Goal: Communication & Community: Answer question/provide support

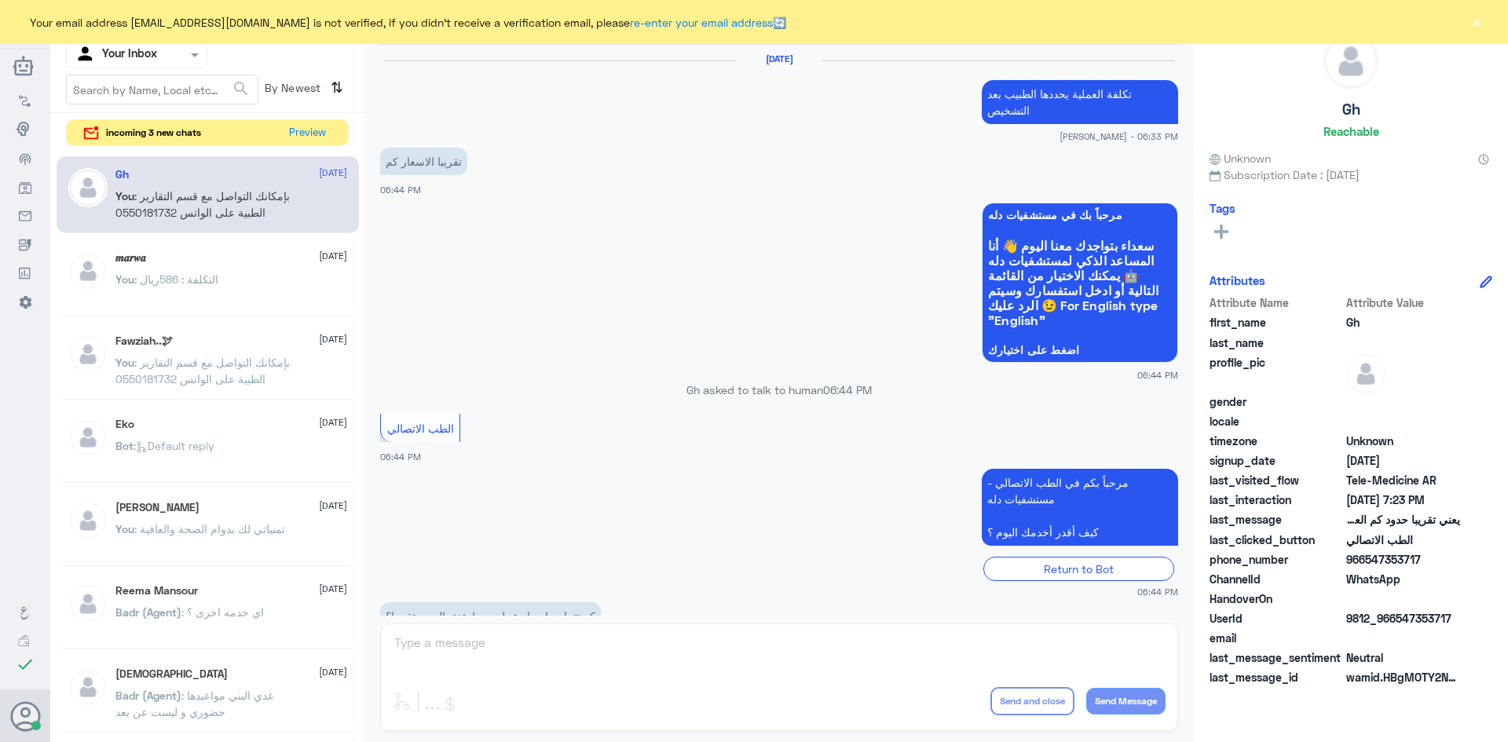
click at [308, 126] on button "Preview" at bounding box center [307, 133] width 50 height 26
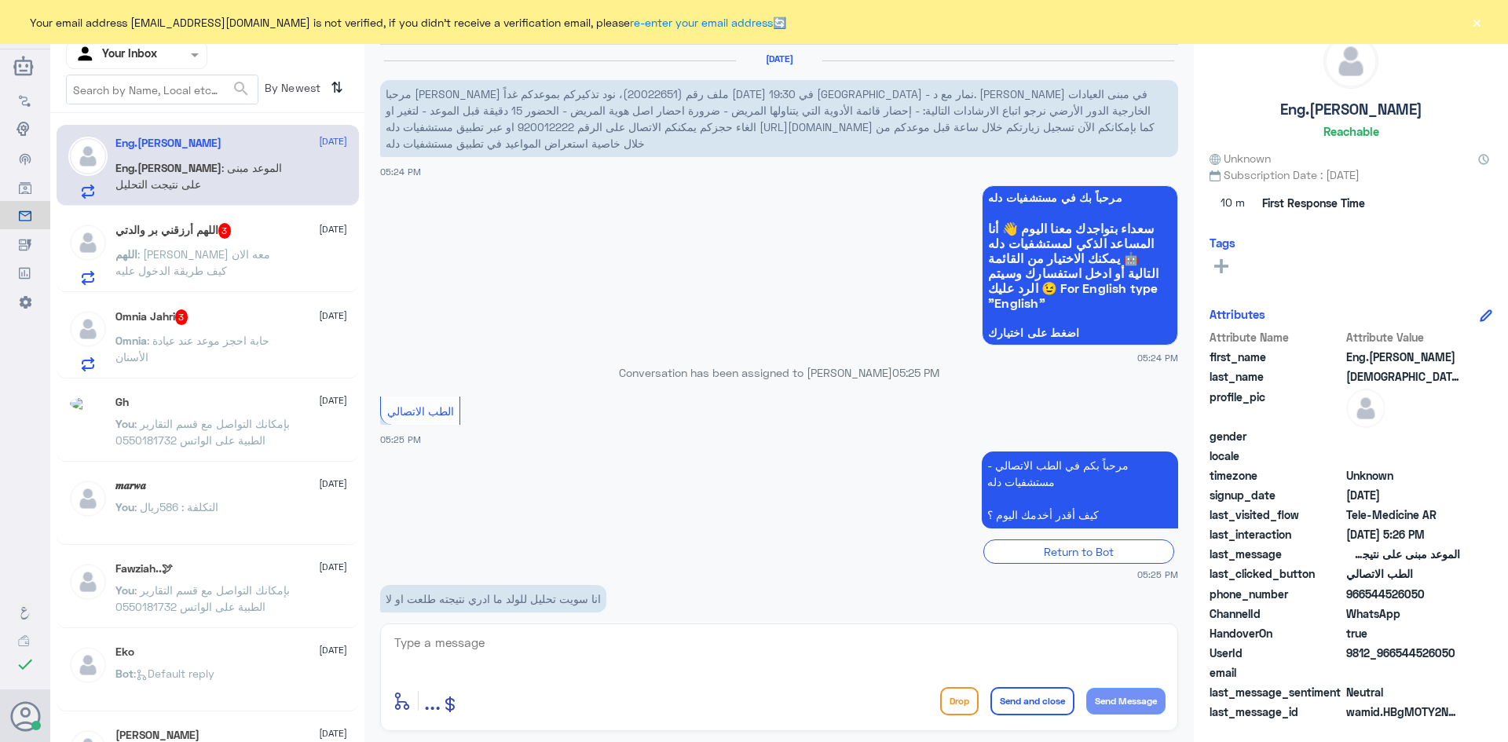
scroll to position [134, 0]
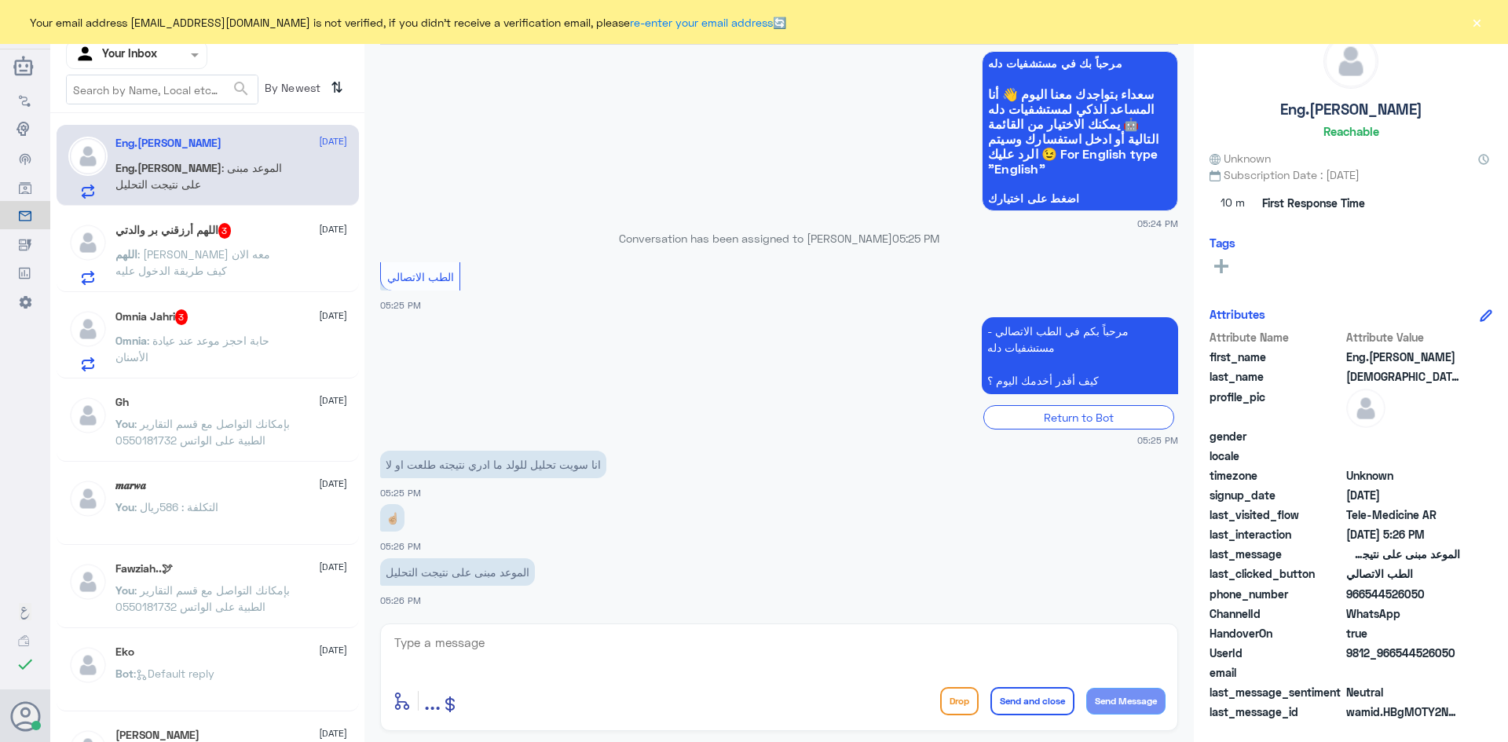
click at [247, 321] on div "Omnia Jahri 3 [DATE]" at bounding box center [231, 318] width 232 height 16
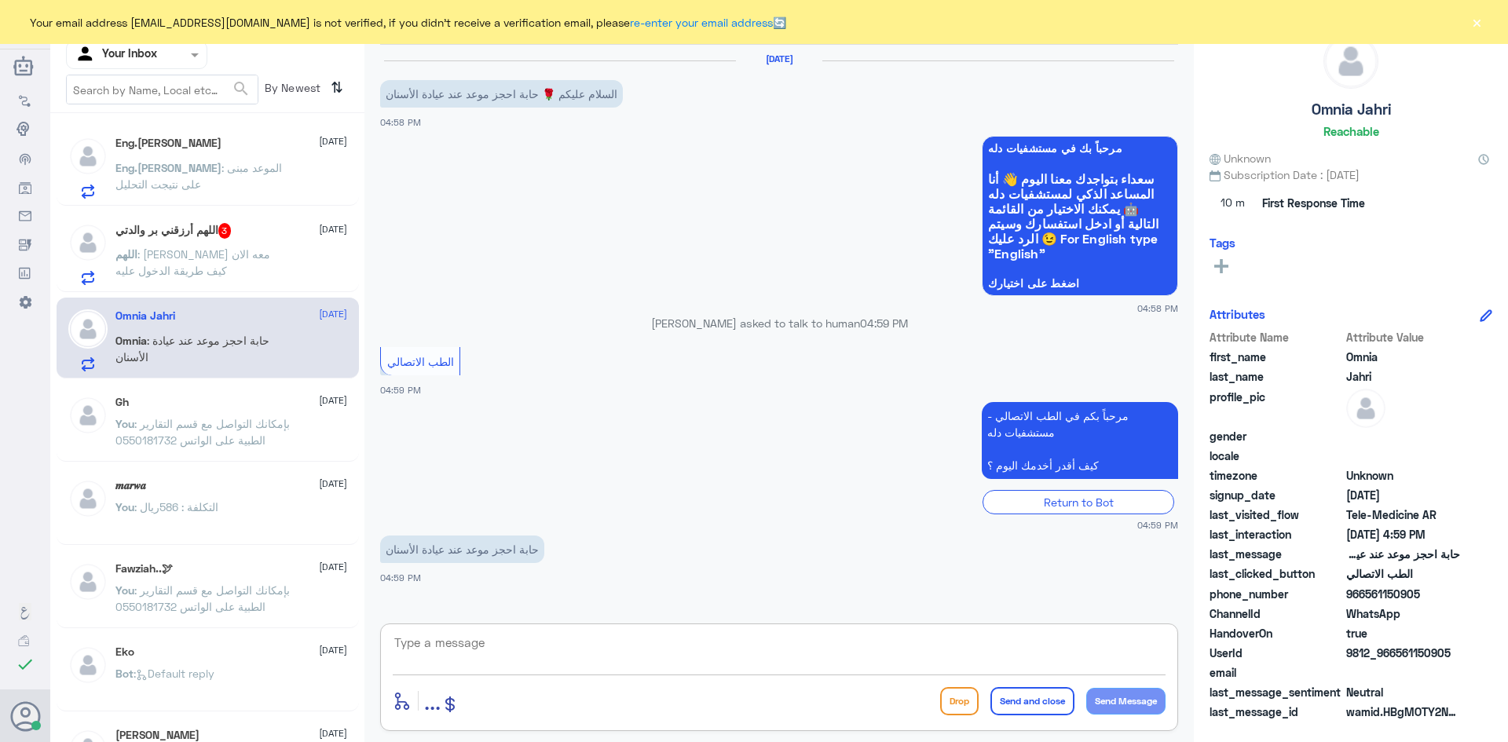
click at [452, 652] on textarea at bounding box center [779, 651] width 773 height 38
click at [262, 232] on div "اللهم أرزقني بر والدتي 3 [DATE]" at bounding box center [231, 231] width 232 height 16
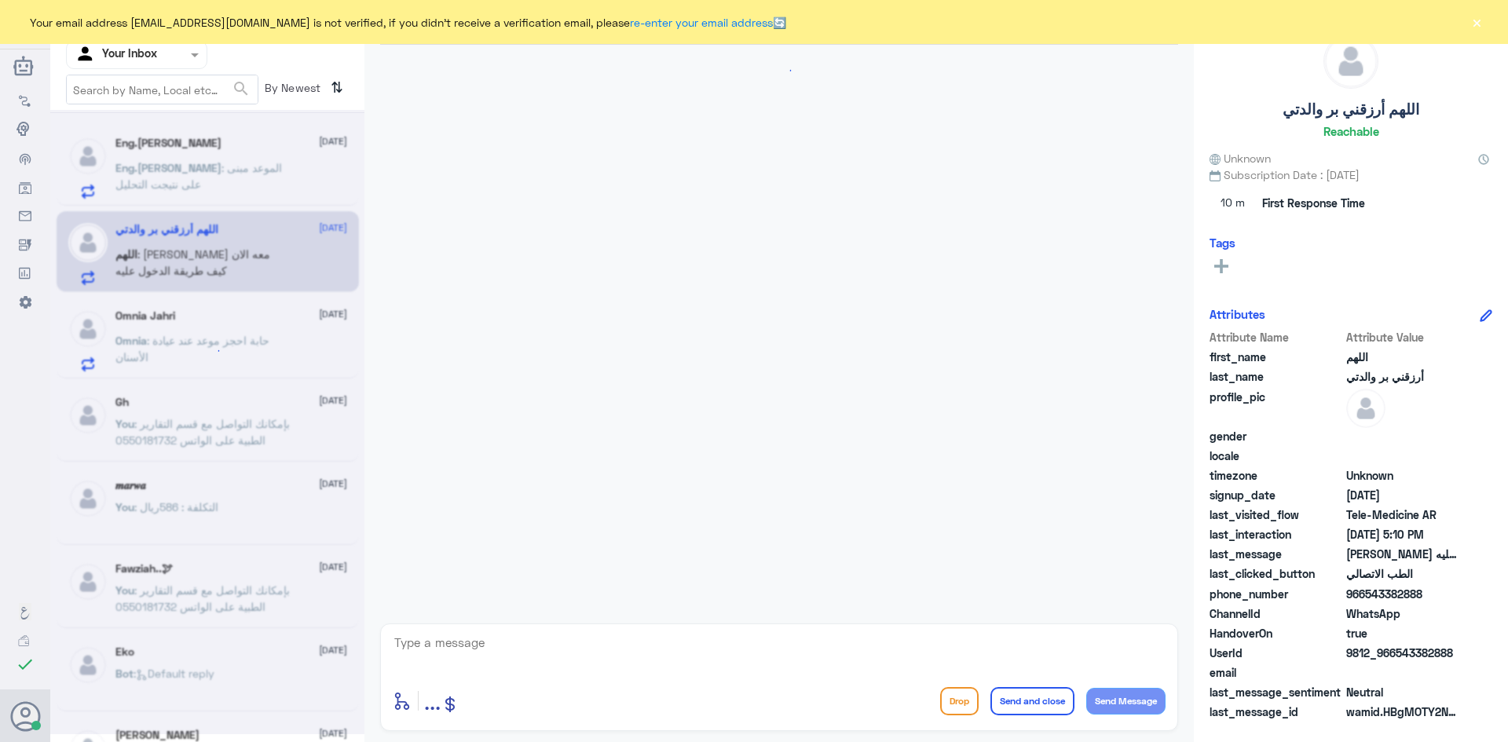
scroll to position [837, 0]
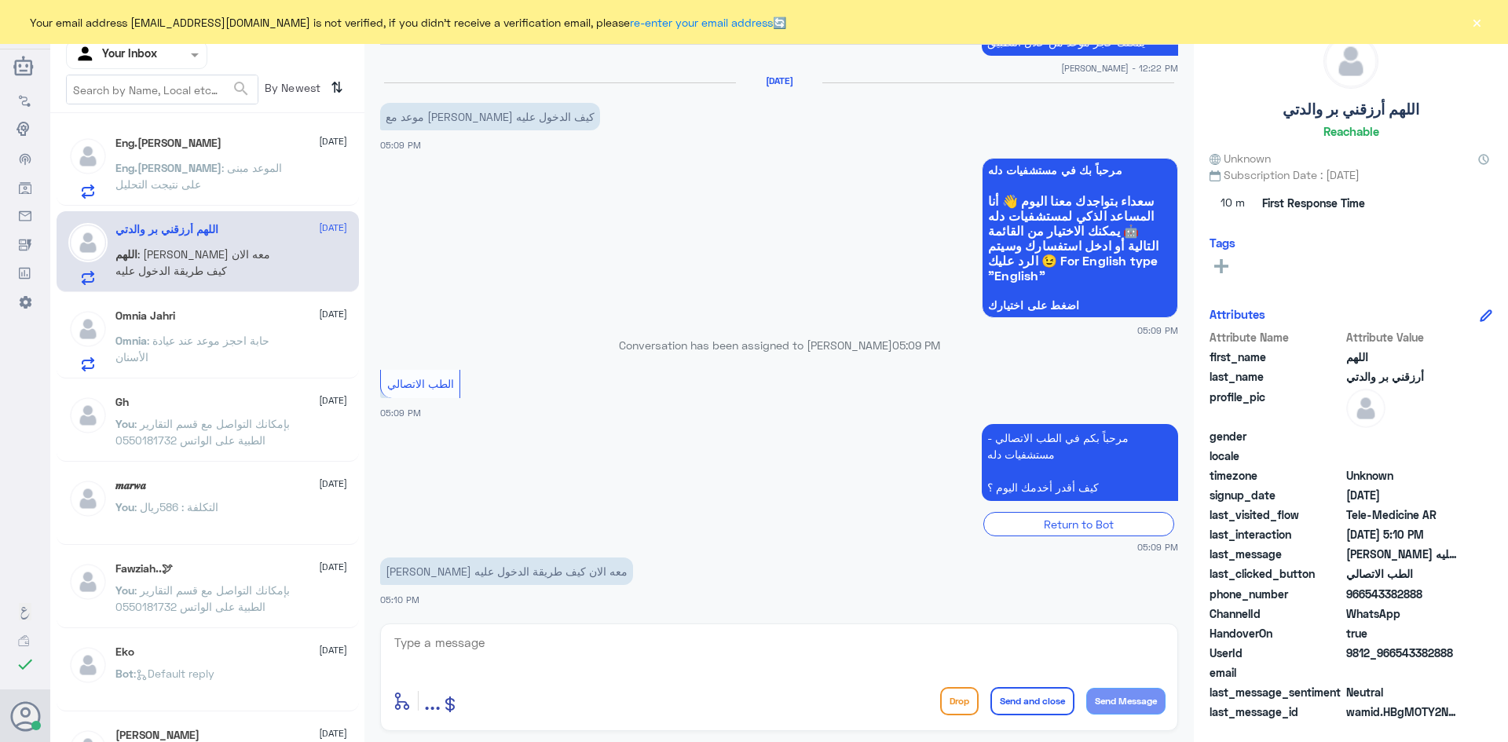
click at [420, 588] on div "[PERSON_NAME] معه الان كيف طريقة الدخول عليه 05:10 PM" at bounding box center [779, 580] width 798 height 53
click at [554, 647] on textarea at bounding box center [779, 651] width 773 height 38
paste textarea "مرحبا معك [PERSON_NAME] من الطب الاتصالي"
type textarea "مرحبا معك [PERSON_NAME] من الطب الاتصالي"
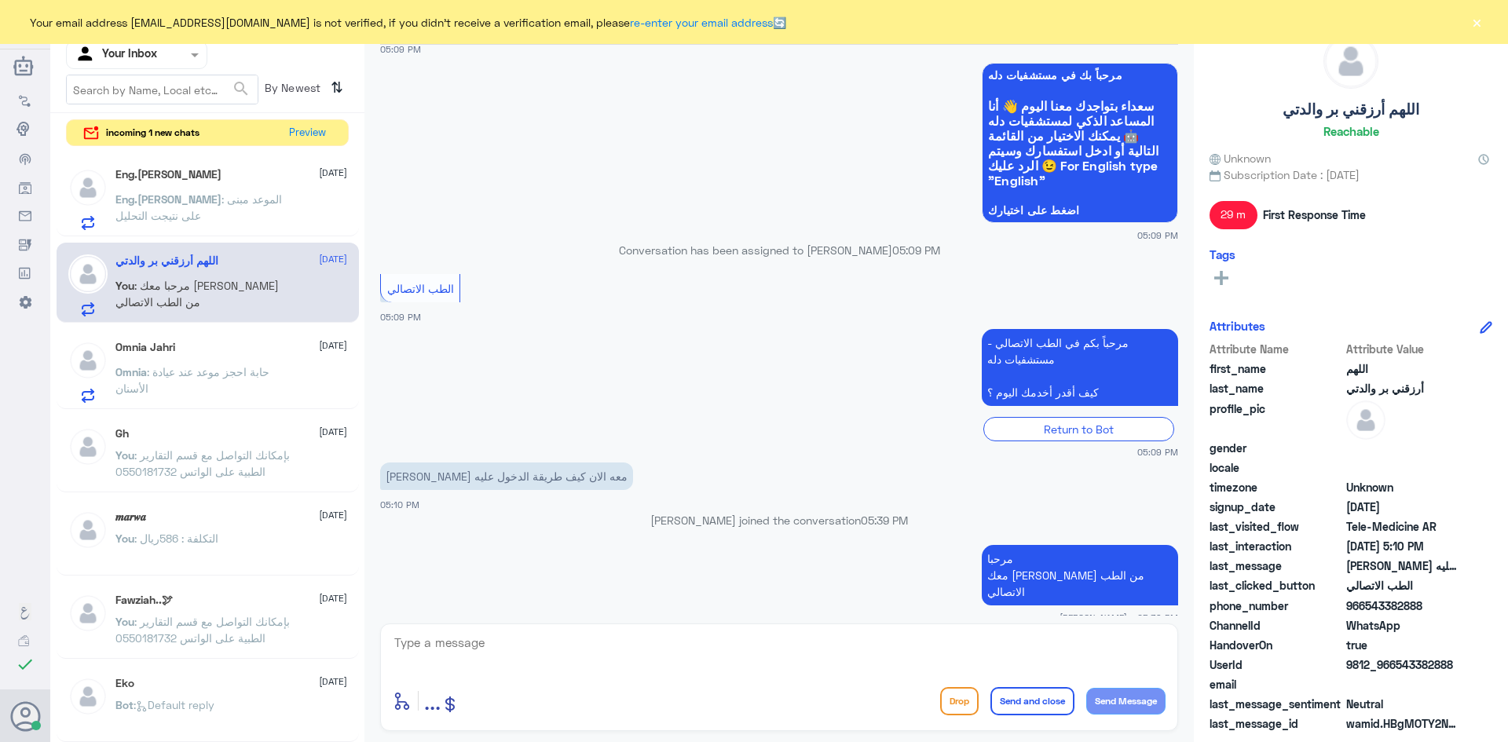
drag, startPoint x: 1424, startPoint y: 607, endPoint x: 1365, endPoint y: 607, distance: 58.1
click at [1365, 607] on span "966543382888" at bounding box center [1404, 606] width 114 height 16
copy span "543382888"
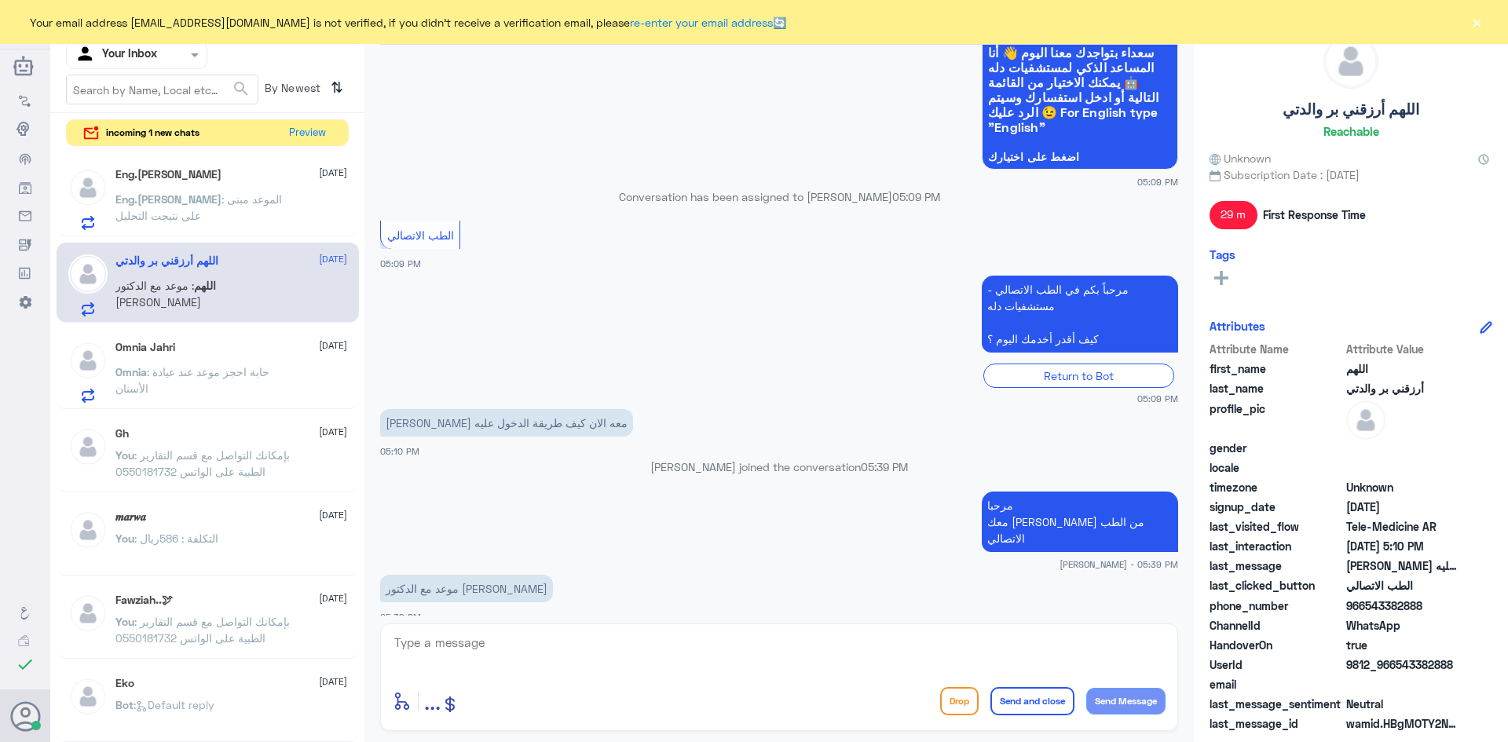
click at [751, 641] on textarea at bounding box center [779, 651] width 773 height 38
type textarea "I"
type textarea "هل تواصل معك الدكتور ؟"
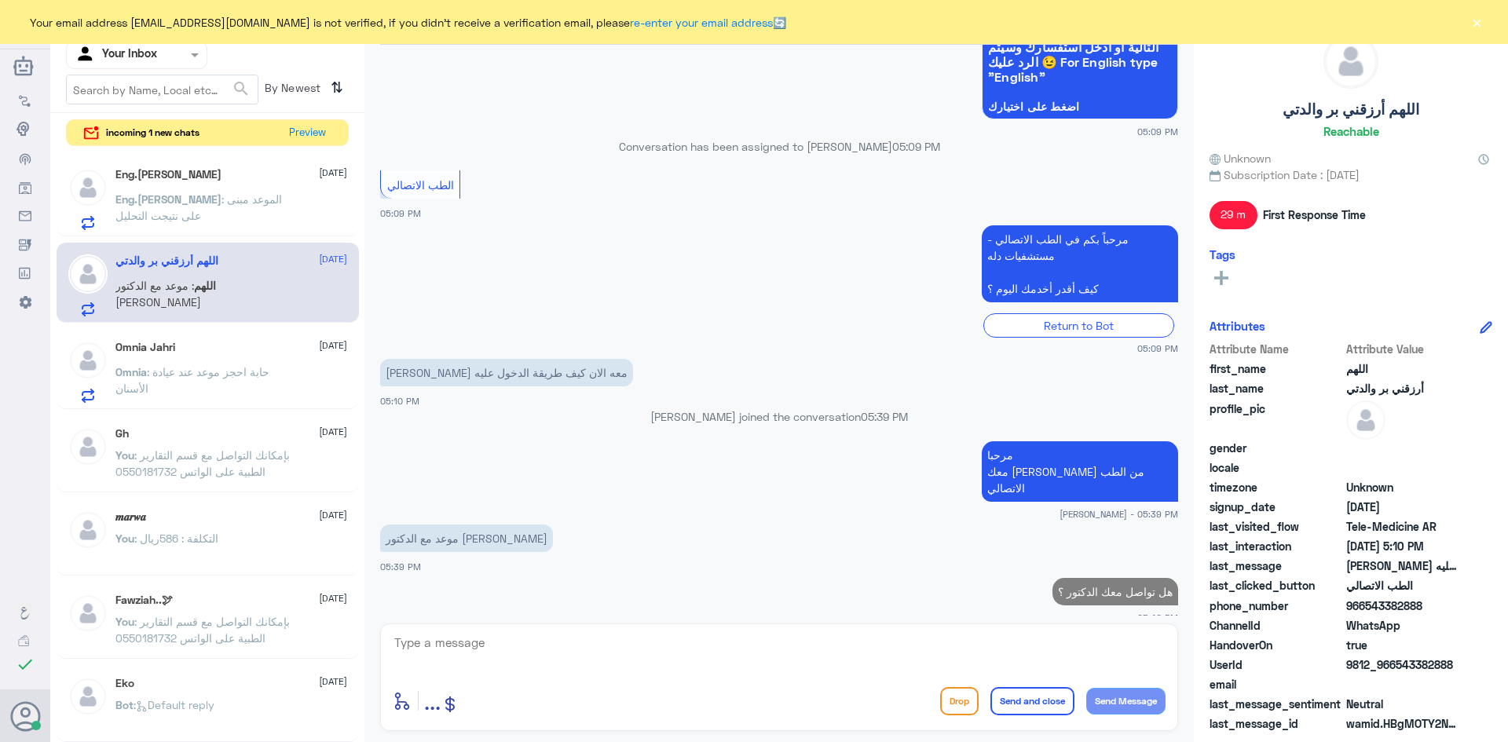
click at [244, 212] on p "Eng.[PERSON_NAME] : الموعد مبنى على نتيجت التحليل" at bounding box center [203, 210] width 177 height 39
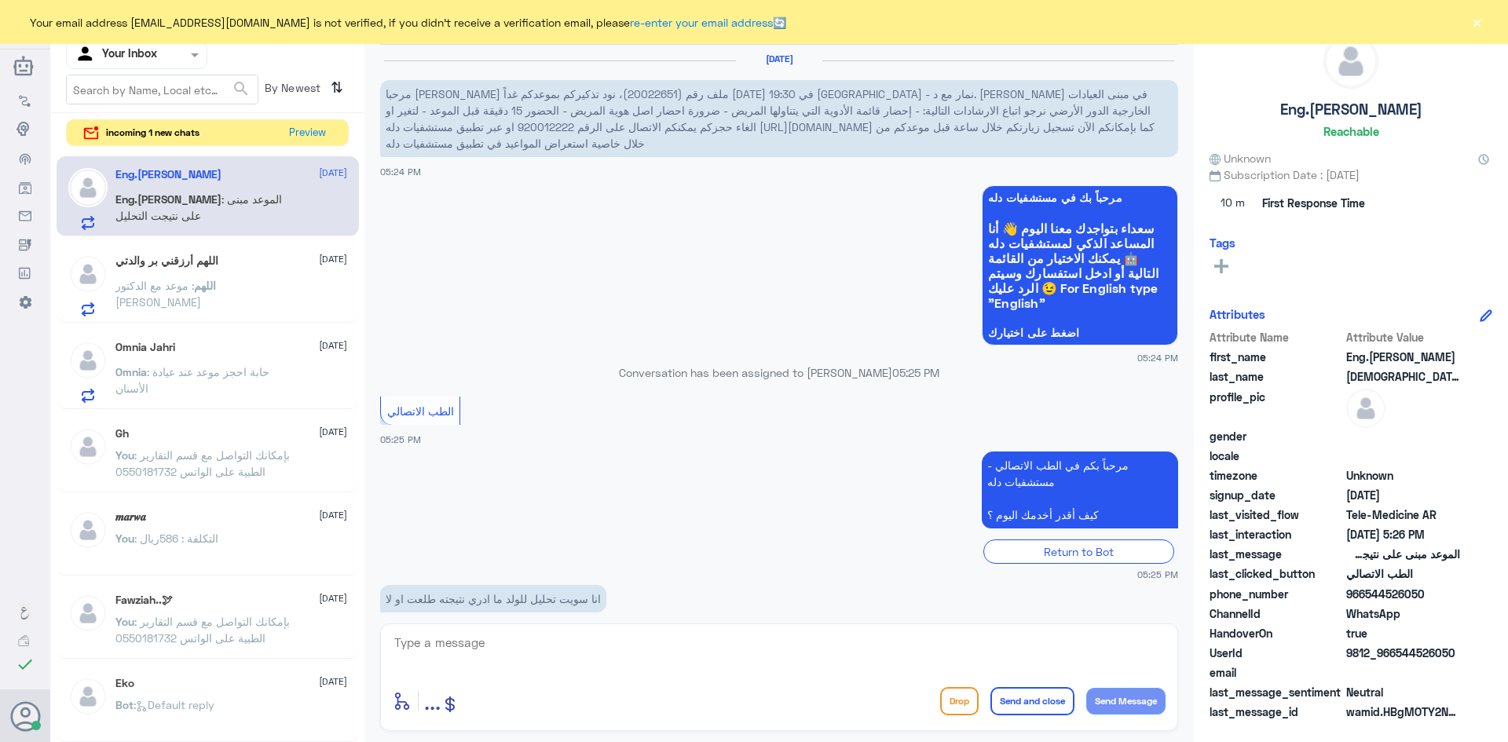
scroll to position [134, 0]
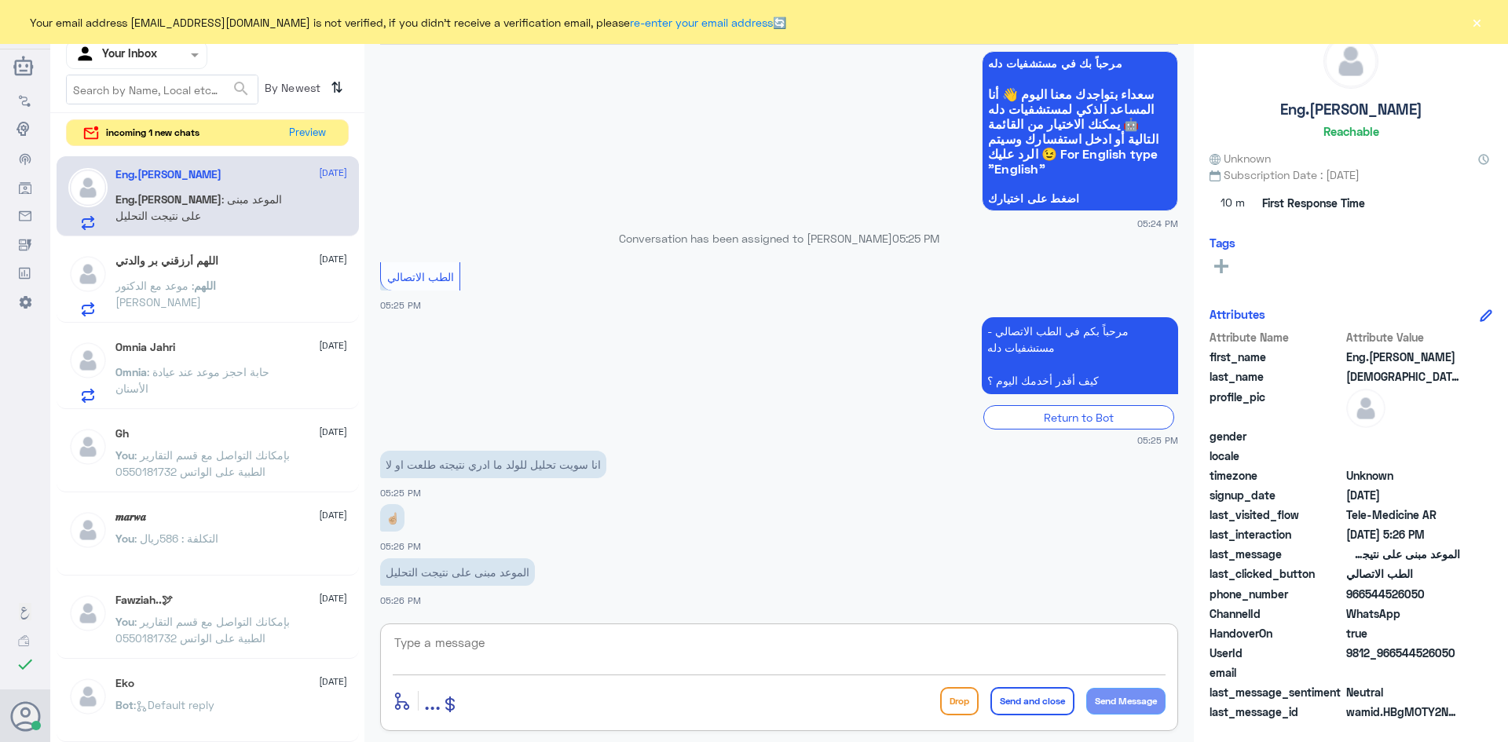
click at [583, 646] on textarea at bounding box center [779, 651] width 773 height 38
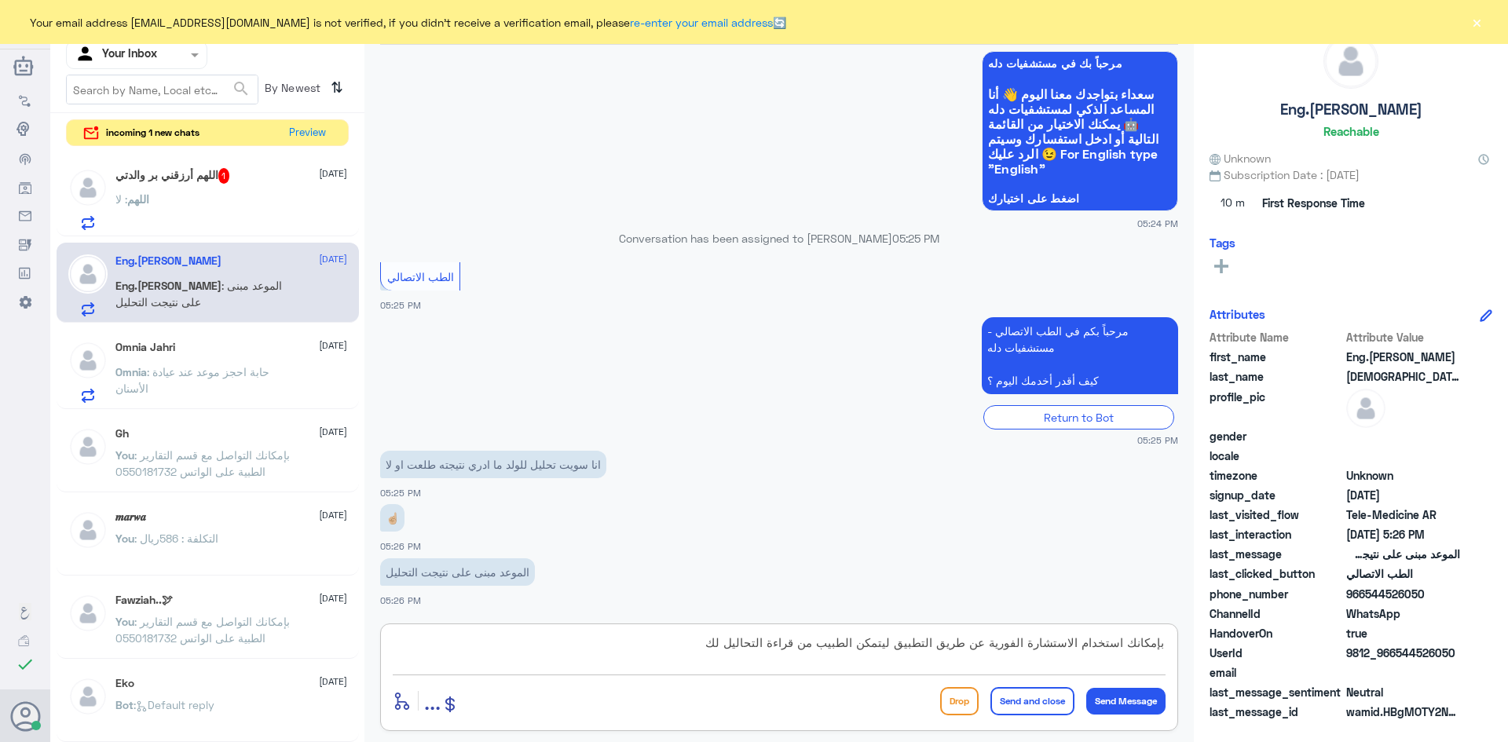
type textarea "بإمكانك استخدام الاستشارة الفورية عن طريق التطبيق ليتمكن الطبيب من قراءة التحال…"
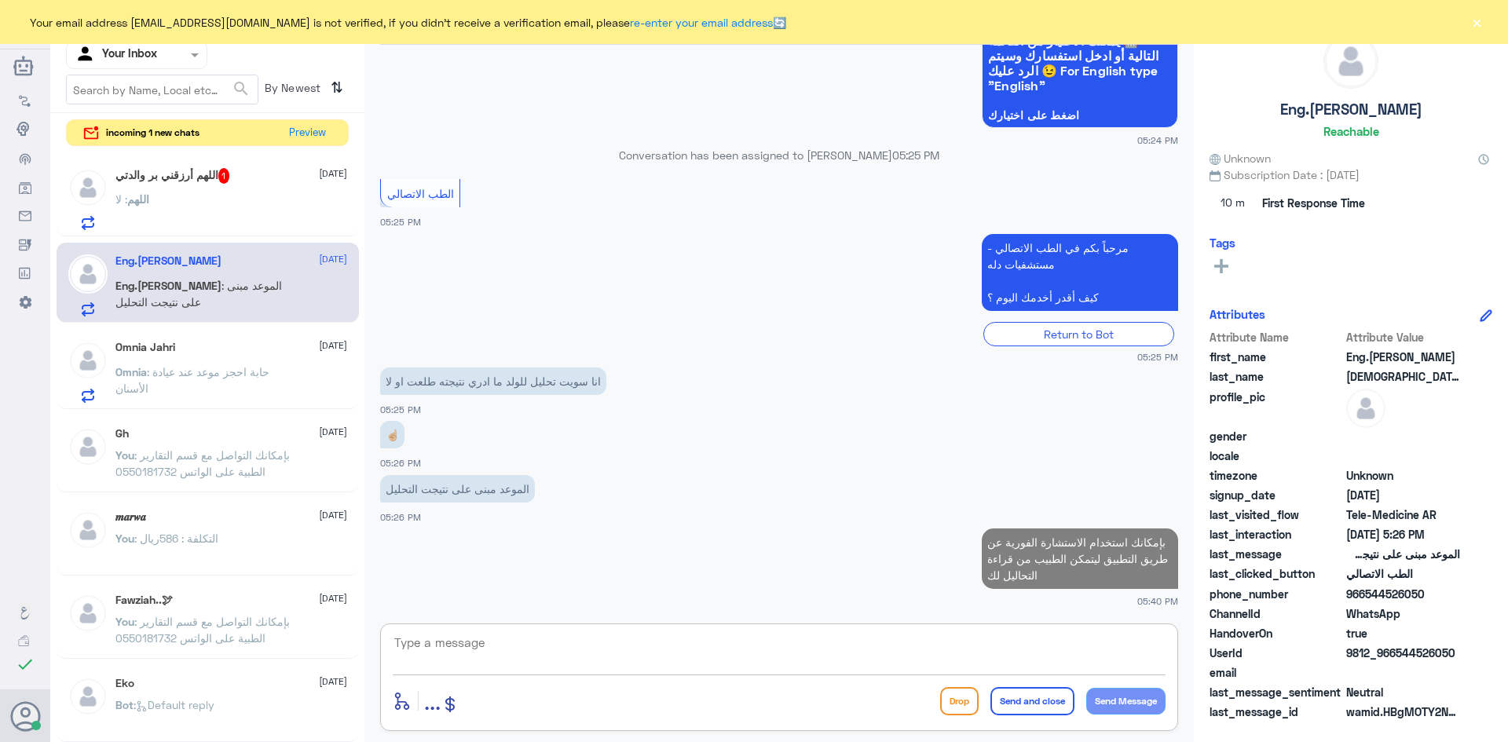
click at [255, 191] on div "اللهم أرزقني بر والدتي 1 [DATE] اللهم : لا" at bounding box center [231, 199] width 232 height 62
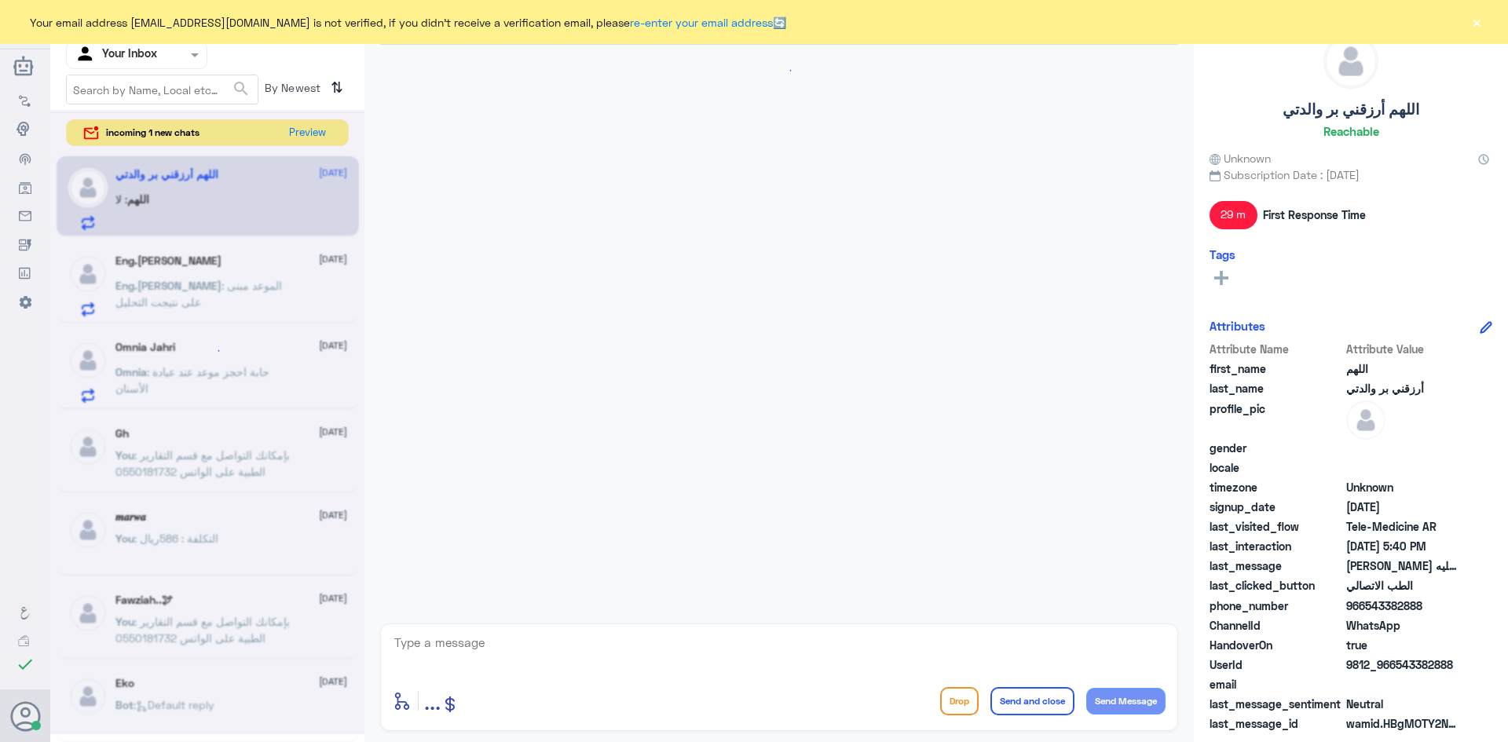
scroll to position [720, 0]
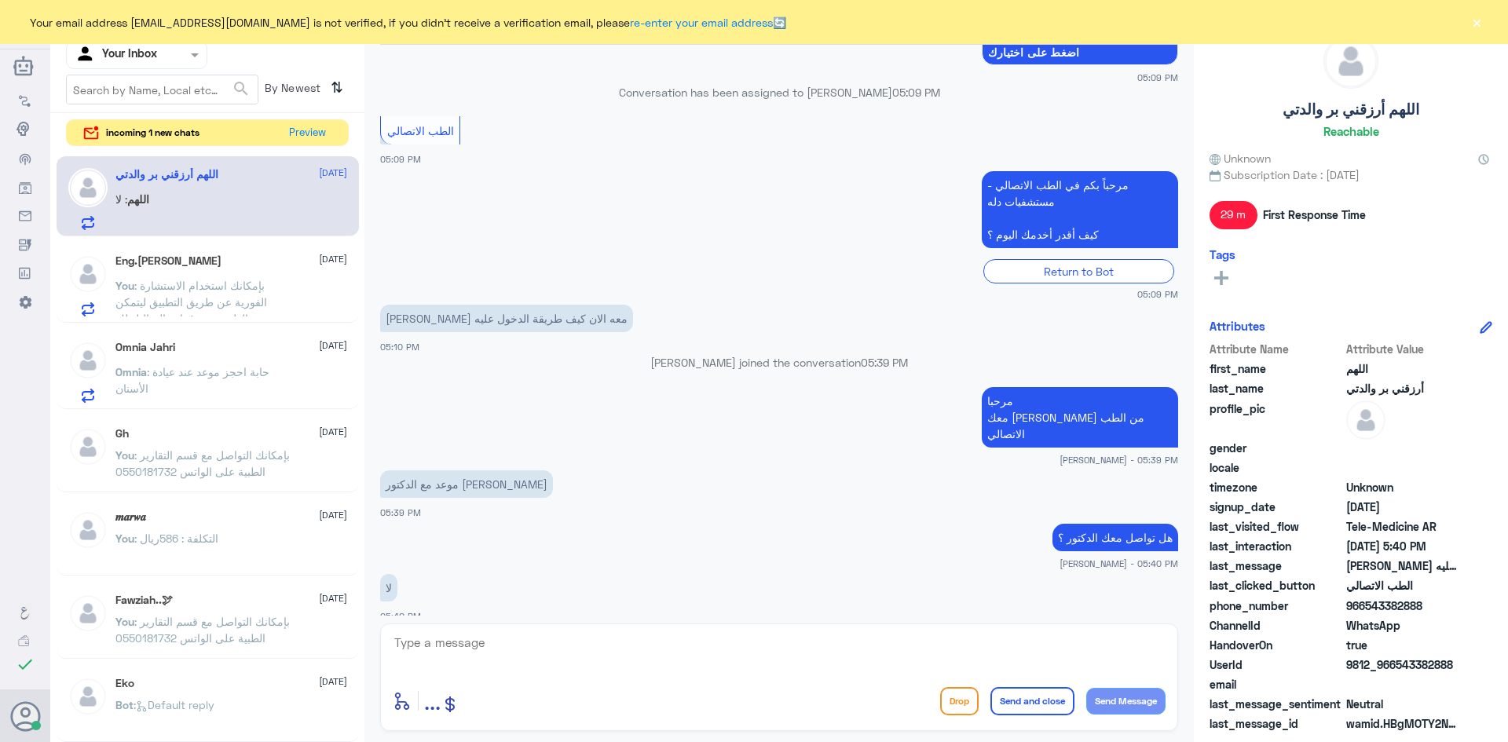
click at [691, 629] on div "enter flow name ... Drop Send and close Send Message" at bounding box center [779, 678] width 798 height 108
click at [691, 635] on textarea at bounding box center [779, 651] width 773 height 38
type textarea "ممكن تزودني برقم الملف او رقم الهوية"
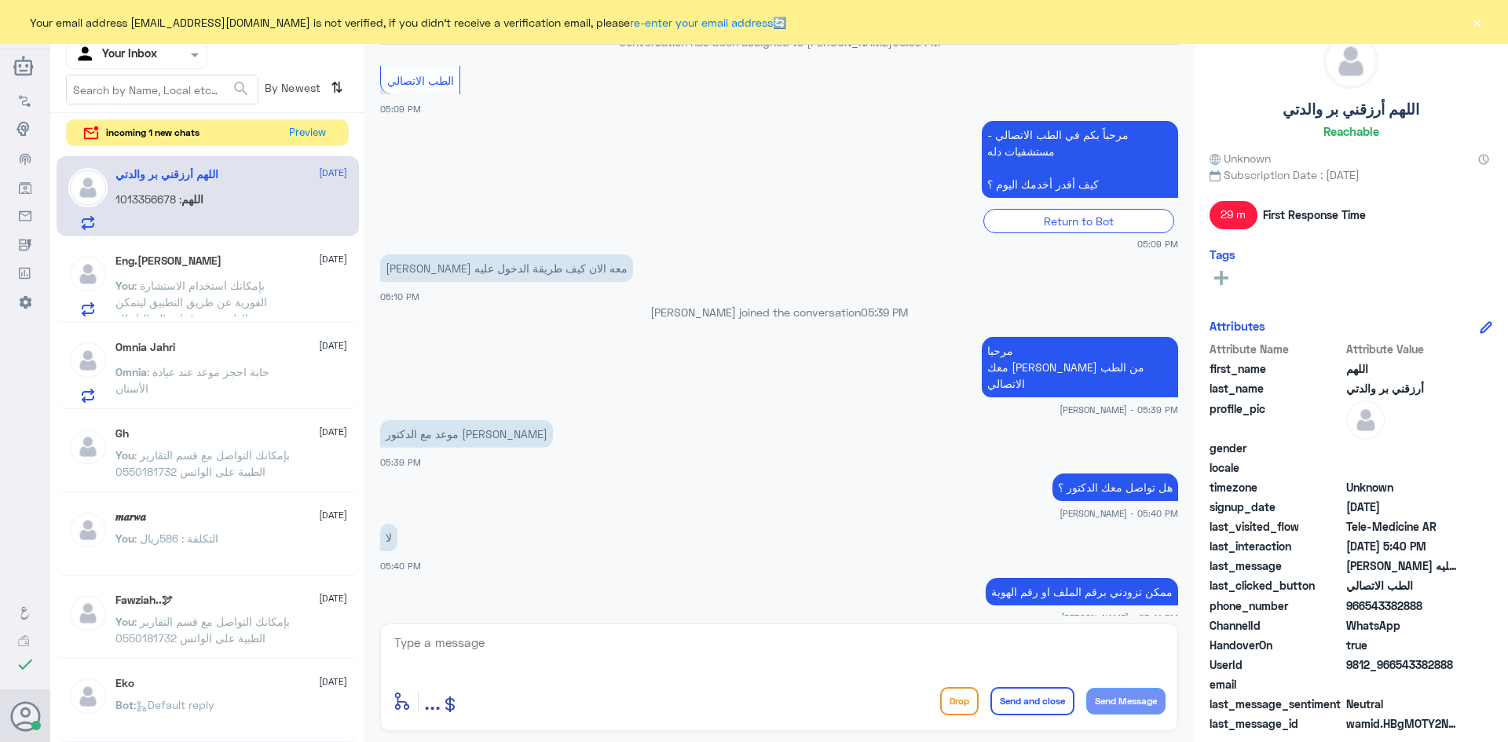
scroll to position [824, 0]
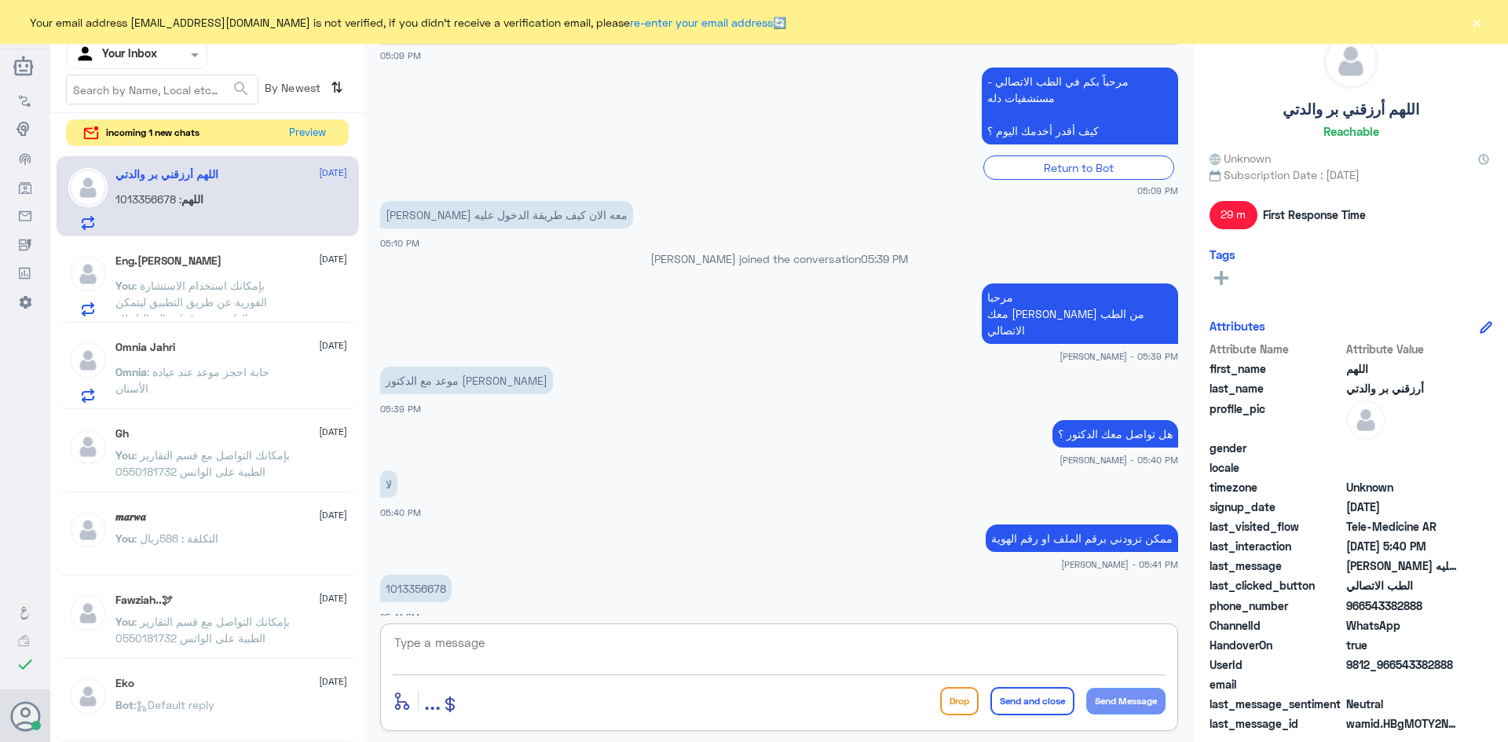
click at [848, 658] on textarea at bounding box center [779, 651] width 773 height 38
type textarea "ما ظهر لك الموعد في التطبيق"
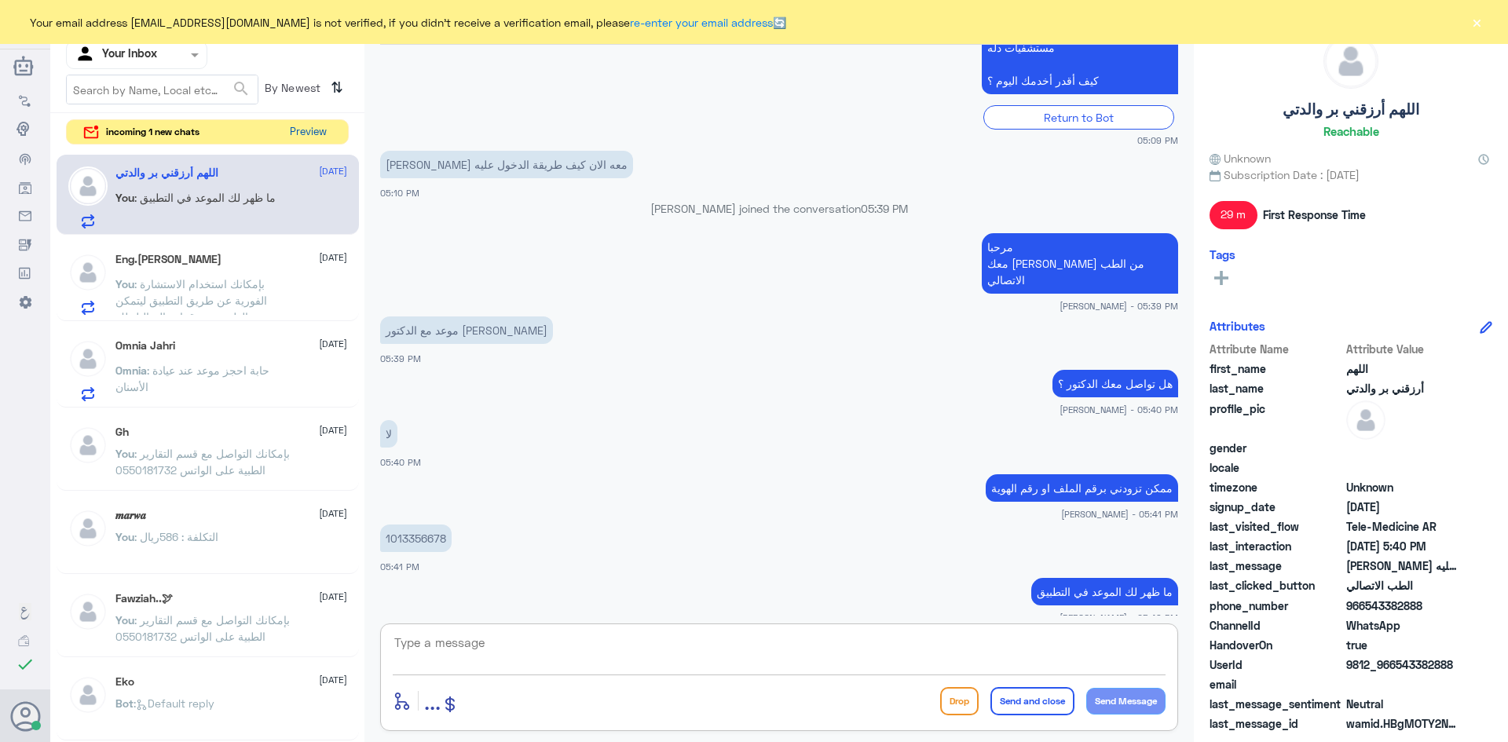
click at [313, 137] on button "Preview" at bounding box center [308, 132] width 49 height 24
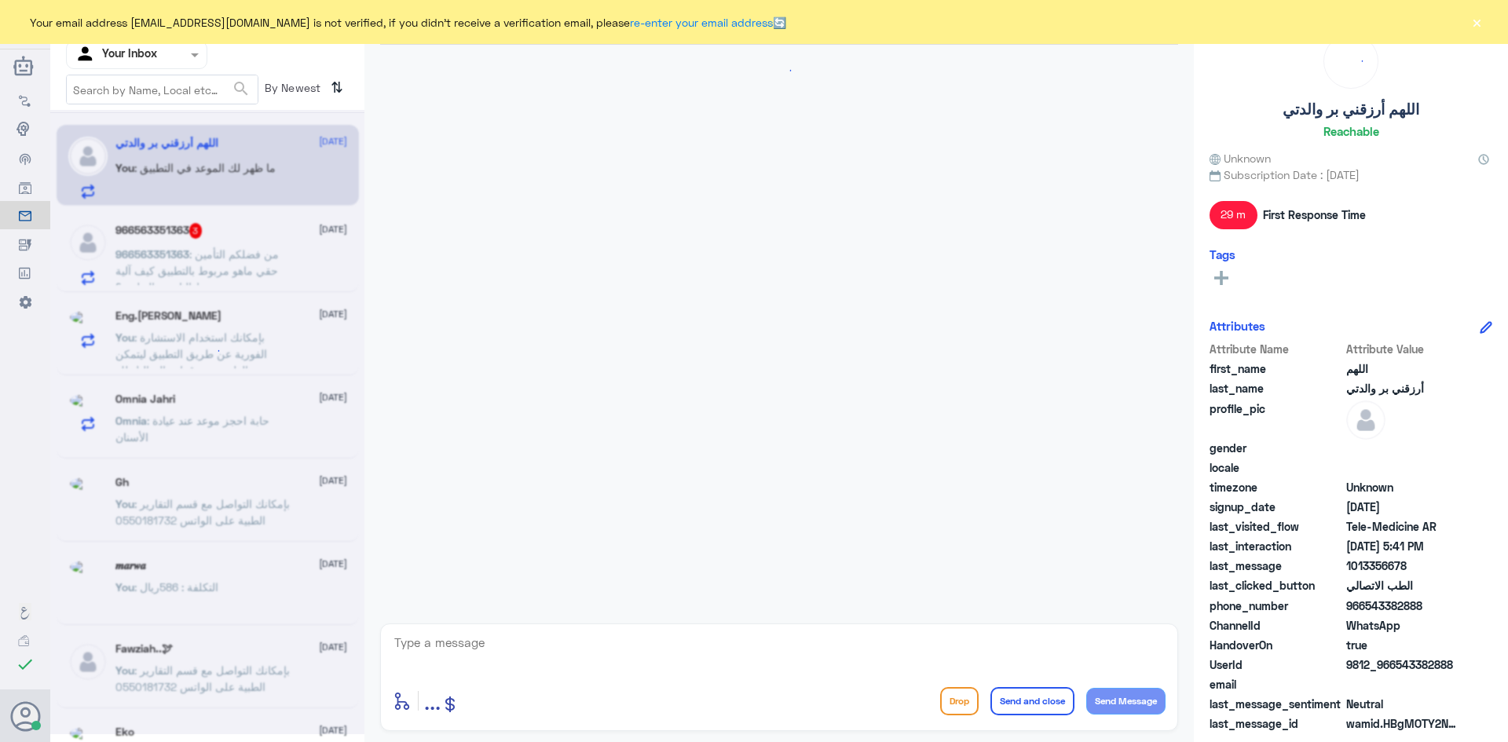
scroll to position [654, 0]
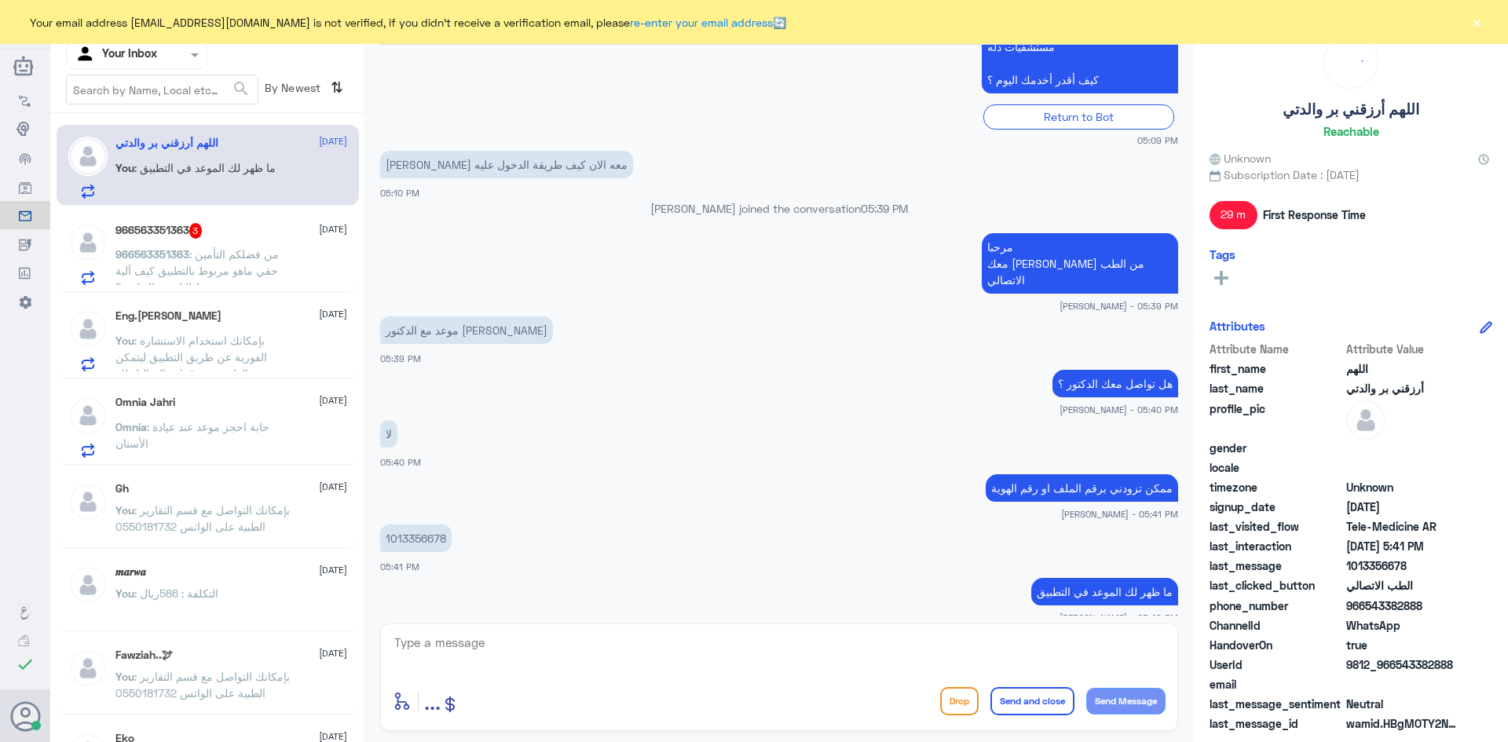
click at [328, 266] on div "966563351363 : من فضلكم التأمين حقي ماهو مربوط بالتطبيق كيف آلية ربط التامين با…" at bounding box center [231, 267] width 232 height 35
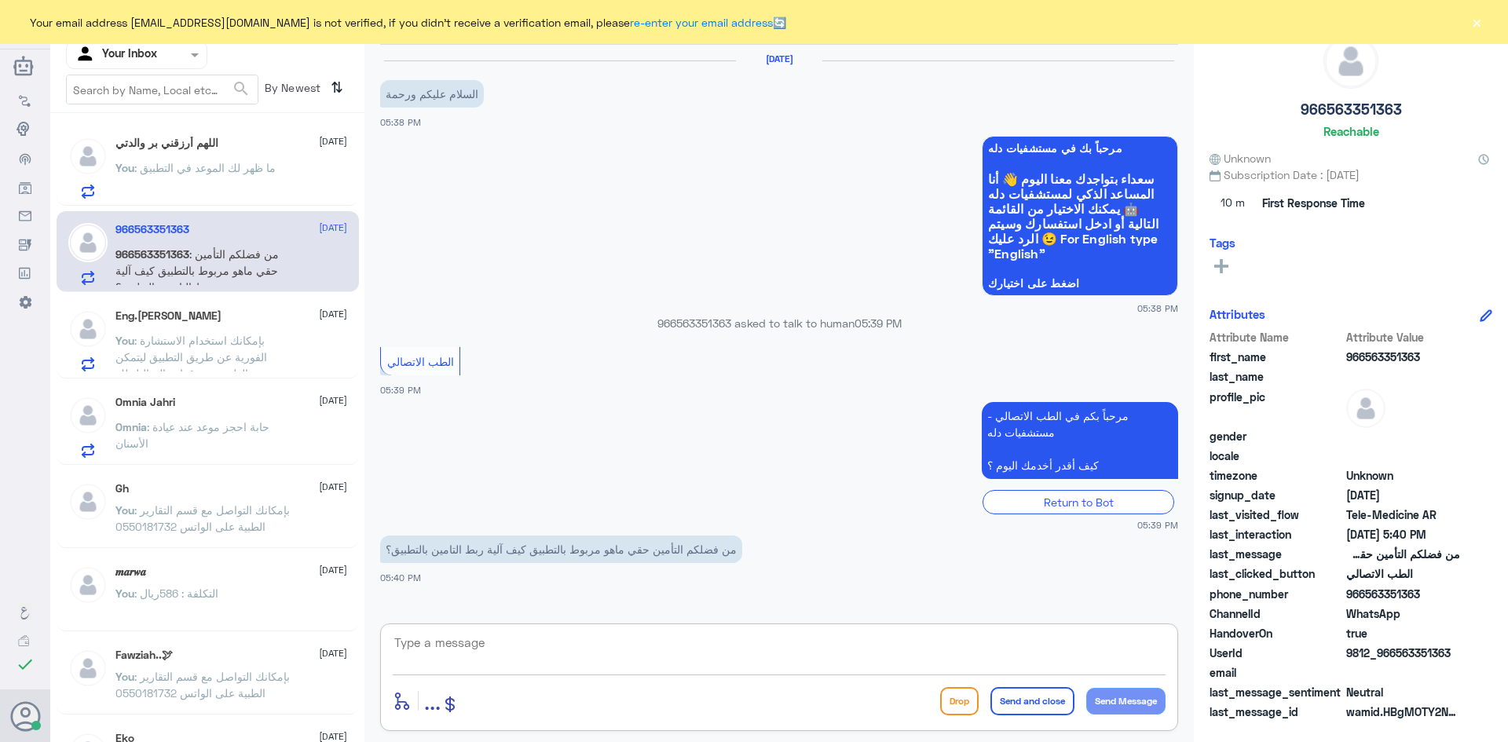
click at [583, 642] on textarea at bounding box center [779, 651] width 773 height 38
type textarea "ممكن تزودني برقم الهوية او رقم الملف"
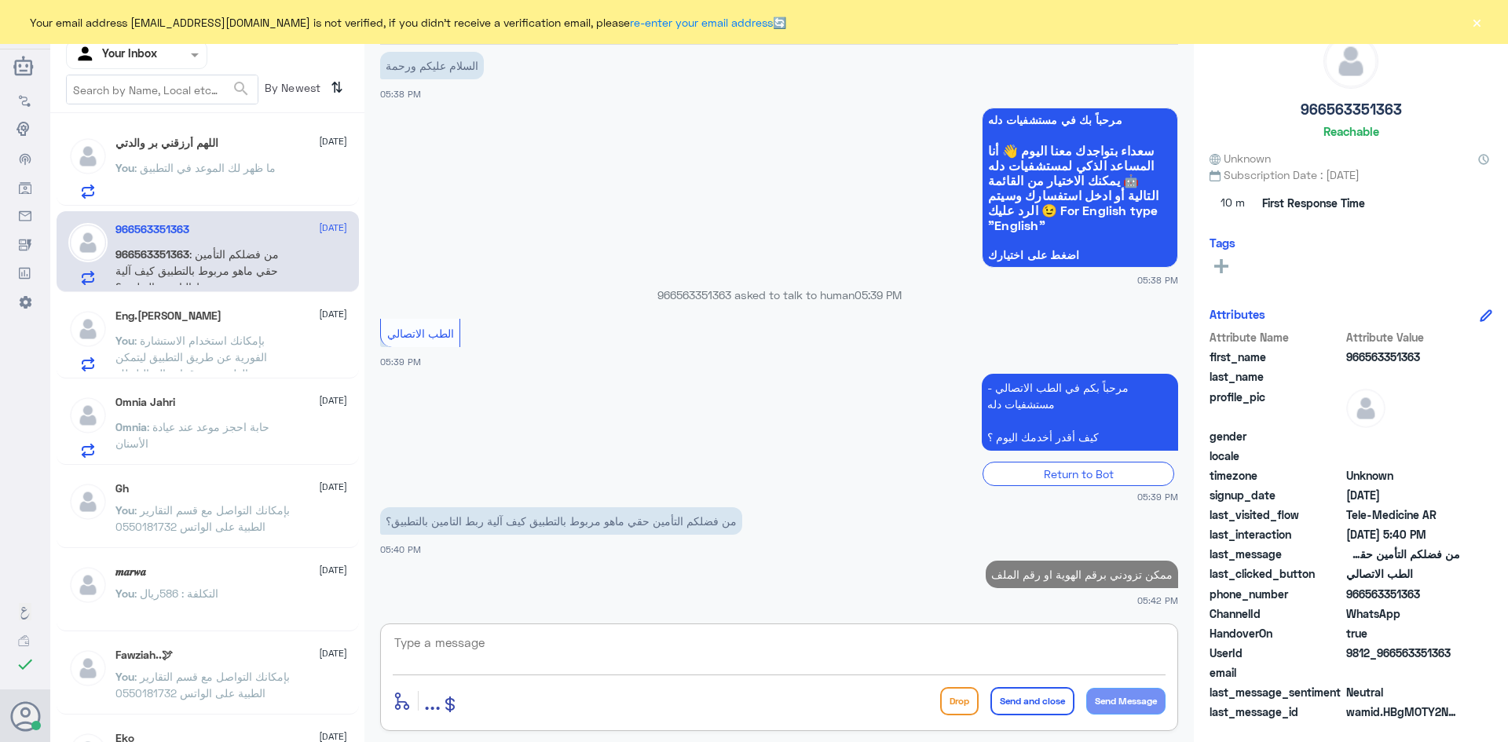
click at [303, 178] on div "You : ما ظهر لك الموعد في التطبيق" at bounding box center [231, 180] width 232 height 35
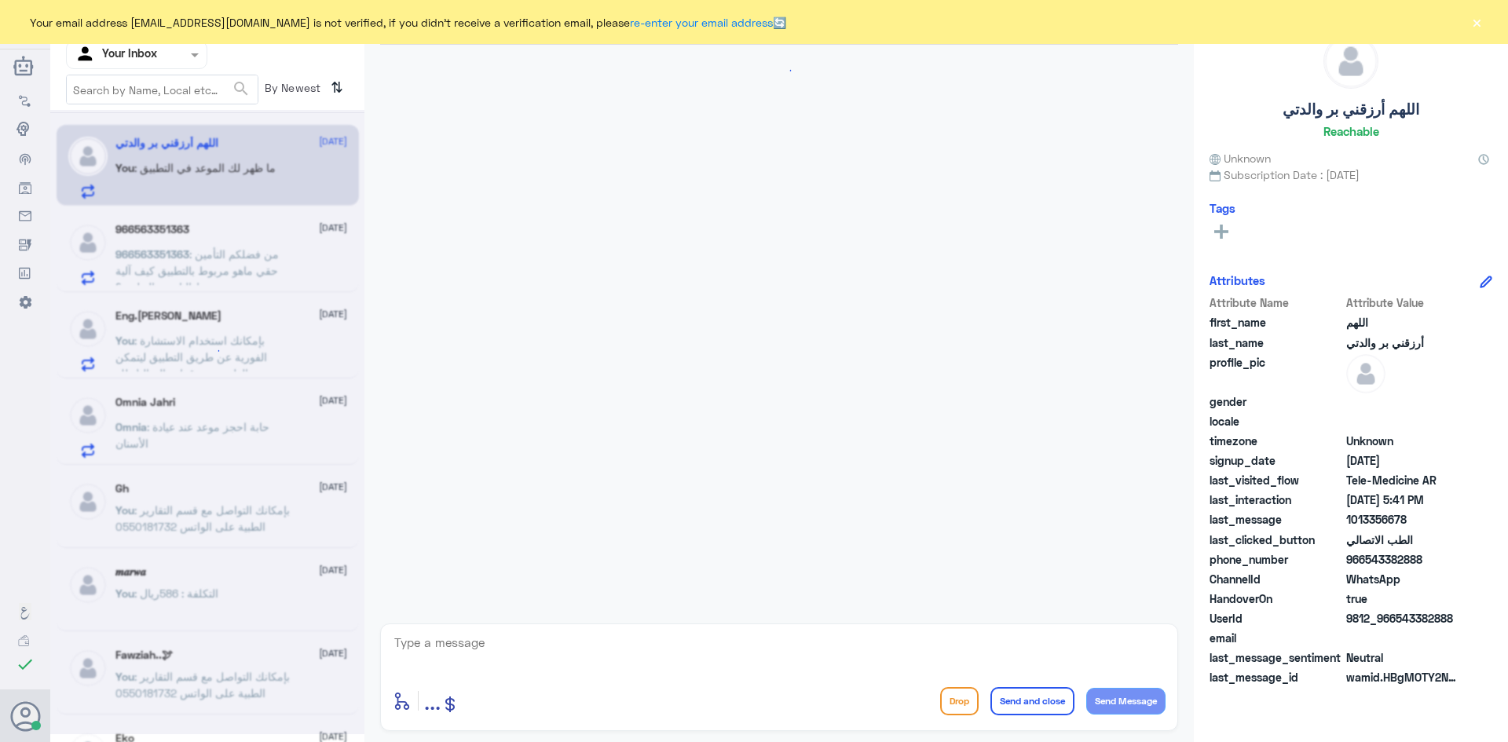
scroll to position [654, 0]
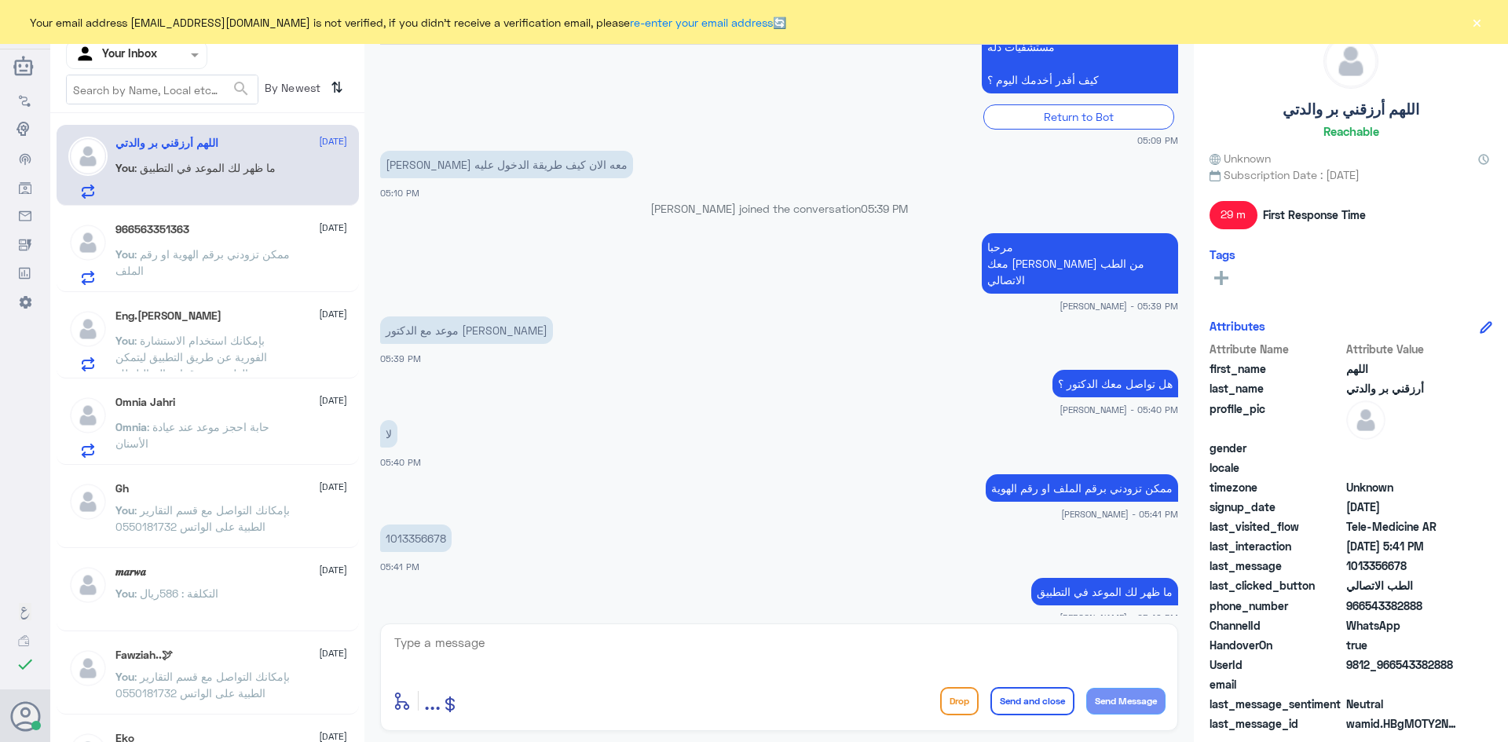
click at [818, 641] on textarea at bounding box center [779, 651] width 773 height 38
type textarea "؟"
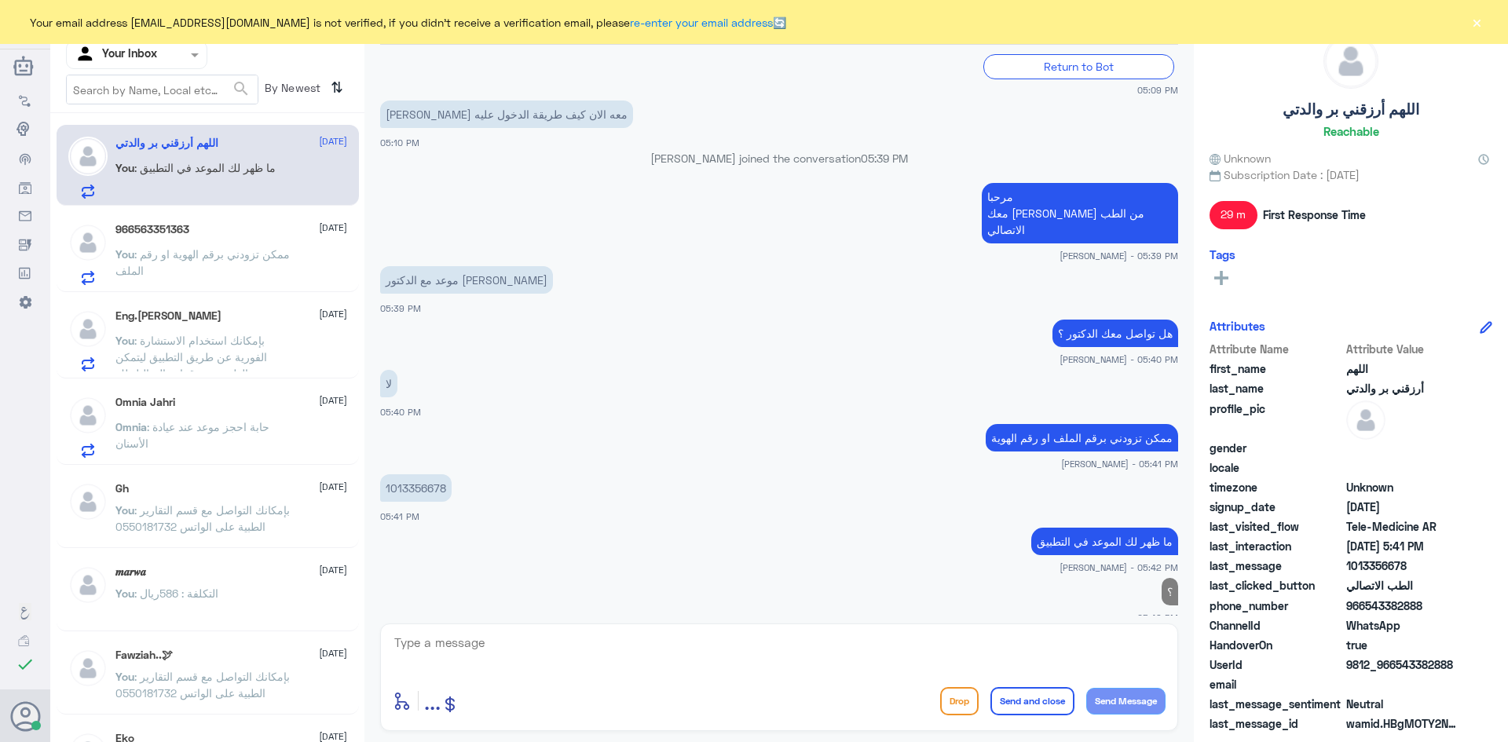
click at [319, 223] on span "[DATE]" at bounding box center [333, 228] width 28 height 14
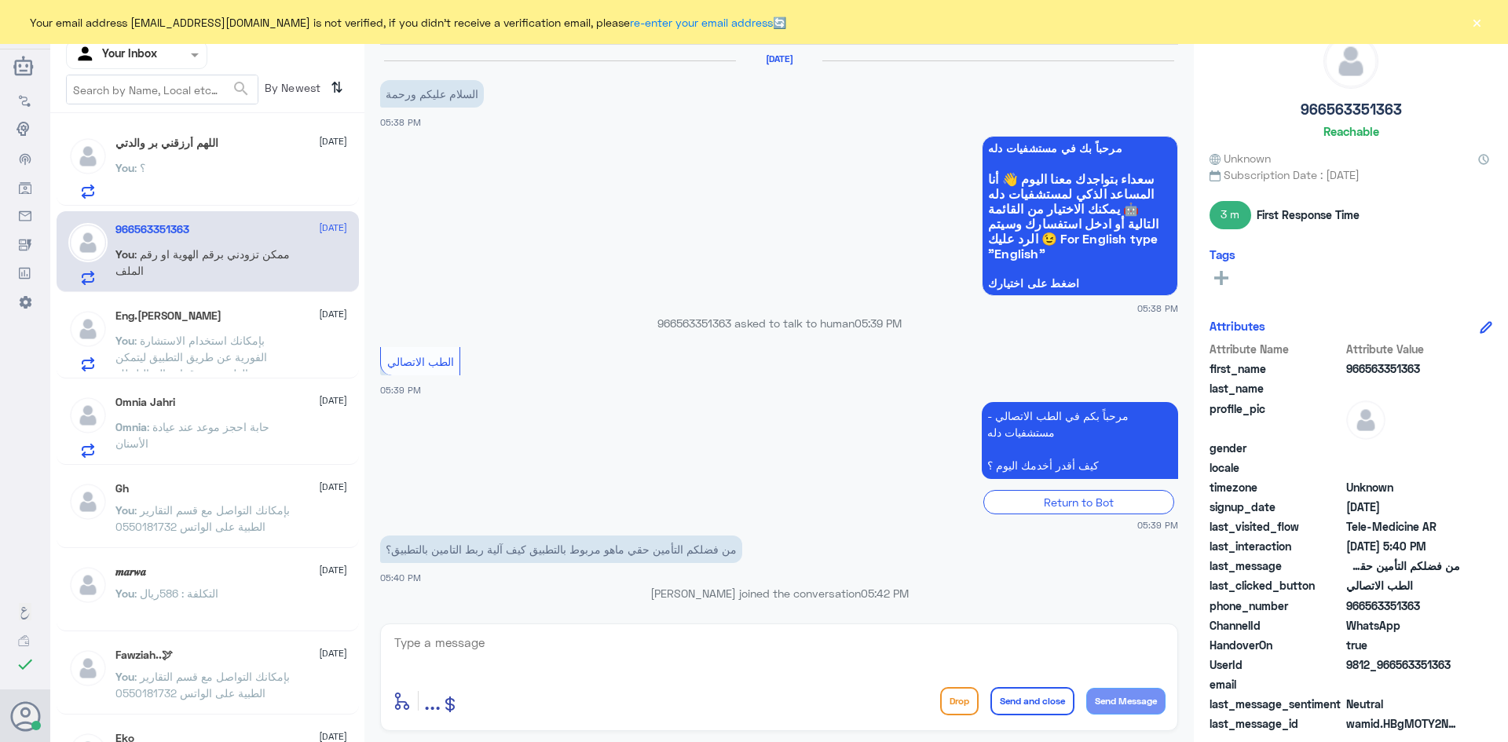
scroll to position [57, 0]
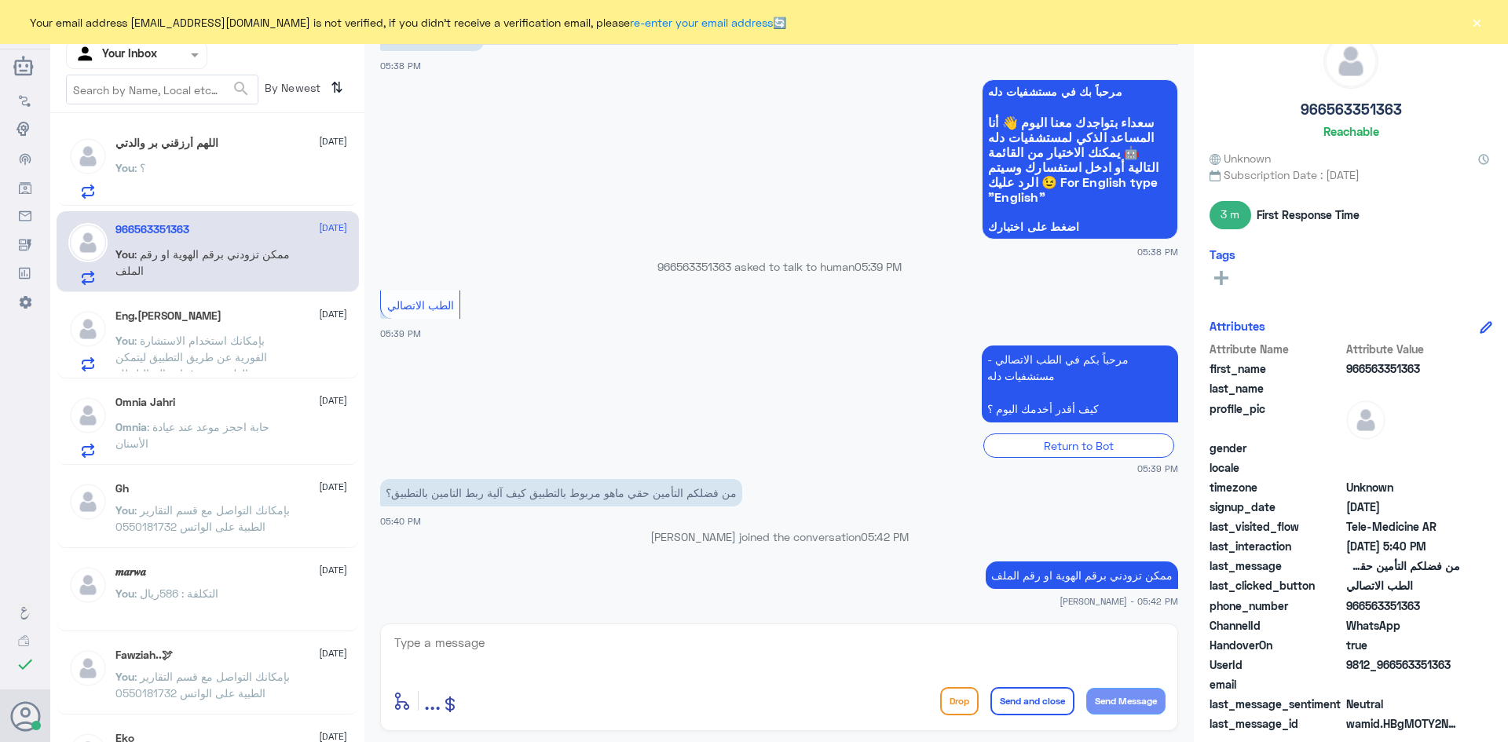
click at [319, 319] on span "[DATE]" at bounding box center [333, 314] width 28 height 14
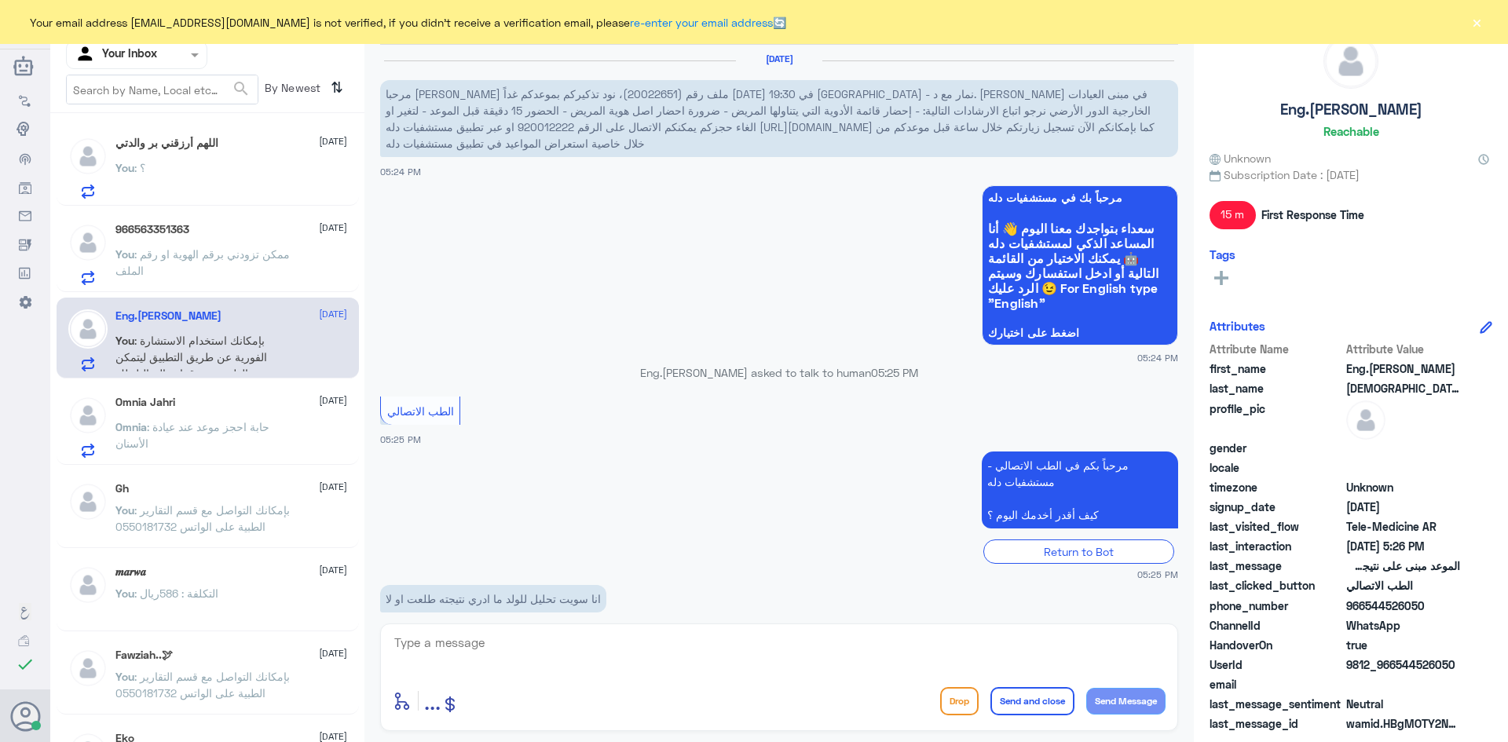
scroll to position [247, 0]
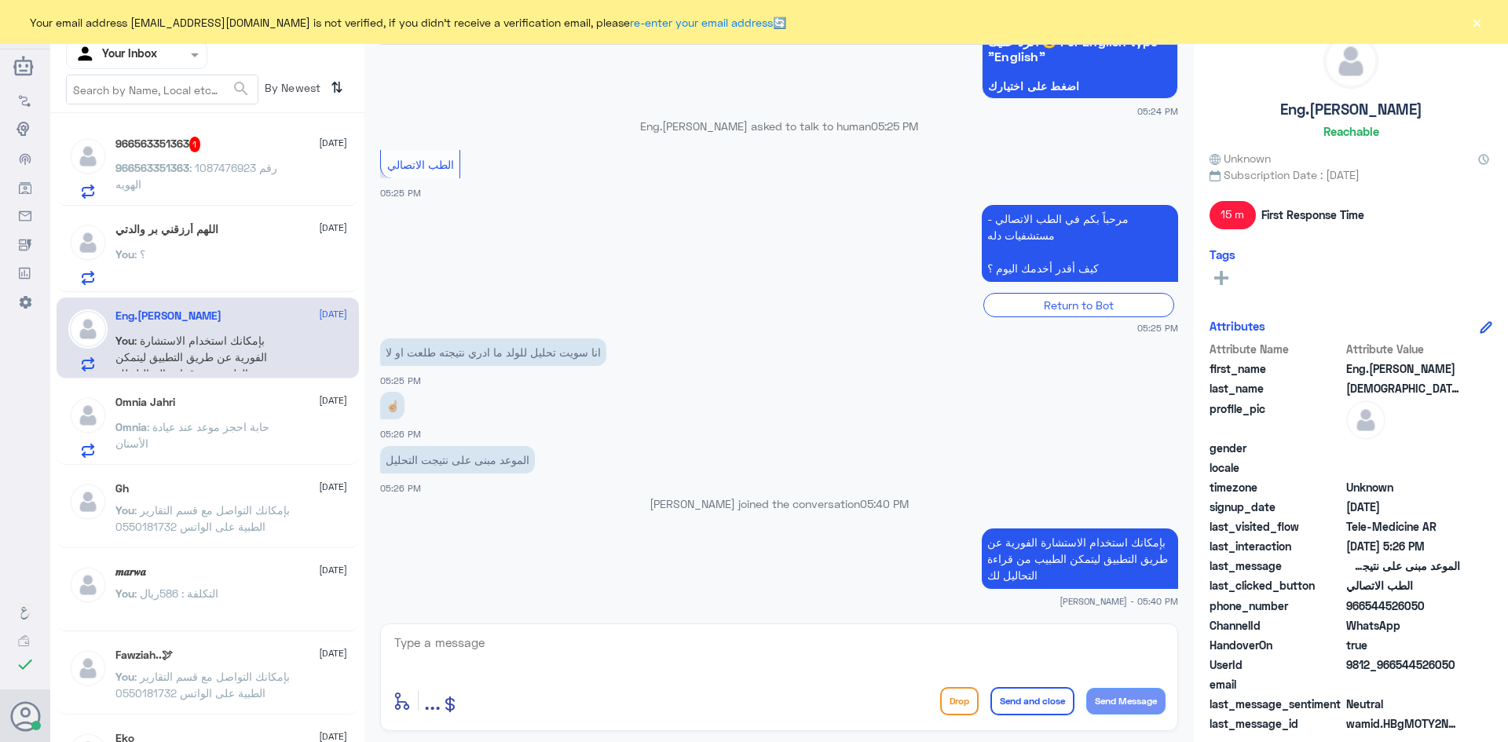
click at [266, 166] on span ": 1087476923 رقم الهويه" at bounding box center [196, 176] width 162 height 30
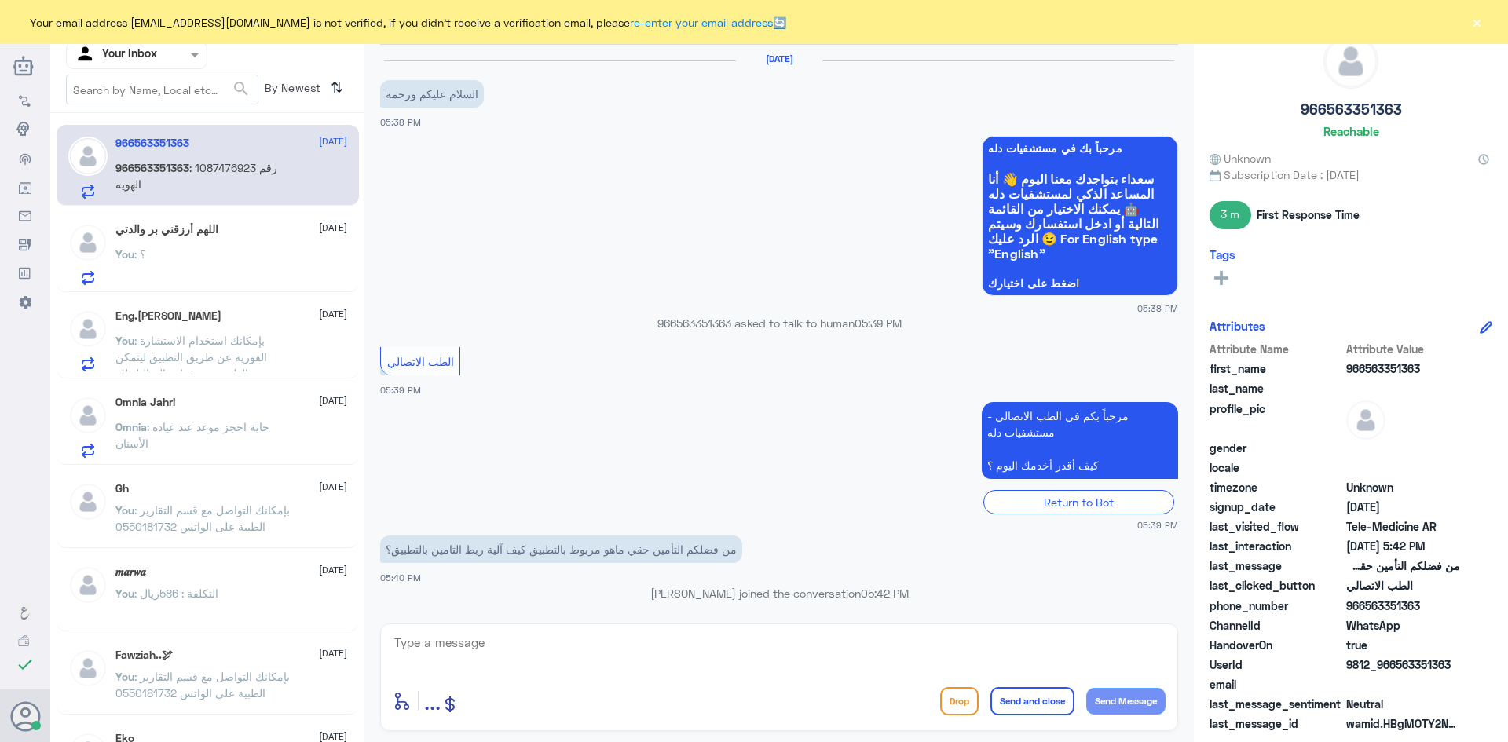
scroll to position [110, 0]
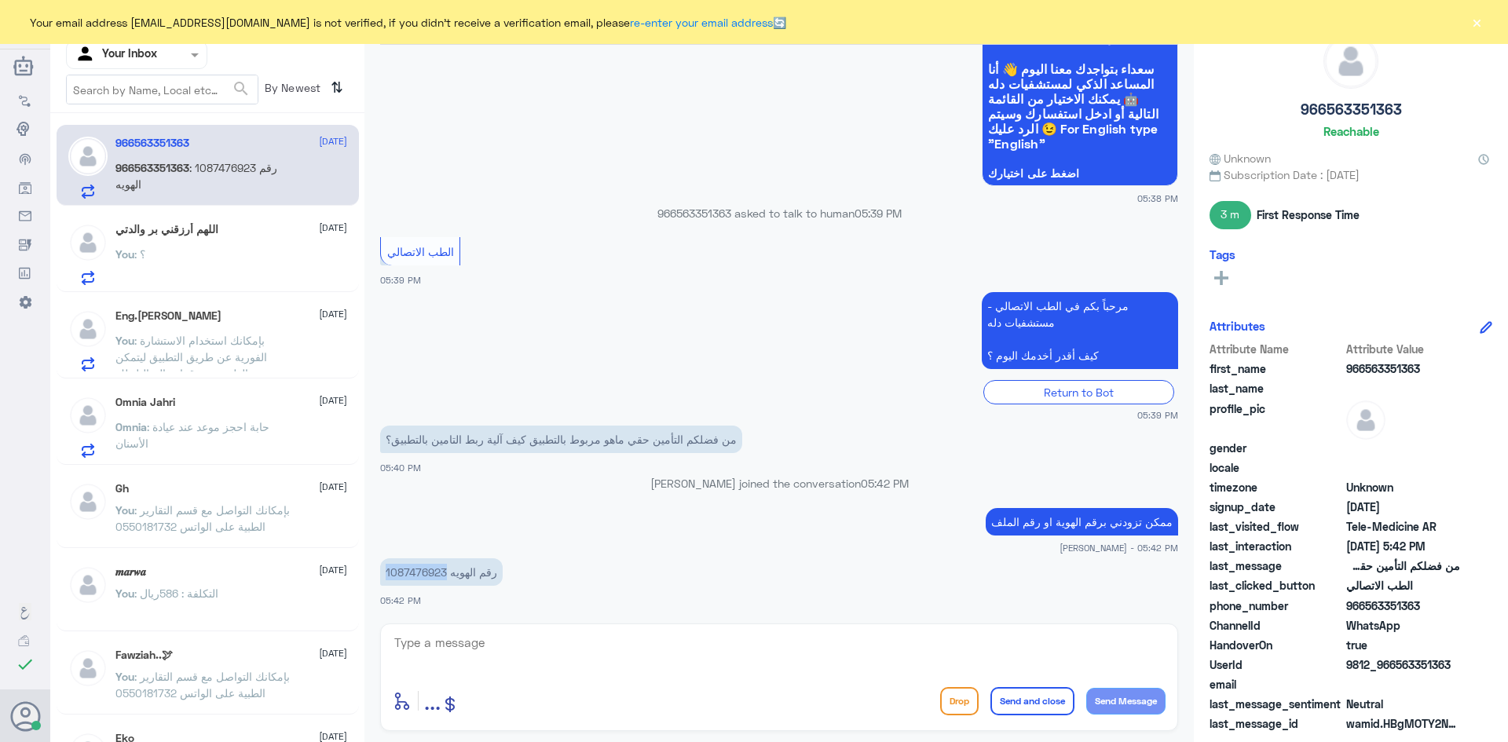
drag, startPoint x: 444, startPoint y: 573, endPoint x: 386, endPoint y: 573, distance: 58.1
click at [386, 573] on p "1087476923 رقم الهويه" at bounding box center [441, 572] width 123 height 27
copy p "1087476923"
click at [558, 636] on textarea at bounding box center [779, 651] width 773 height 38
type textarea "ت"
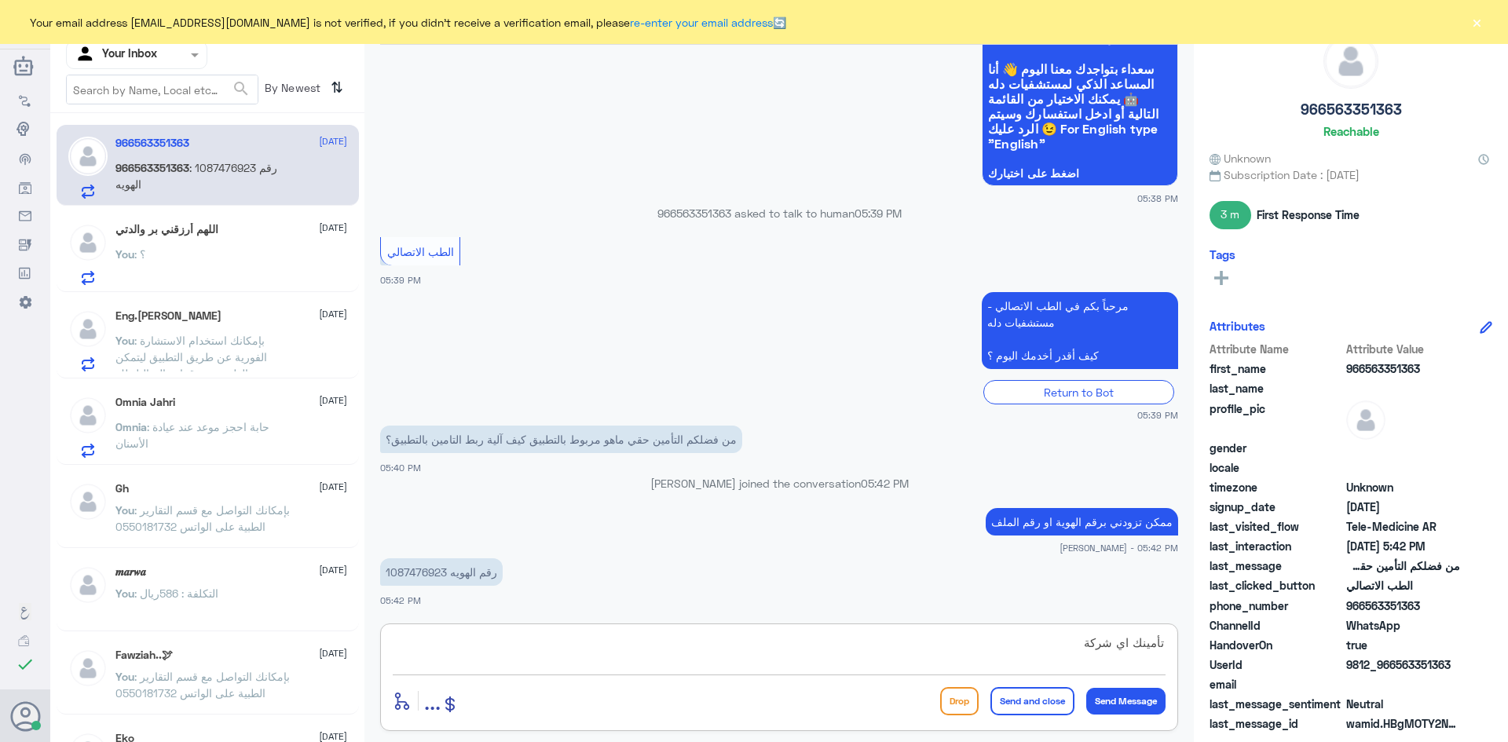
type textarea "تأمينك اي شركة ؟"
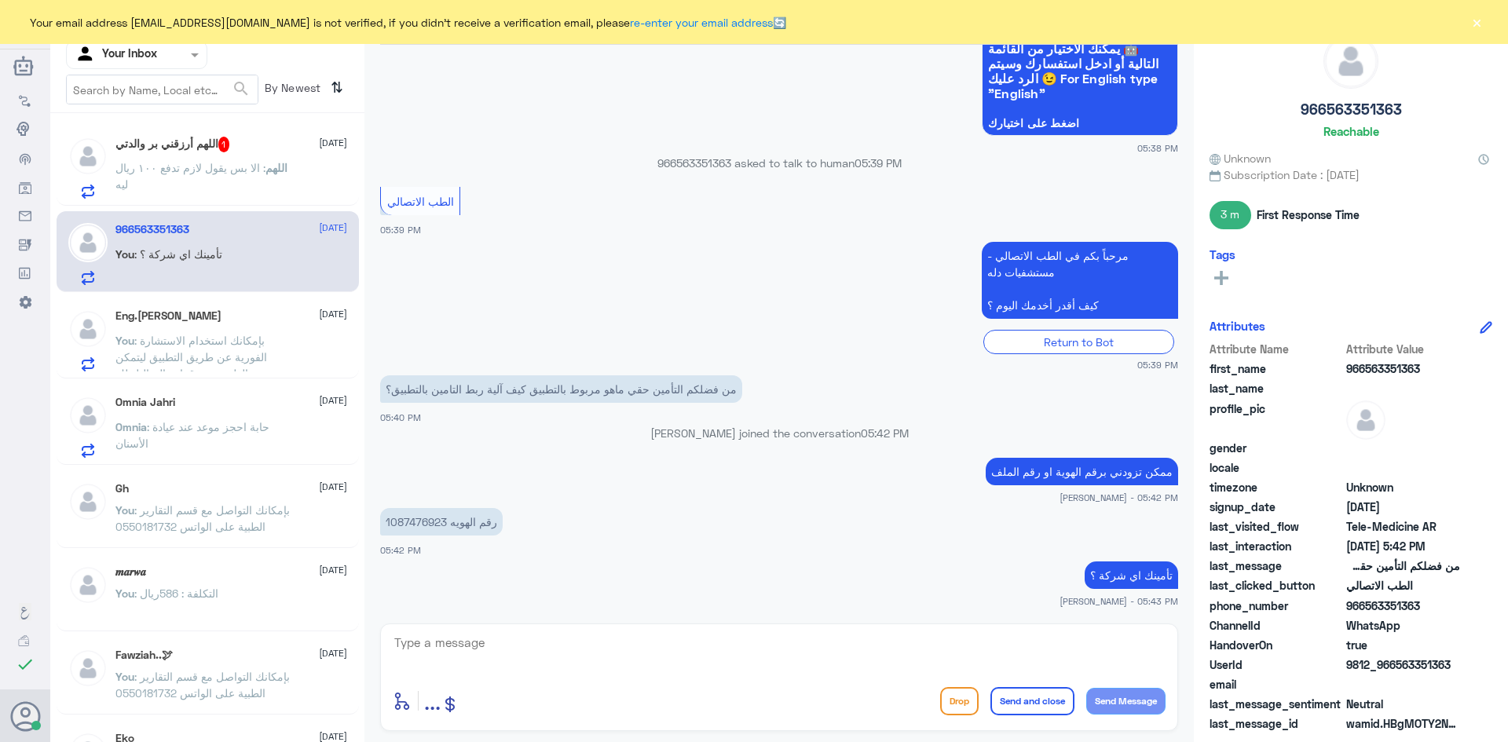
click at [284, 188] on p "اللهم : الا بس يقول لازم تدفع ١٠٠ ريال ليه" at bounding box center [203, 178] width 177 height 39
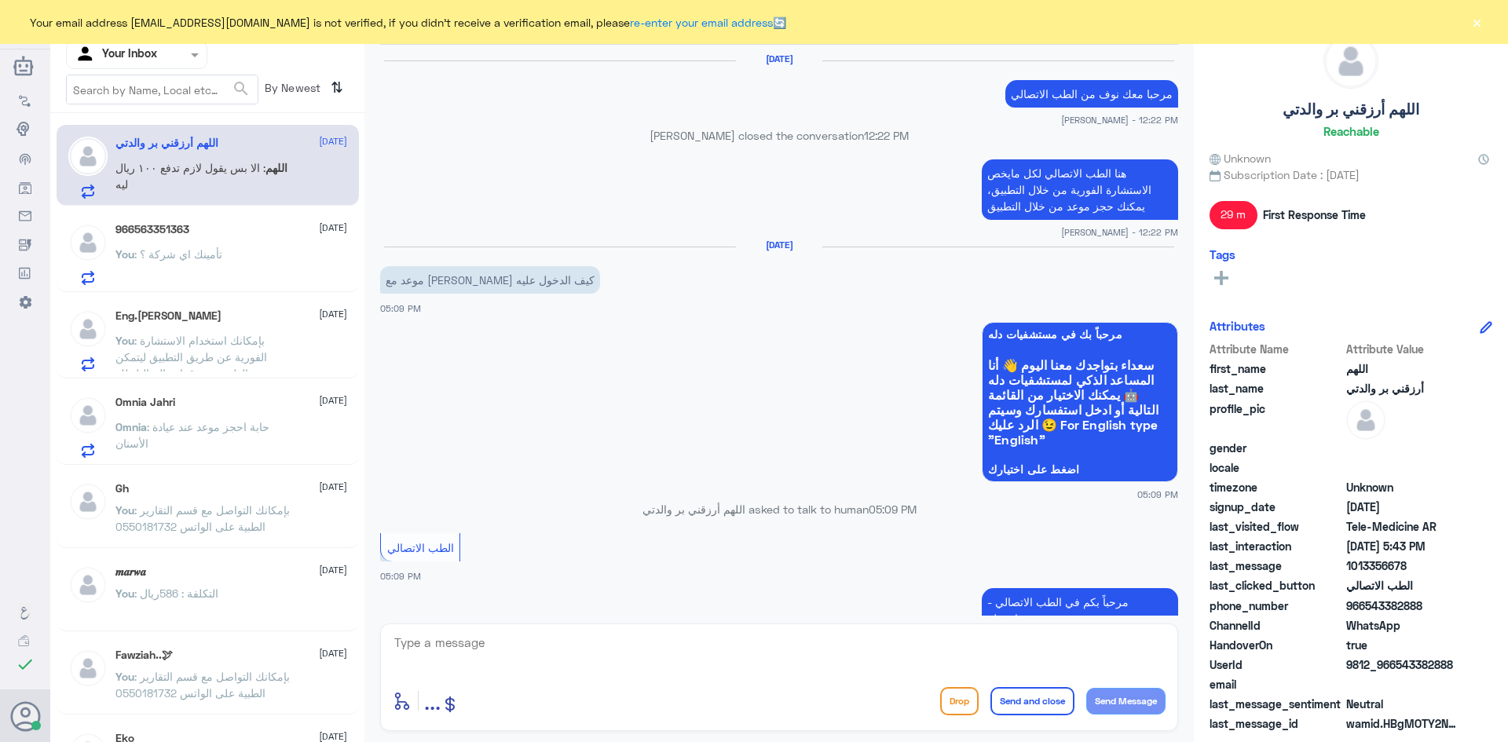
scroll to position [676, 0]
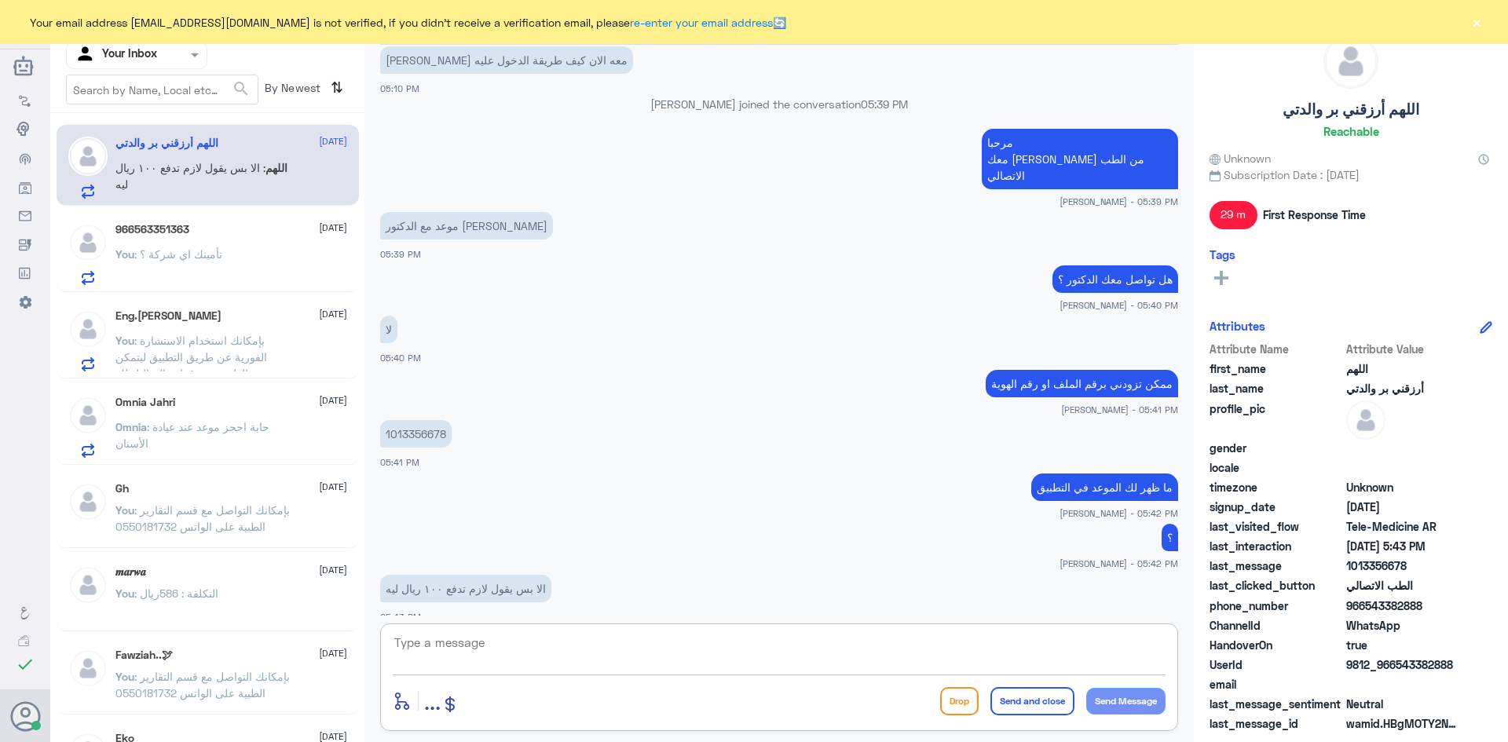
click at [636, 644] on textarea at bounding box center [779, 651] width 773 height 38
type textarea "ثواني اشوف ملفك يمكن يحتاج تحديث"
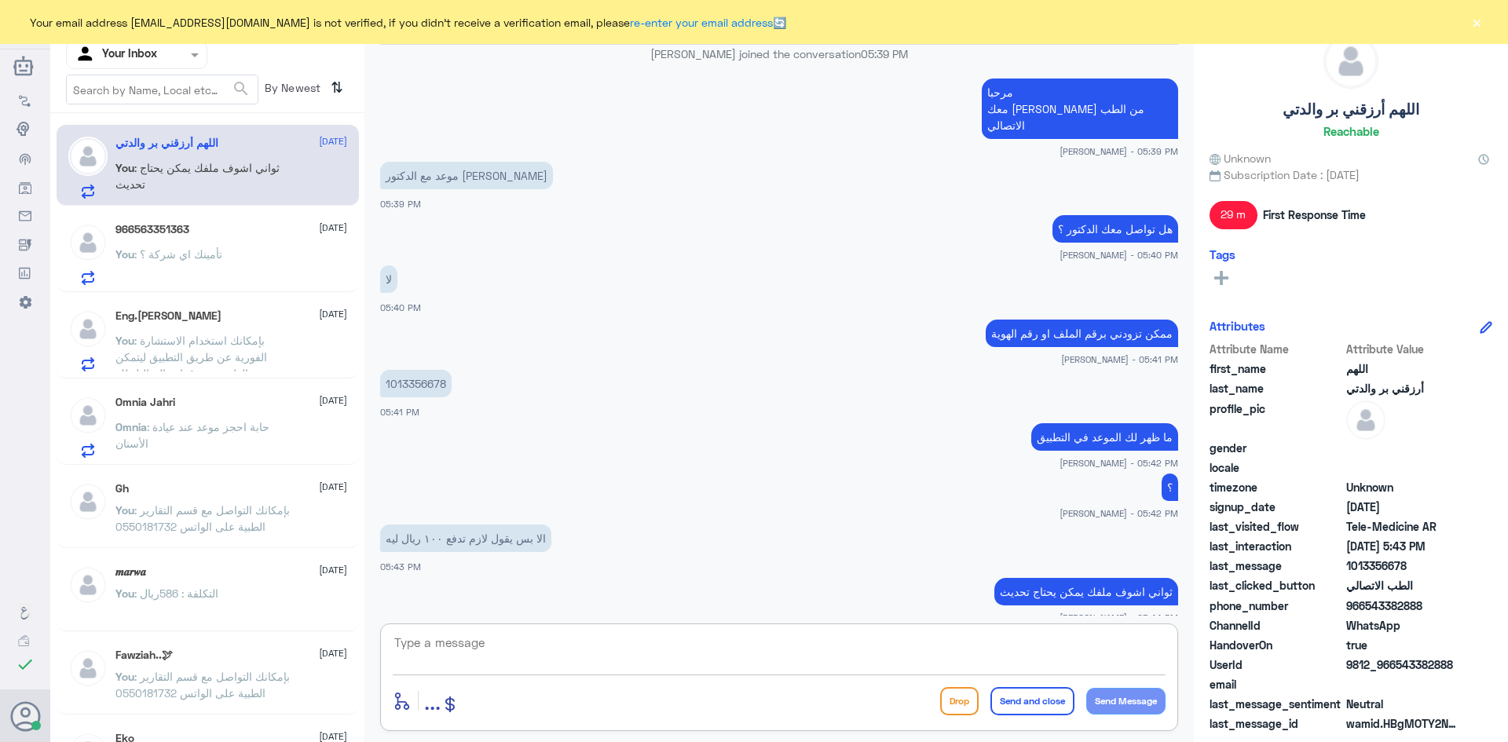
click at [810, 652] on textarea at bounding box center [779, 651] width 773 height 38
click at [249, 261] on div "You : تأمينك اي شركة ؟" at bounding box center [231, 267] width 232 height 35
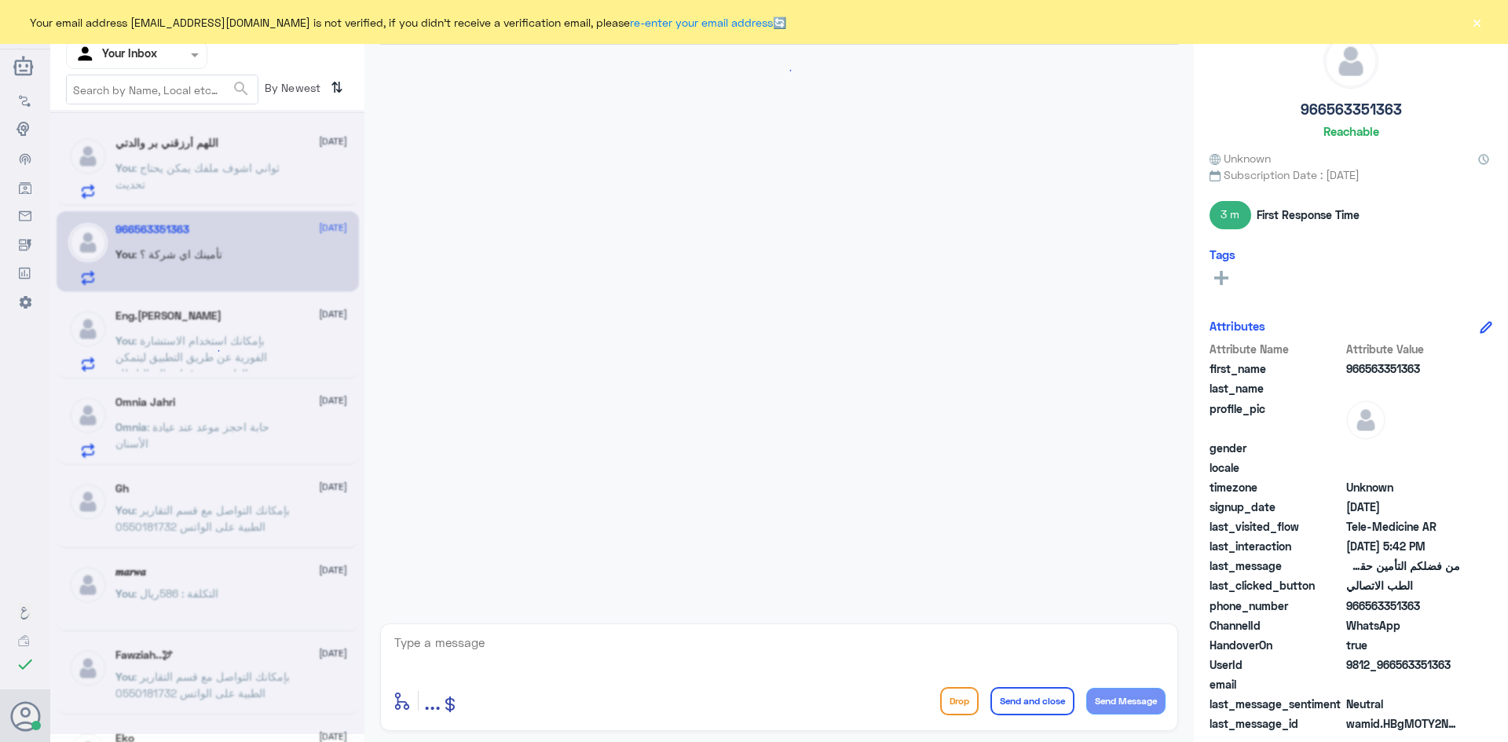
scroll to position [160, 0]
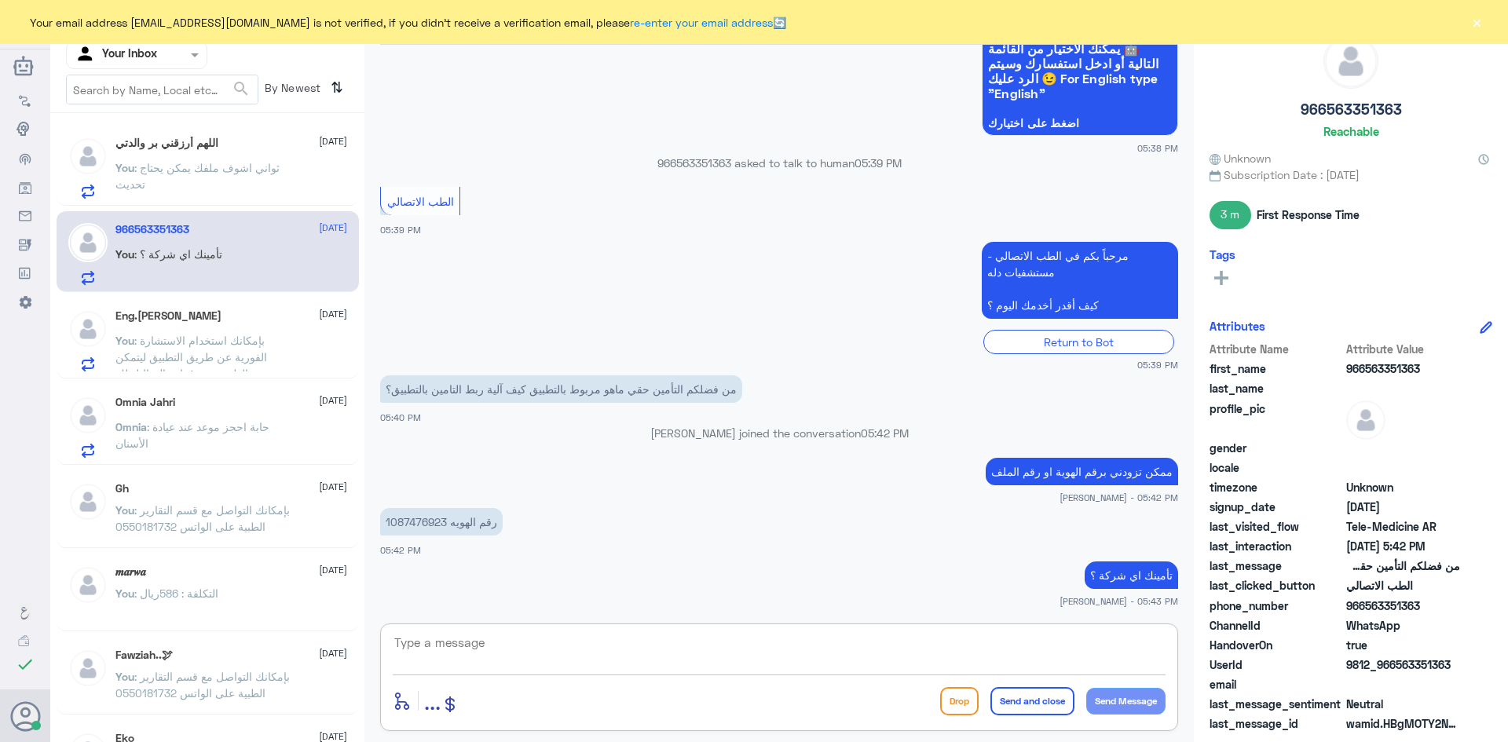
click at [753, 656] on textarea at bounding box center [779, 651] width 773 height 38
type textarea "تم تحديث ملفك وربطه بالتأمين"
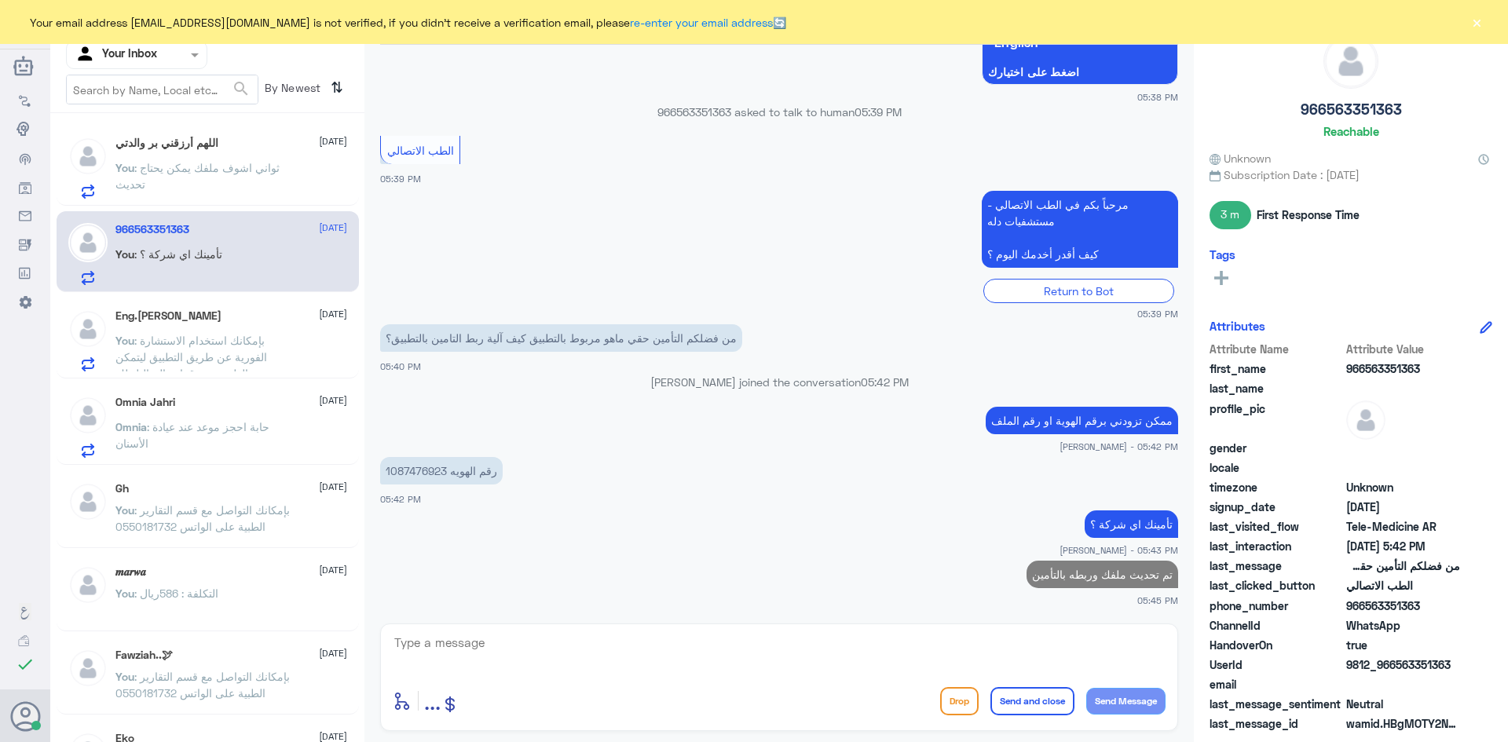
click at [291, 181] on p "You : ثواني اشوف ملفك يمكن يحتاج تحديث" at bounding box center [203, 178] width 177 height 39
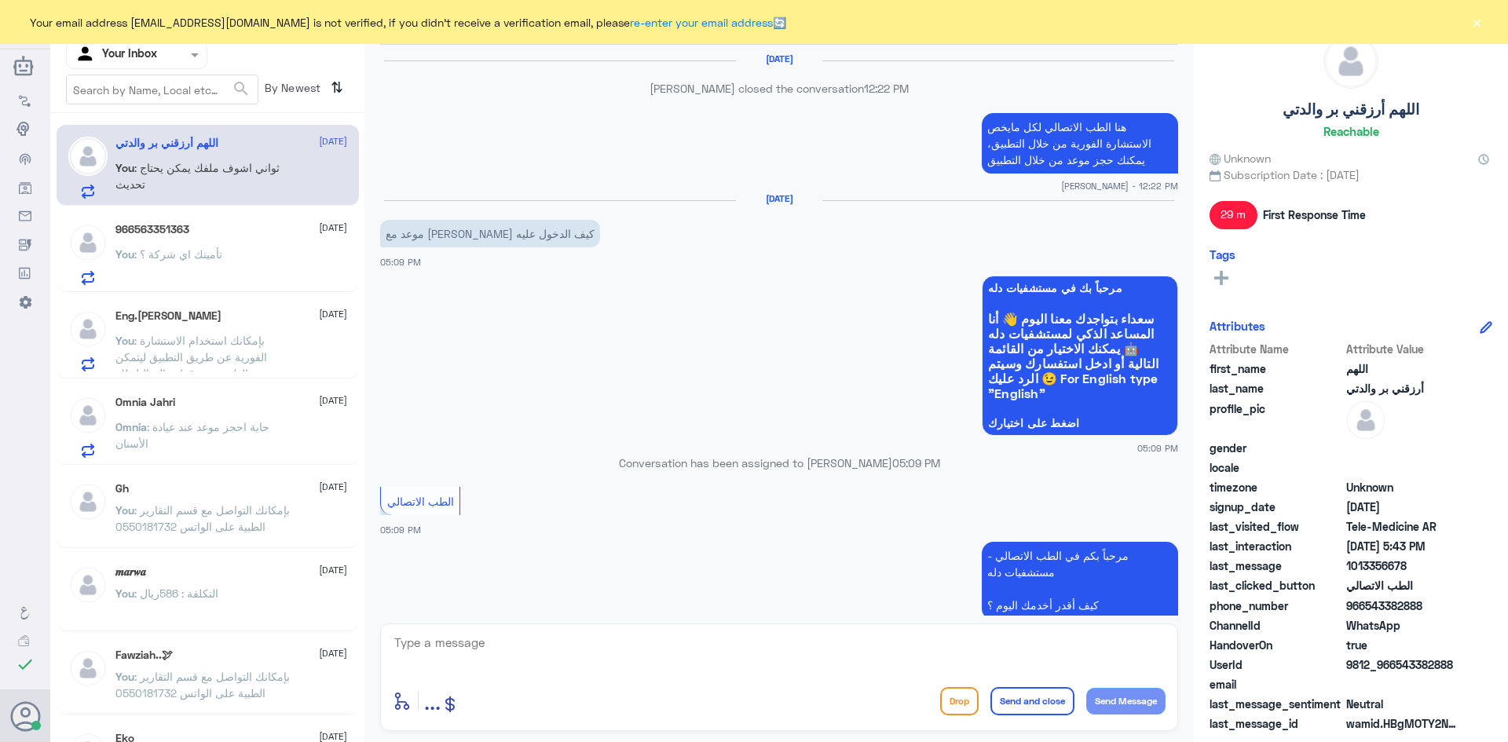
scroll to position [680, 0]
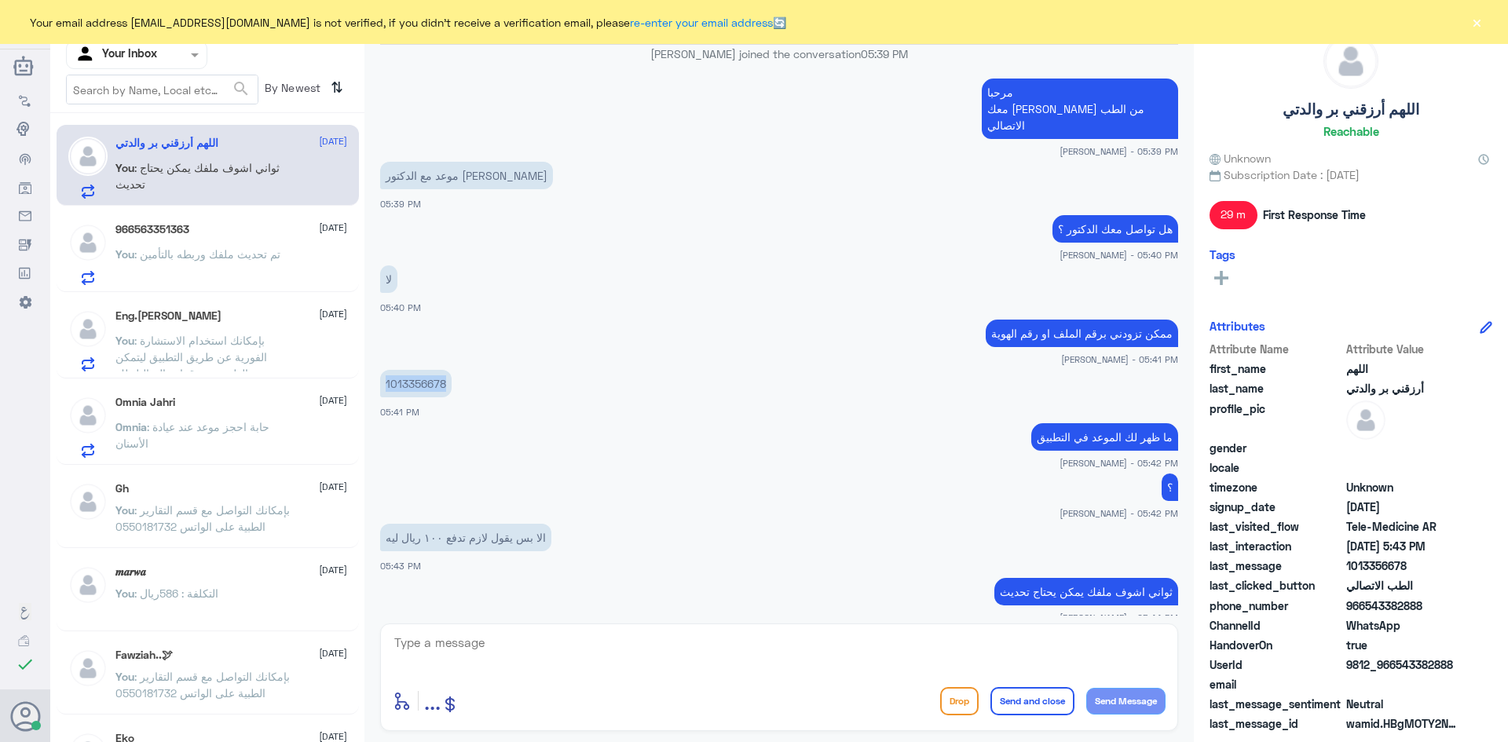
drag, startPoint x: 445, startPoint y: 368, endPoint x: 368, endPoint y: 364, distance: 77.1
click at [368, 364] on div "[PERSON_NAME] Human Handover [DATE] [PERSON_NAME] closed the conversation 12:22…" at bounding box center [780, 373] width 830 height 747
copy p "1013356678"
click at [632, 655] on textarea at bounding box center [779, 651] width 773 height 38
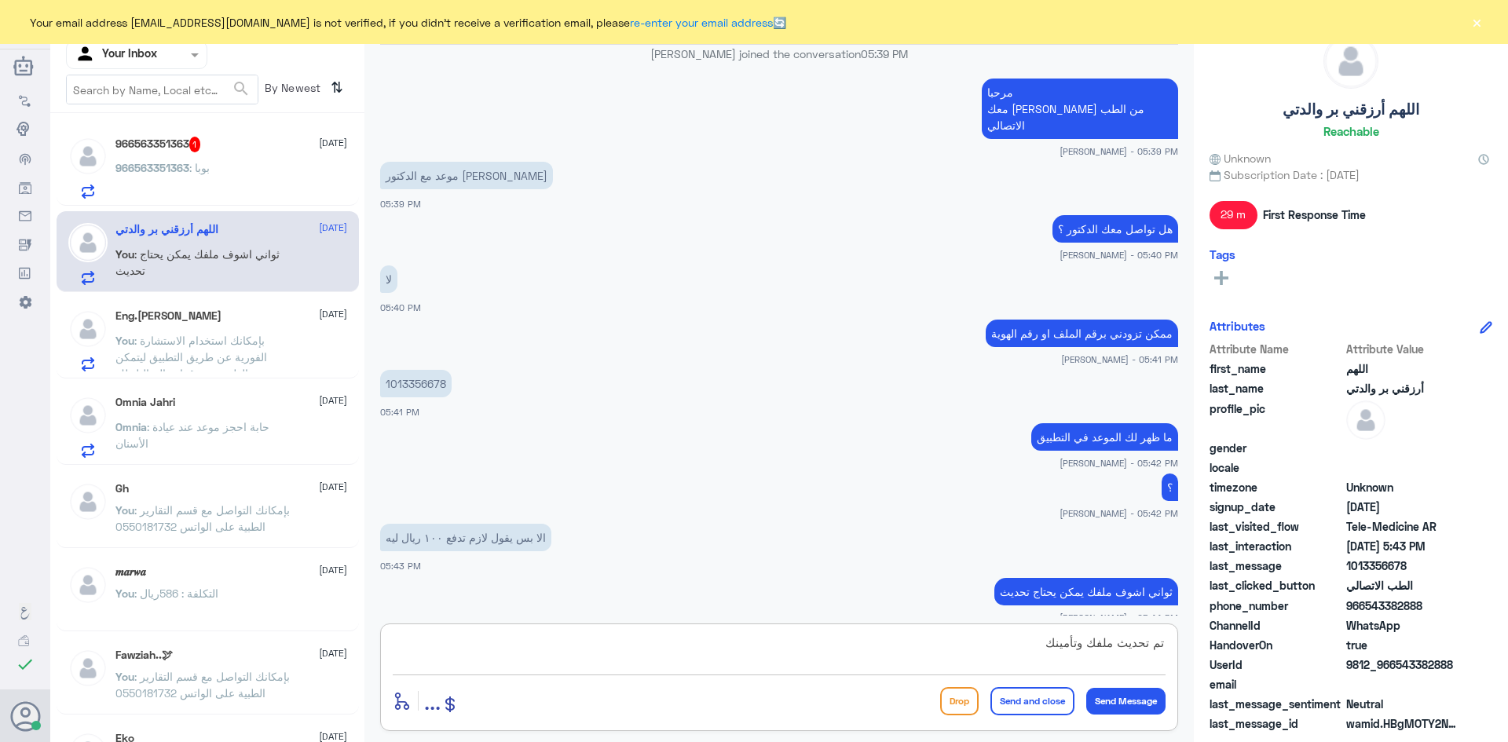
type textarea "تم تحديث ملفك وتأمينك"
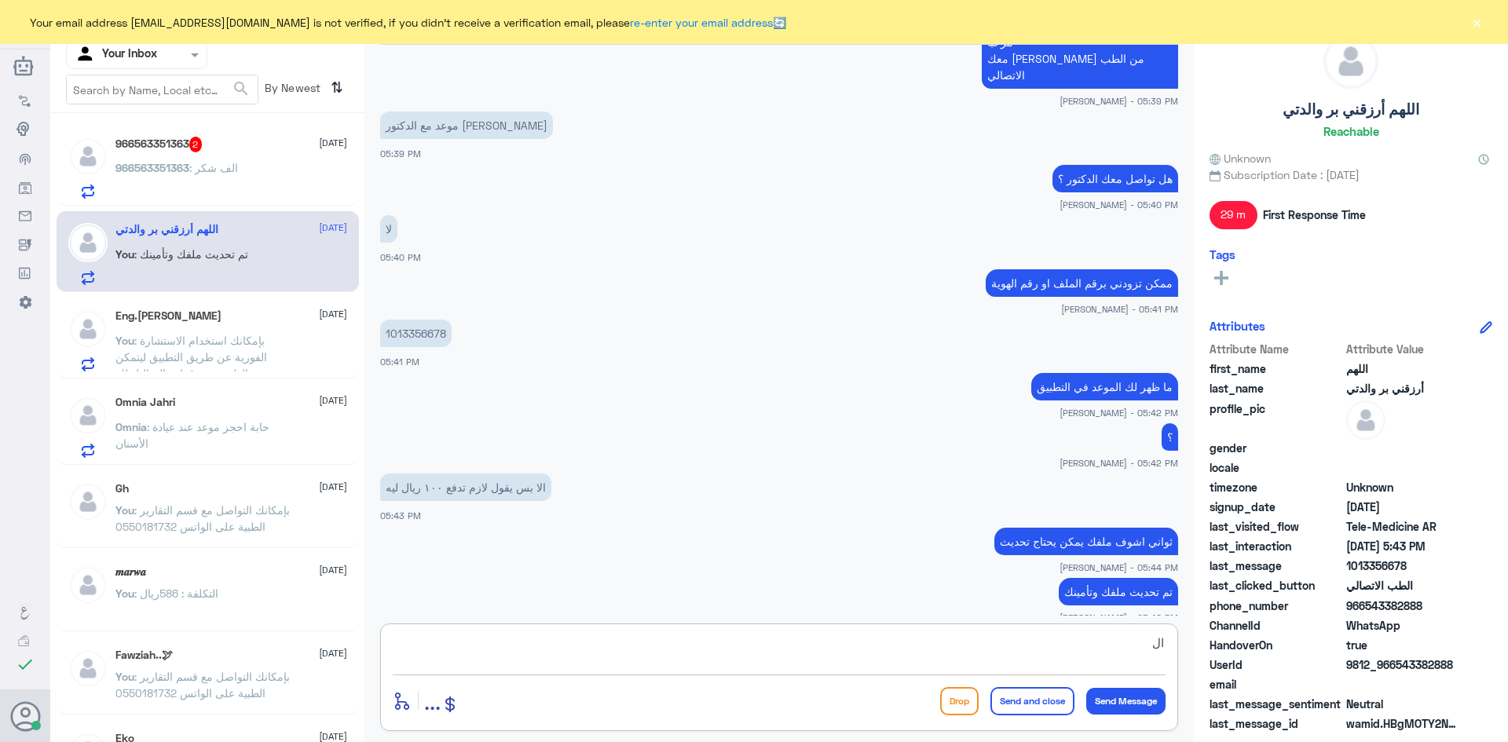
type textarea "ا"
click at [232, 152] on div "966563351363 2 [DATE]" at bounding box center [231, 145] width 232 height 16
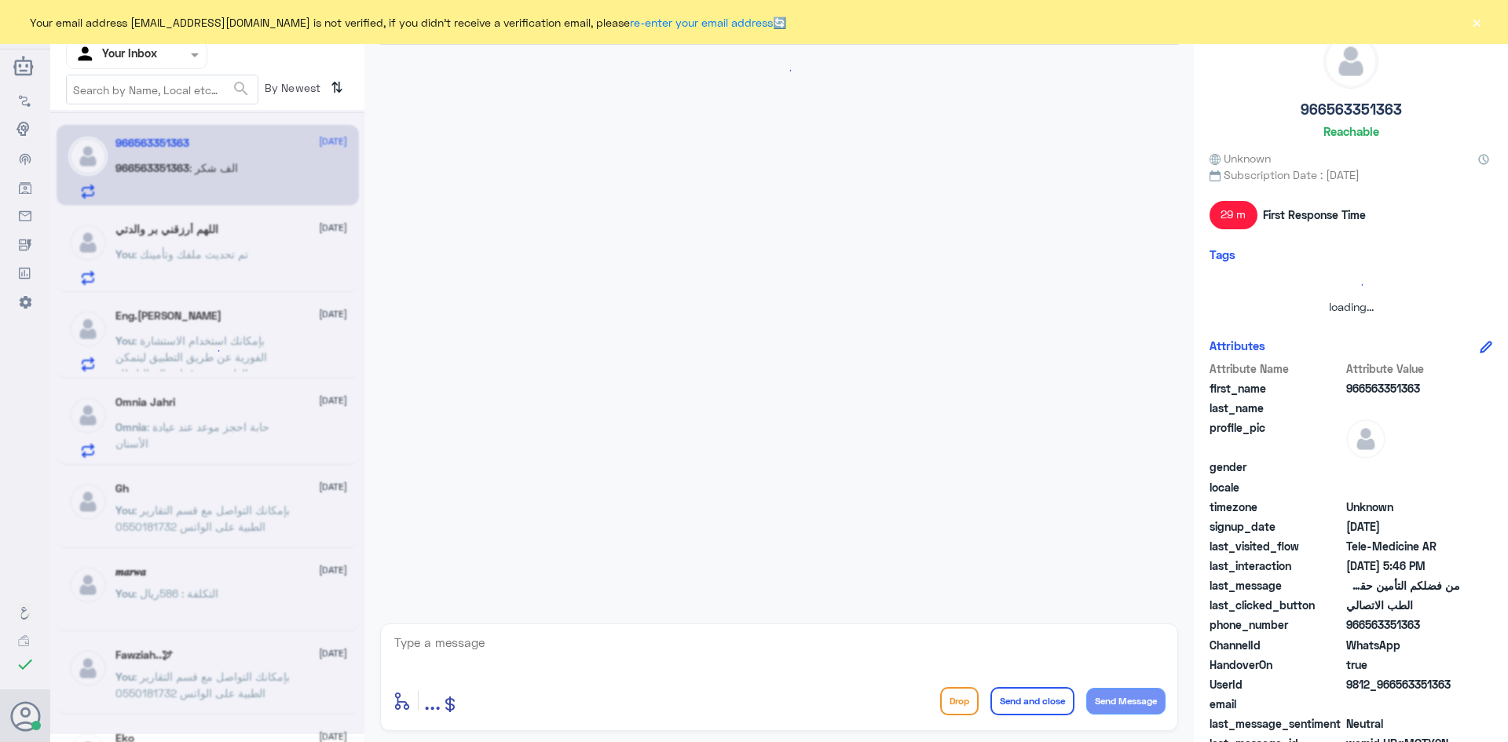
scroll to position [318, 0]
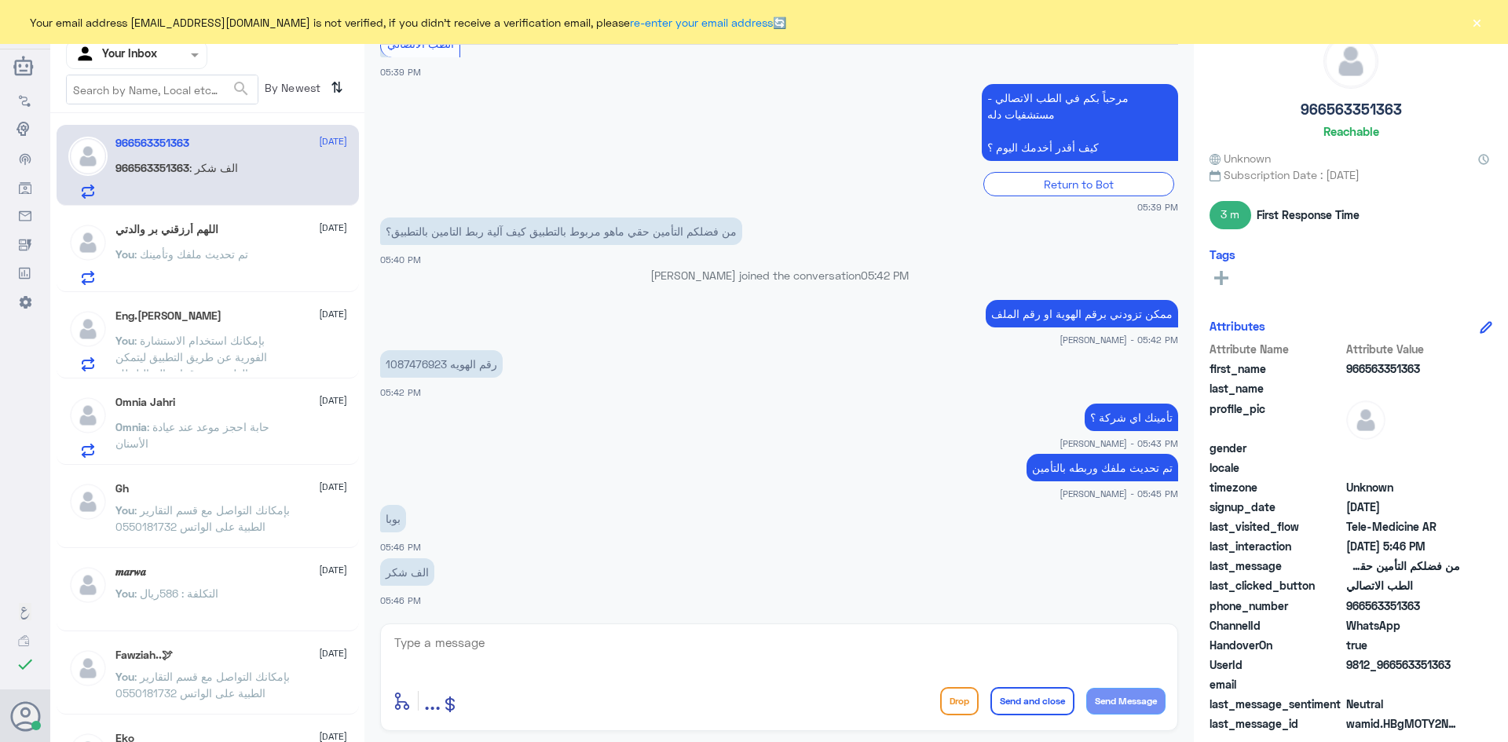
click at [610, 633] on textarea at bounding box center [779, 651] width 773 height 38
type textarea "العفو وتمنياتنا لك بدوام الصحة والعافية"
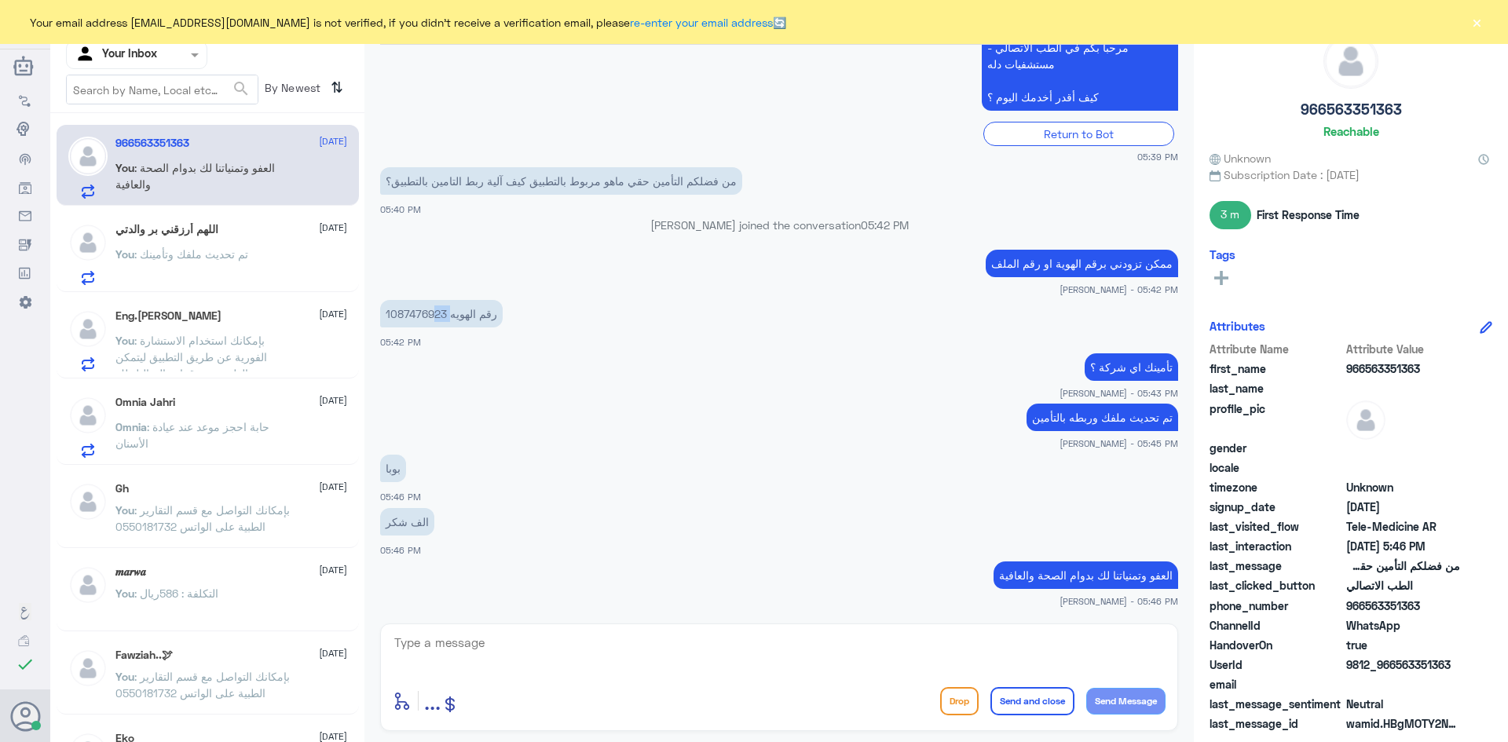
drag, startPoint x: 449, startPoint y: 313, endPoint x: 434, endPoint y: 314, distance: 14.2
click at [434, 314] on p "1087476923 رقم الهويه" at bounding box center [441, 313] width 123 height 27
click at [445, 317] on p "1087476923 رقم الهويه" at bounding box center [441, 313] width 123 height 27
drag, startPoint x: 445, startPoint y: 317, endPoint x: 386, endPoint y: 317, distance: 58.9
click at [386, 317] on p "1087476923 رقم الهويه" at bounding box center [441, 313] width 123 height 27
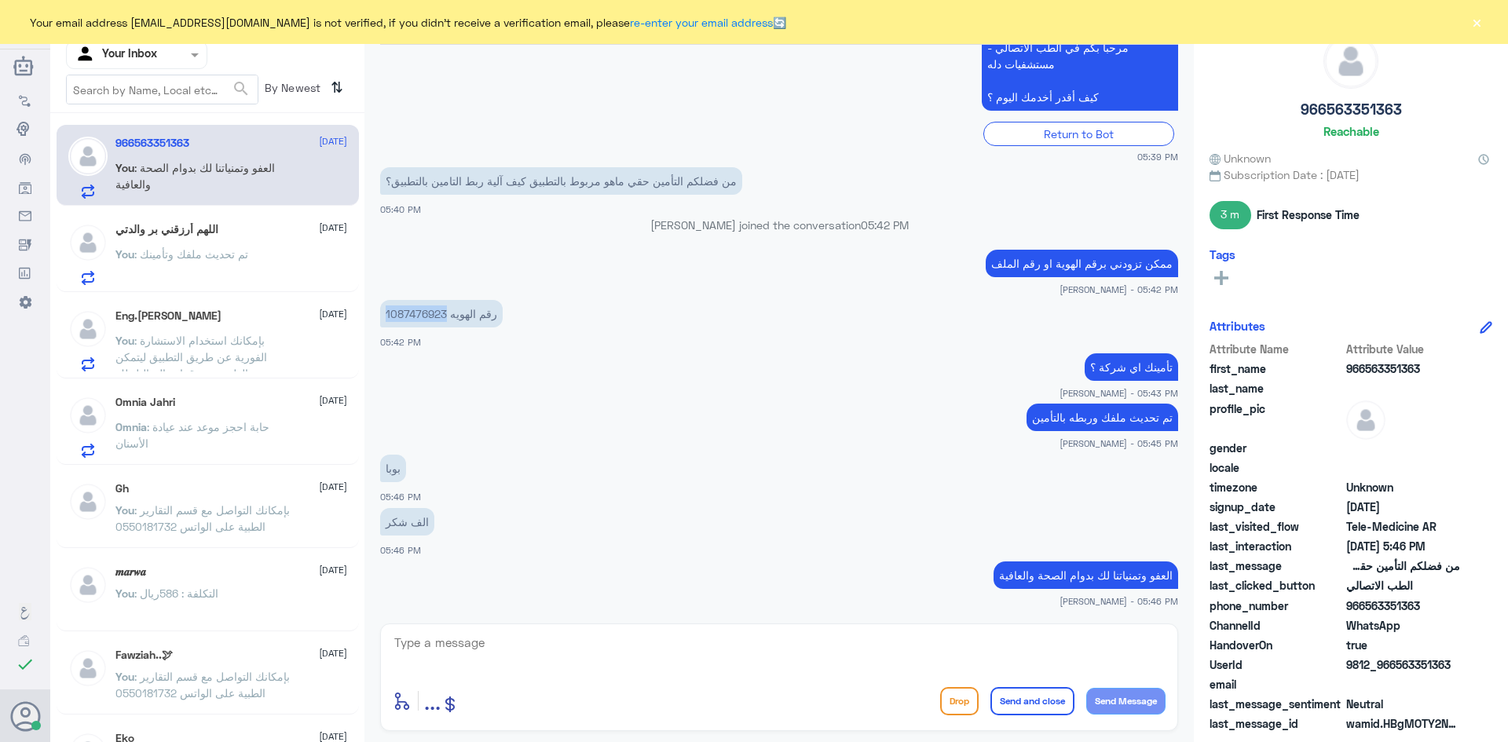
copy p "1087476923"
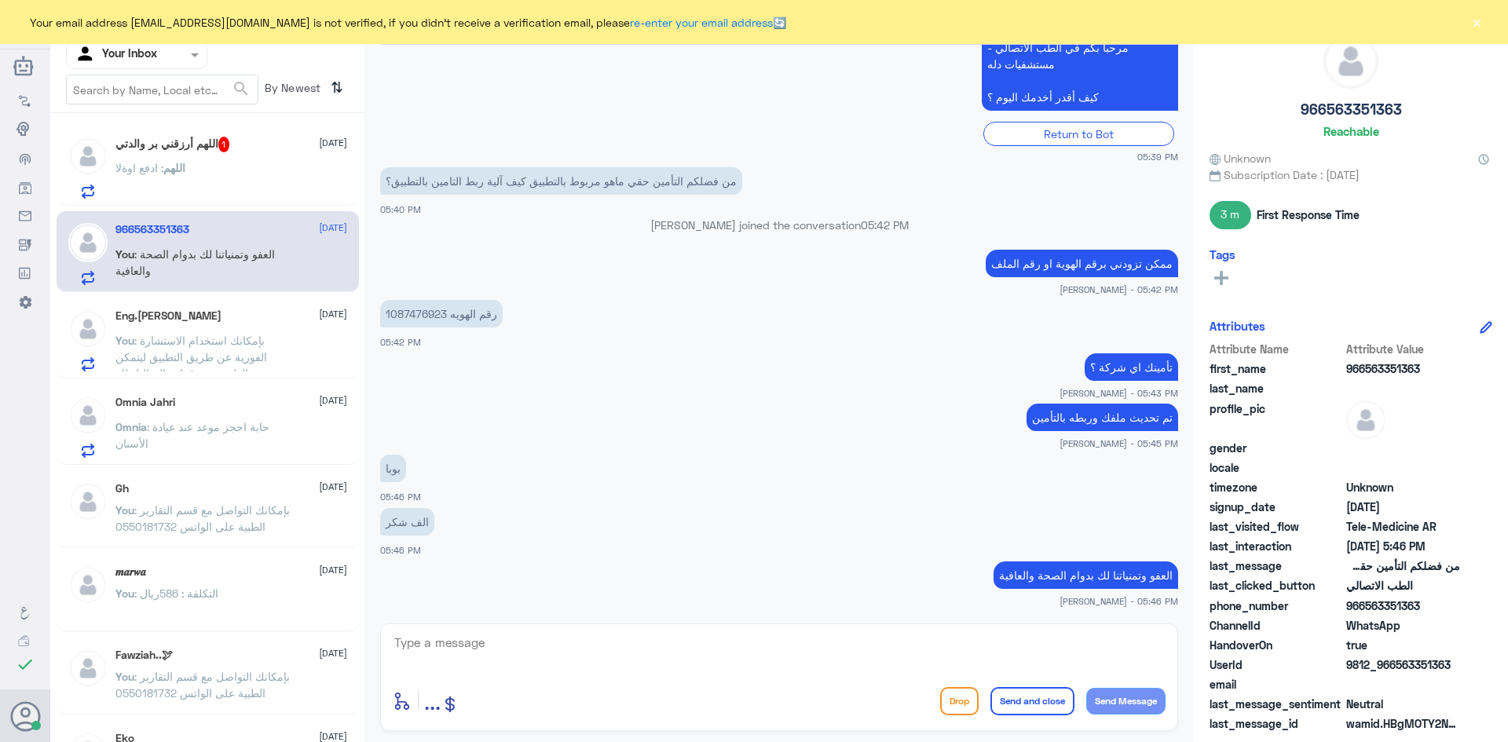
click at [262, 154] on div "اللهم أرزقني بر والدتي 1 [DATE] اللهم : ادفع اوةلا" at bounding box center [231, 168] width 232 height 62
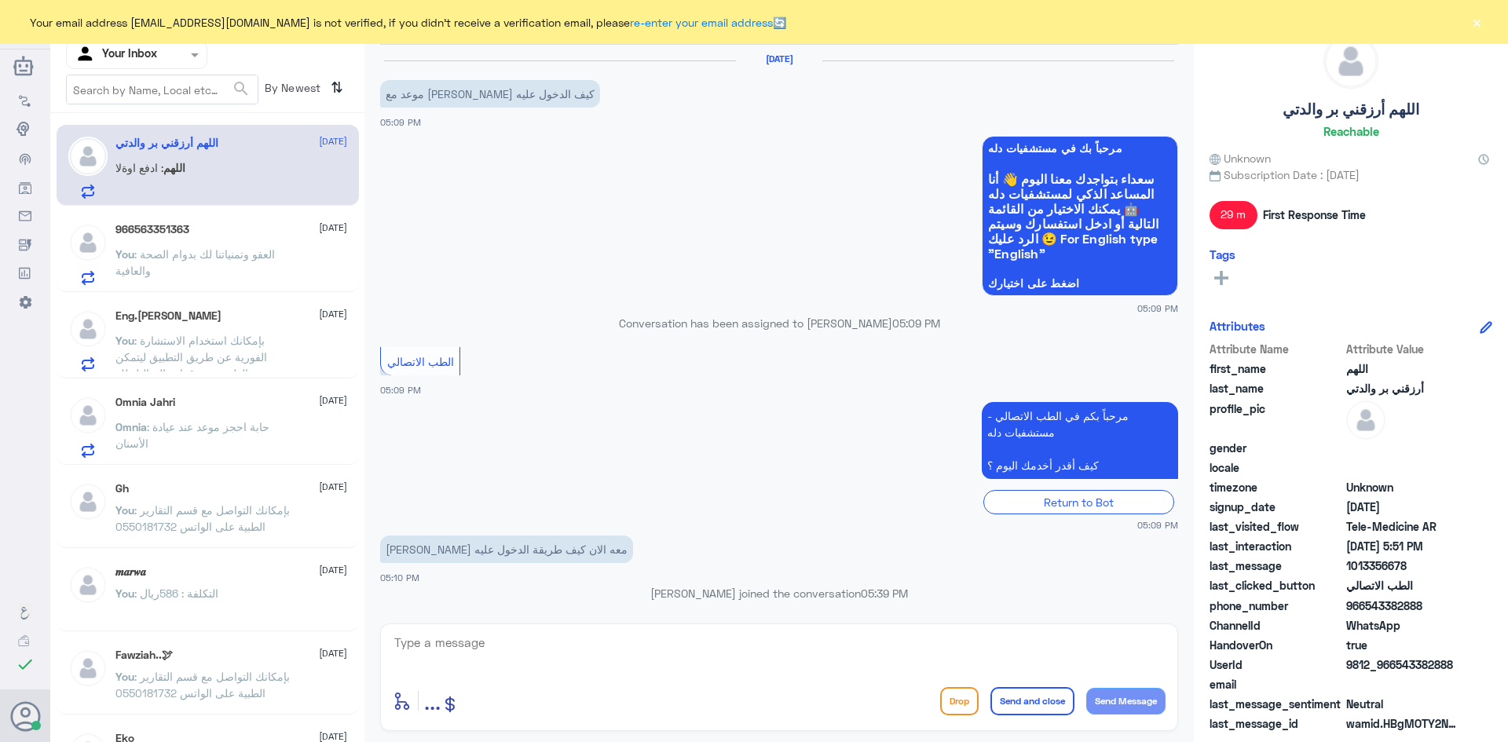
scroll to position [644, 0]
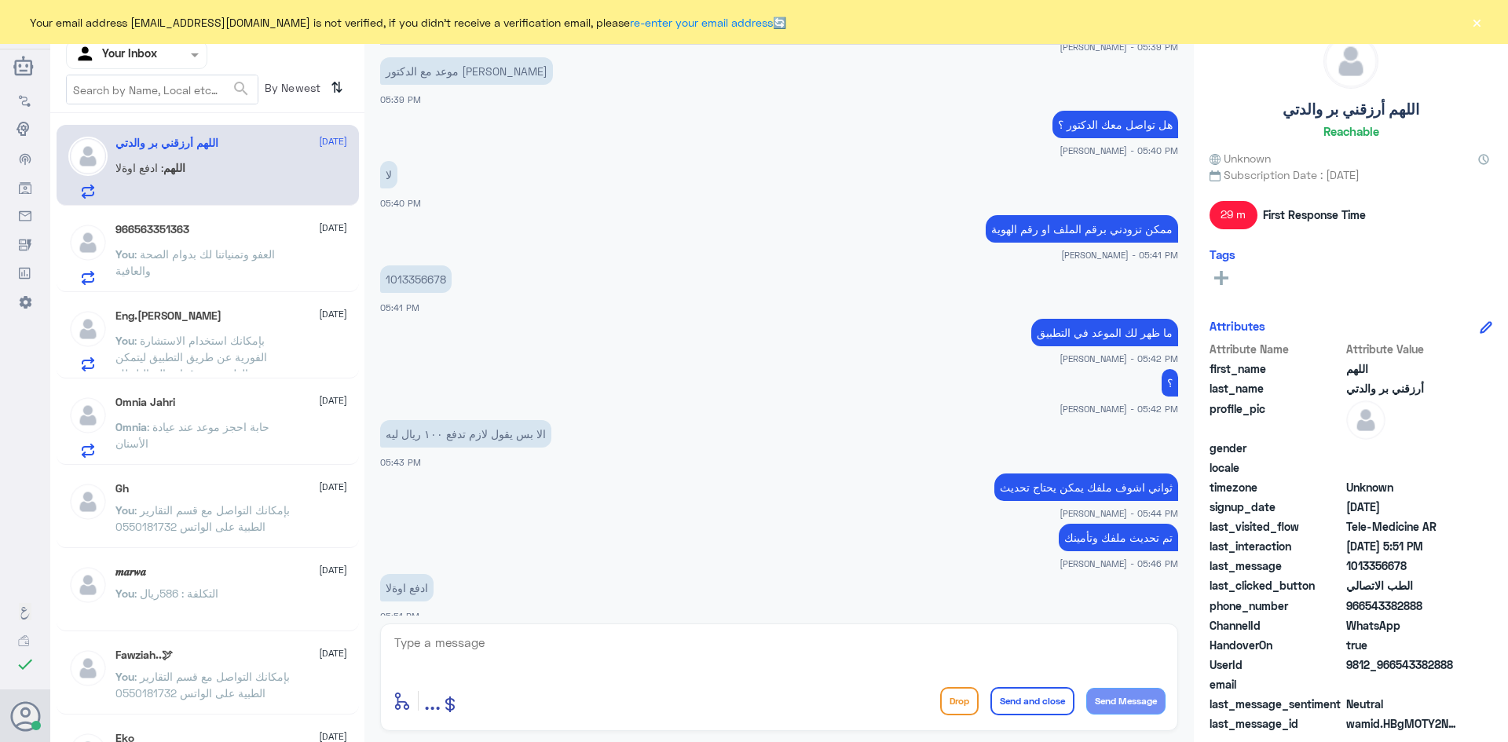
click at [530, 646] on textarea at bounding box center [779, 651] width 773 height 38
type textarea "الآن [PERSON_NAME] دفع مره ثانية ؟"
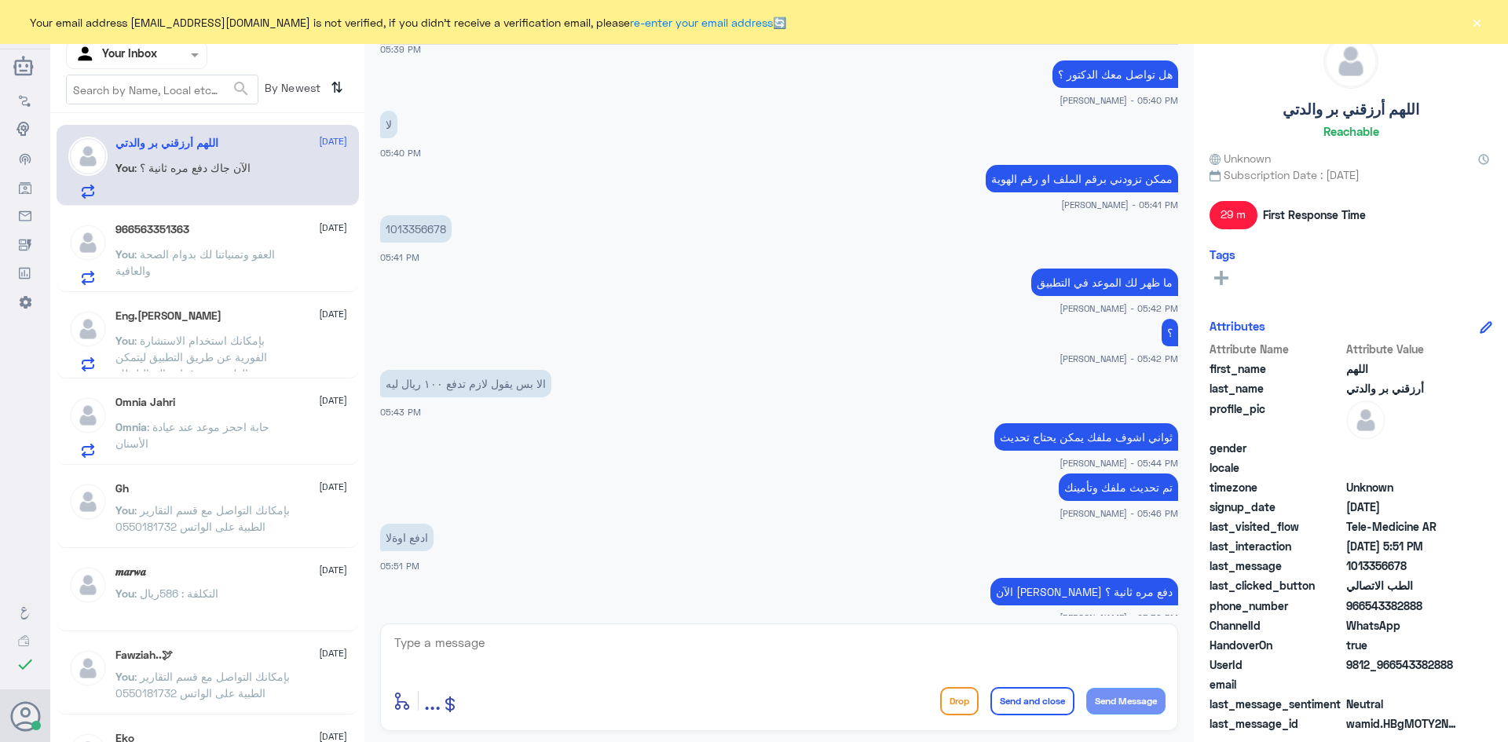
click at [234, 228] on div "966563351363 [DATE]" at bounding box center [231, 229] width 232 height 13
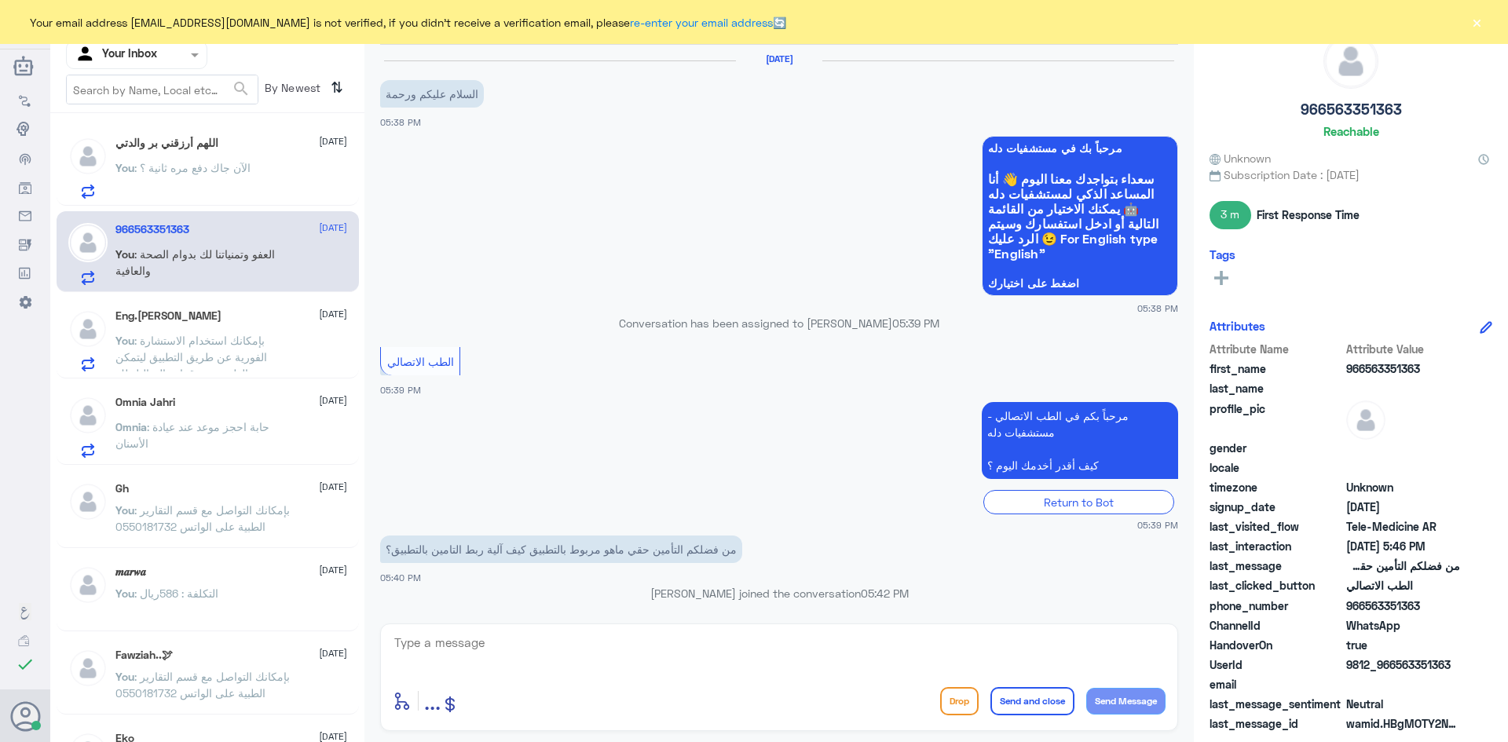
scroll to position [368, 0]
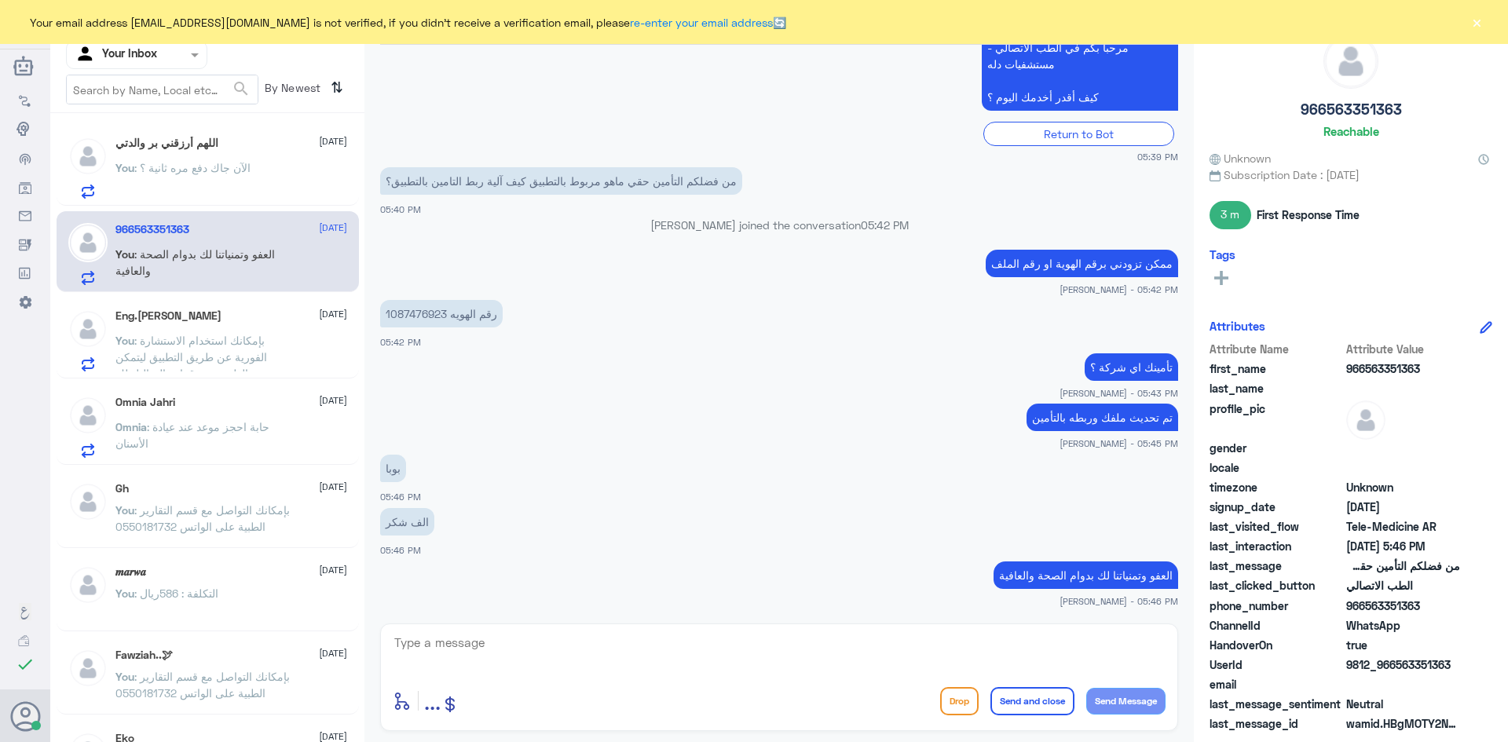
click at [243, 182] on p "You : الآن [PERSON_NAME] دفع مره ثانية ؟" at bounding box center [182, 178] width 135 height 39
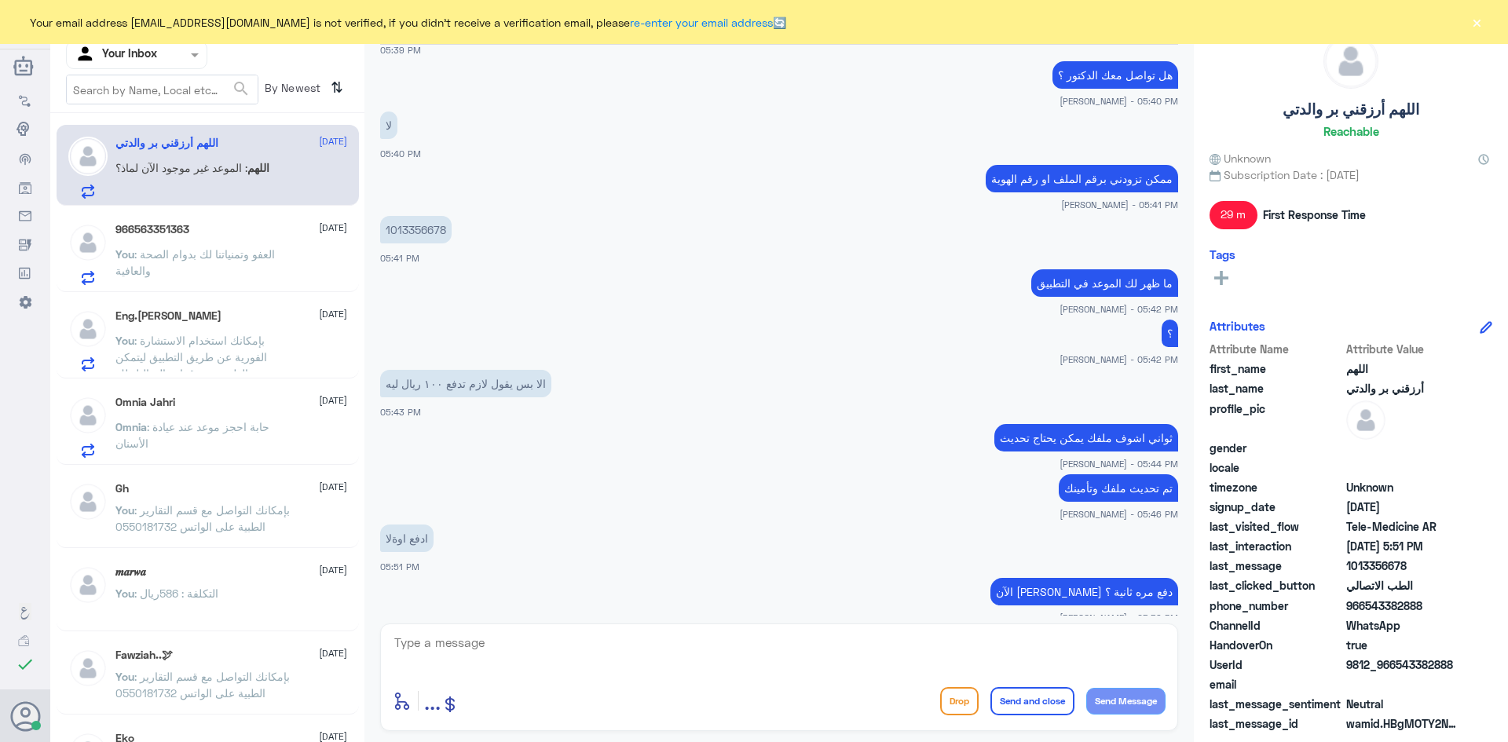
scroll to position [748, 0]
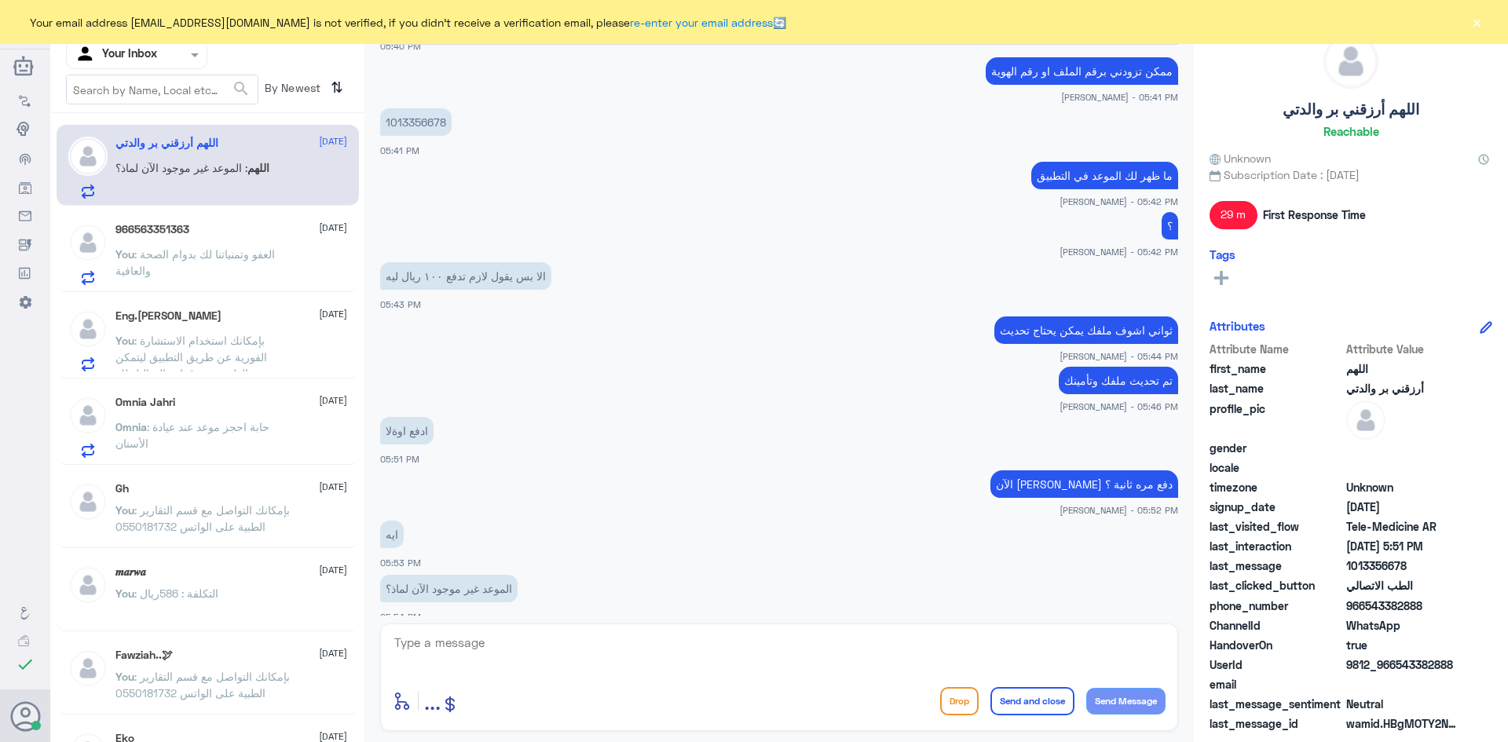
click at [548, 647] on textarea at bounding box center [779, 651] width 773 height 38
type textarea "راح وقت الموعد"
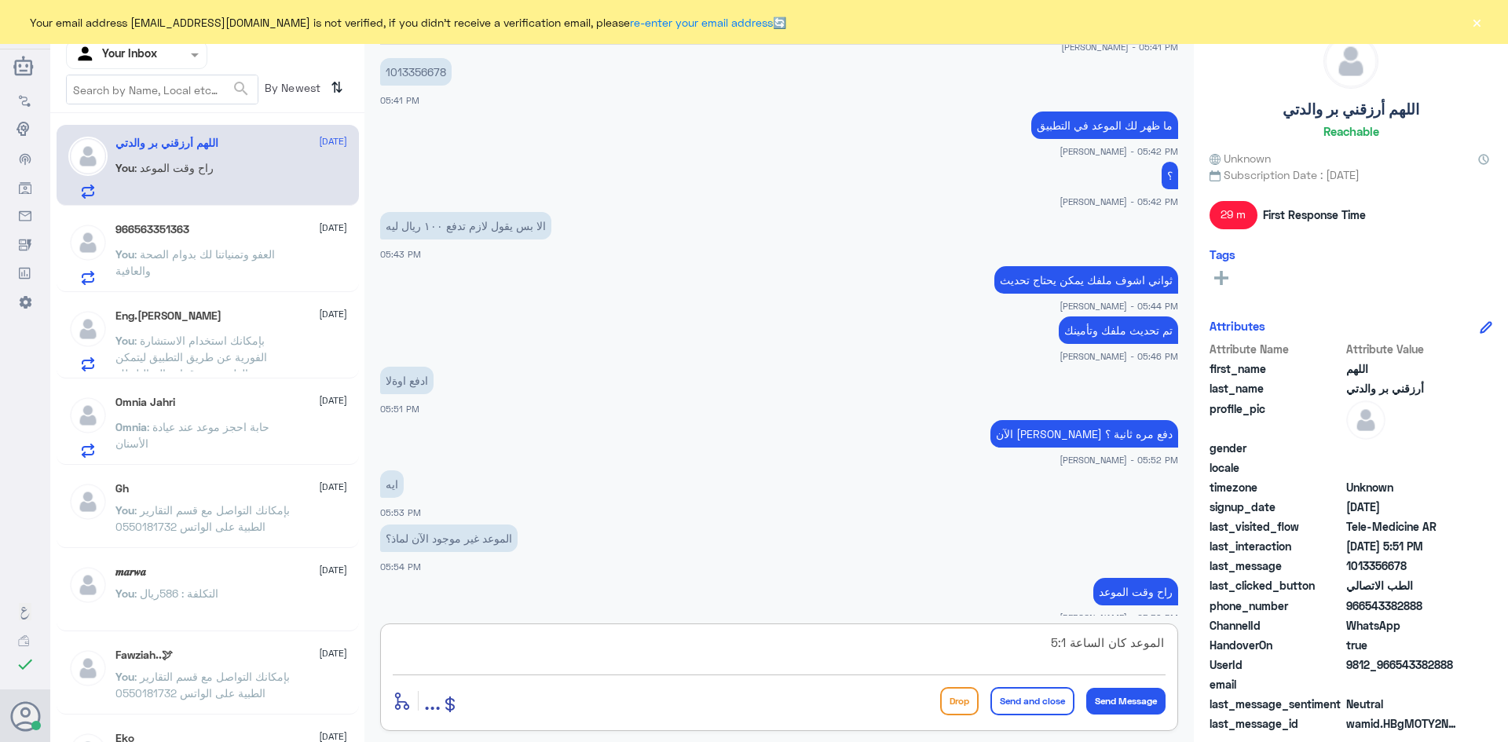
type textarea "الموعد كان الساعة 5:10"
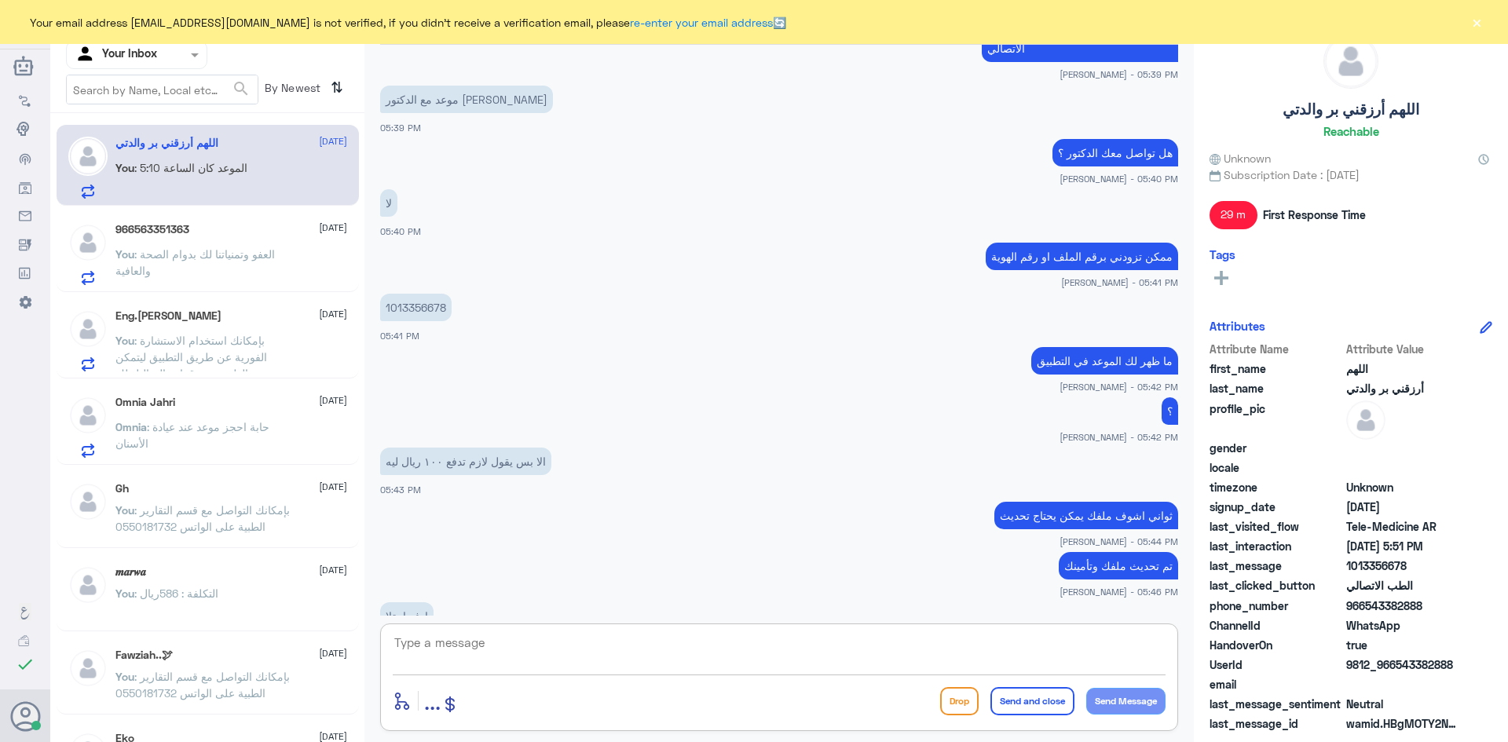
scroll to position [534, 0]
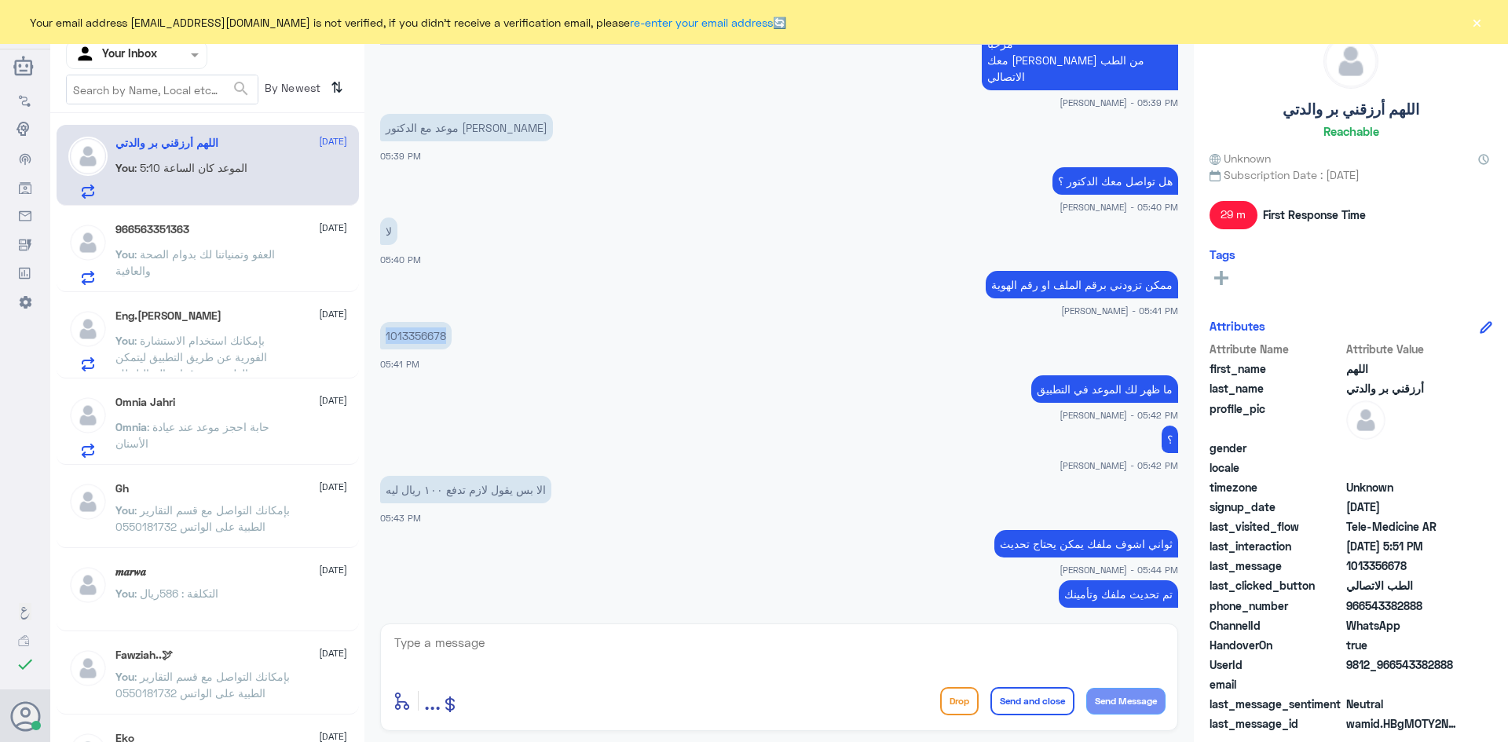
drag, startPoint x: 446, startPoint y: 320, endPoint x: 372, endPoint y: 328, distance: 75.1
click at [372, 328] on div "[PERSON_NAME] Human Handover [DATE] مرحباً بك في مستشفيات دله سعداء بتواجدك معن…" at bounding box center [780, 373] width 830 height 747
copy p "1013356678"
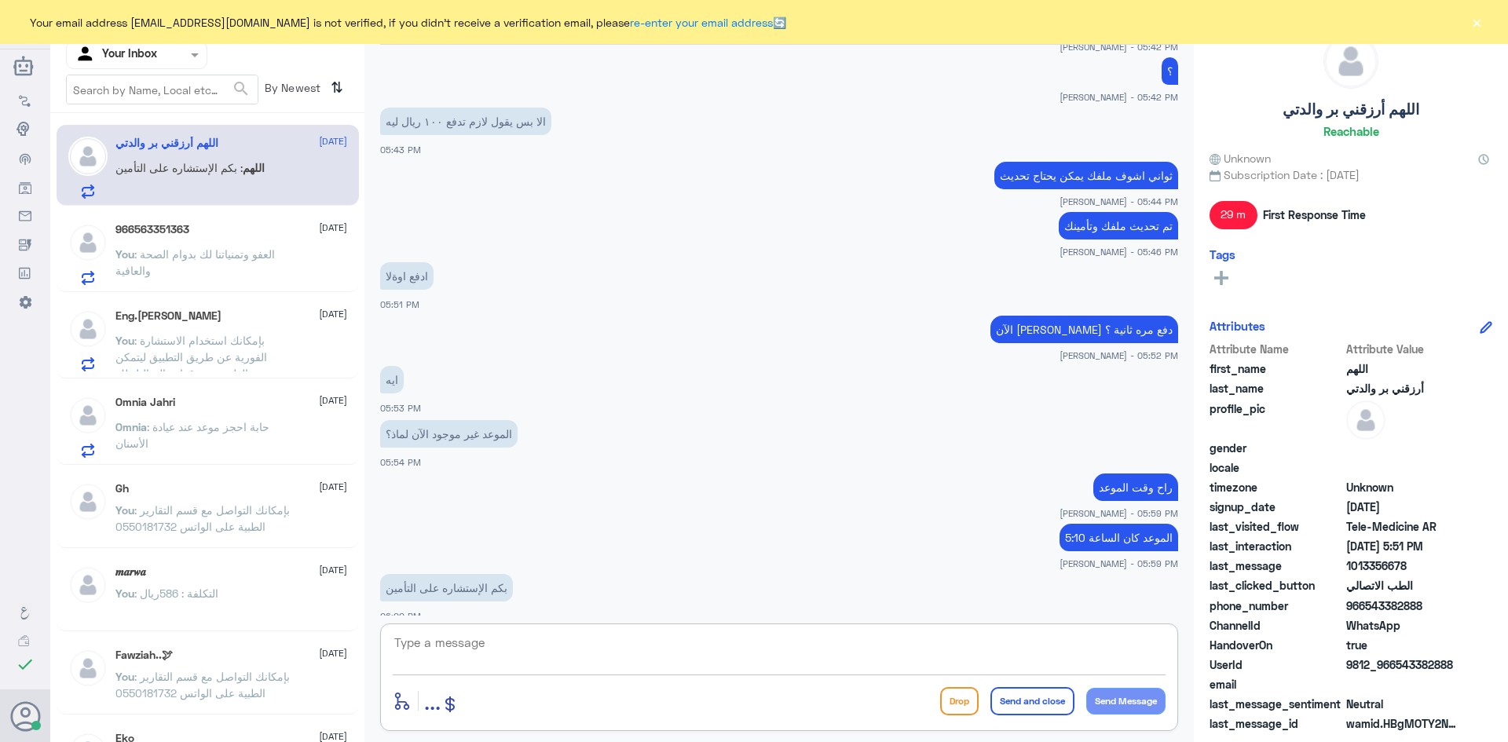
click at [753, 650] on textarea at bounding box center [779, 651] width 773 height 38
type textarea "ح"
type textarea "حالياً بتصير عليك مجانية"
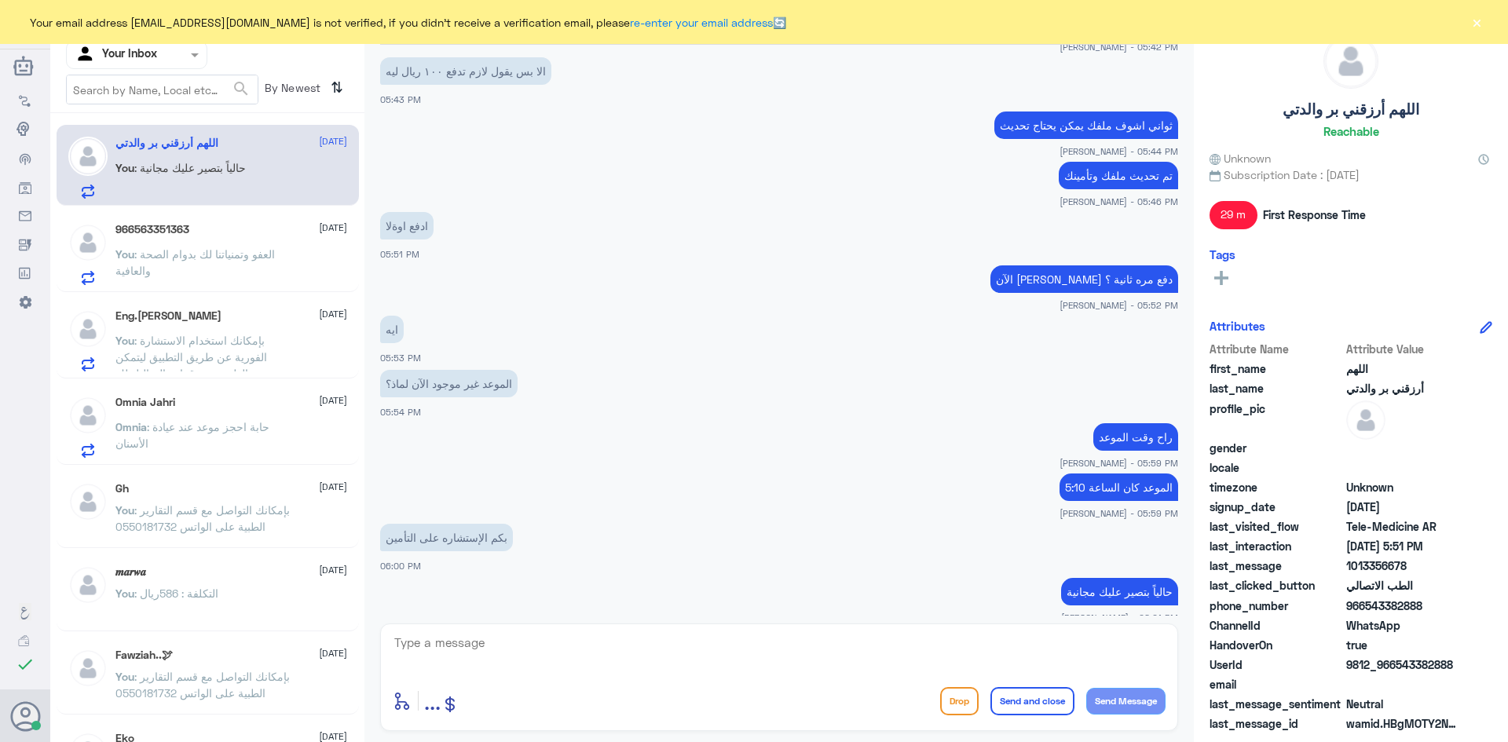
click at [923, 628] on div "enter flow name ... Drop Send and close Send Message" at bounding box center [779, 678] width 798 height 108
click at [918, 638] on textarea at bounding box center [779, 651] width 773 height 38
type textarea "بس ما تستطيع الدخول الّا بكرة"
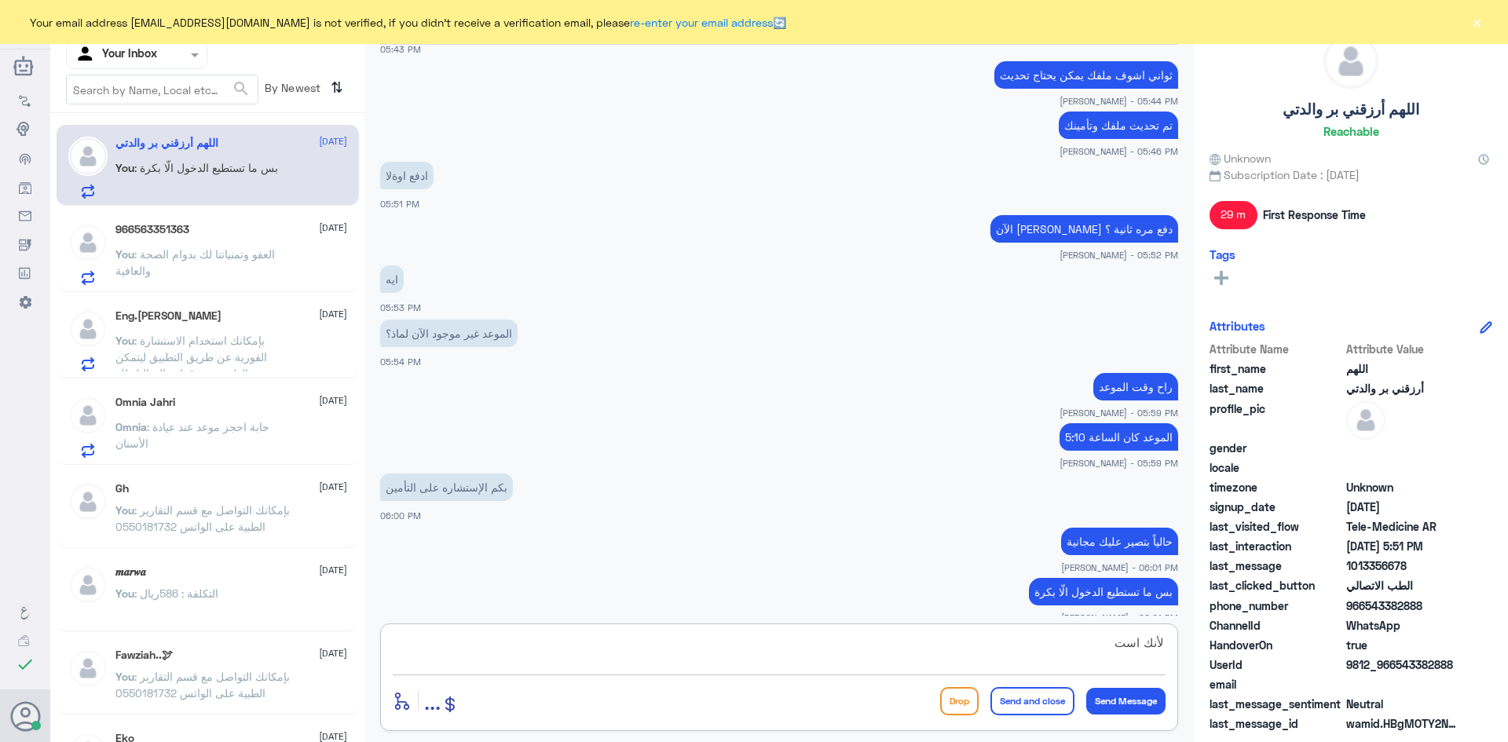
scroll to position [1057, 0]
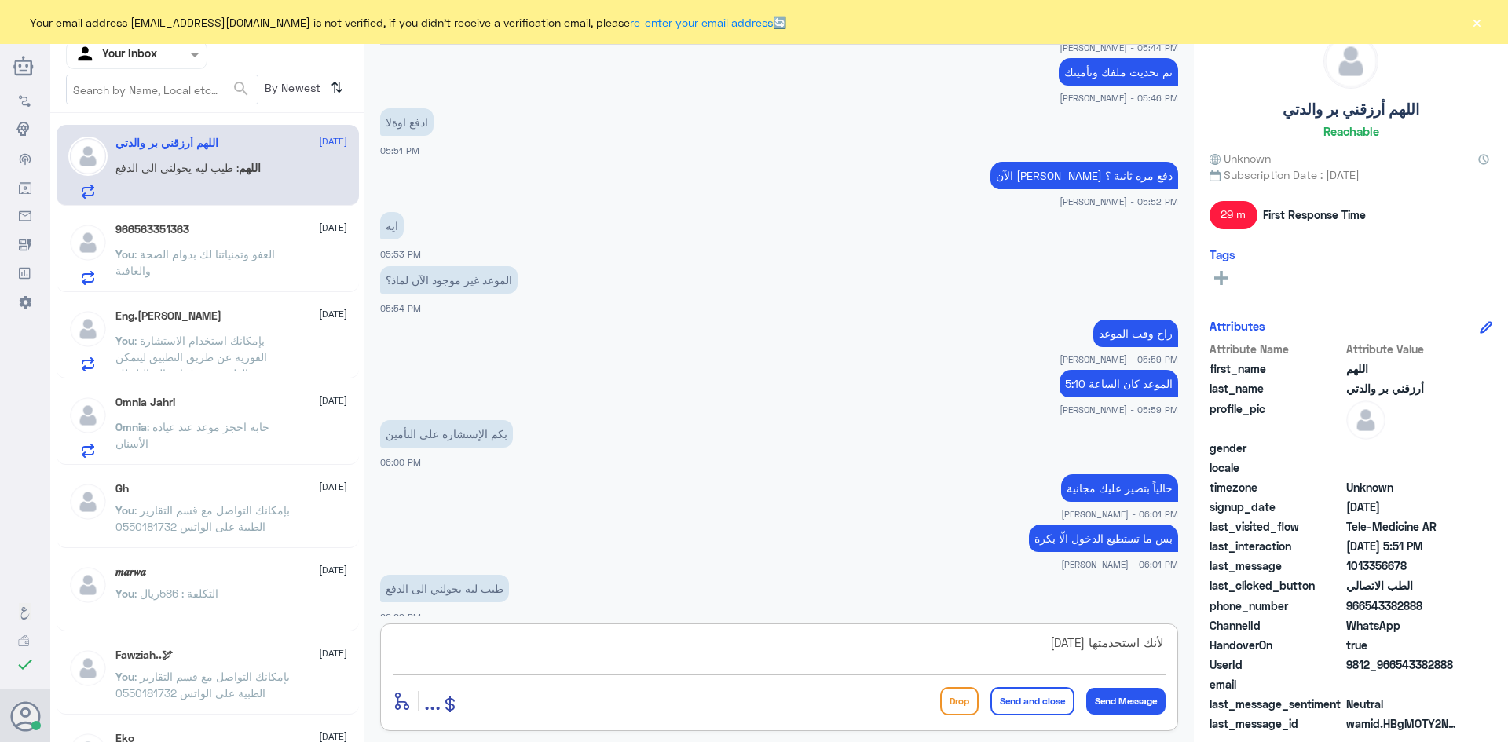
type textarea "لأنك استخدمتها [DATE]"
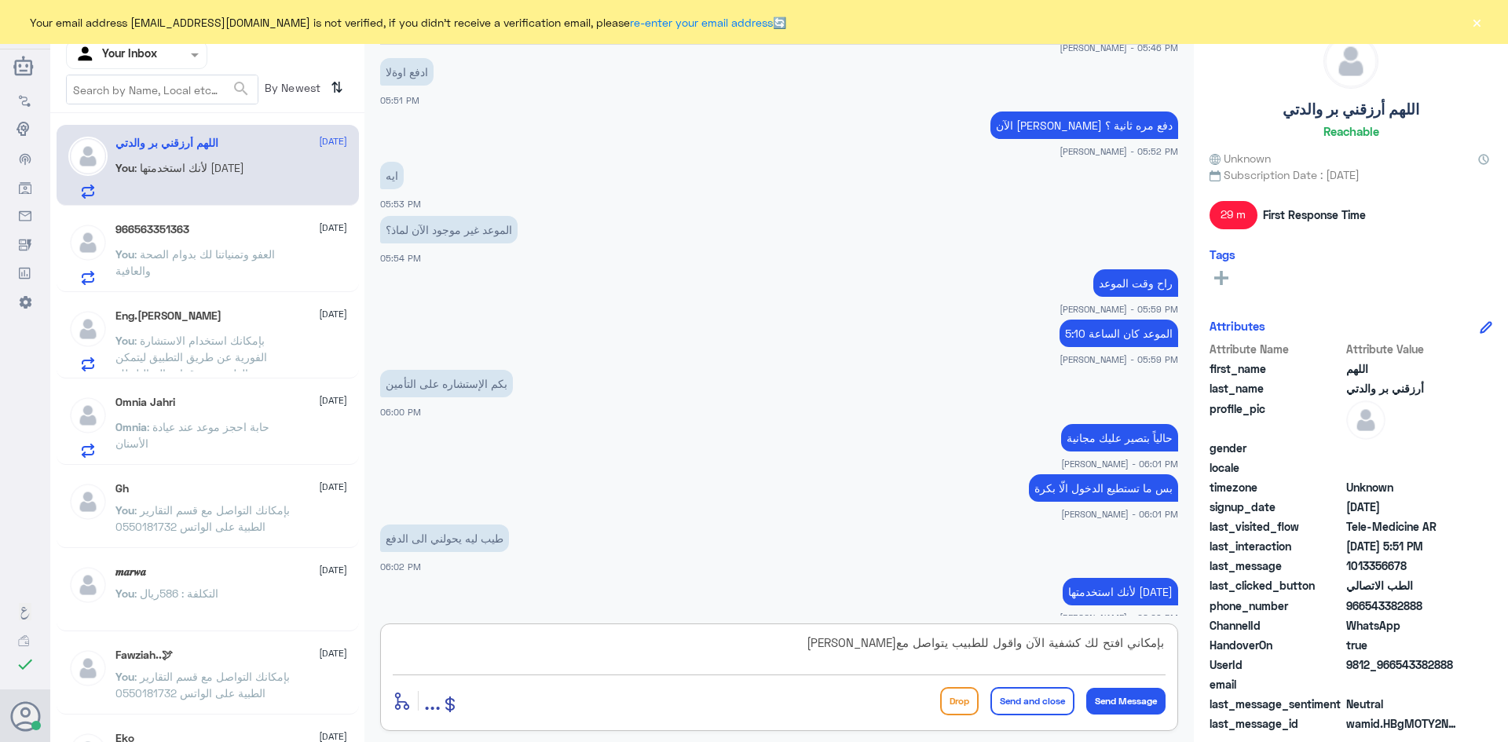
type textarea "بإمكاني افتح لك كشفية الآن واقول للطبيب يتواصل مع[PERSON_NAME]"
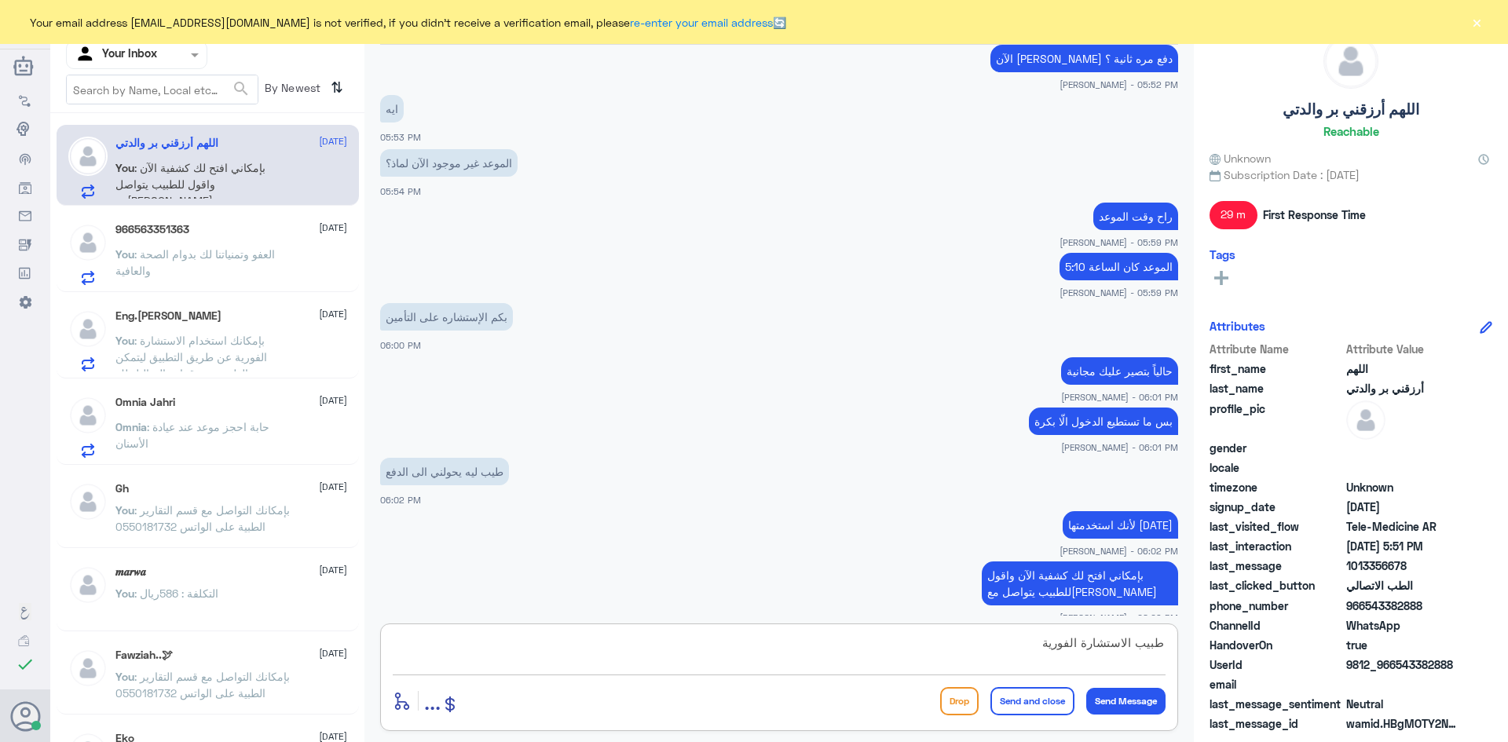
type textarea "طبيب الاستشارة الفورية"
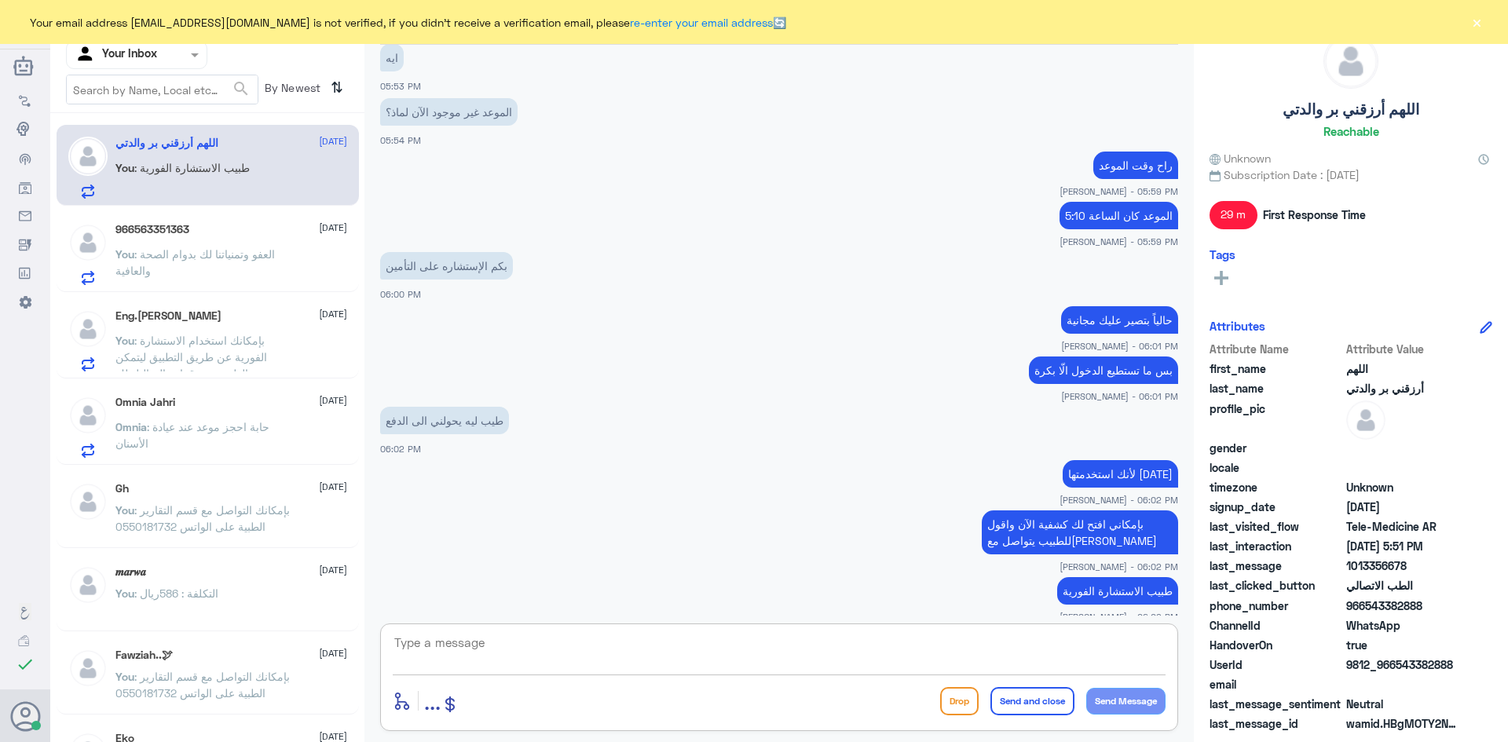
scroll to position [1278, 0]
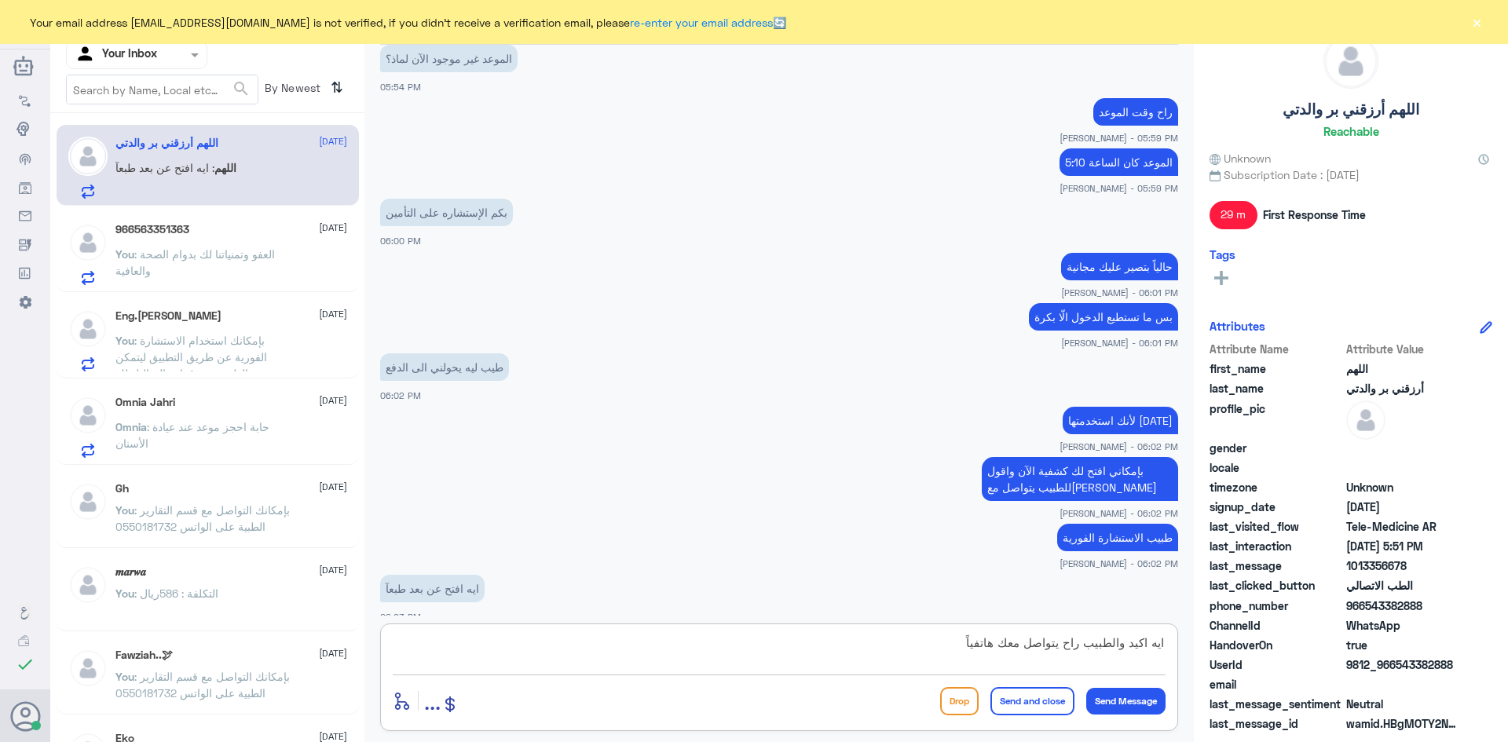
type textarea "ايه اكيد والطبيب راح يتواصل معك هاتفياً"
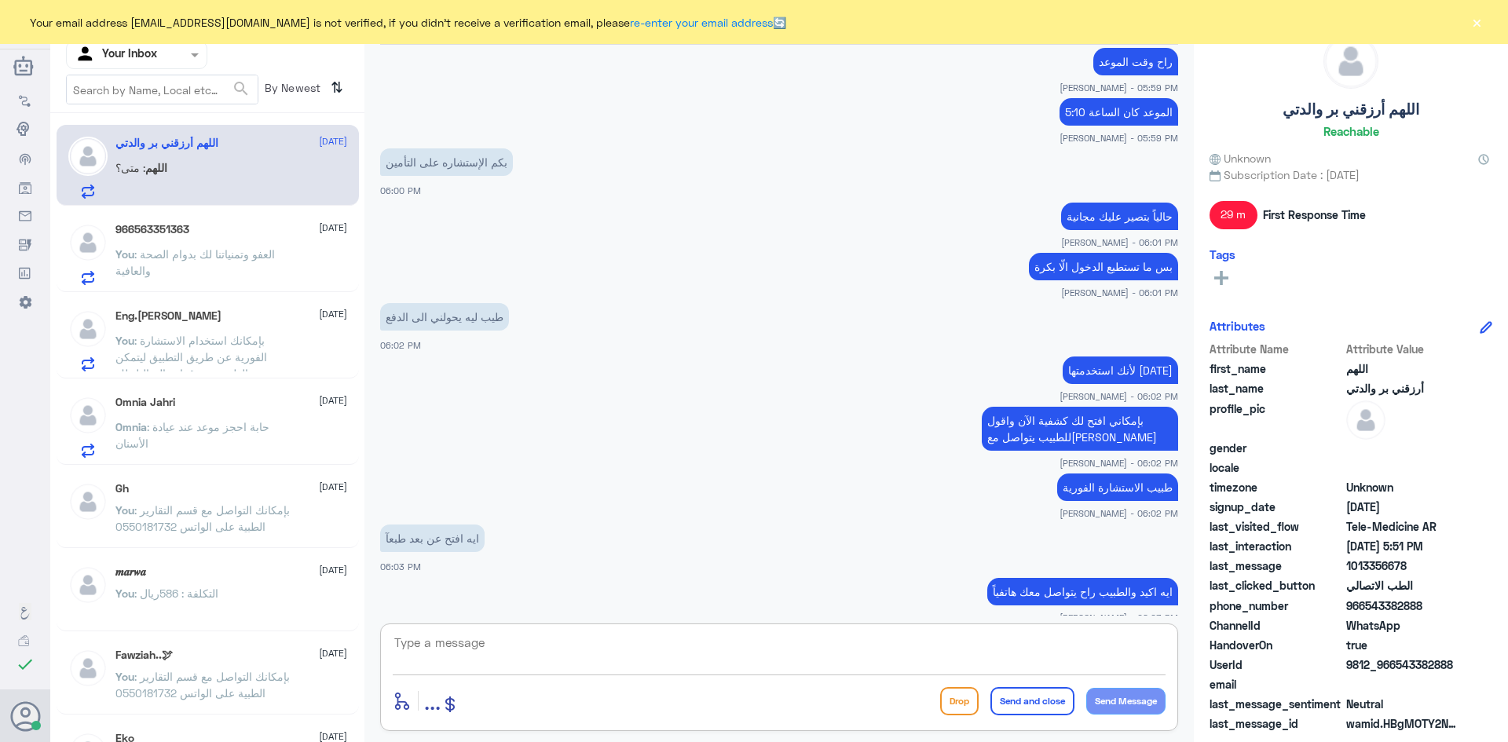
scroll to position [1382, 0]
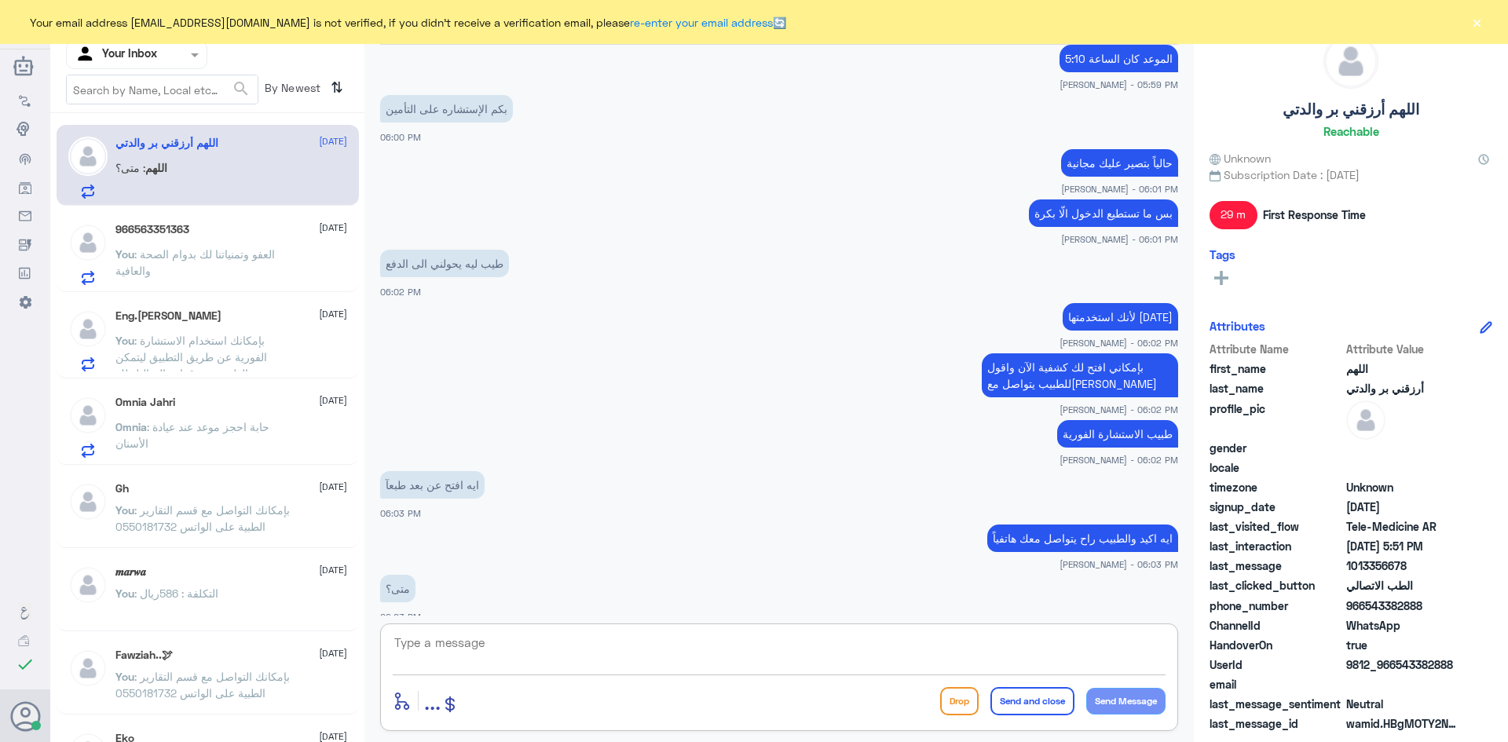
click at [568, 644] on textarea at bounding box center [779, 651] width 773 height 38
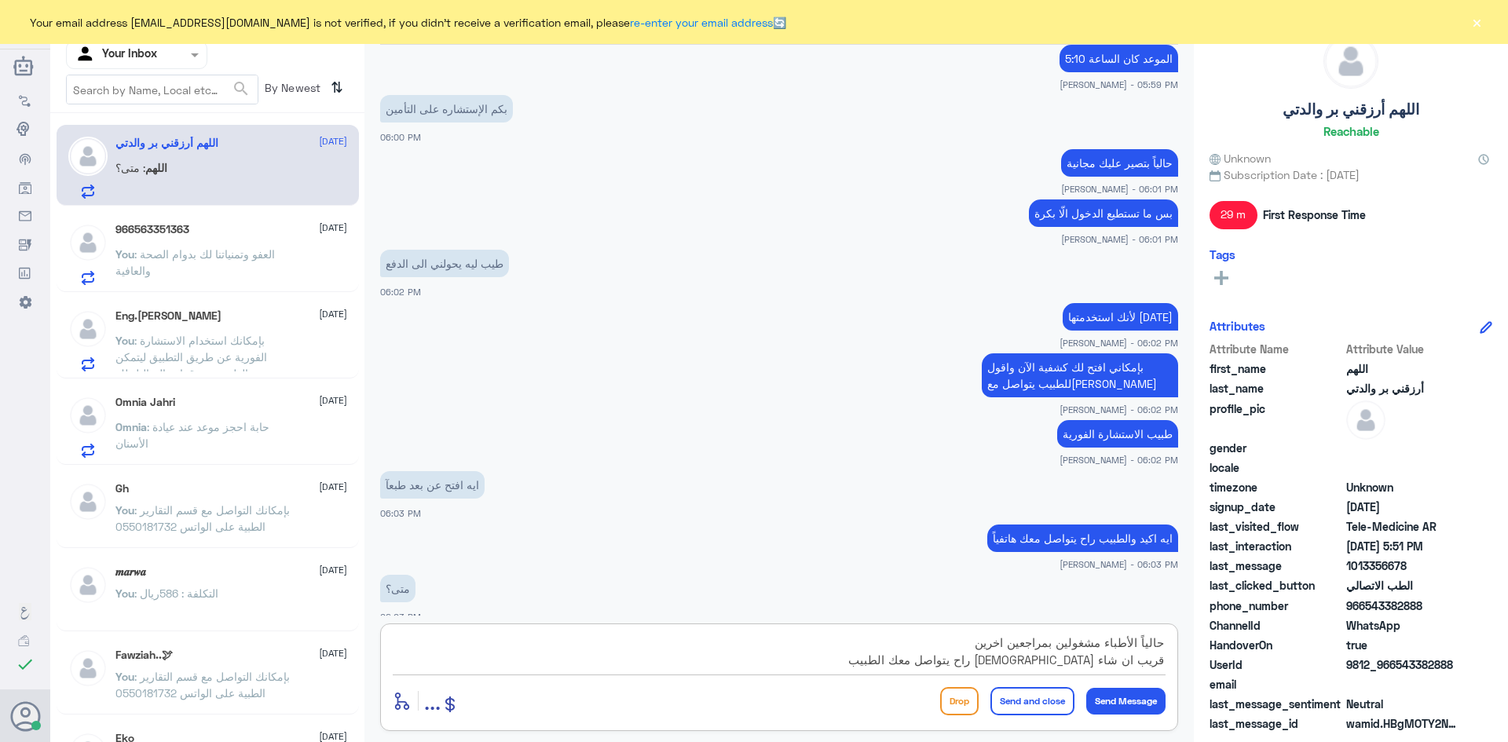
type textarea "حالياً الأطباء مشغولين بمراجعين اخرين قريب ان شاء [DEMOGRAPHIC_DATA] راح يتواصل…"
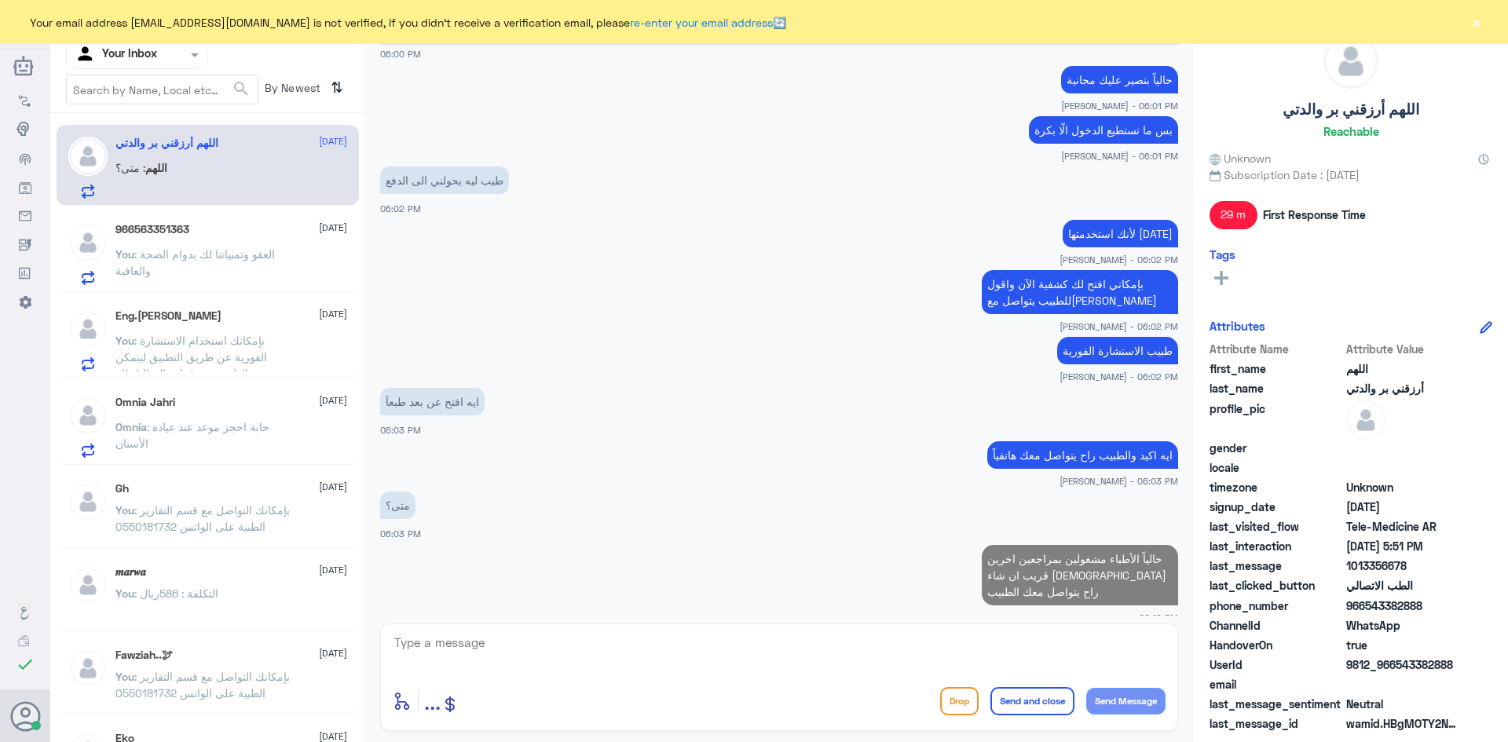
click at [255, 247] on span ": العفو وتمنياتنا لك بدوام الصحة والعافية" at bounding box center [194, 262] width 159 height 30
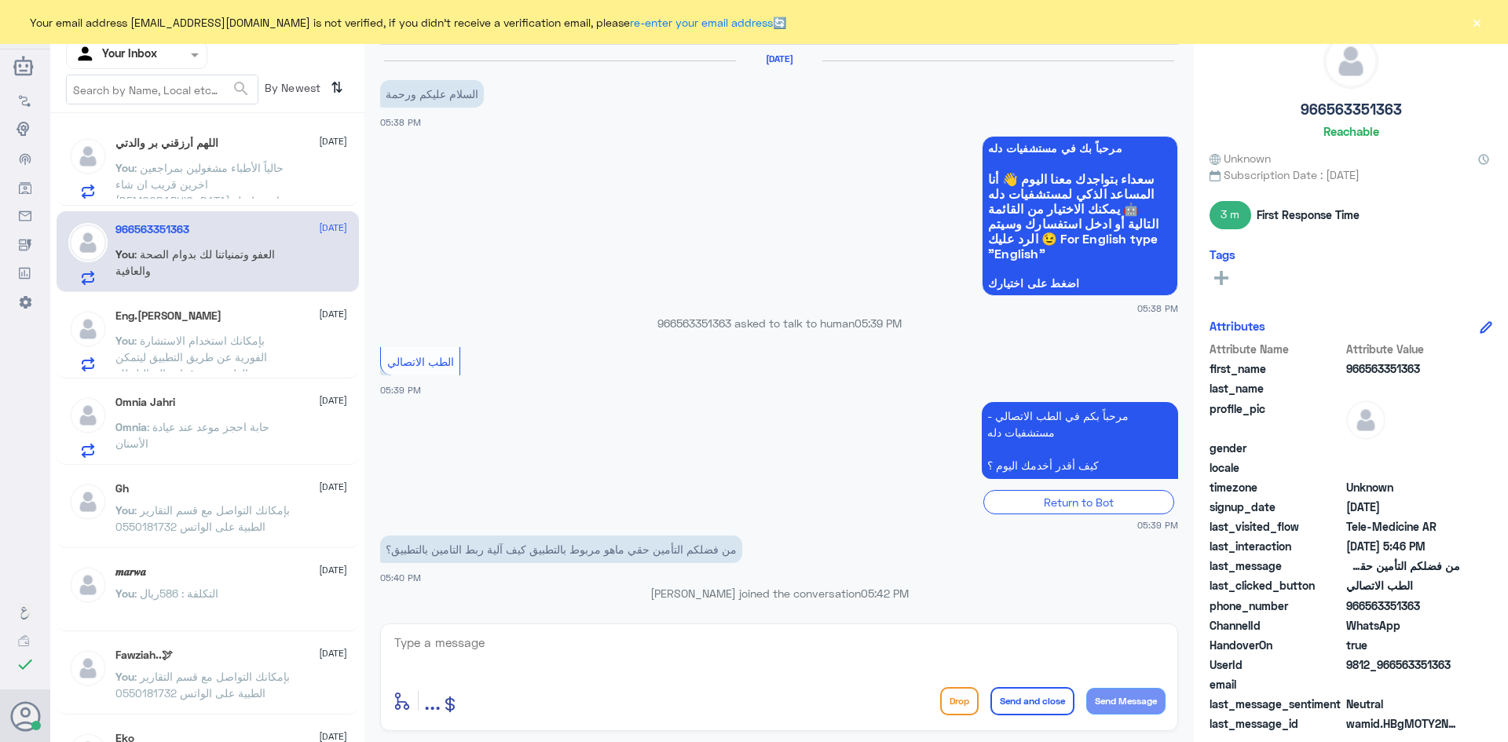
scroll to position [368, 0]
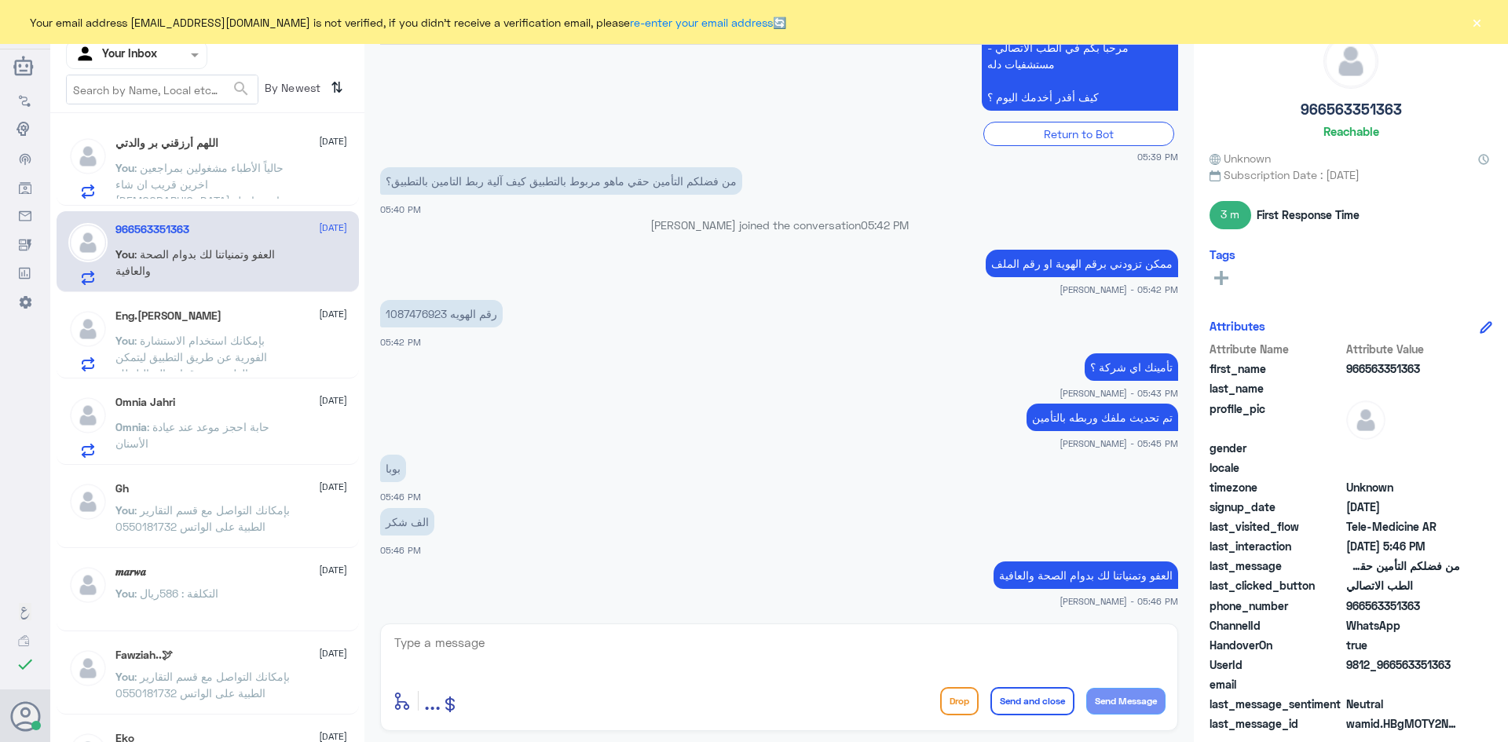
click at [1476, 19] on button "×" at bounding box center [1477, 22] width 16 height 16
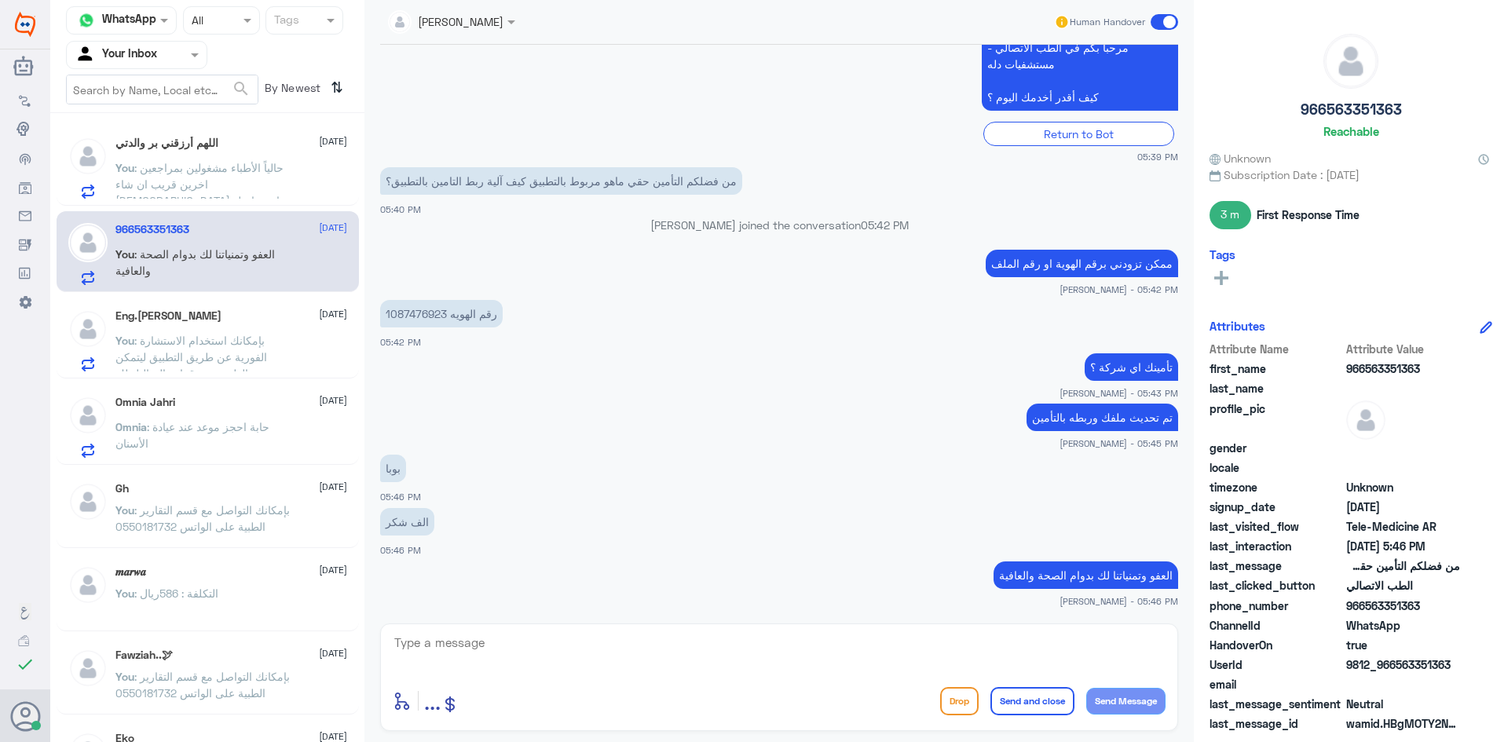
click at [1163, 24] on span at bounding box center [1164, 22] width 27 height 16
click at [0, 0] on input "checkbox" at bounding box center [0, 0] width 0 height 0
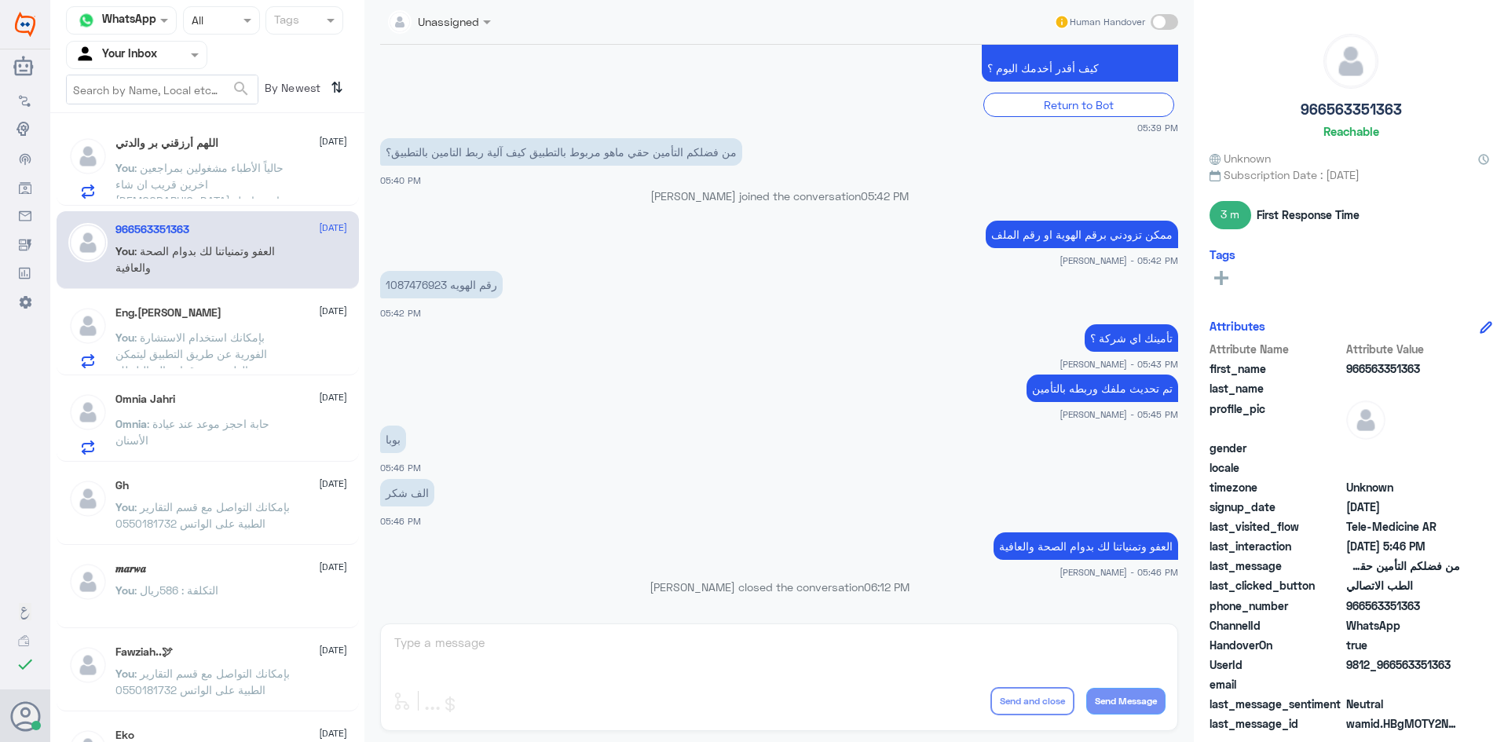
click at [251, 355] on span ": بإمكانك استخدام الاستشارة الفورية عن طريق التطبيق ليتمكن الطبيب من قراءة التح…" at bounding box center [191, 354] width 152 height 46
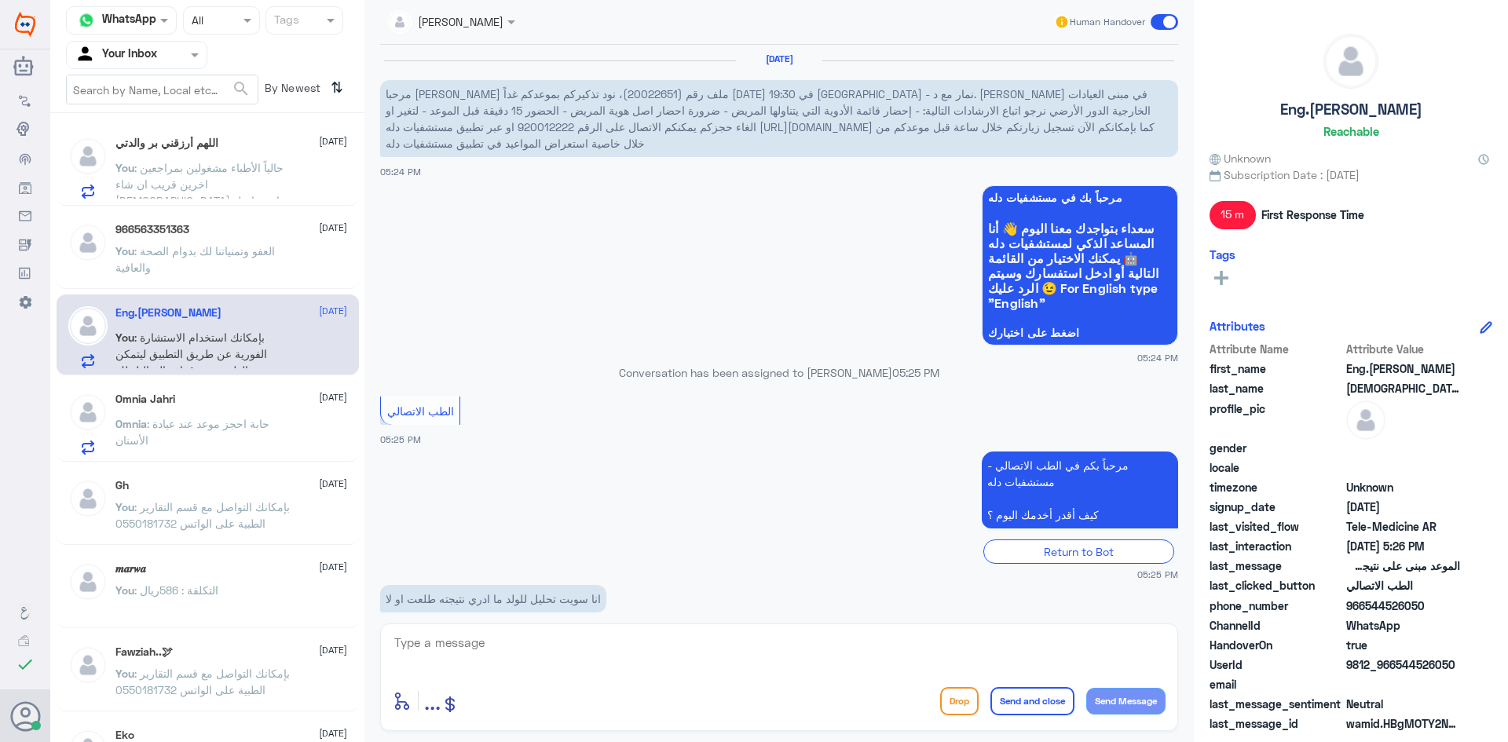
scroll to position [247, 0]
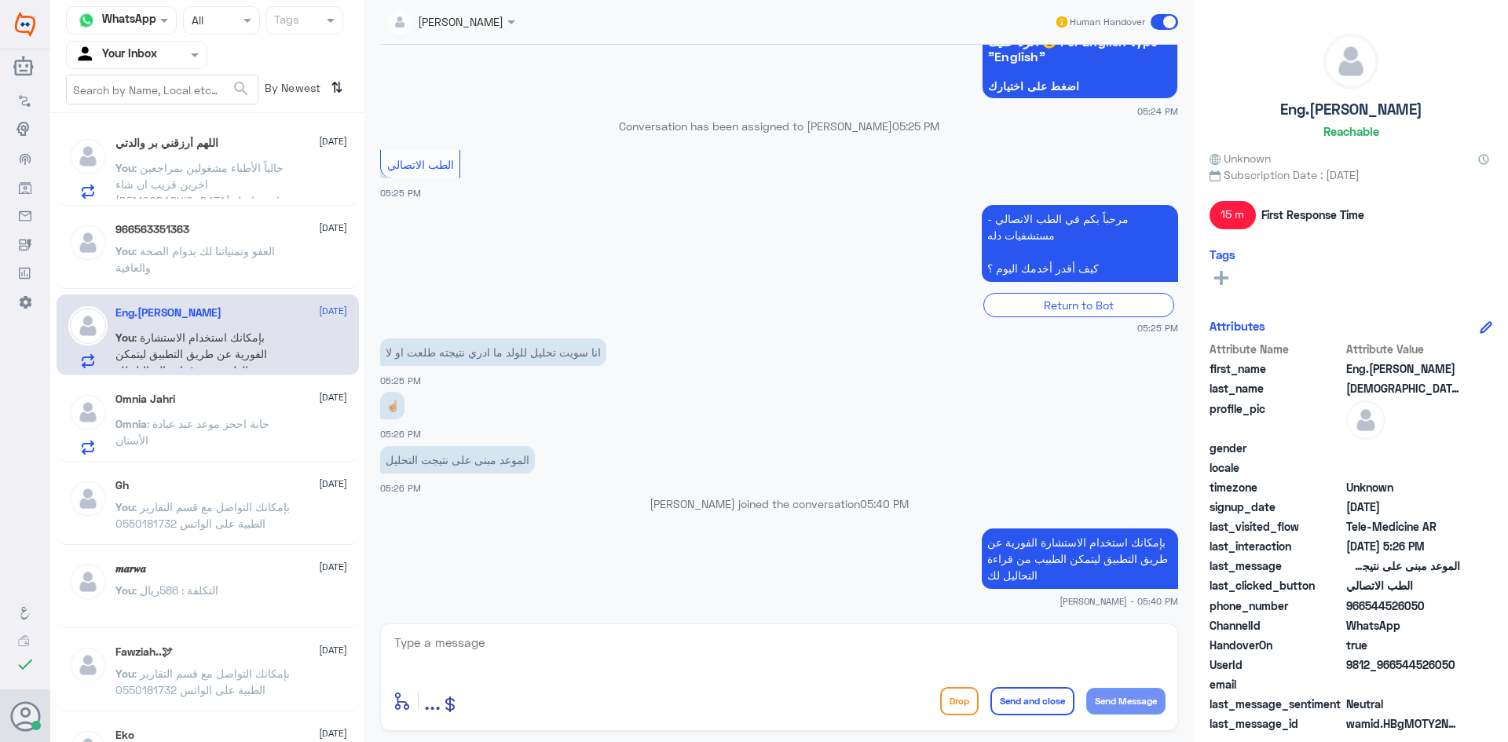
click at [1162, 24] on span at bounding box center [1164, 22] width 27 height 16
click at [0, 0] on input "checkbox" at bounding box center [0, 0] width 0 height 0
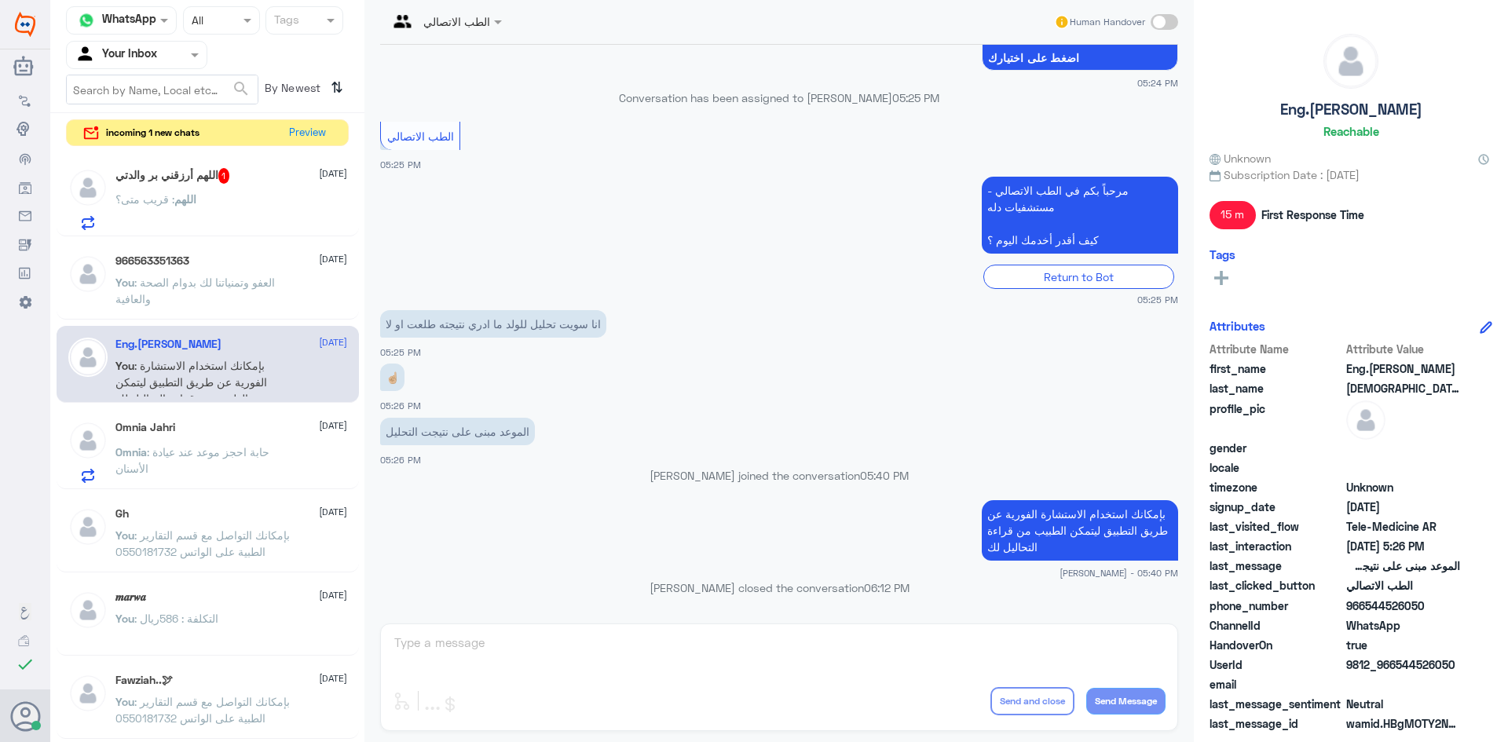
click at [202, 200] on div "اللهم : قريب متى؟" at bounding box center [231, 212] width 232 height 35
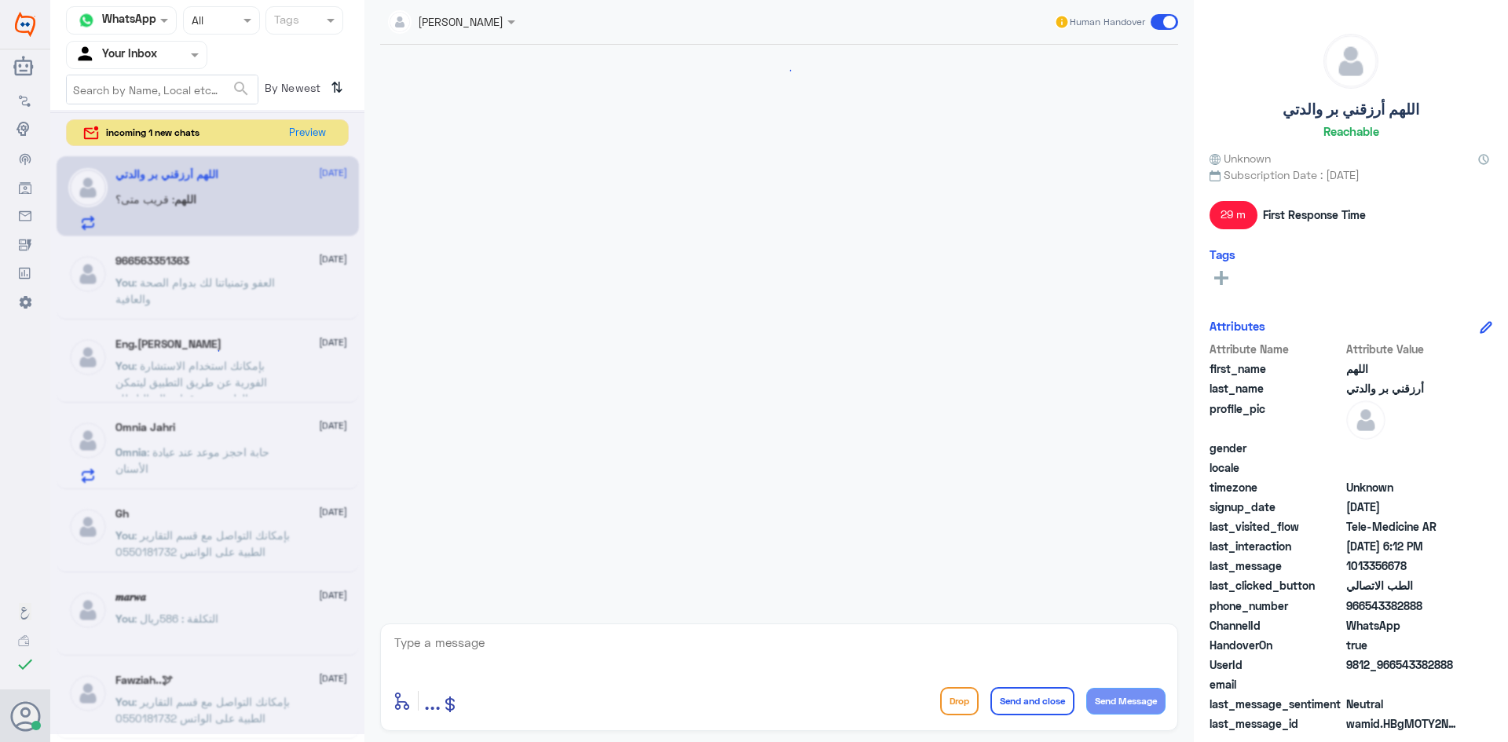
scroll to position [552, 0]
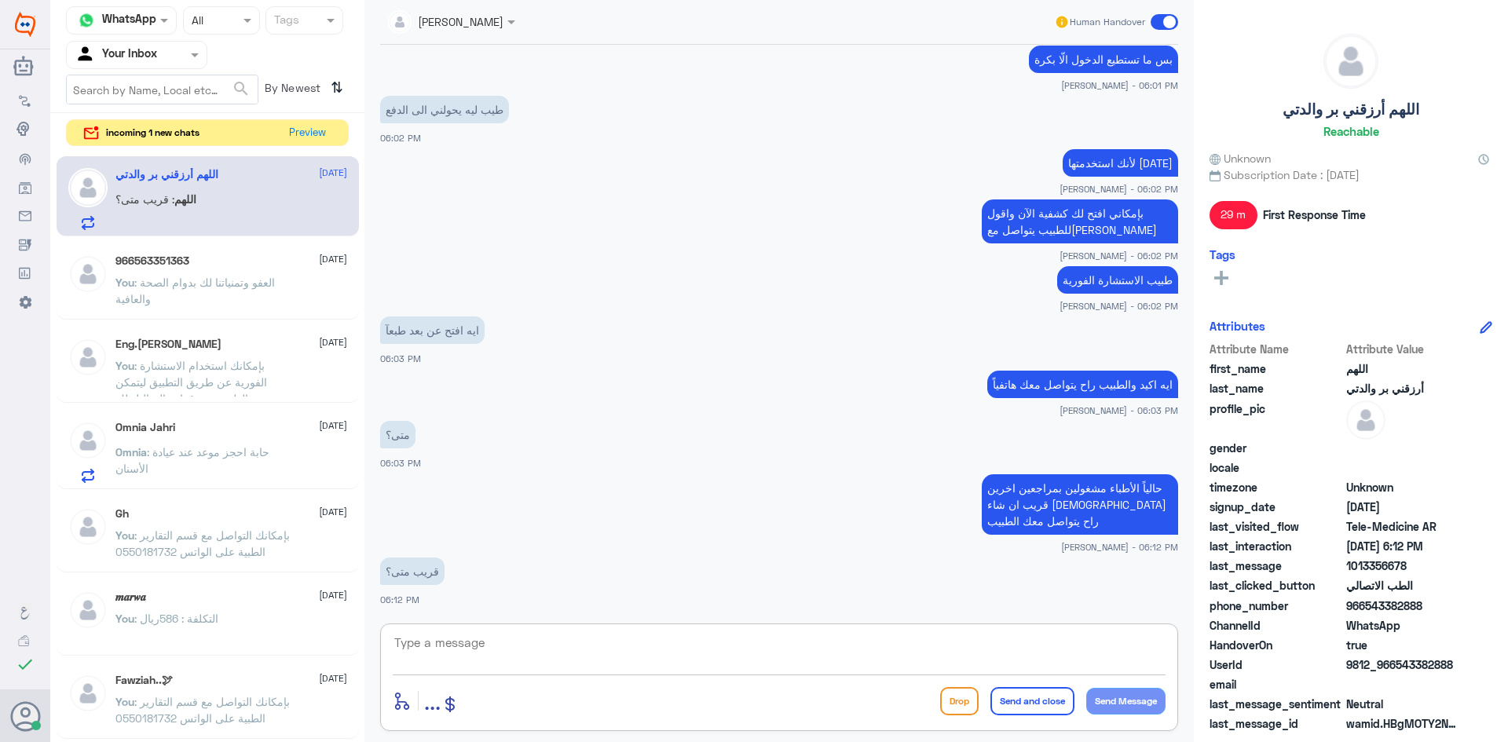
click at [562, 656] on textarea at bounding box center [779, 651] width 773 height 38
type textarea "تواصل معك الطبيب الان وحصل جوالك مشغول"
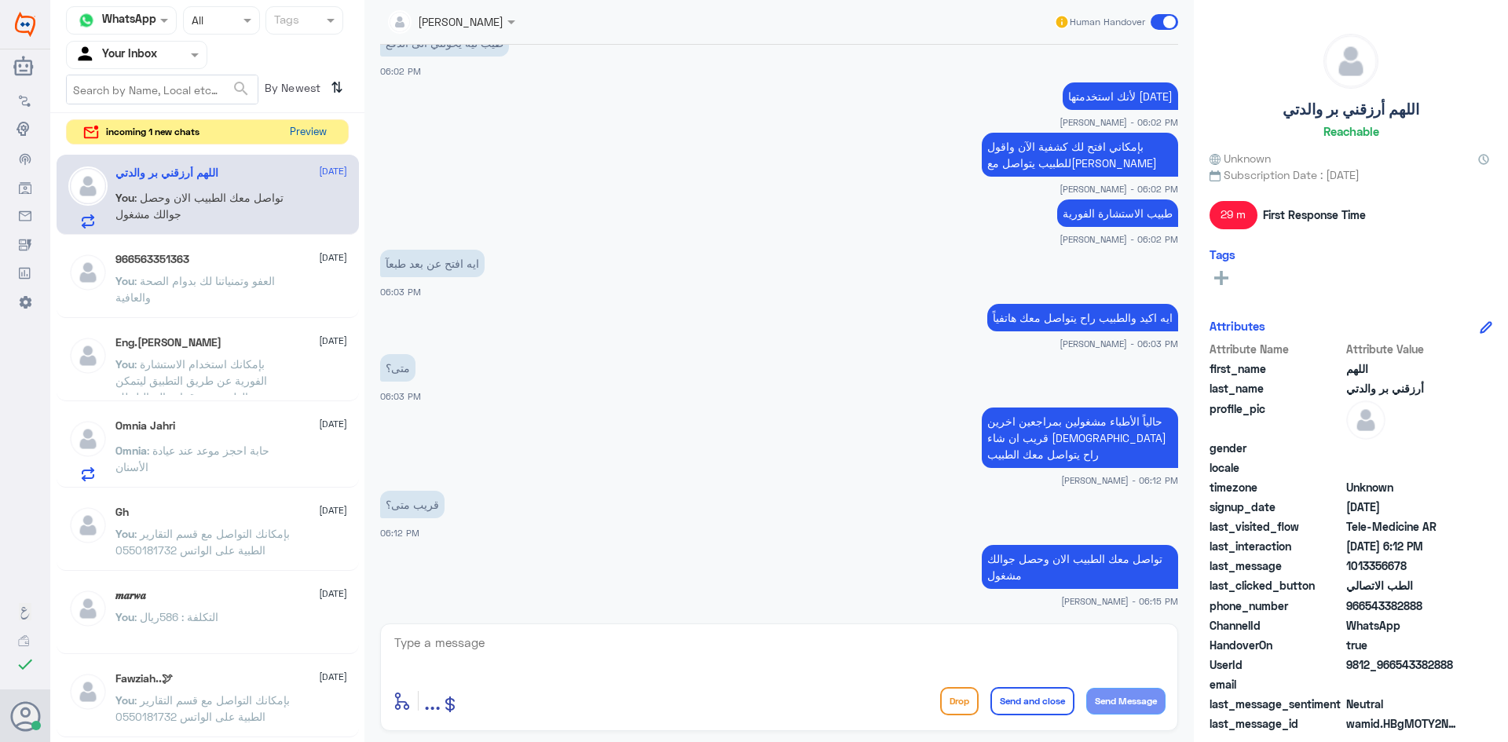
click at [299, 127] on button "Preview" at bounding box center [308, 132] width 49 height 24
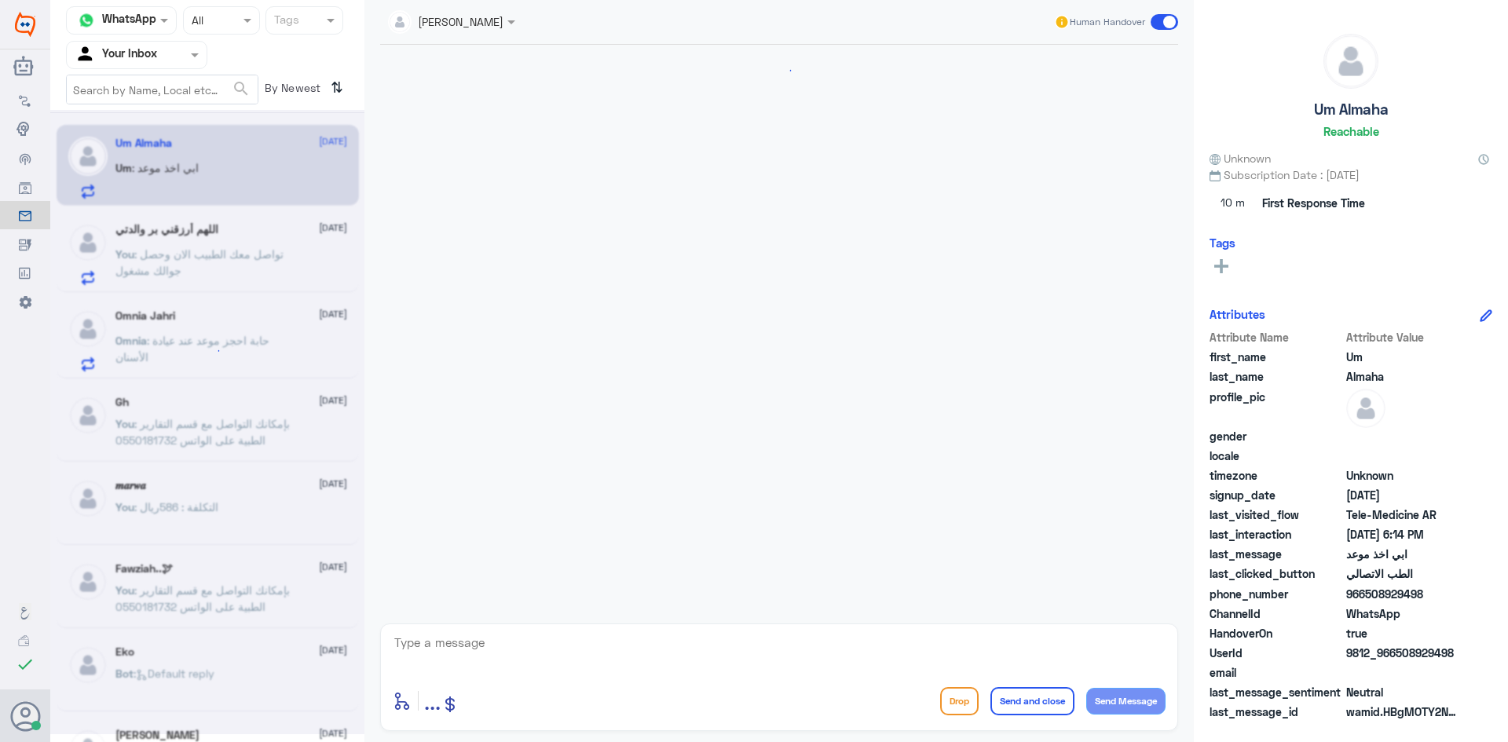
scroll to position [1097, 0]
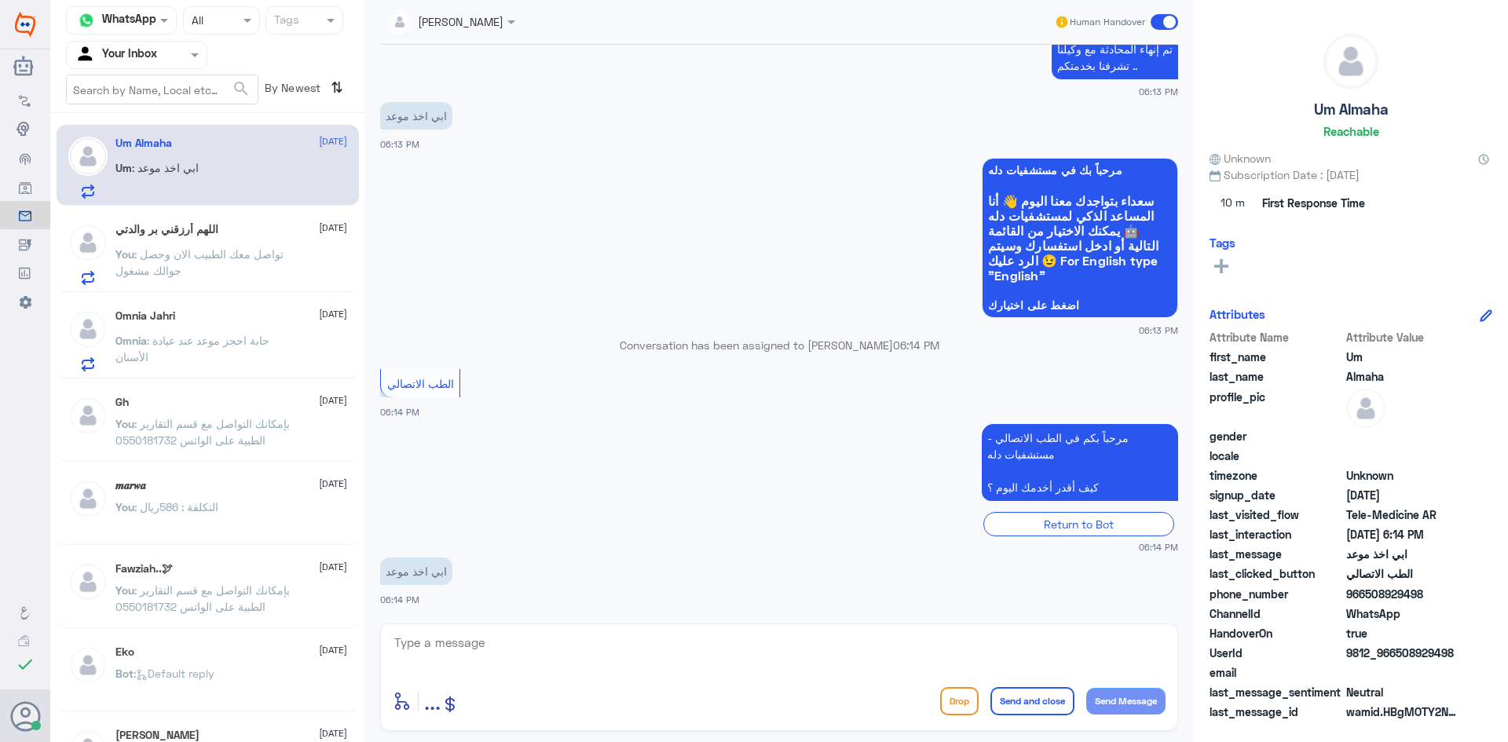
click at [543, 648] on textarea at bounding box center [779, 651] width 773 height 38
paste textarea "مرحبا معك [PERSON_NAME] من الطب الاتصالي"
type textarea "مرحبا معك [PERSON_NAME] من الطب الاتصالي"
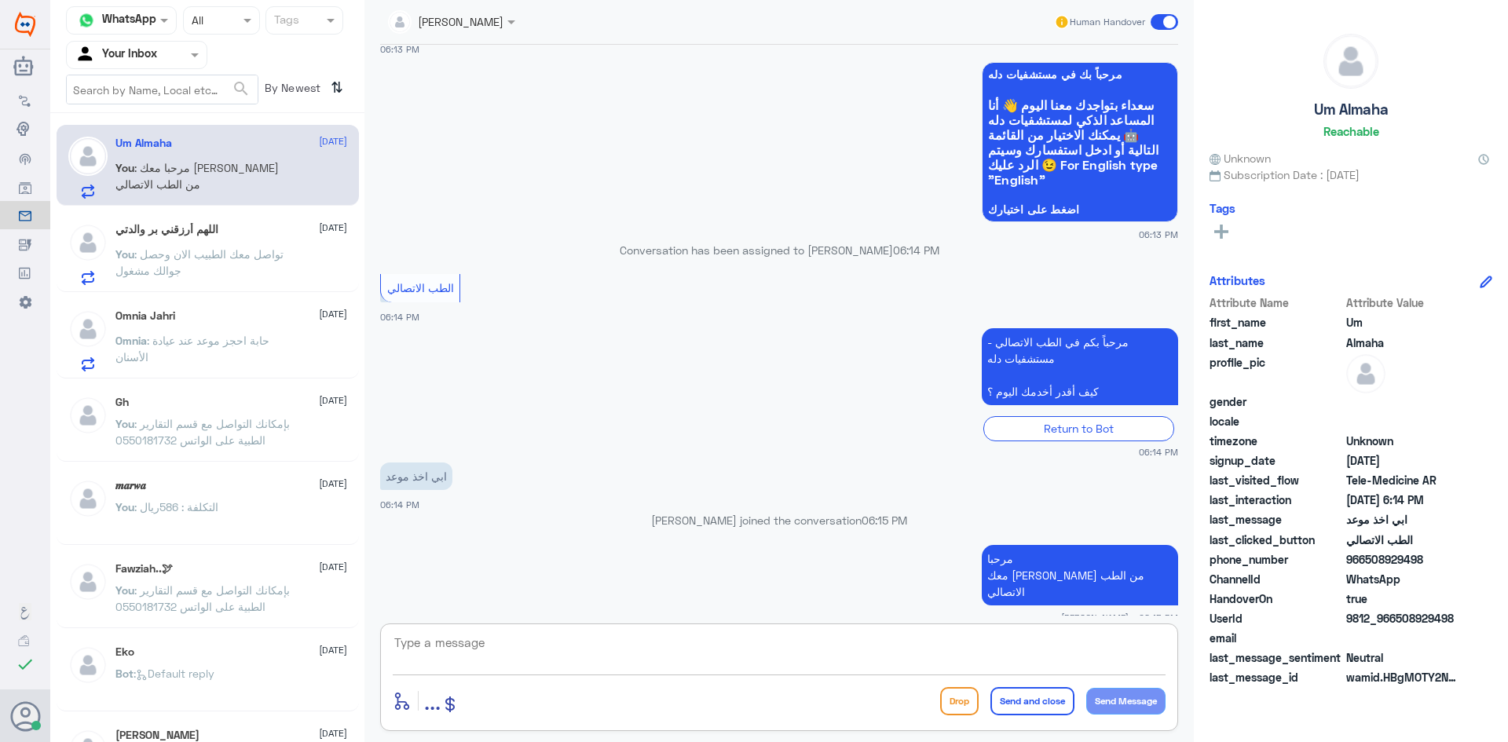
paste textarea "بإمكانك حجز موعد عن طريق التطبيق أو بالاتصال على الرقم الموحد 920012222"
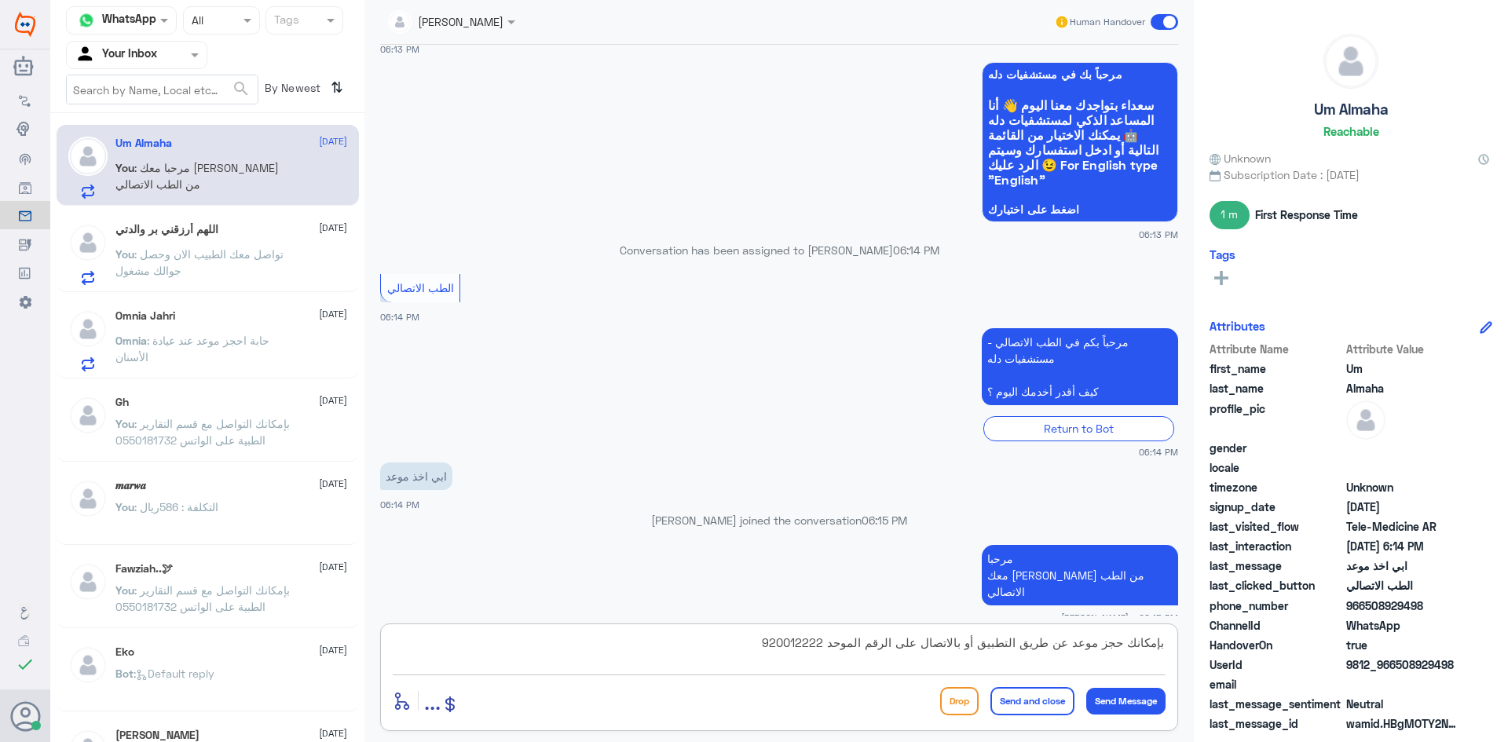
type textarea "بإمكانك حجز موعد عن طريق التطبيق أو بالاتصال على الرقم الموحد 920012222"
click at [1050, 707] on button "Send and close" at bounding box center [1033, 701] width 84 height 28
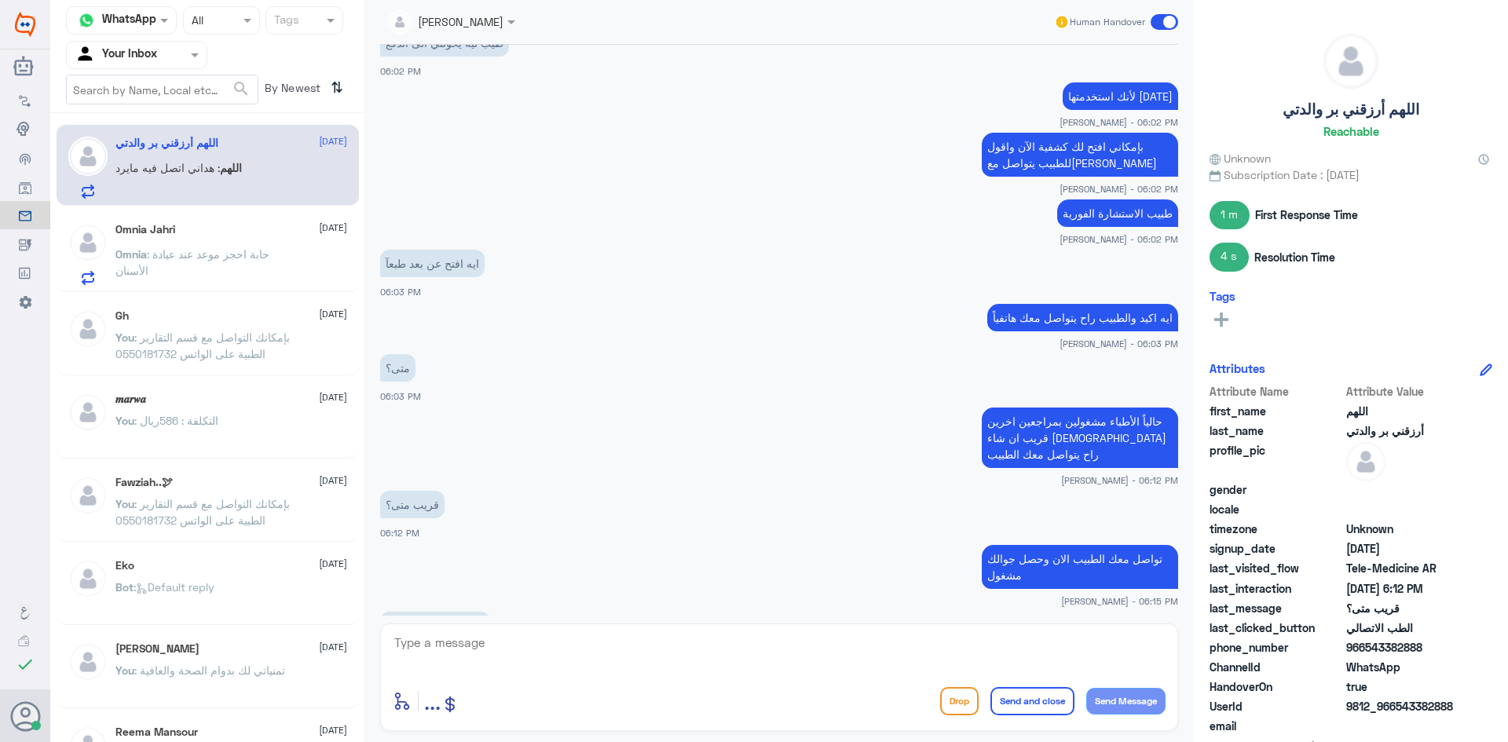
scroll to position [622, 0]
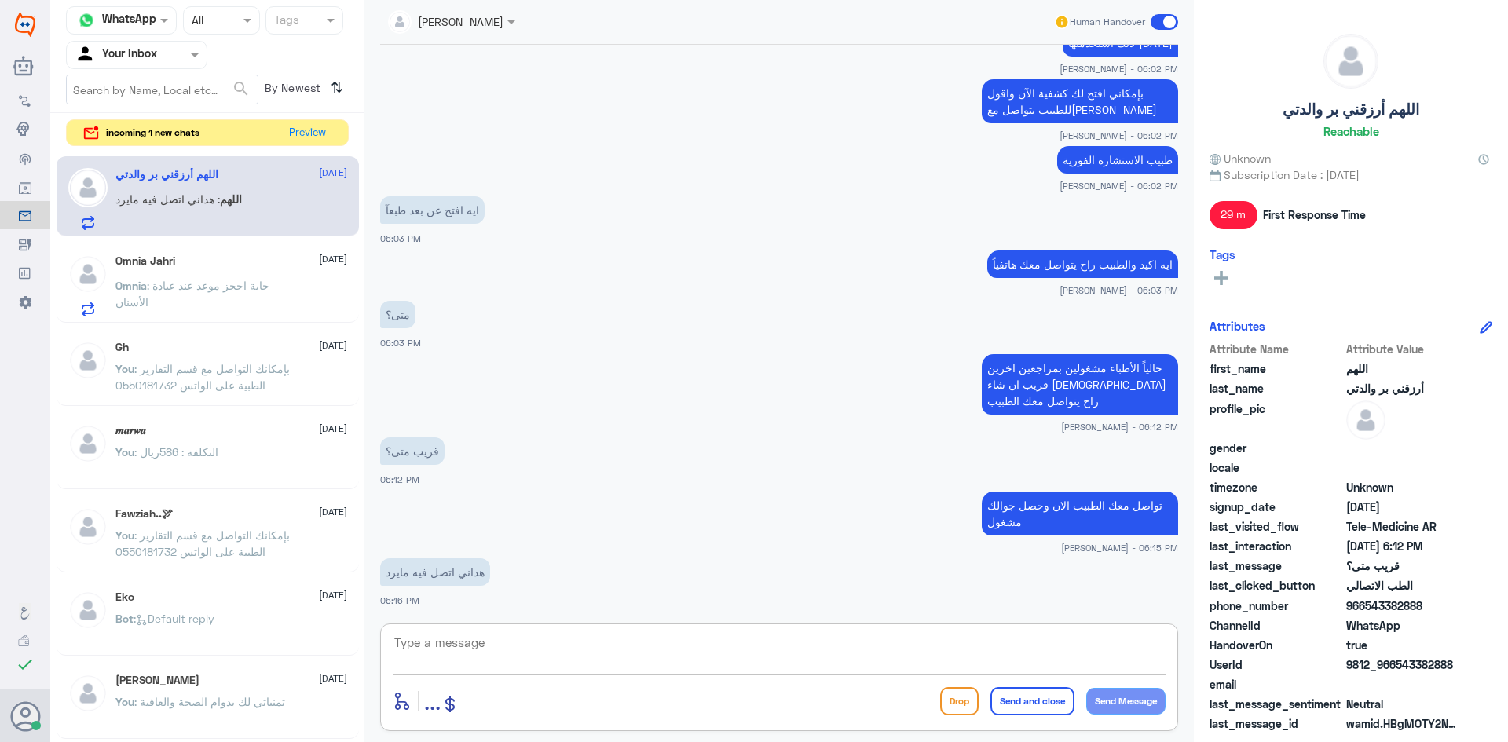
click at [933, 632] on textarea at bounding box center [779, 651] width 773 height 38
click at [586, 646] on textarea at bounding box center [779, 651] width 773 height 38
type textarea "ح"
click at [297, 128] on button "Preview" at bounding box center [308, 132] width 49 height 24
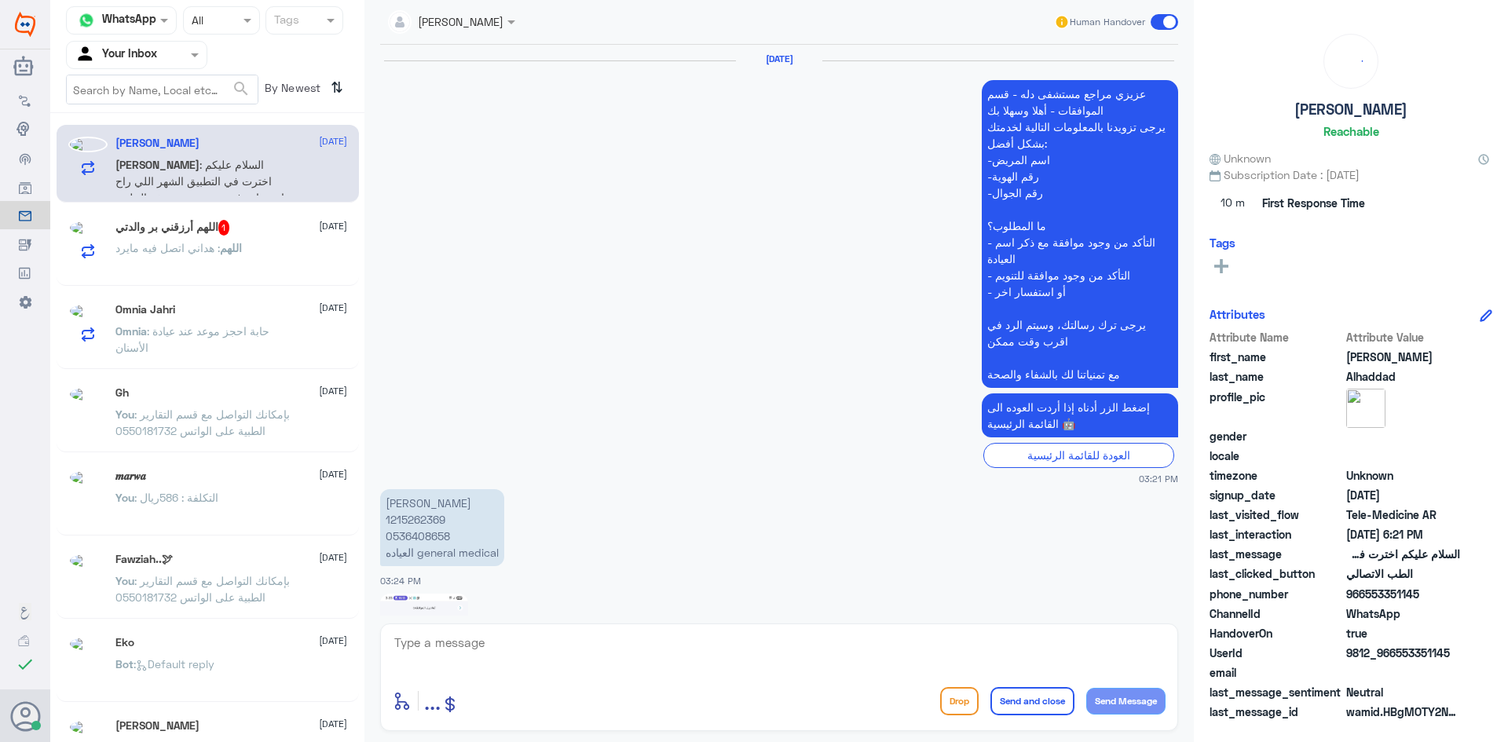
scroll to position [1812, 0]
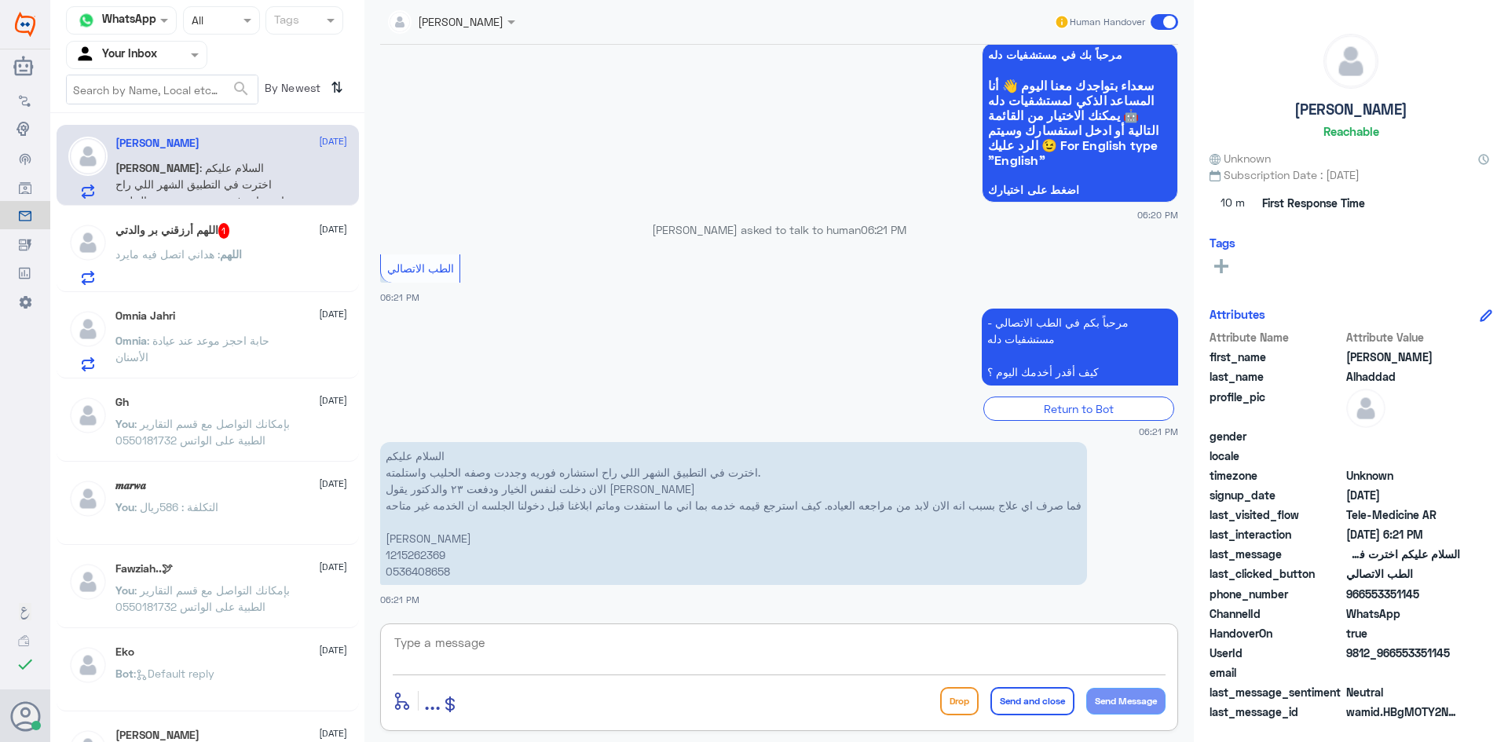
click at [617, 658] on textarea at bounding box center [779, 651] width 773 height 38
type textarea "تمام"
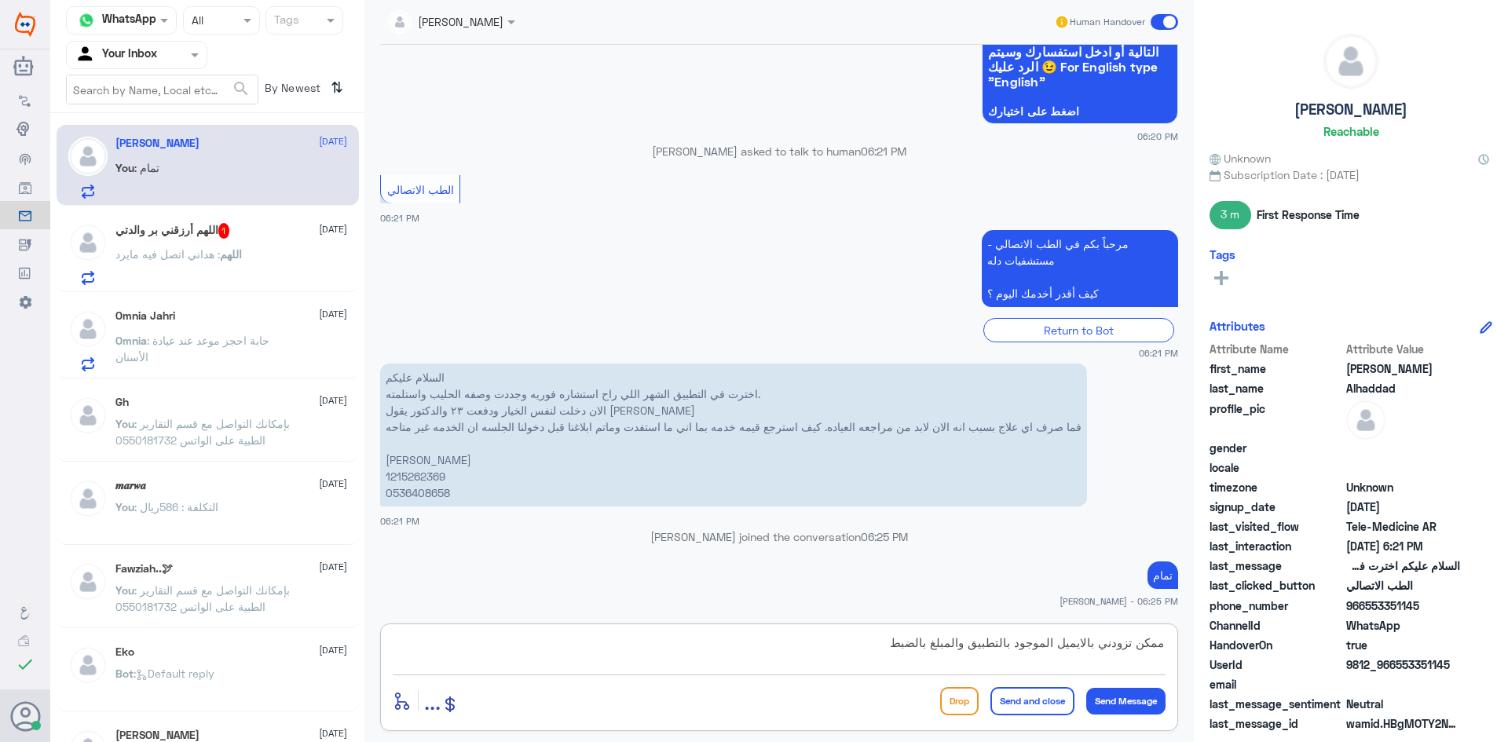
type textarea "ممكن تزودني بالايميل الموجود بالتطبيق والمبلغ بالضبط"
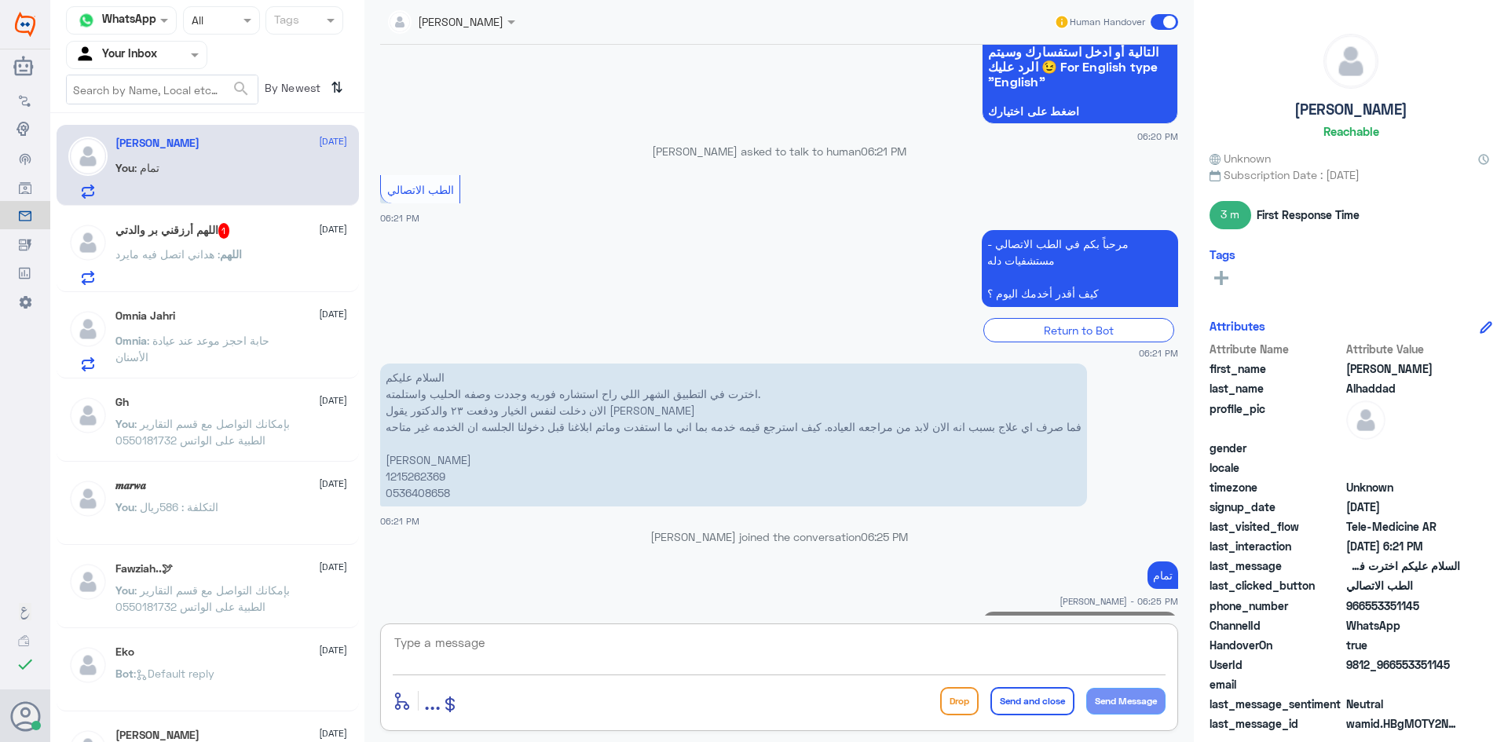
scroll to position [1929, 0]
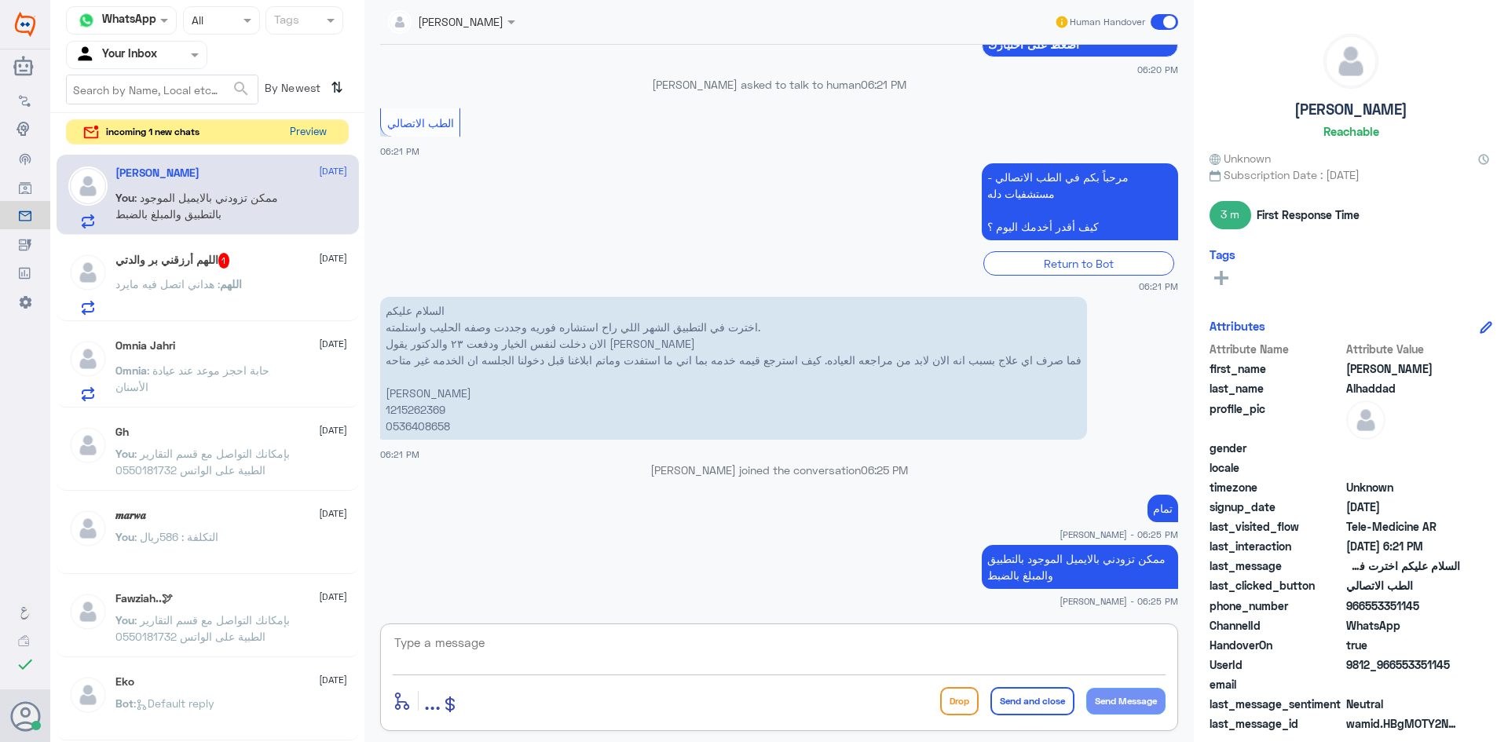
click at [323, 139] on button "Preview" at bounding box center [308, 132] width 49 height 24
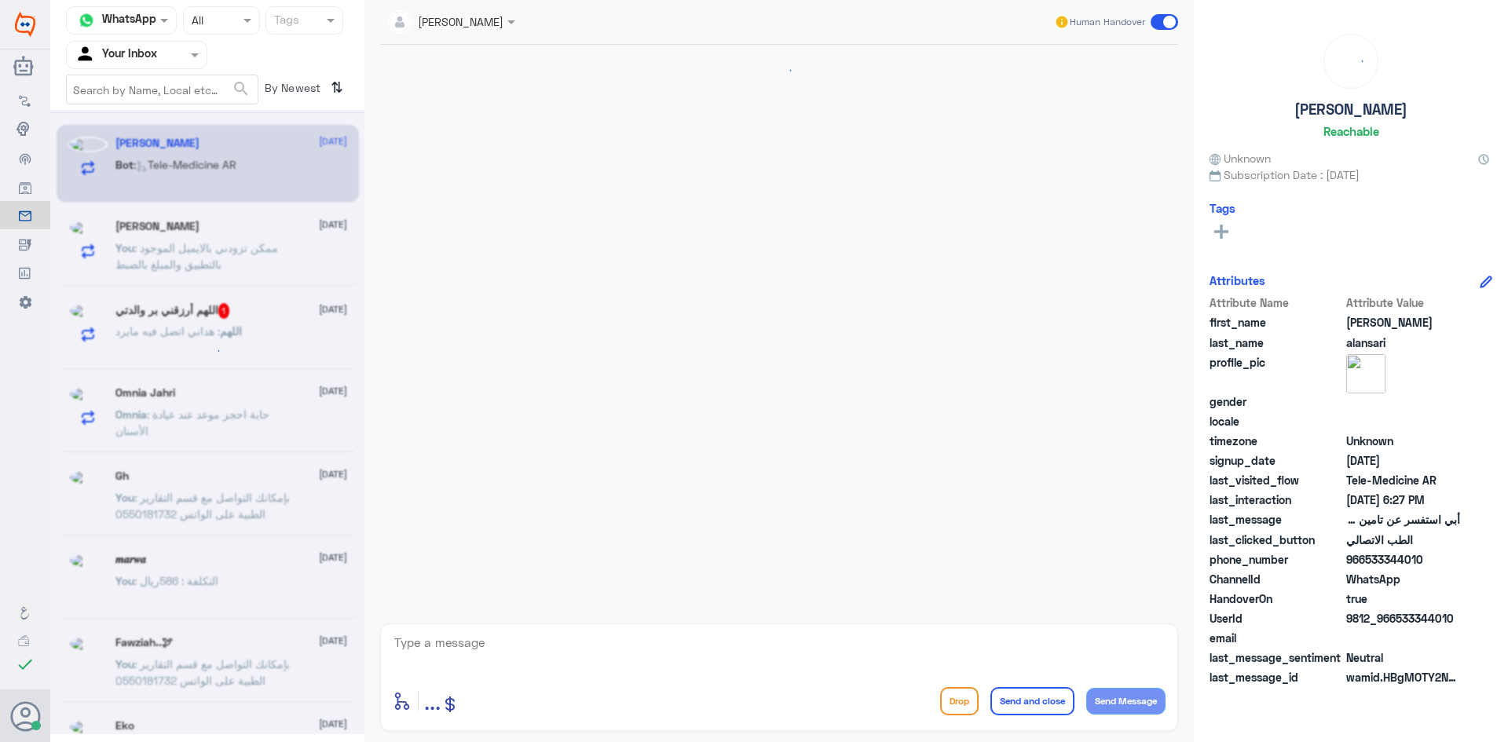
scroll to position [944, 0]
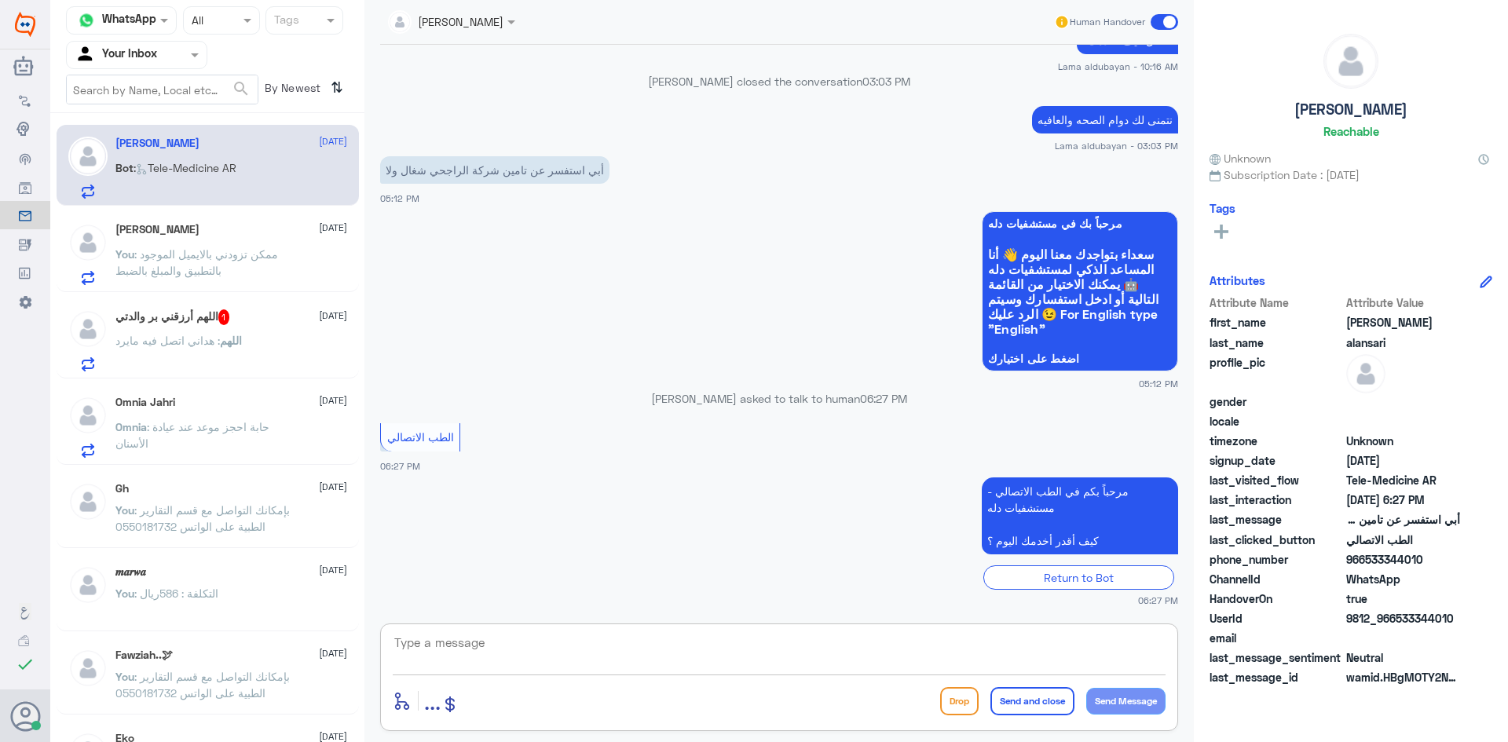
click at [626, 642] on textarea at bounding box center [779, 651] width 773 height 38
click at [282, 364] on div "اللهم : هداني اتصل فيه مايرد" at bounding box center [231, 353] width 232 height 35
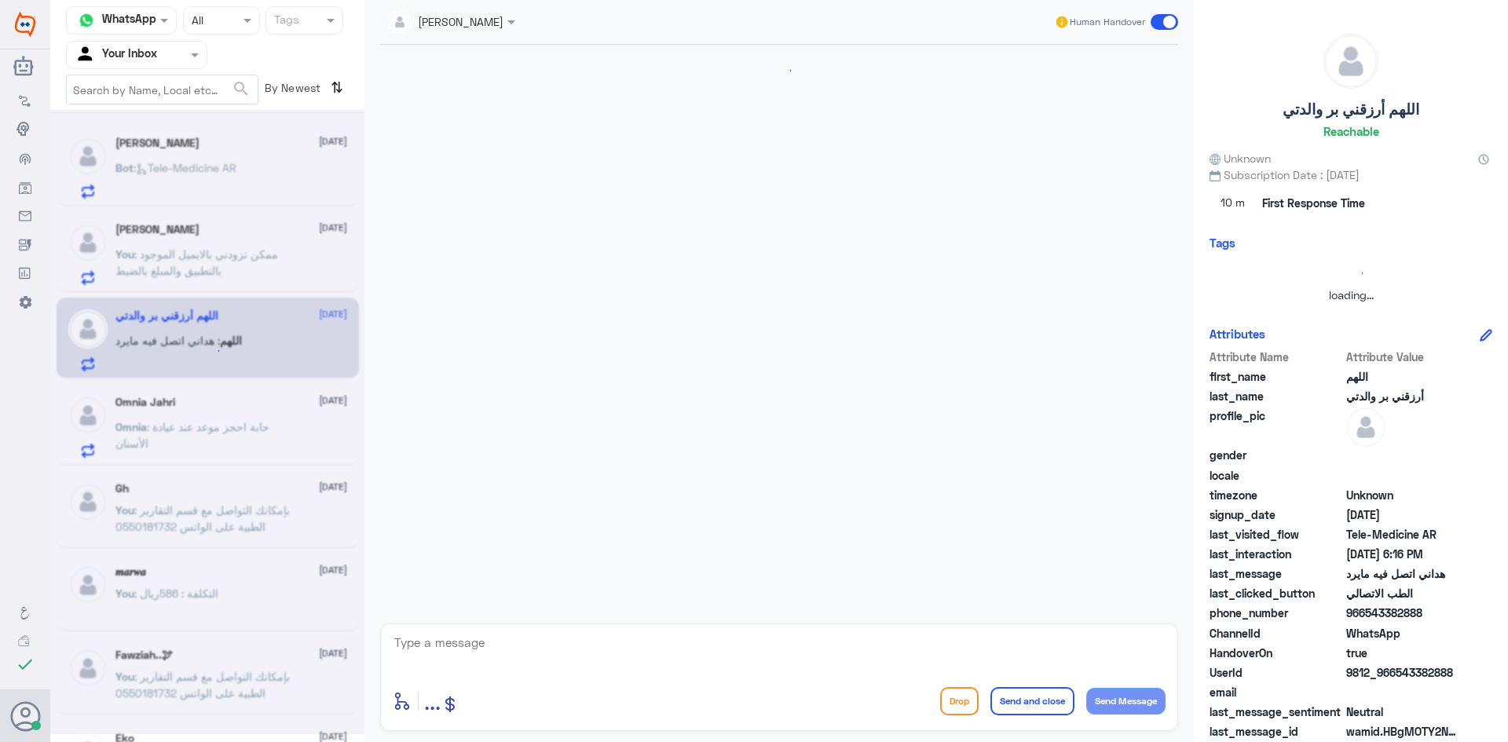
scroll to position [572, 0]
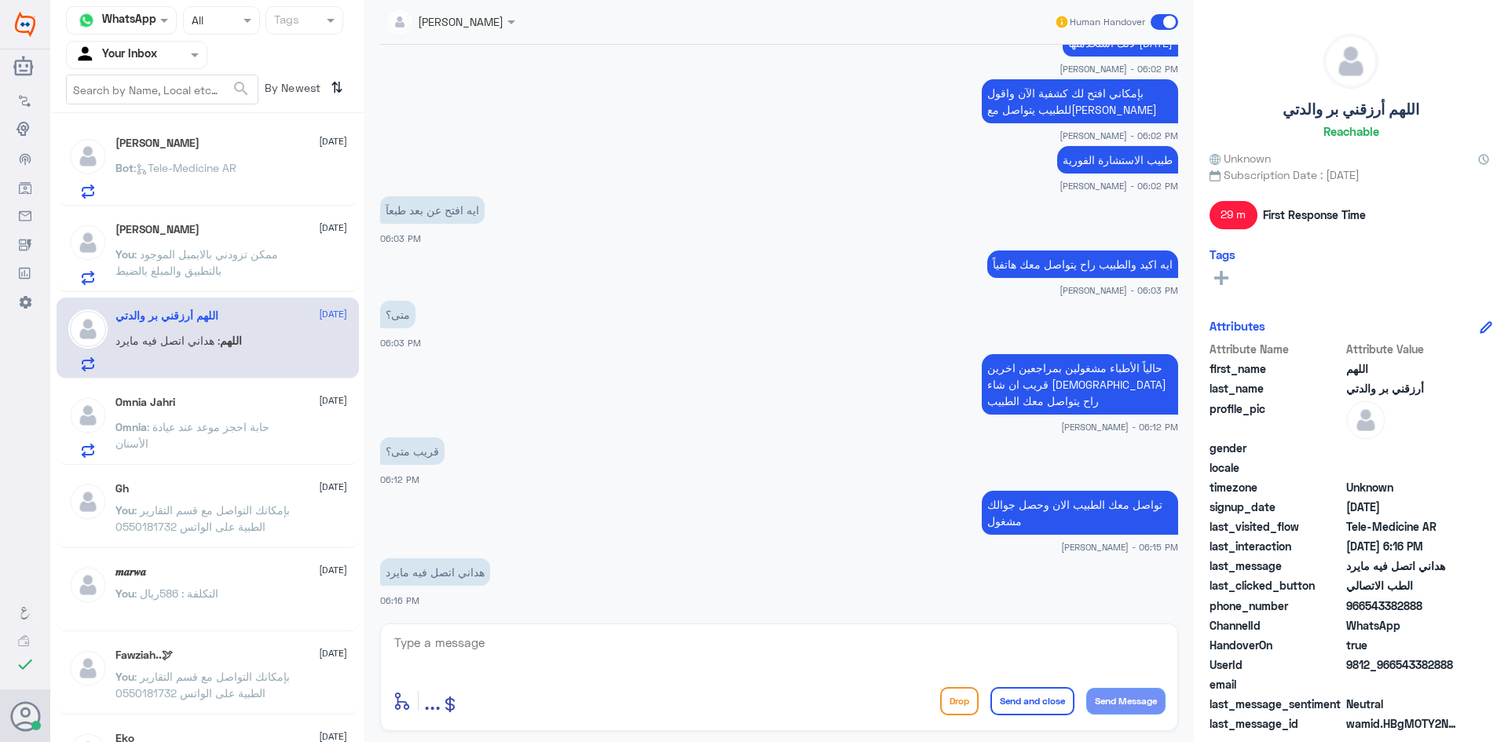
click at [1163, 19] on span at bounding box center [1164, 22] width 27 height 16
click at [0, 0] on input "checkbox" at bounding box center [0, 0] width 0 height 0
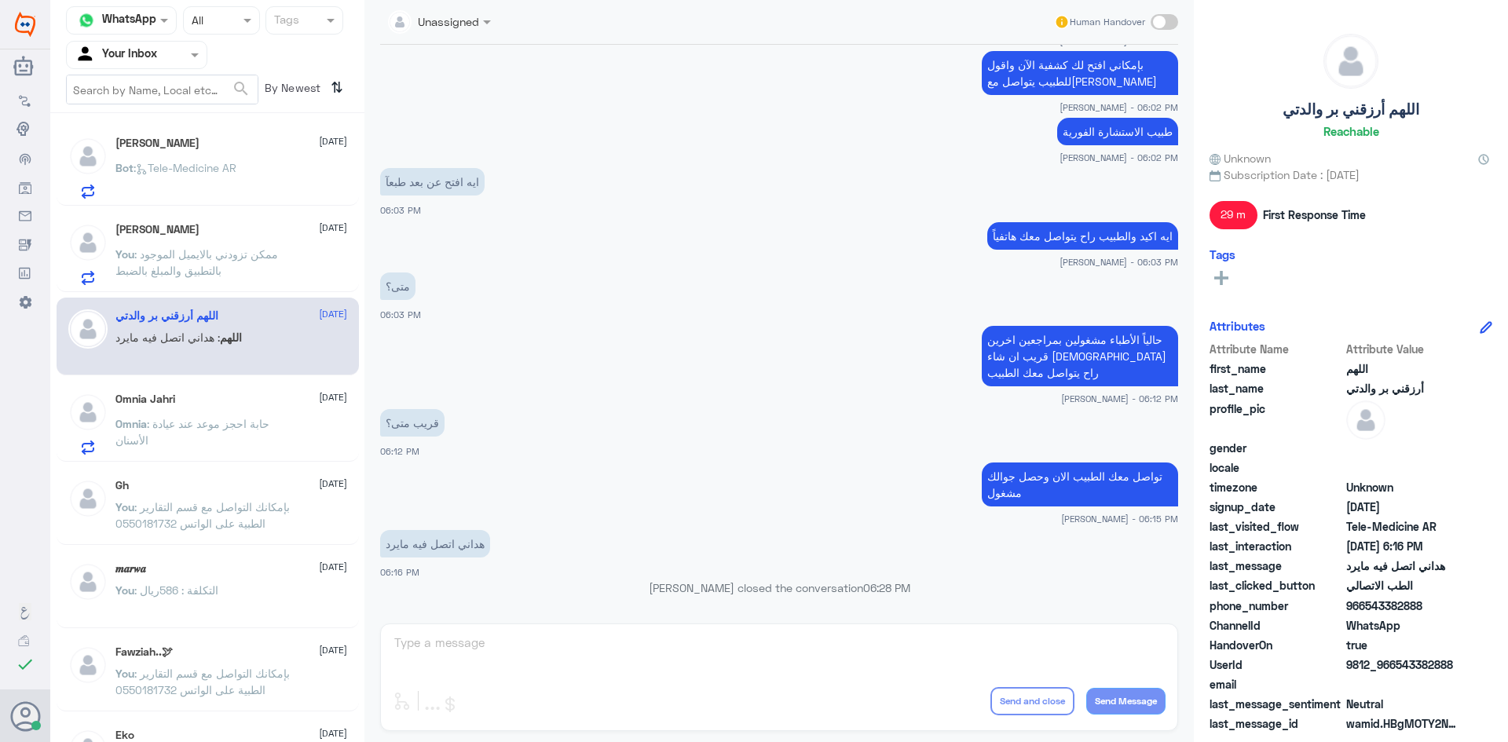
click at [201, 167] on span ": Tele-Medicine [GEOGRAPHIC_DATA]" at bounding box center [185, 167] width 103 height 13
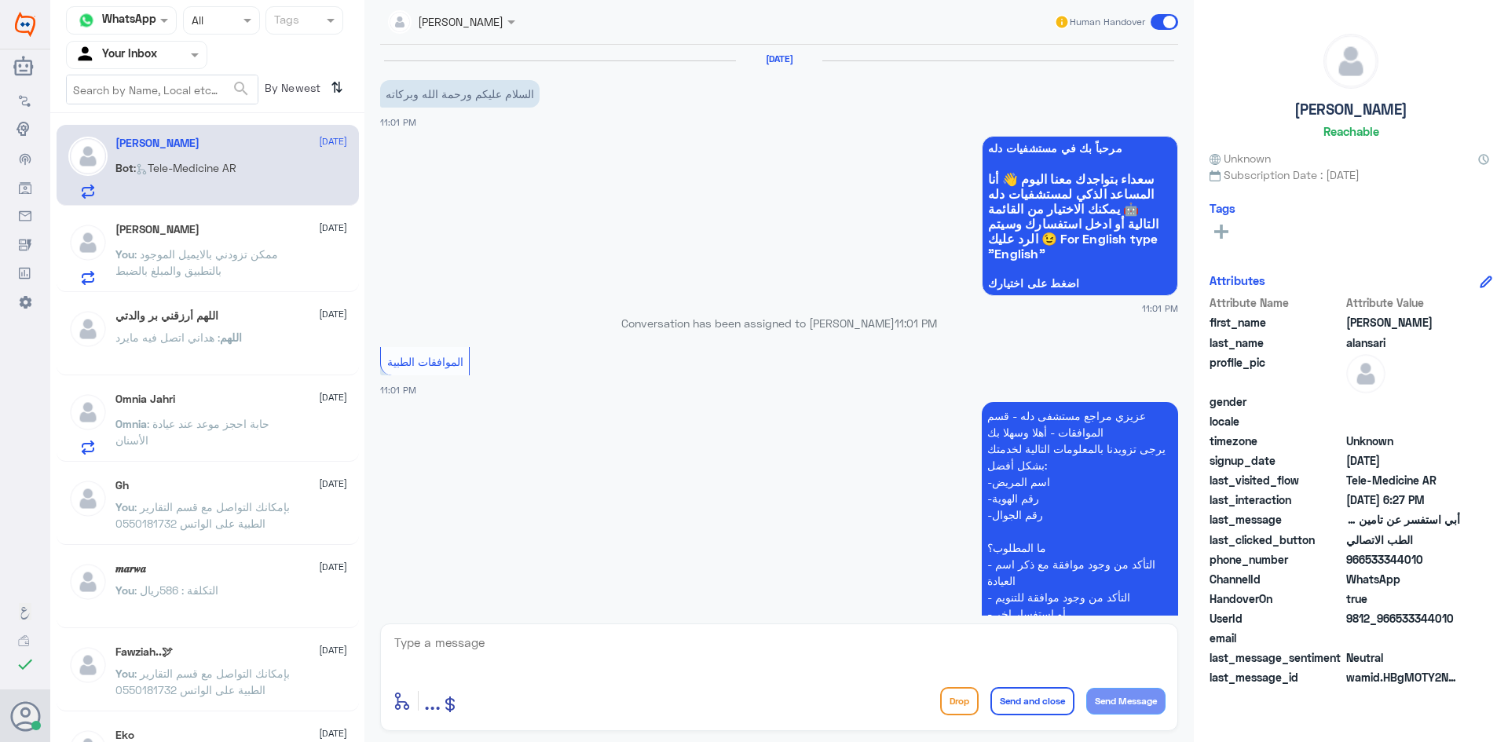
scroll to position [944, 0]
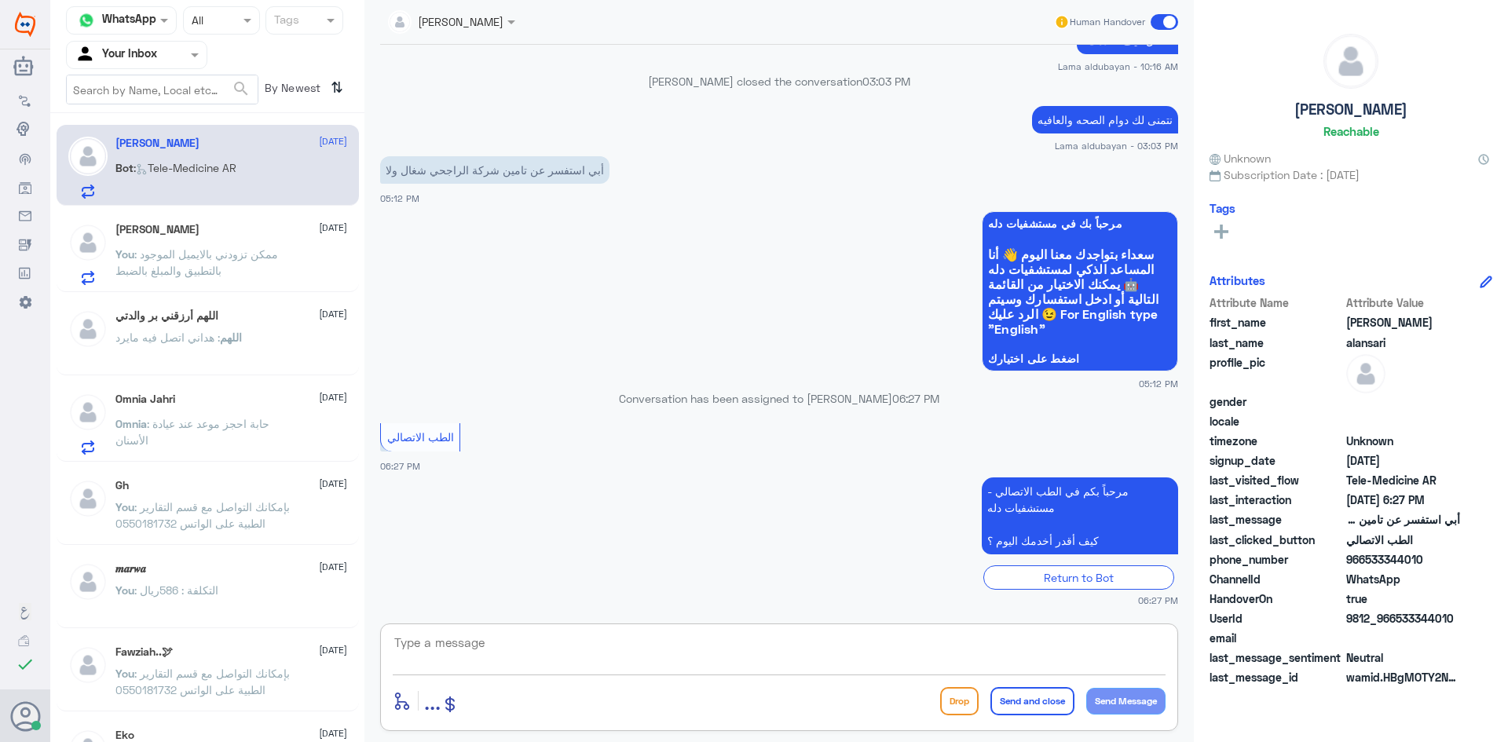
click at [831, 652] on textarea at bounding box center [779, 651] width 773 height 38
paste textarea "مرحبا معك [PERSON_NAME] من الطب الاتصالي"
type textarea "مرحبا معك [PERSON_NAME] من الطب الاتصالي"
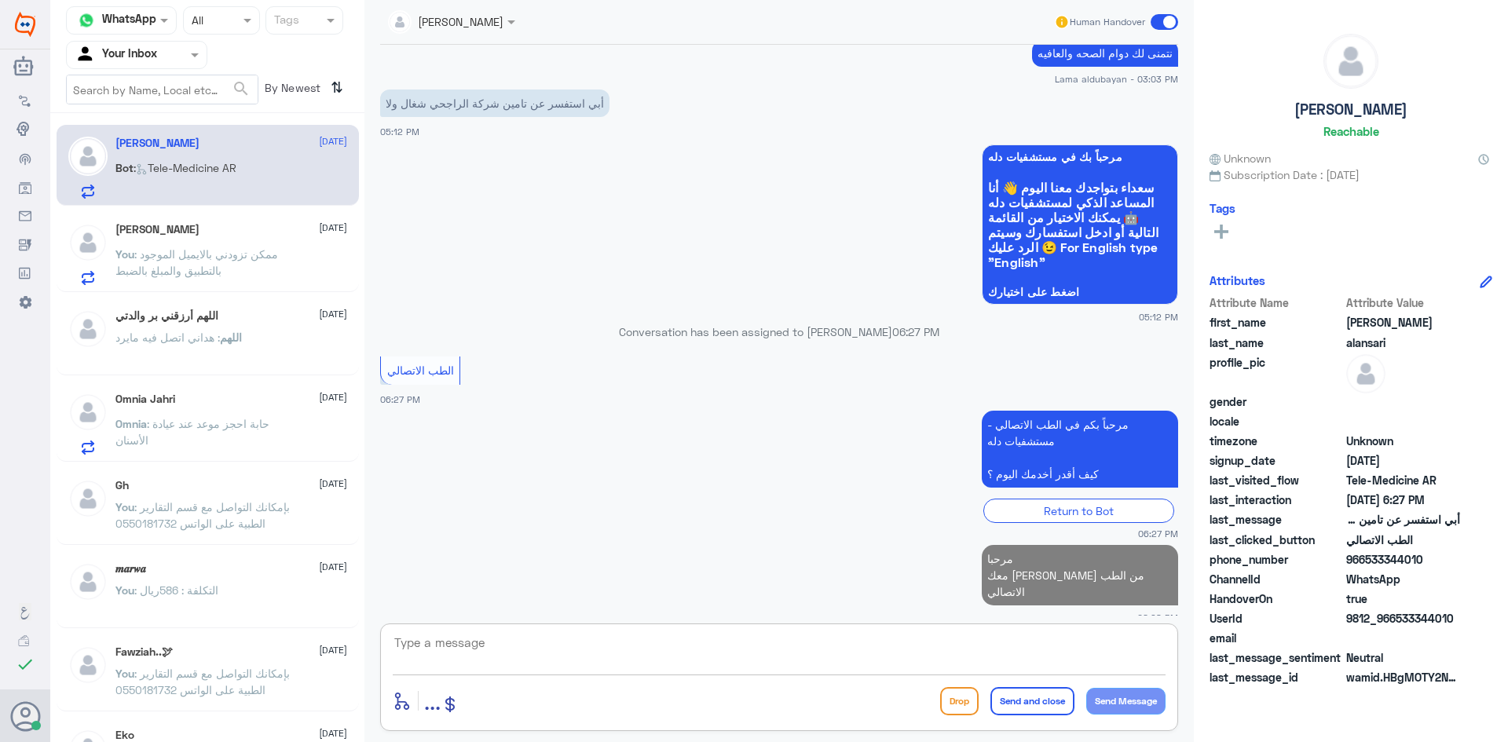
click at [786, 668] on textarea at bounding box center [779, 651] width 773 height 38
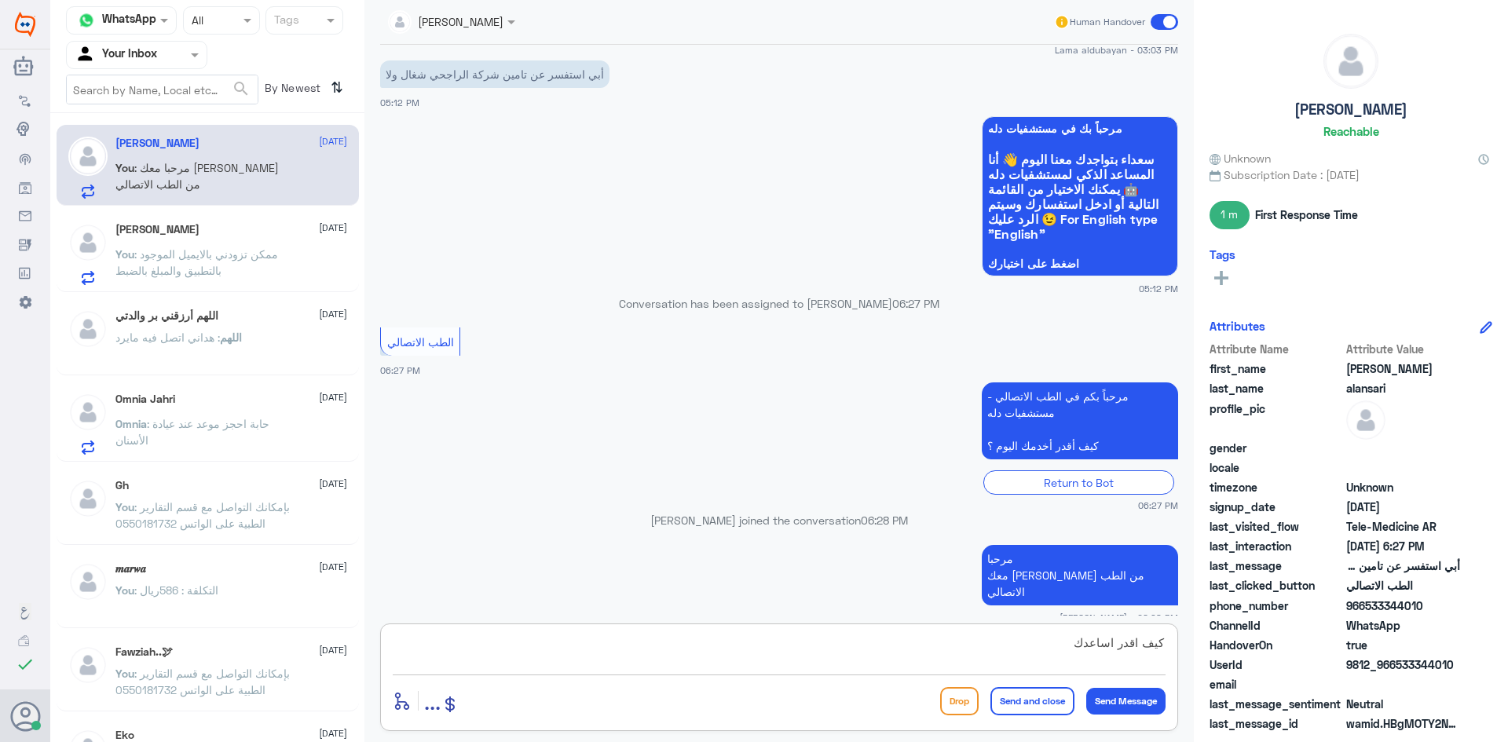
type textarea "كيف اقدر اساعدك"
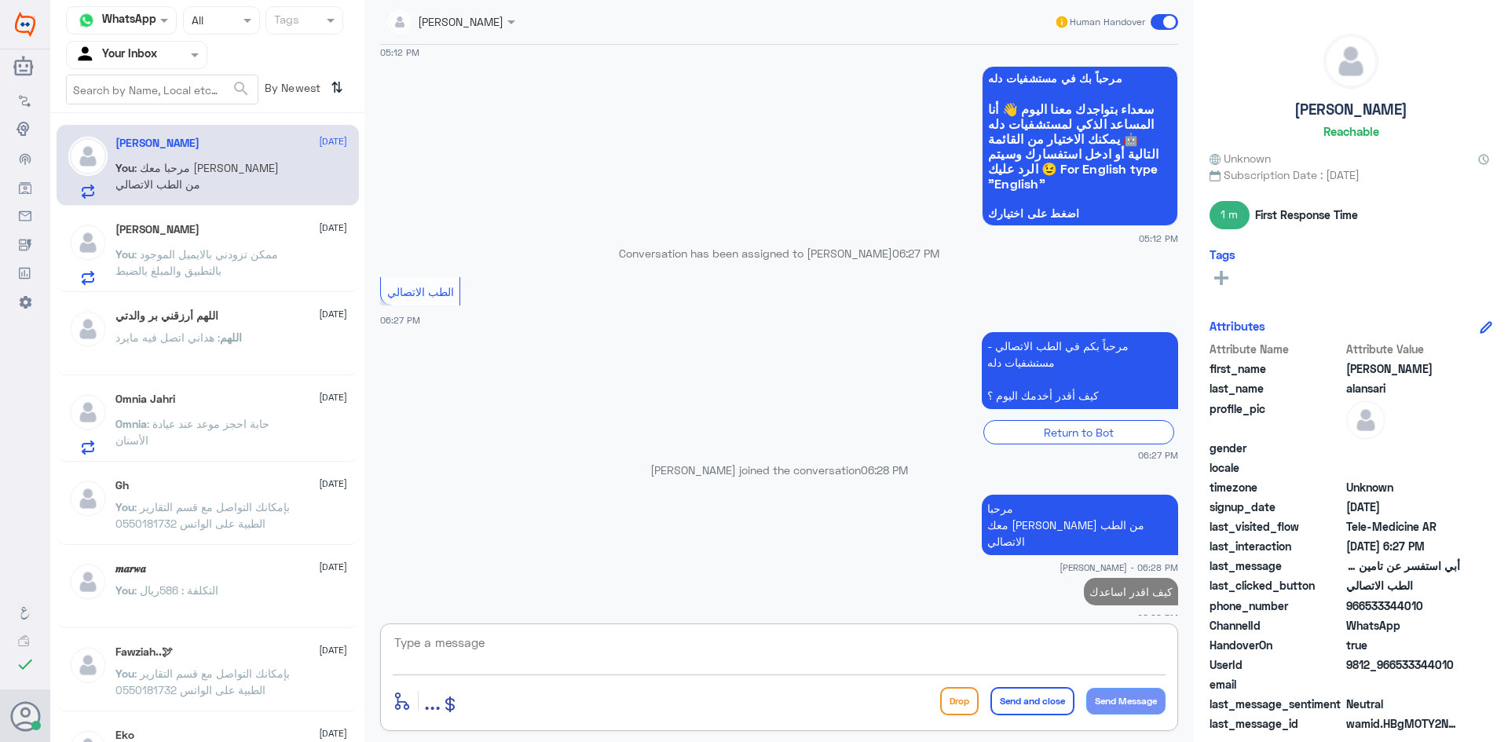
click at [228, 257] on span ": ممكن تزودني بالايميل الموجود بالتطبيق والمبلغ بالضبط" at bounding box center [196, 262] width 163 height 30
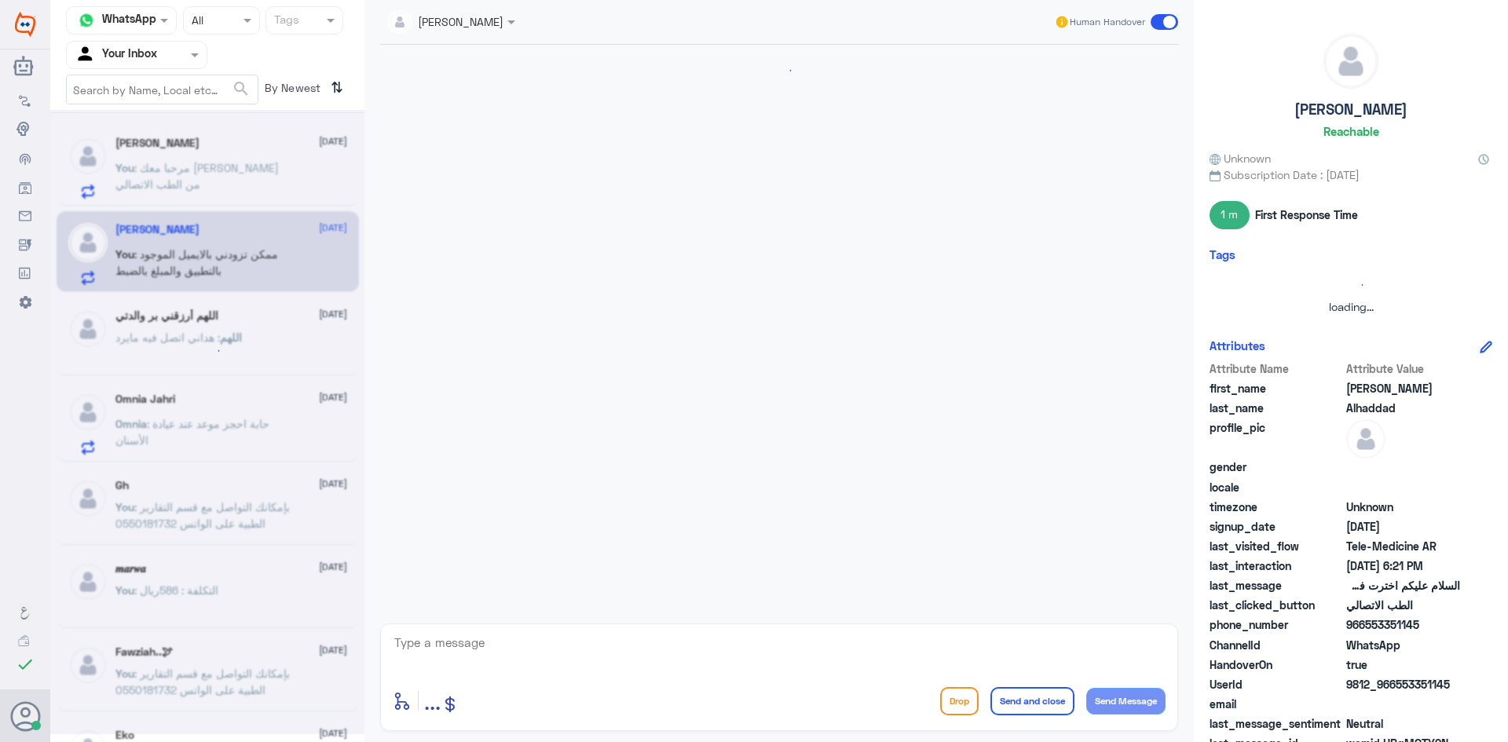
scroll to position [1228, 0]
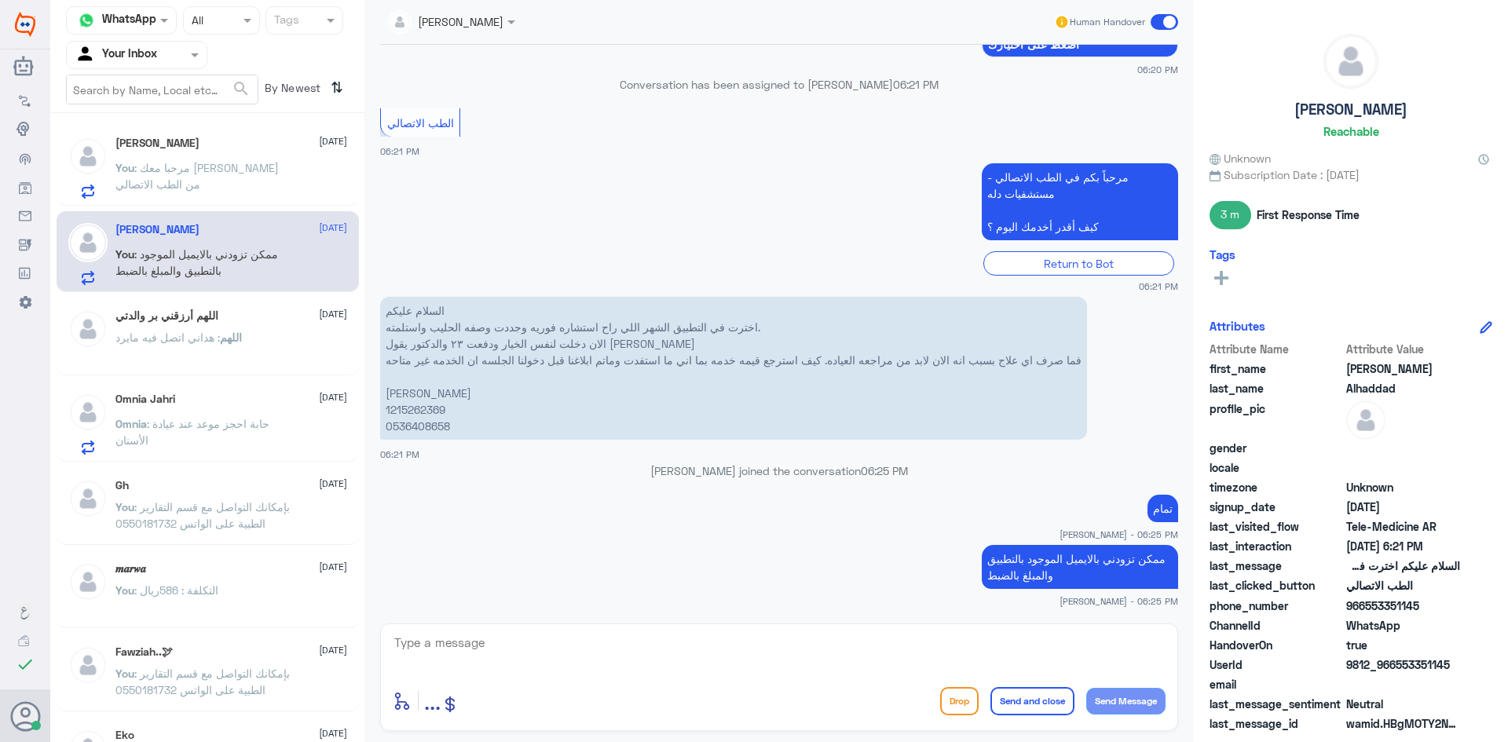
click at [684, 642] on textarea at bounding box center [779, 651] width 773 height 38
type textarea "وراح ارفع لك طلب استرجاع المبلغ"
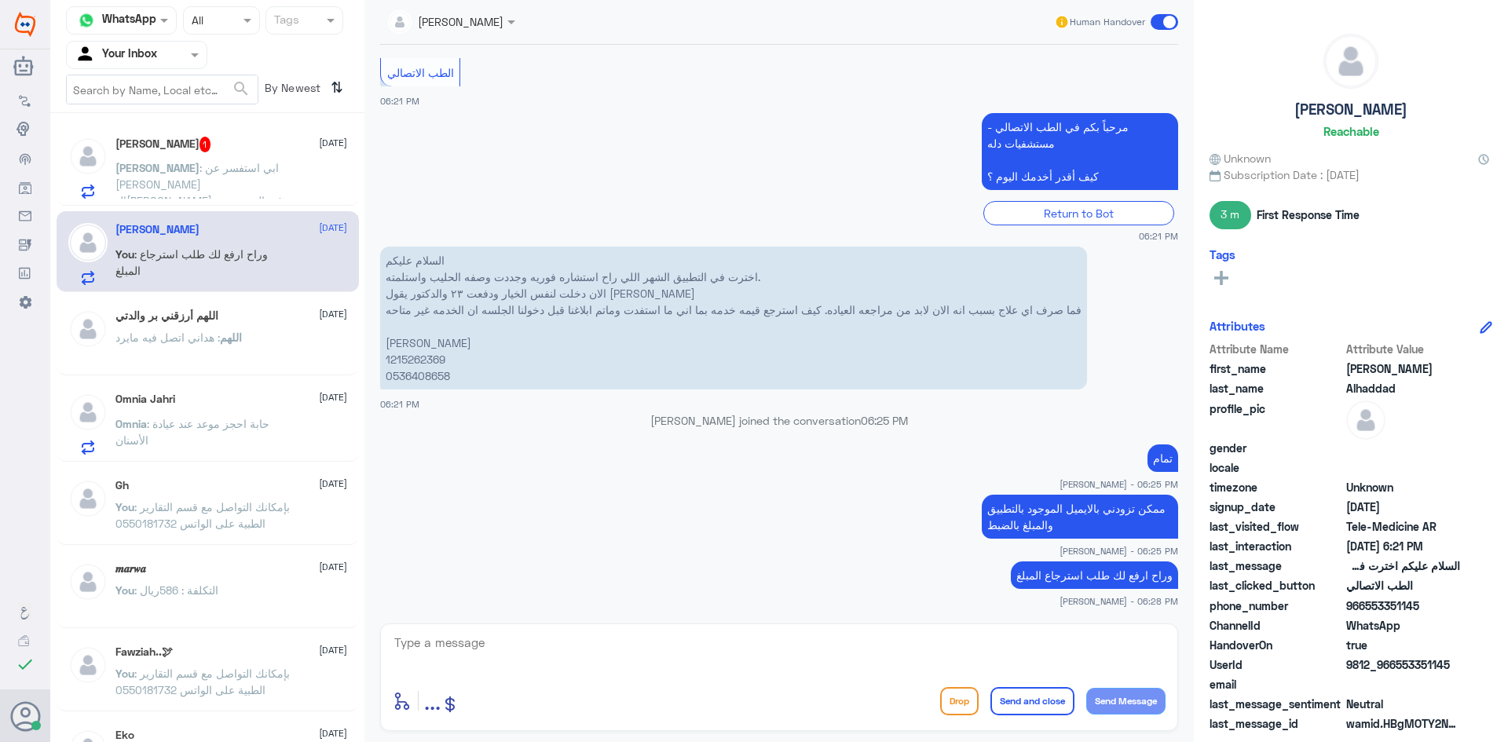
click at [233, 159] on p "[PERSON_NAME] : ابي استفسر عن [PERSON_NAME] ال[PERSON_NAME] في المستشفى ولا لا" at bounding box center [203, 178] width 177 height 39
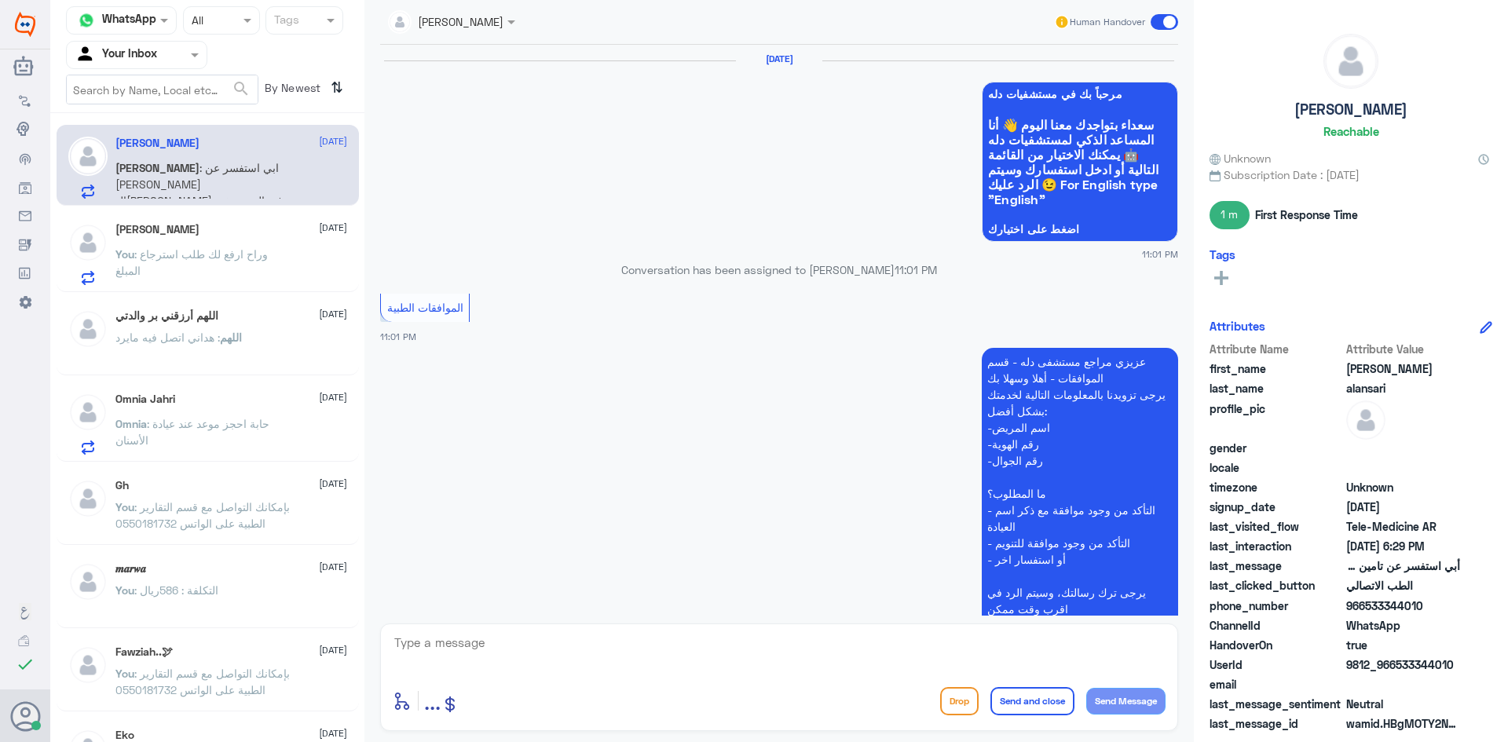
scroll to position [1089, 0]
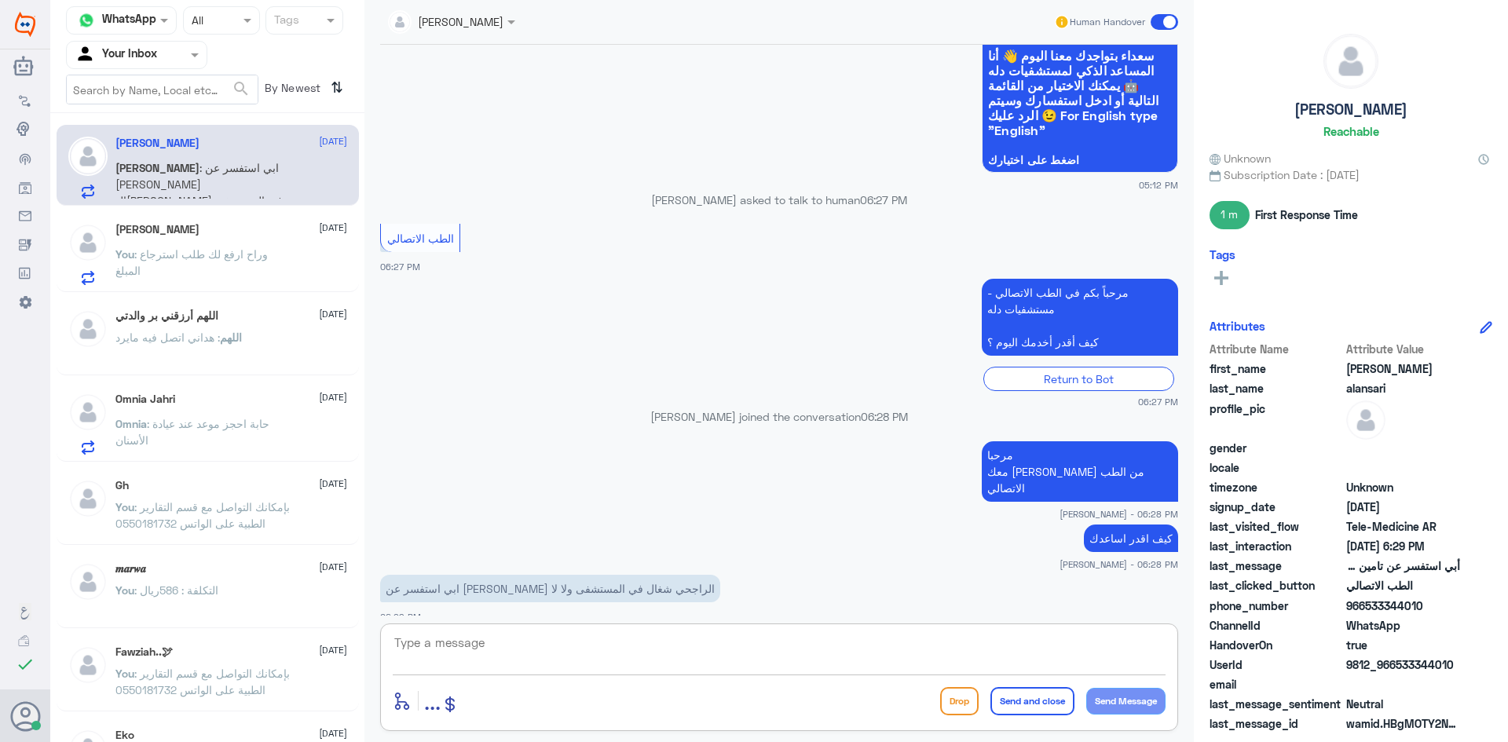
click at [645, 639] on textarea at bounding box center [779, 651] width 773 height 38
type textarea "ايه نعم"
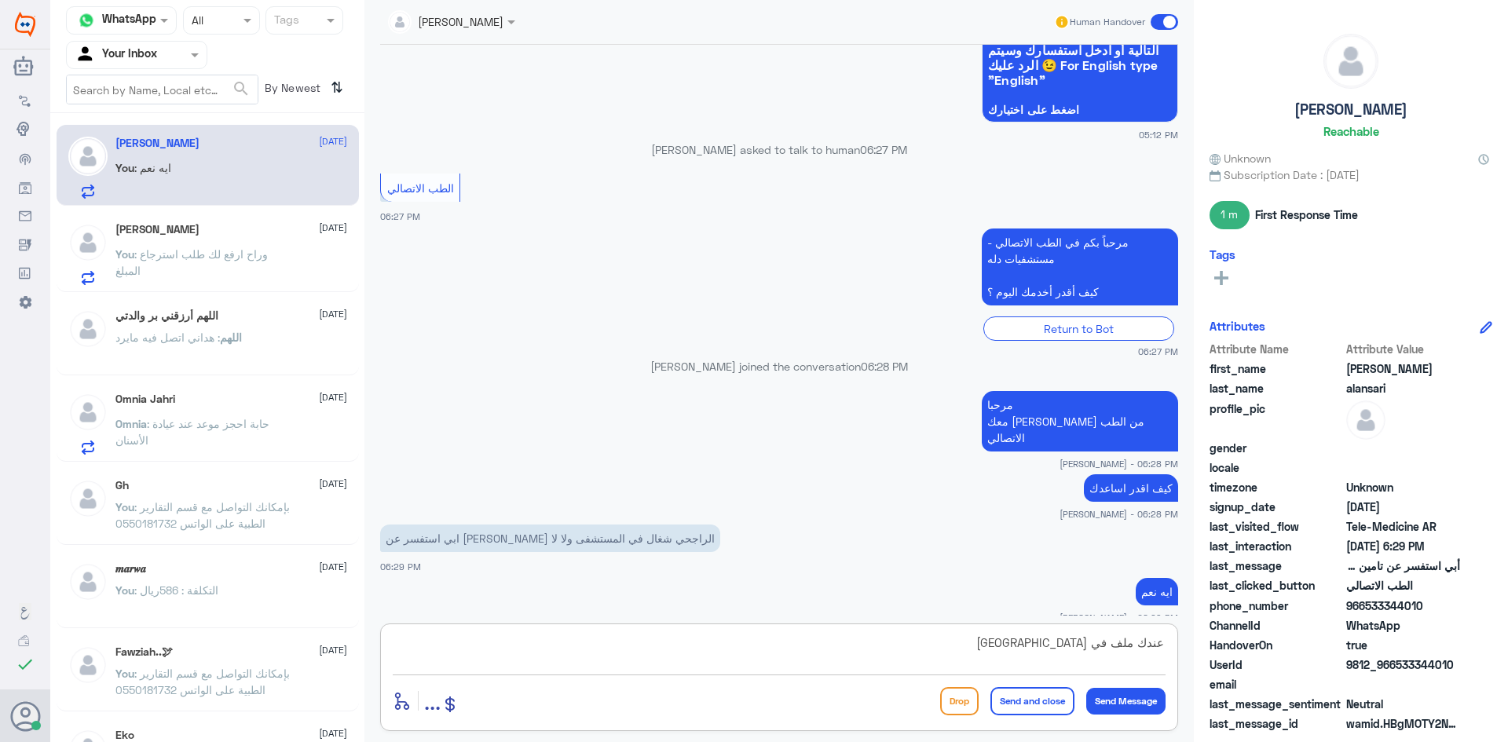
type textarea "عندك ملف في مستشفى دله ؟"
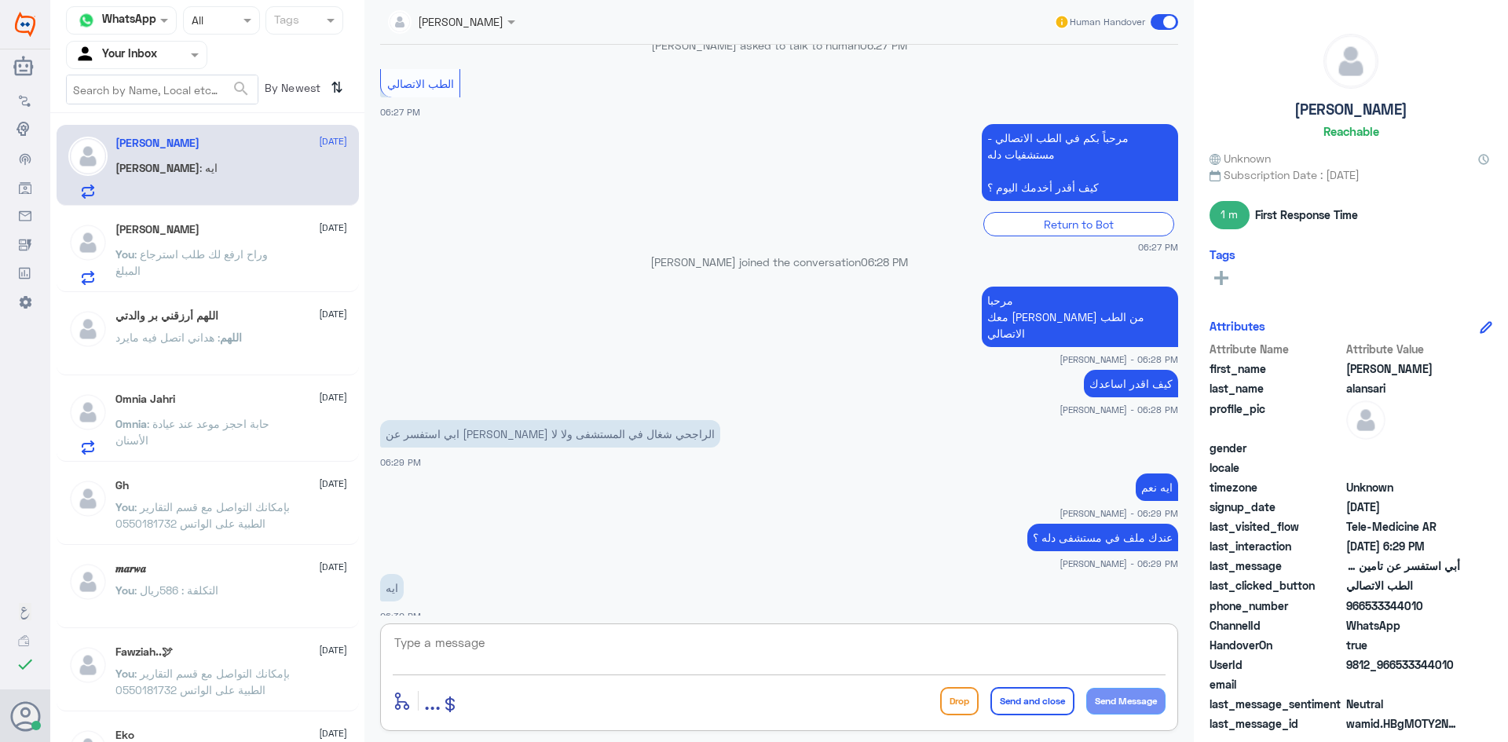
scroll to position [1297, 0]
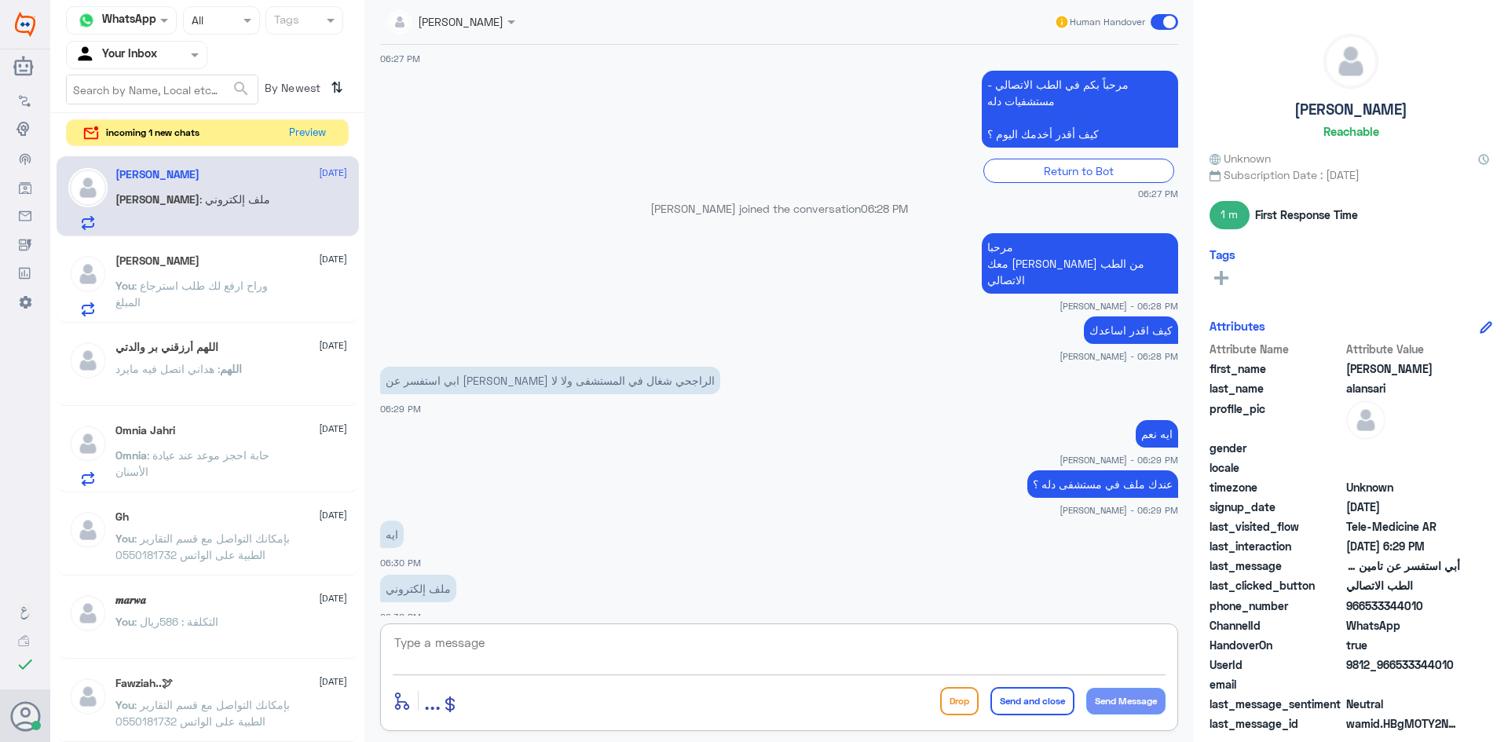
click at [625, 659] on textarea at bounding box center [779, 651] width 773 height 38
type textarea "ممكن تزودني برقم الملف او رقم الهوية"
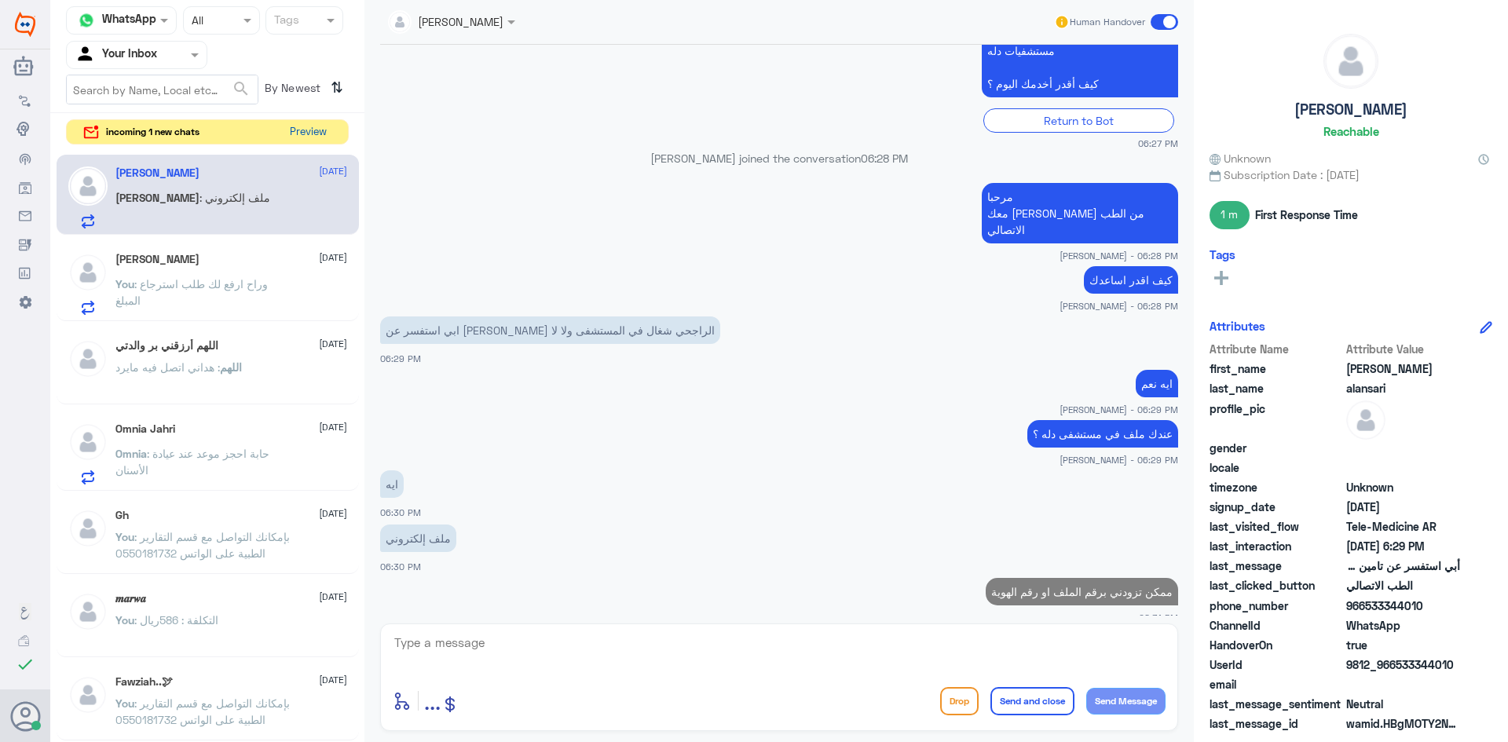
click at [321, 132] on button "Preview" at bounding box center [308, 132] width 49 height 24
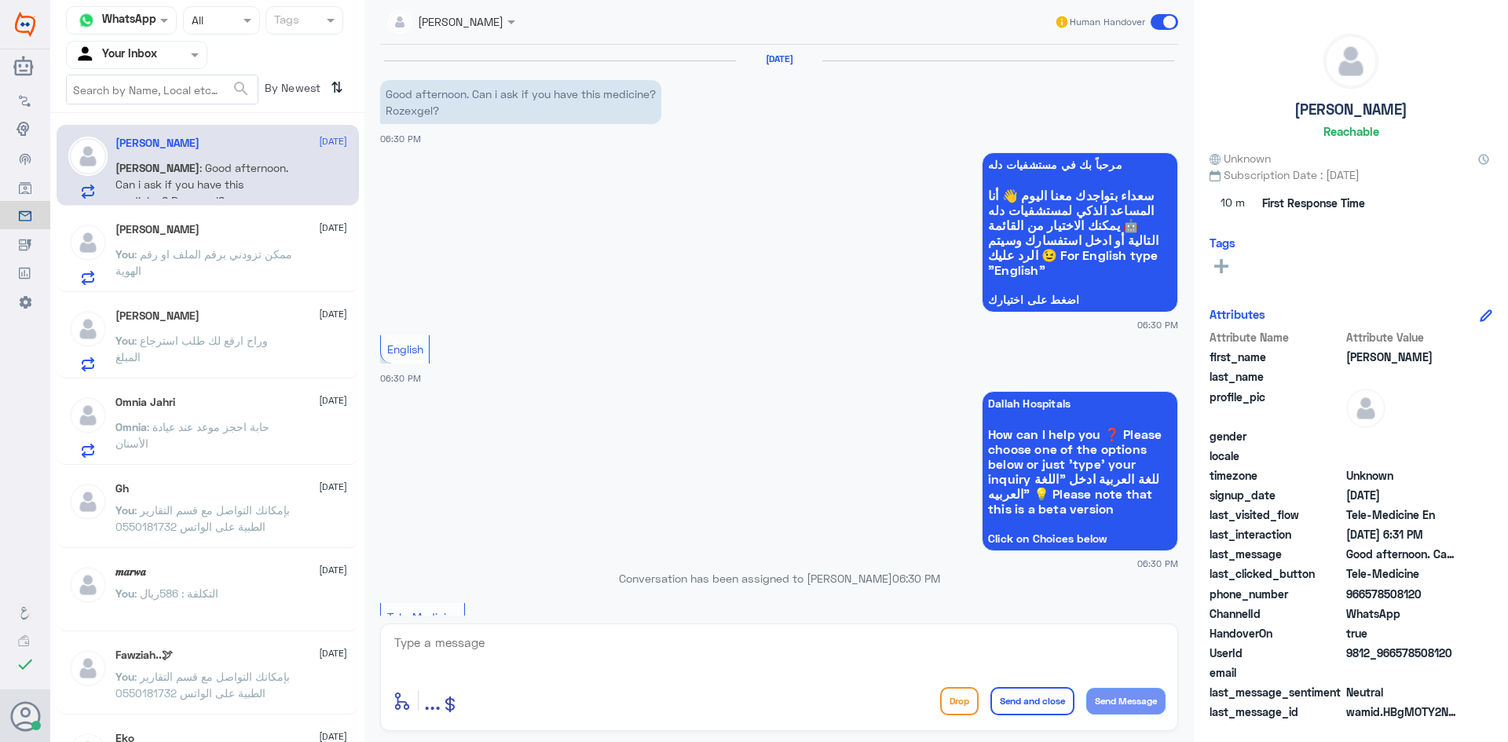
scroll to position [250, 0]
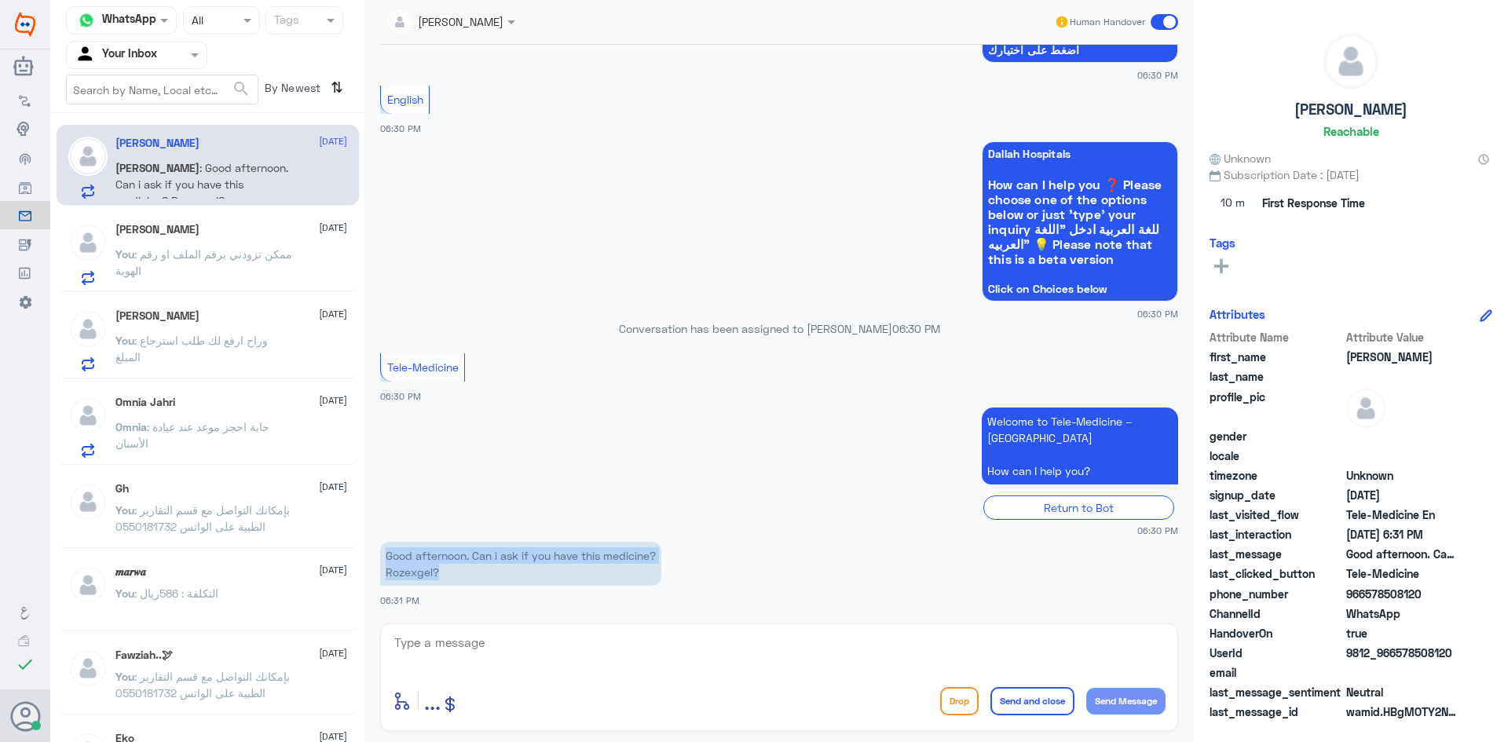
drag, startPoint x: 436, startPoint y: 573, endPoint x: 375, endPoint y: 555, distance: 63.9
click at [375, 555] on div "[DATE] Good afternoon. Can i ask if you have this medicine? Rozexgel? 06:30 PM …" at bounding box center [779, 330] width 814 height 571
copy p "Good afternoon. Can i ask if you have this medicine? Rozexgel?"
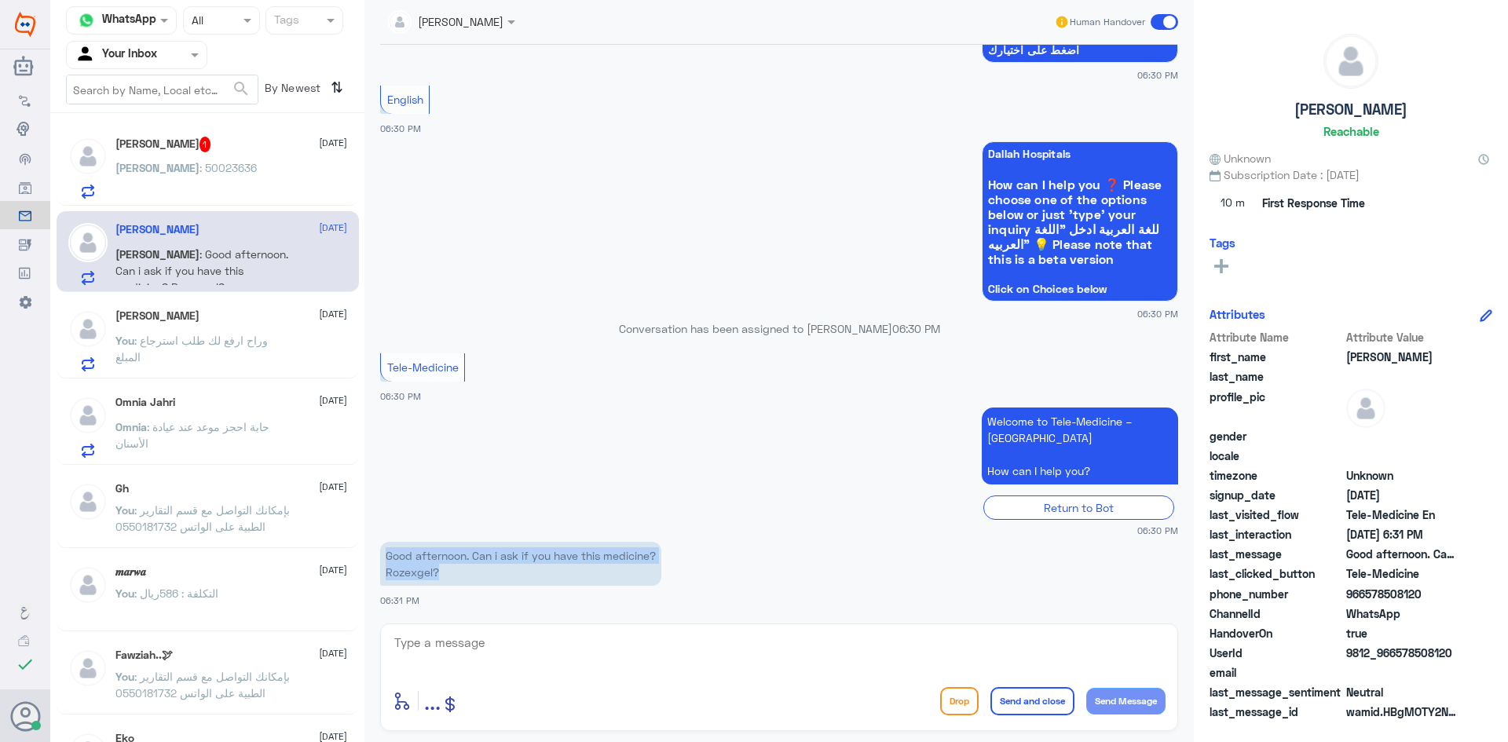
click at [409, 570] on p "Good afternoon. Can i ask if you have this medicine? Rozexgel?" at bounding box center [520, 564] width 281 height 44
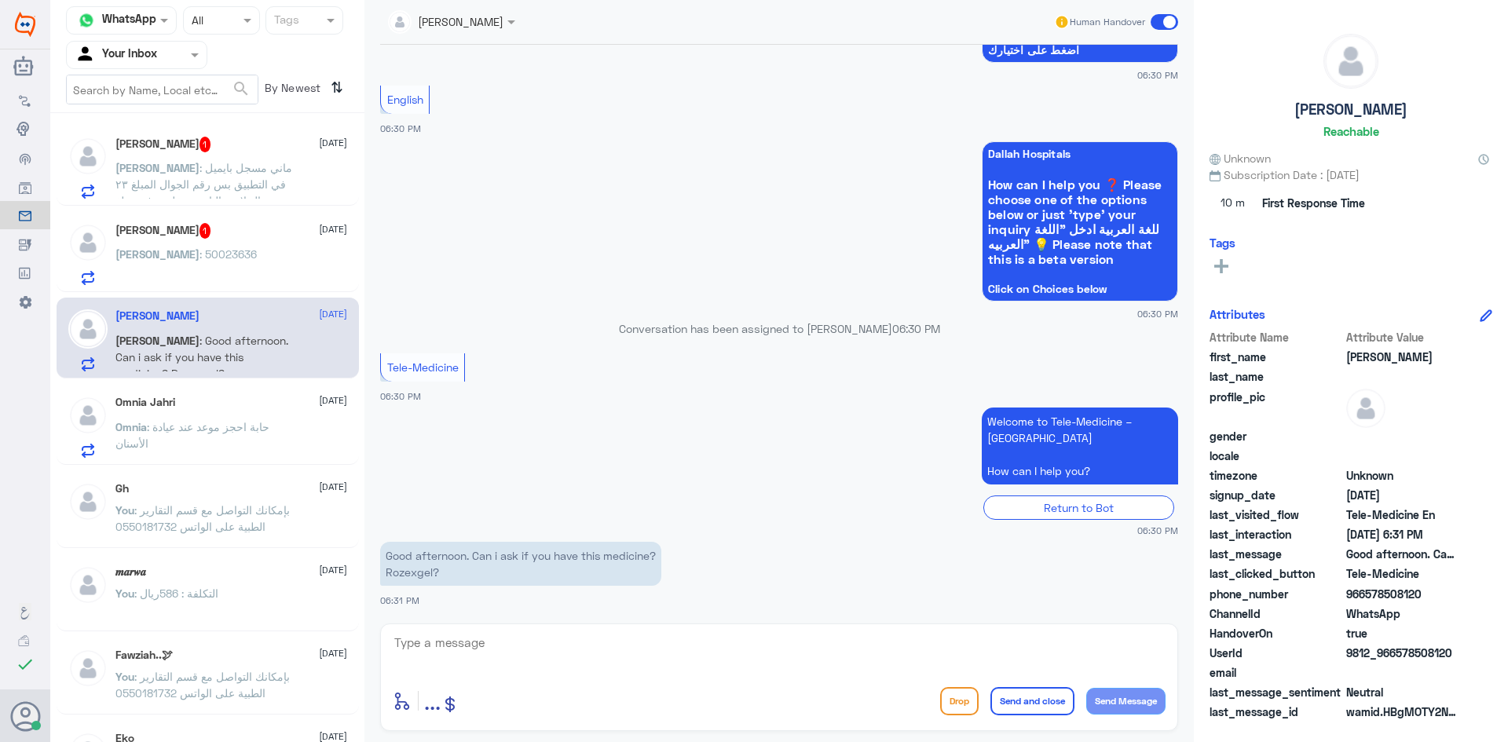
click at [299, 176] on div "[PERSON_NAME] : ماني مسجل بايميل في التطبيق بس رقم الجوال المبلغ ٢٣ ريال لاني ب…" at bounding box center [231, 180] width 232 height 35
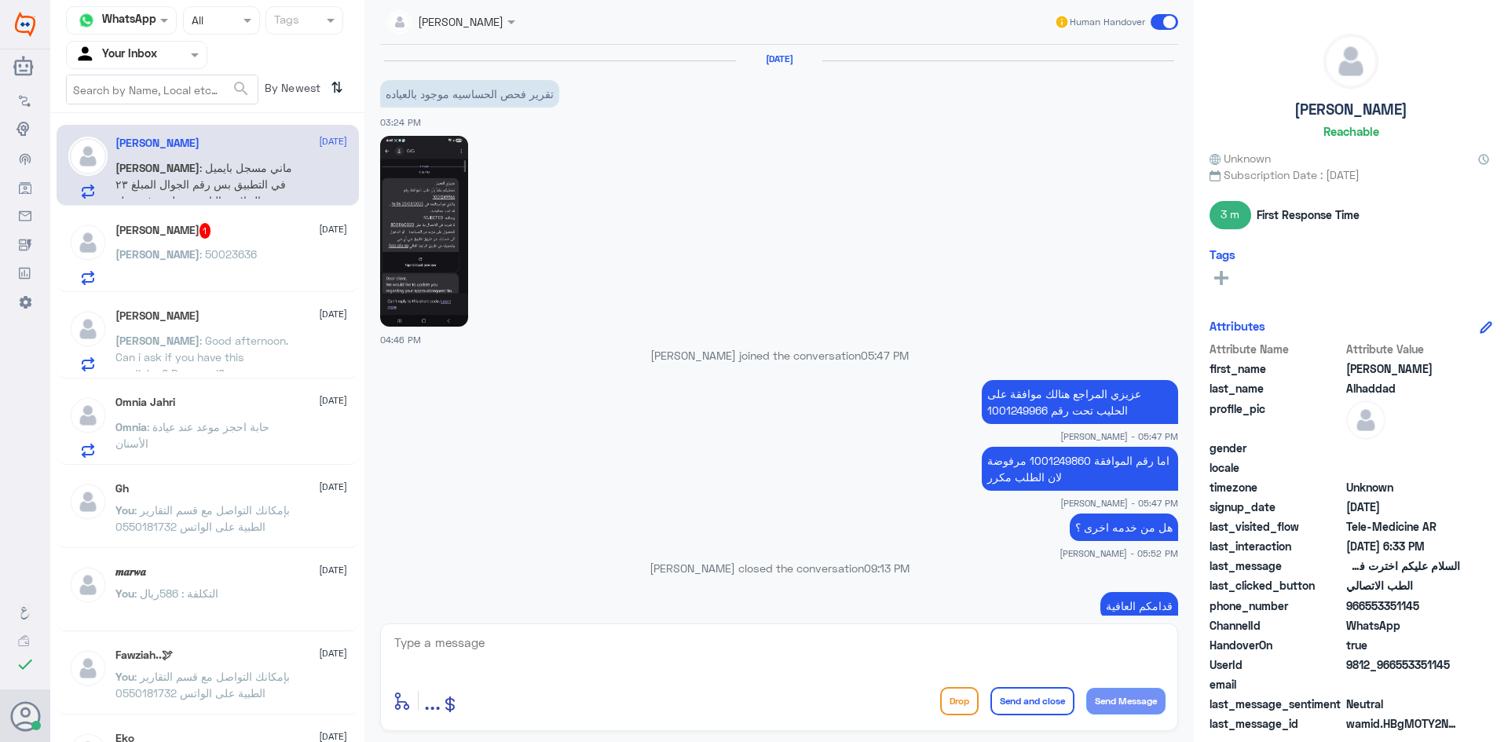
scroll to position [1094, 0]
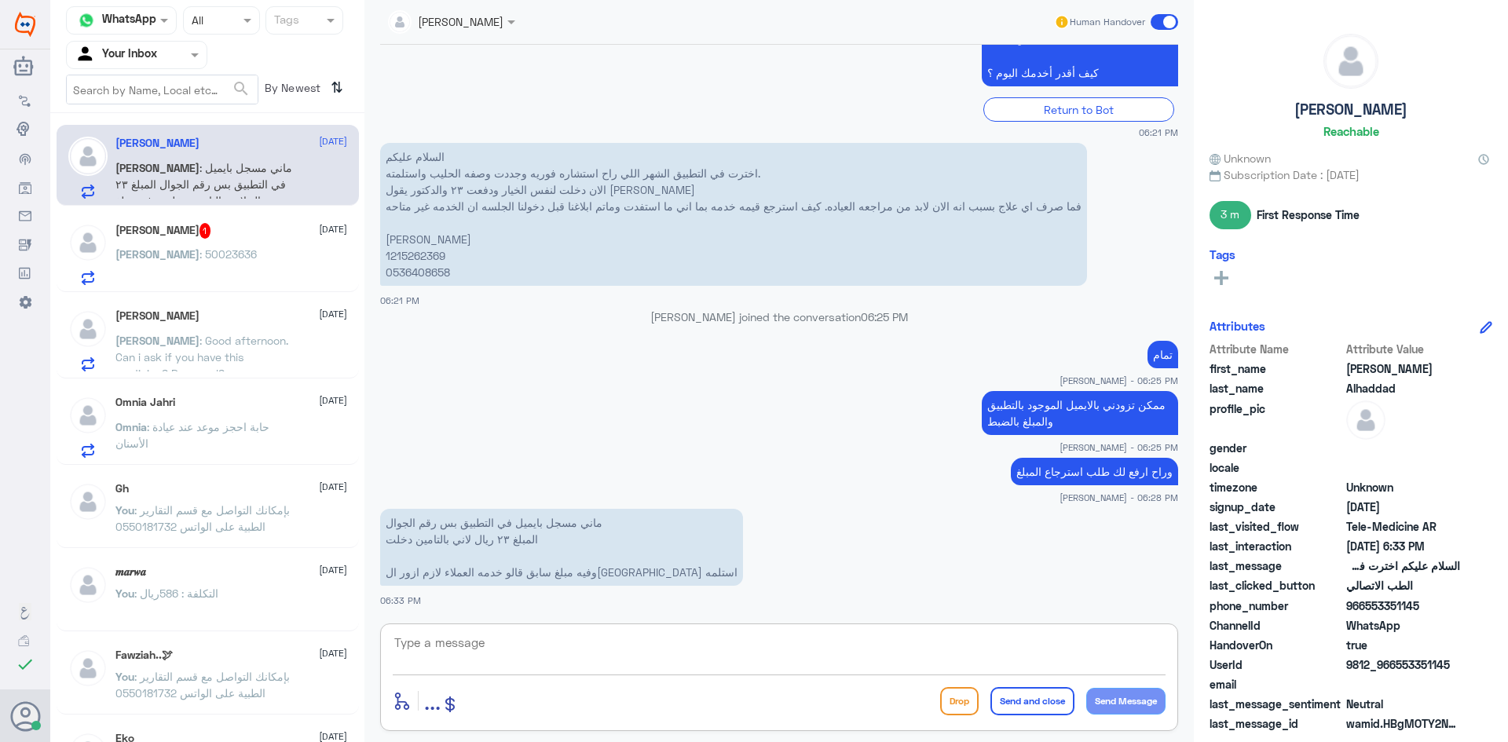
click at [521, 650] on textarea at bounding box center [779, 651] width 773 height 38
type textarea "ن"
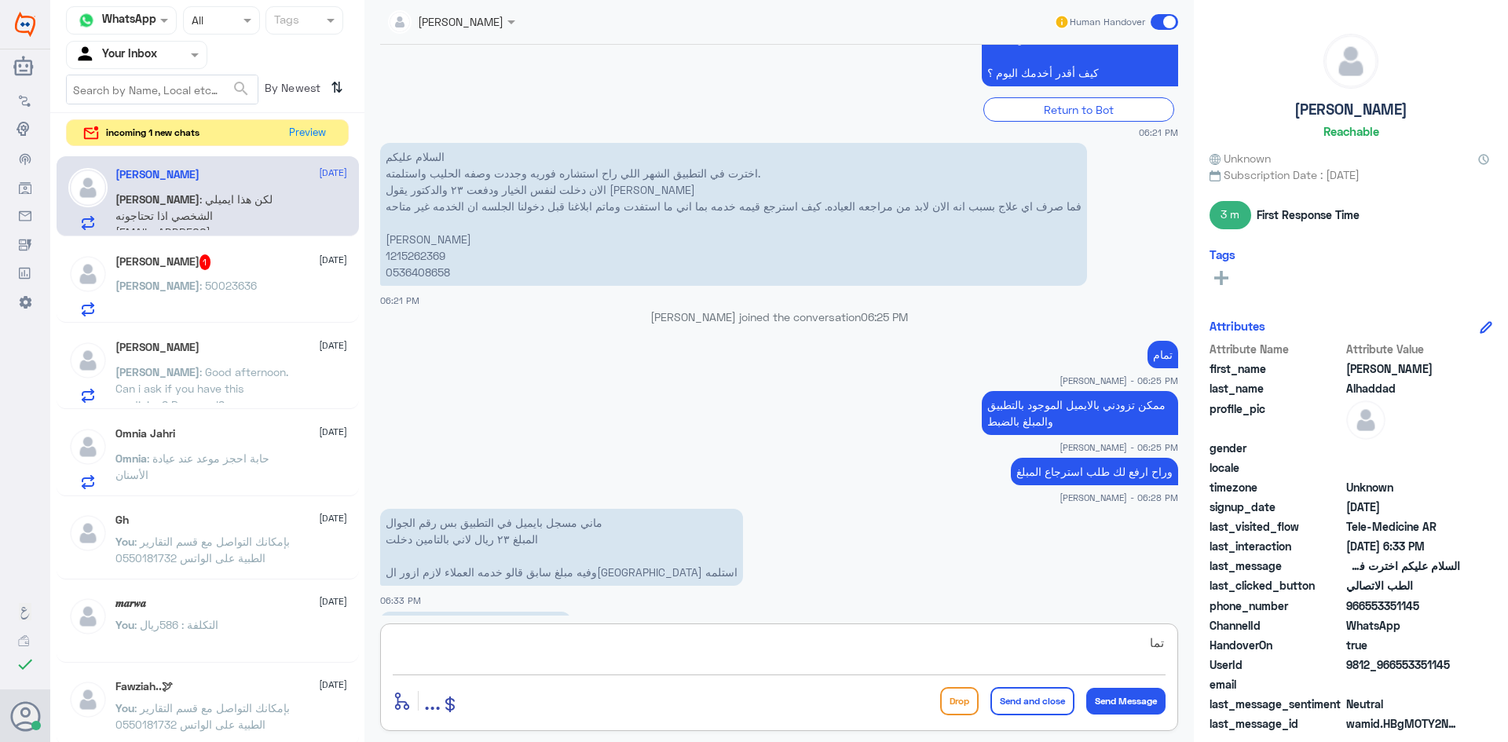
scroll to position [1164, 0]
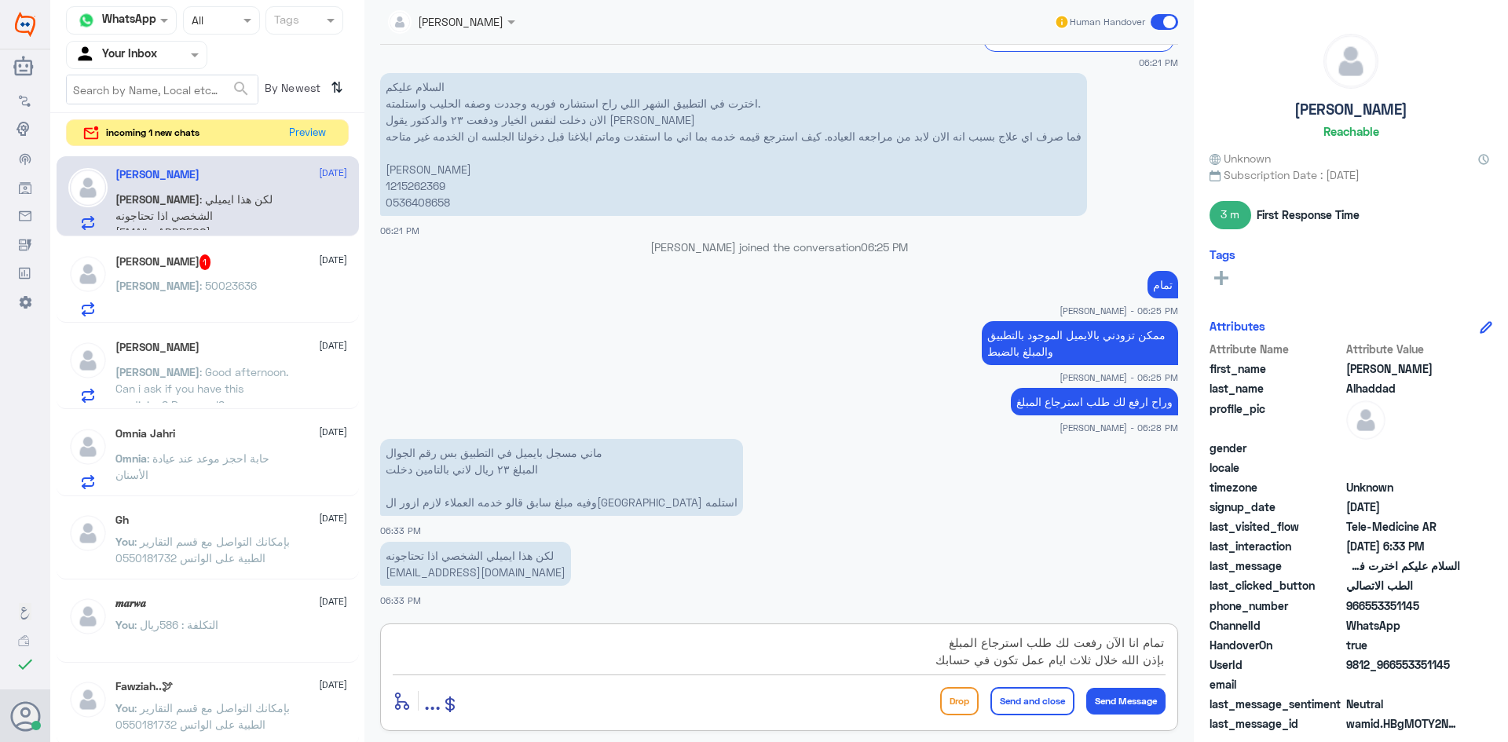
type textarea "تمام انا الآن رفعت لك طلب استرجاع المبلغ بإذن الله خلال ثلاث ايام عمل تكون في ح…"
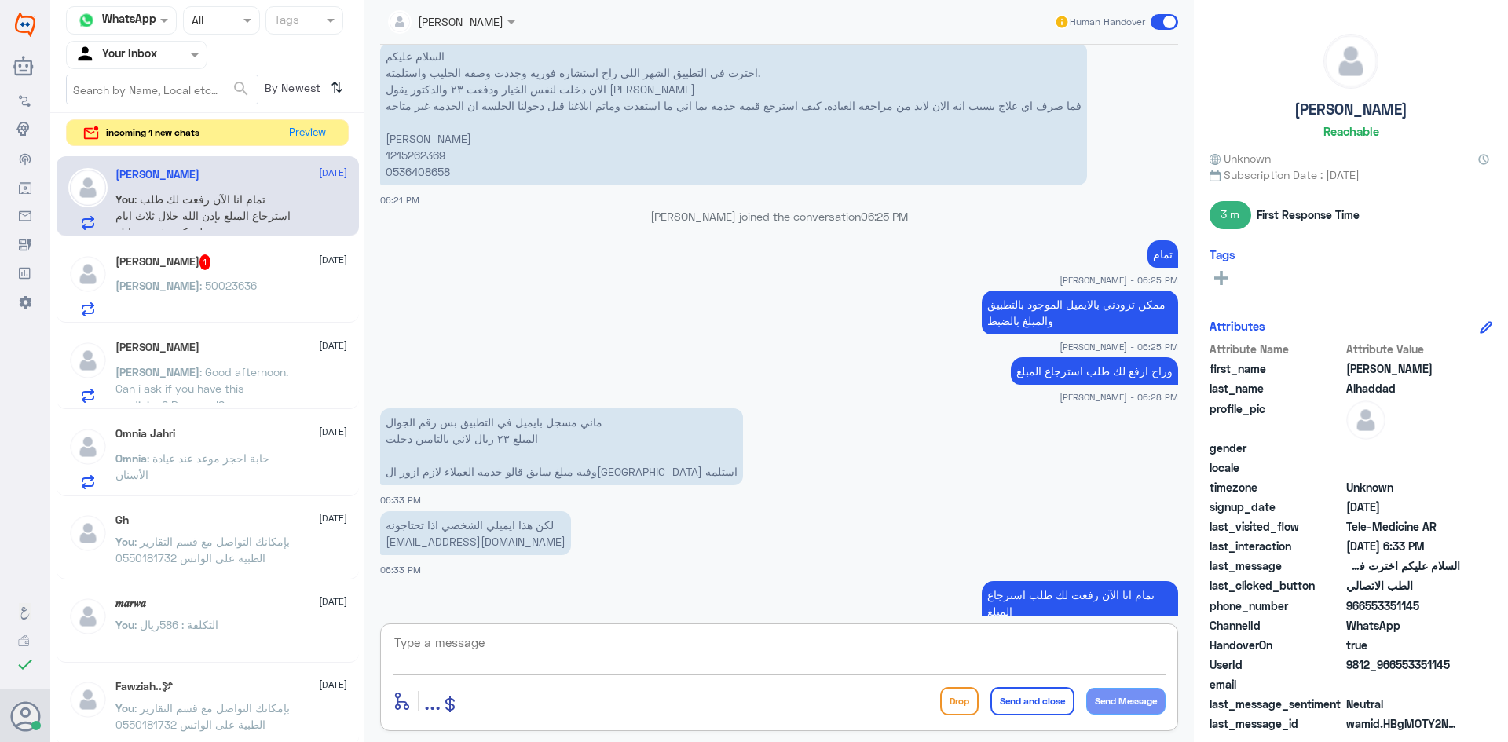
scroll to position [1107, 0]
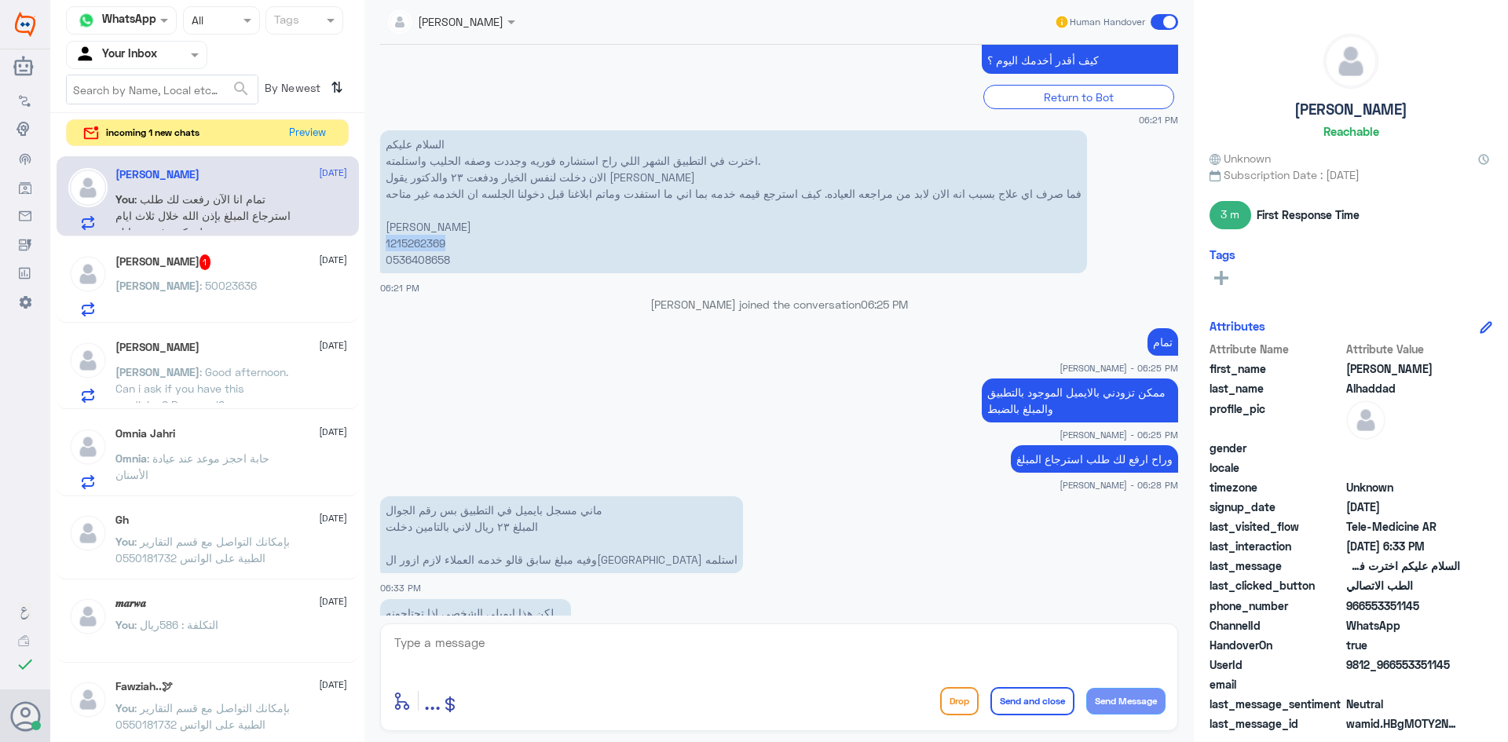
drag, startPoint x: 448, startPoint y: 246, endPoint x: 385, endPoint y: 247, distance: 62.9
click at [385, 247] on p "السلام عليكم اخترت في التطبيق الشهر اللي راح استشاره فوريه وجددت وصفه الحليب وا…" at bounding box center [733, 201] width 707 height 143
copy p "1215262369"
click at [236, 282] on div "ibrahim : 50023636" at bounding box center [231, 298] width 232 height 35
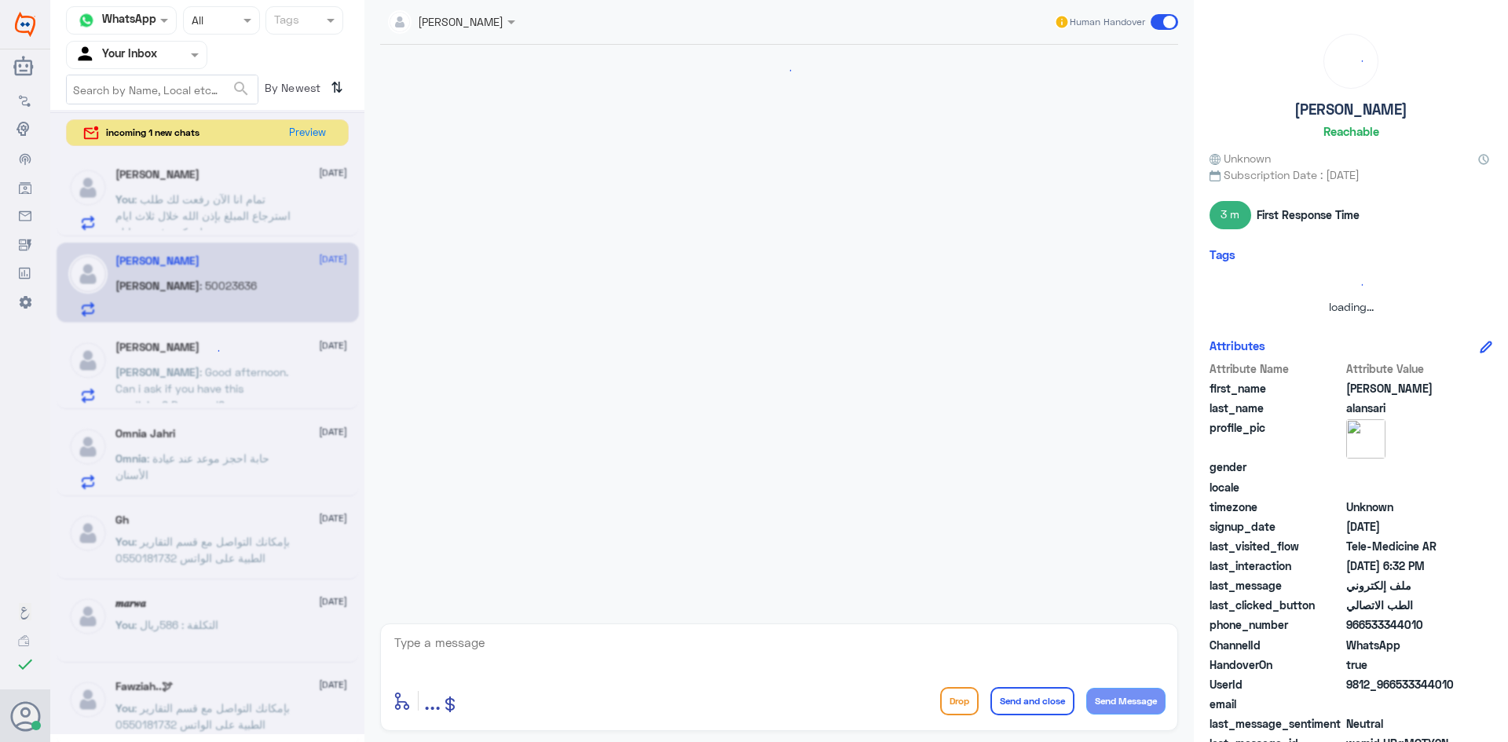
scroll to position [598, 0]
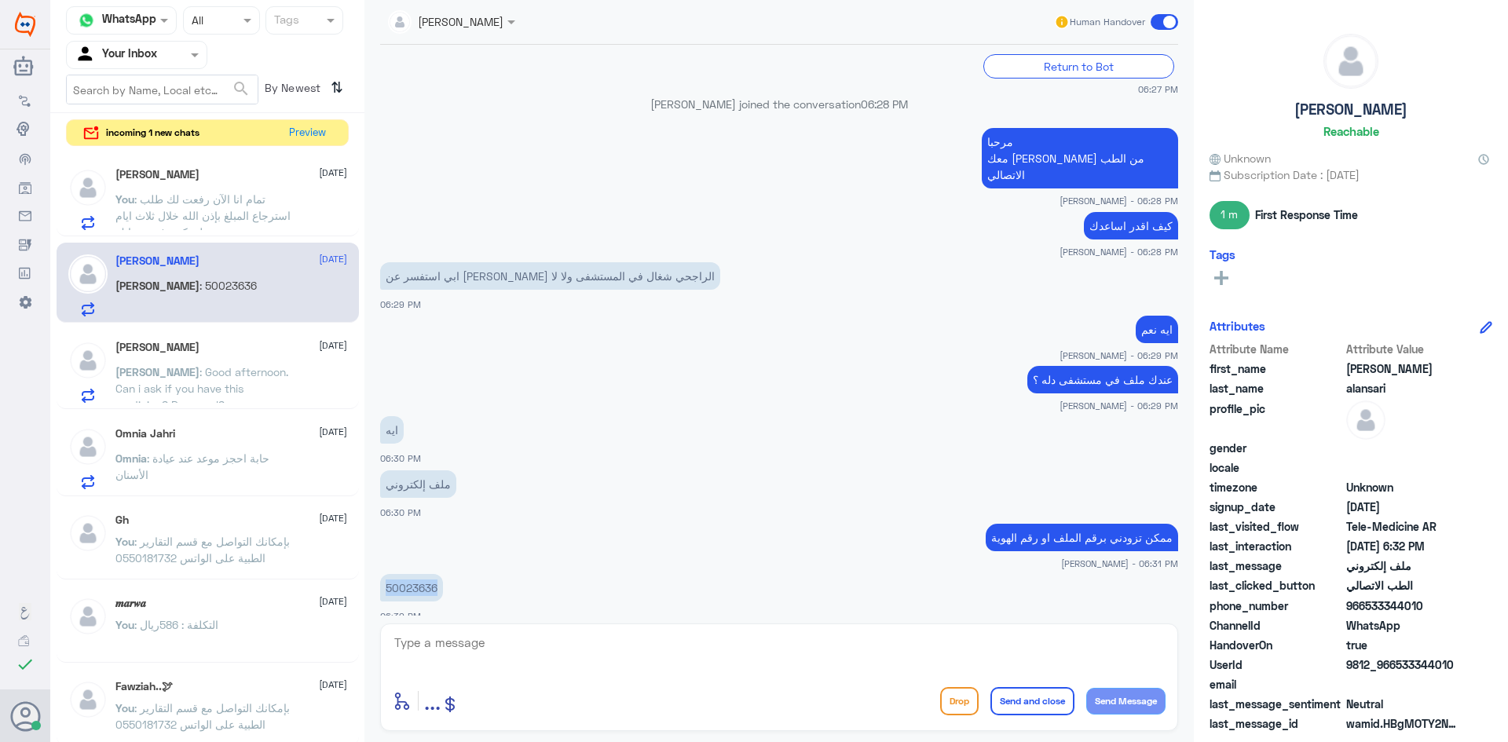
drag, startPoint x: 439, startPoint y: 572, endPoint x: 387, endPoint y: 577, distance: 52.9
click at [387, 577] on p "50023636" at bounding box center [411, 587] width 63 height 27
copy p "50023636"
click at [783, 638] on textarea at bounding box center [779, 651] width 773 height 38
type textarea "للأٍسف ما يغطي عندنا"
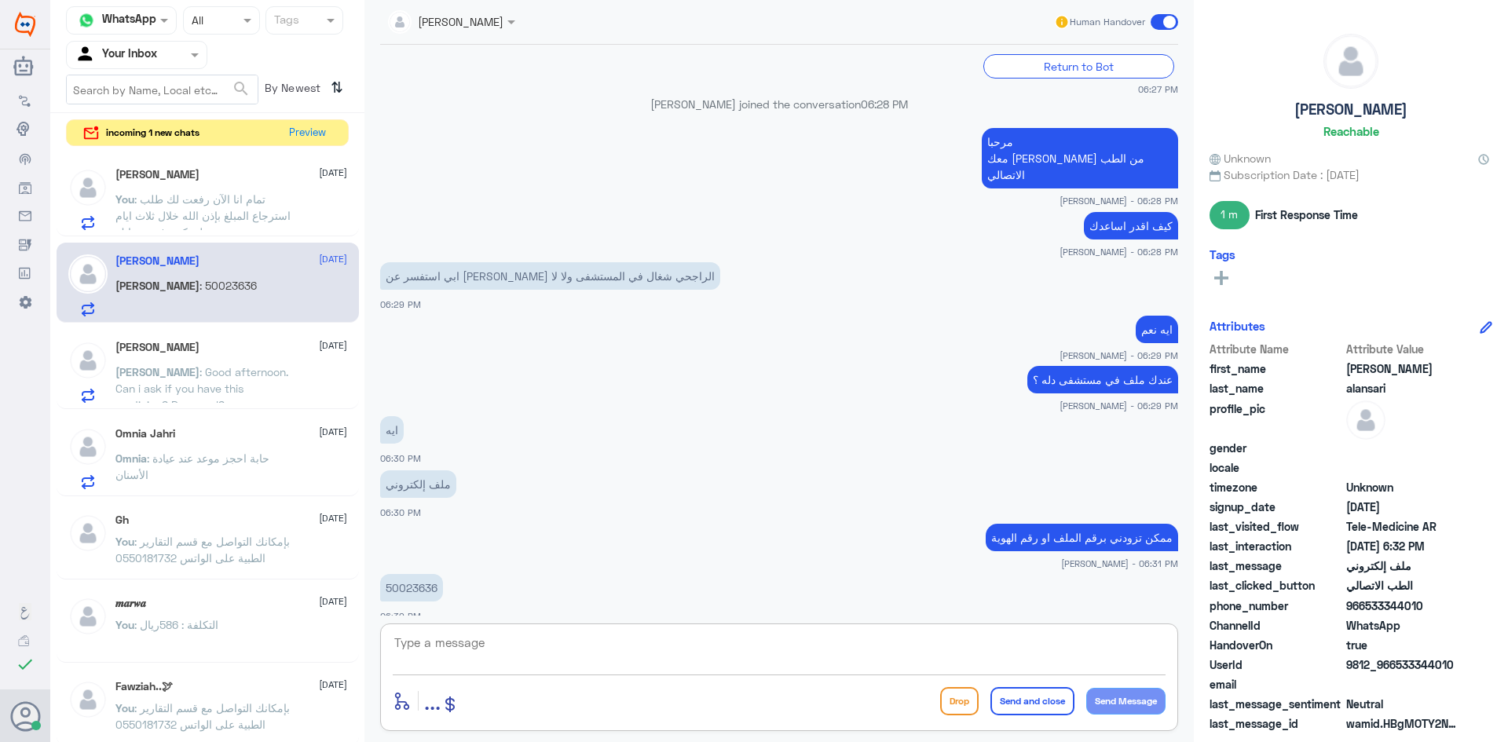
scroll to position [648, 0]
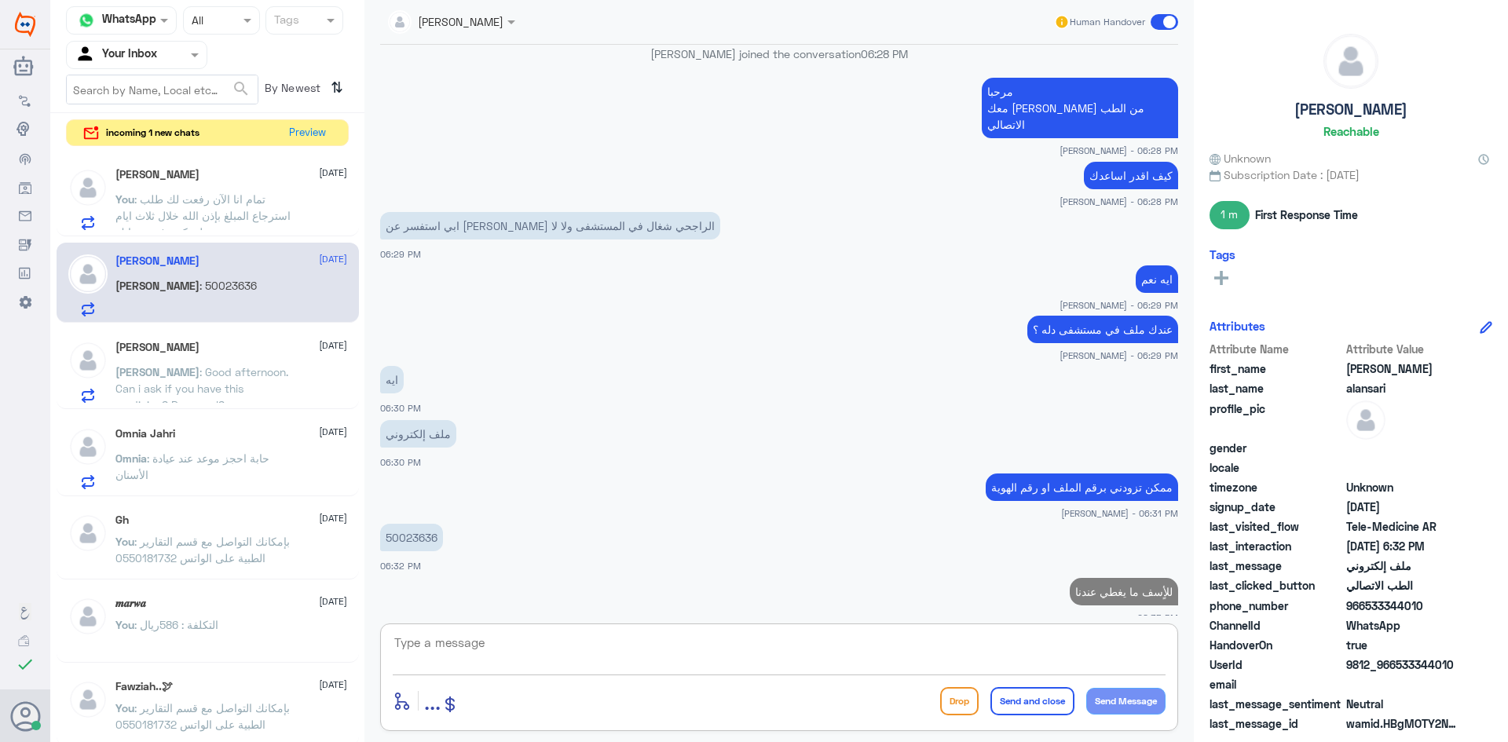
click at [217, 184] on div "[PERSON_NAME] [DATE] You : تمام انا الآن رفعت لك طلب استرجاع المبلغ بإذن الله خ…" at bounding box center [231, 199] width 232 height 62
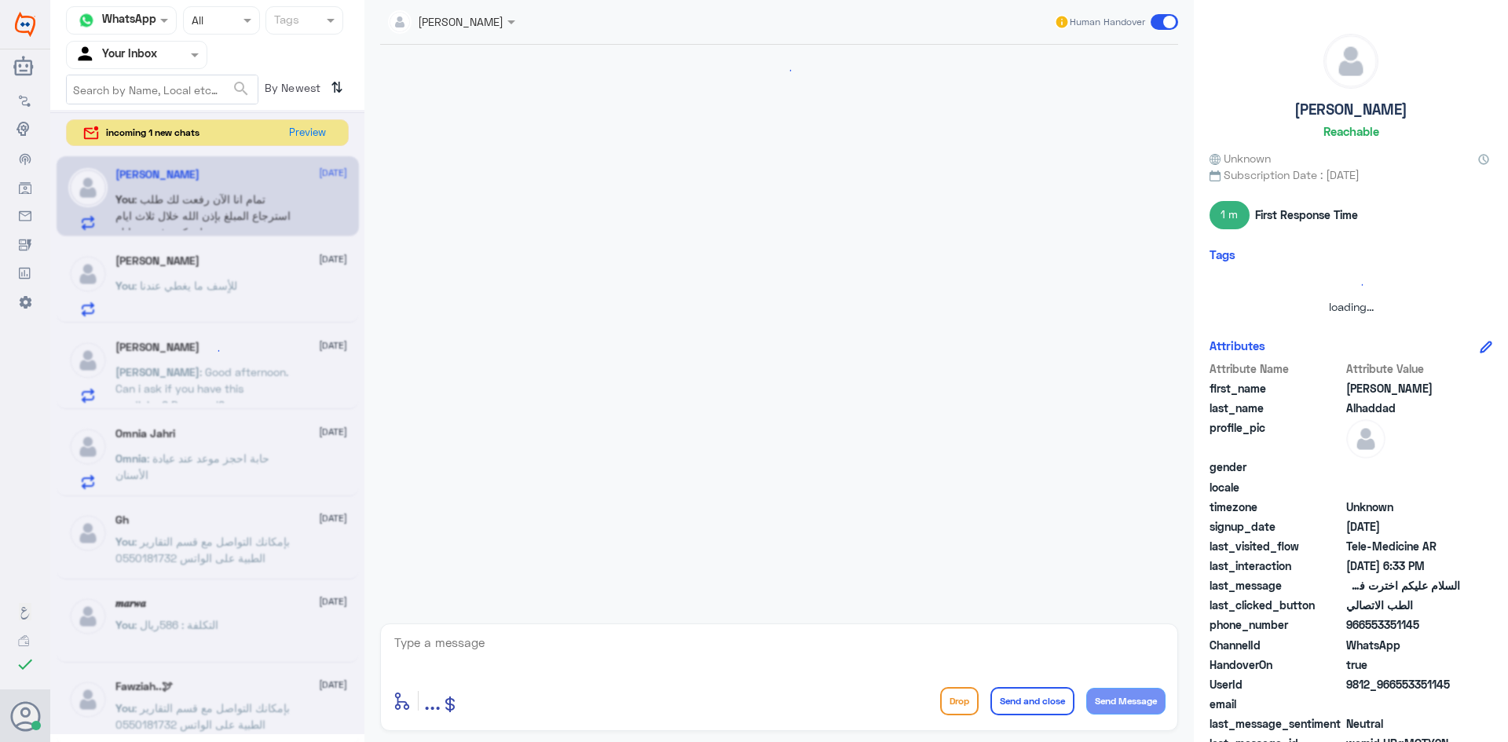
scroll to position [998, 0]
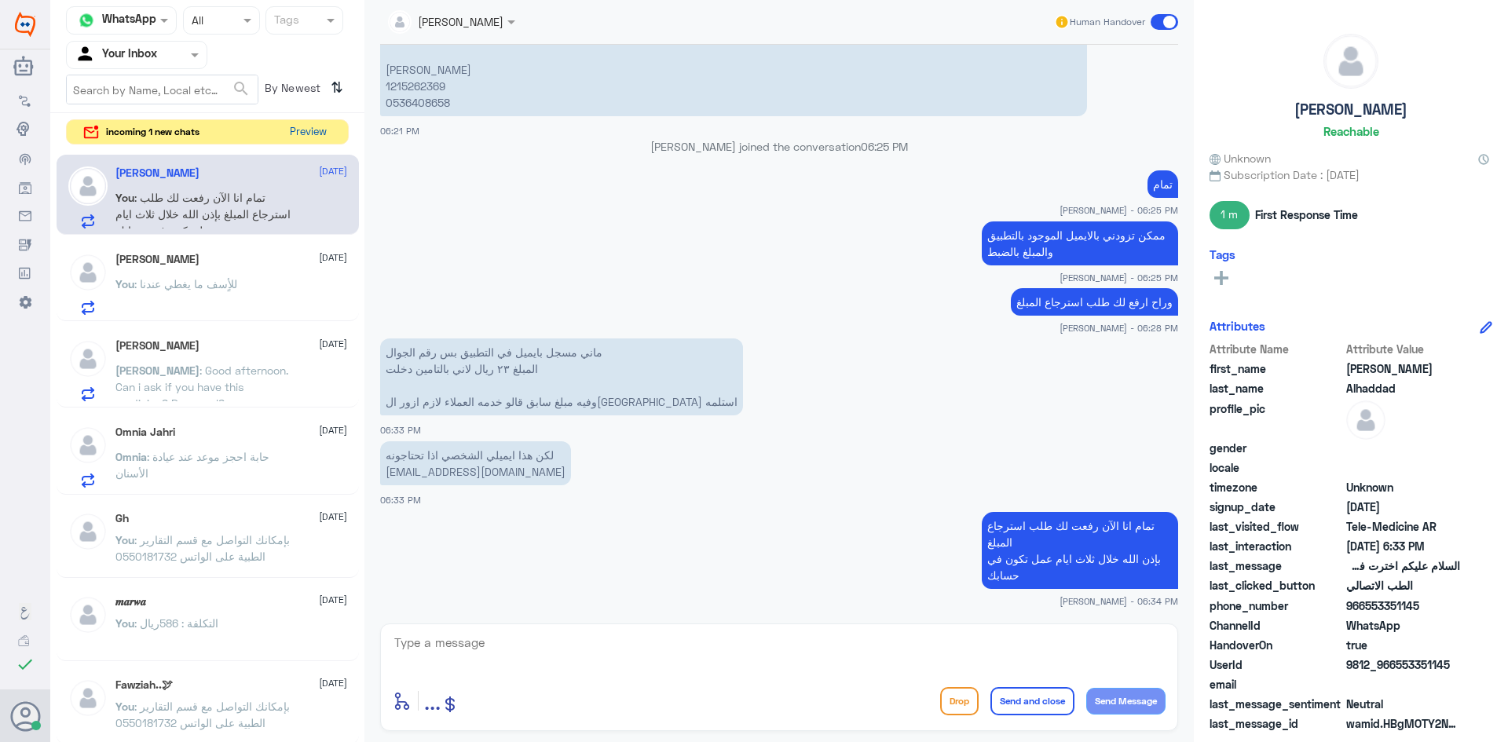
click at [300, 134] on button "Preview" at bounding box center [308, 132] width 49 height 24
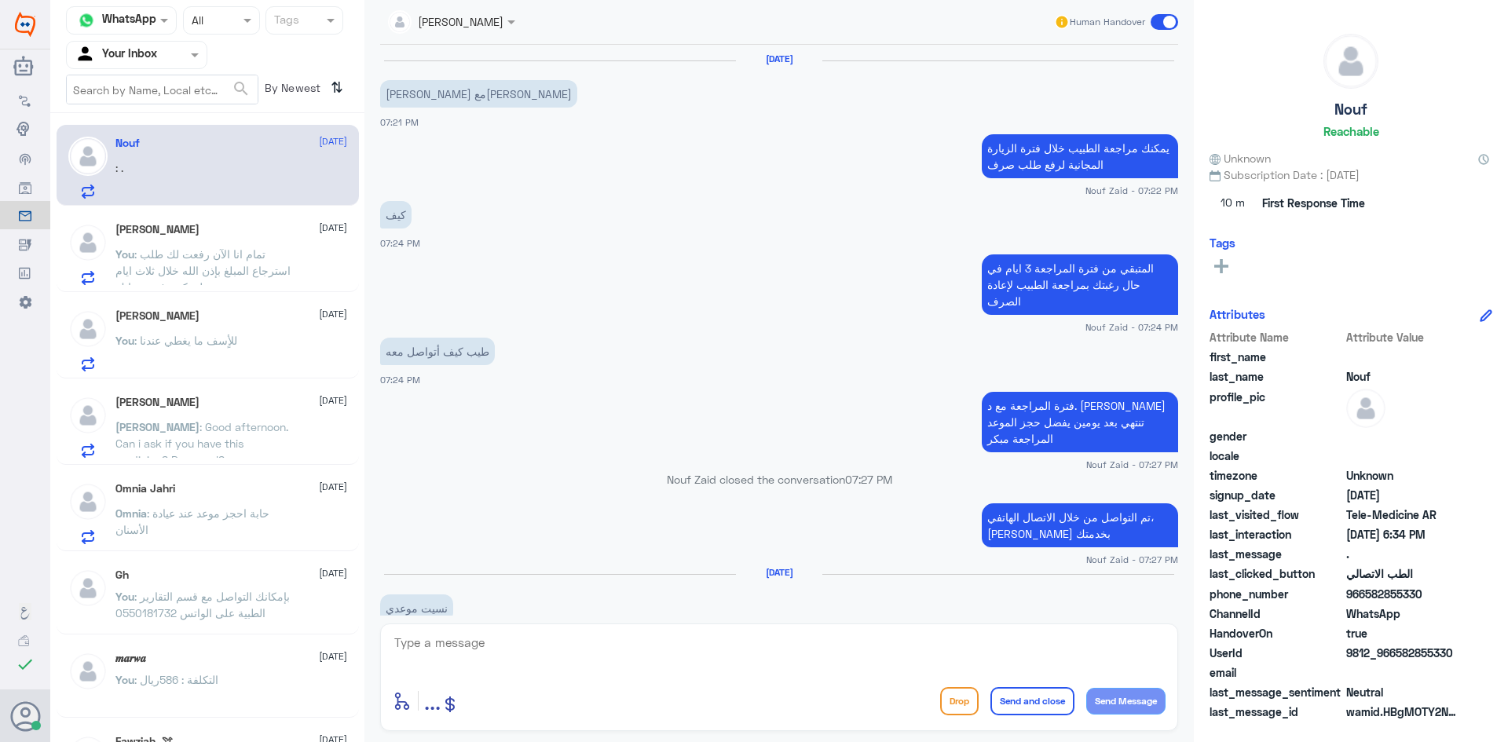
scroll to position [1152, 0]
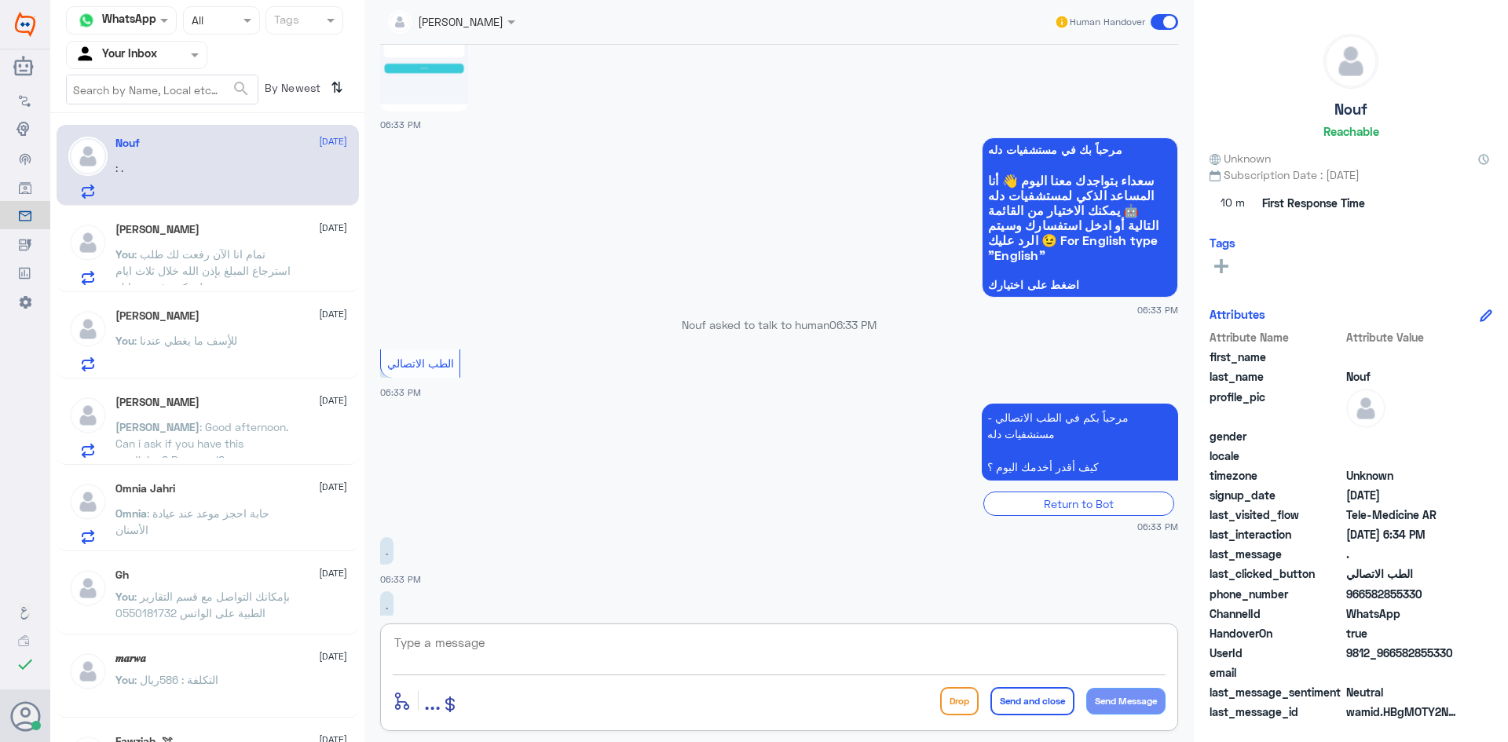
click at [504, 652] on textarea at bounding box center [779, 651] width 773 height 38
paste textarea "مرحبا معك [PERSON_NAME] من الطب الاتصالي"
type textarea "مرحبا معك [PERSON_NAME] من الطب الاتصالي"
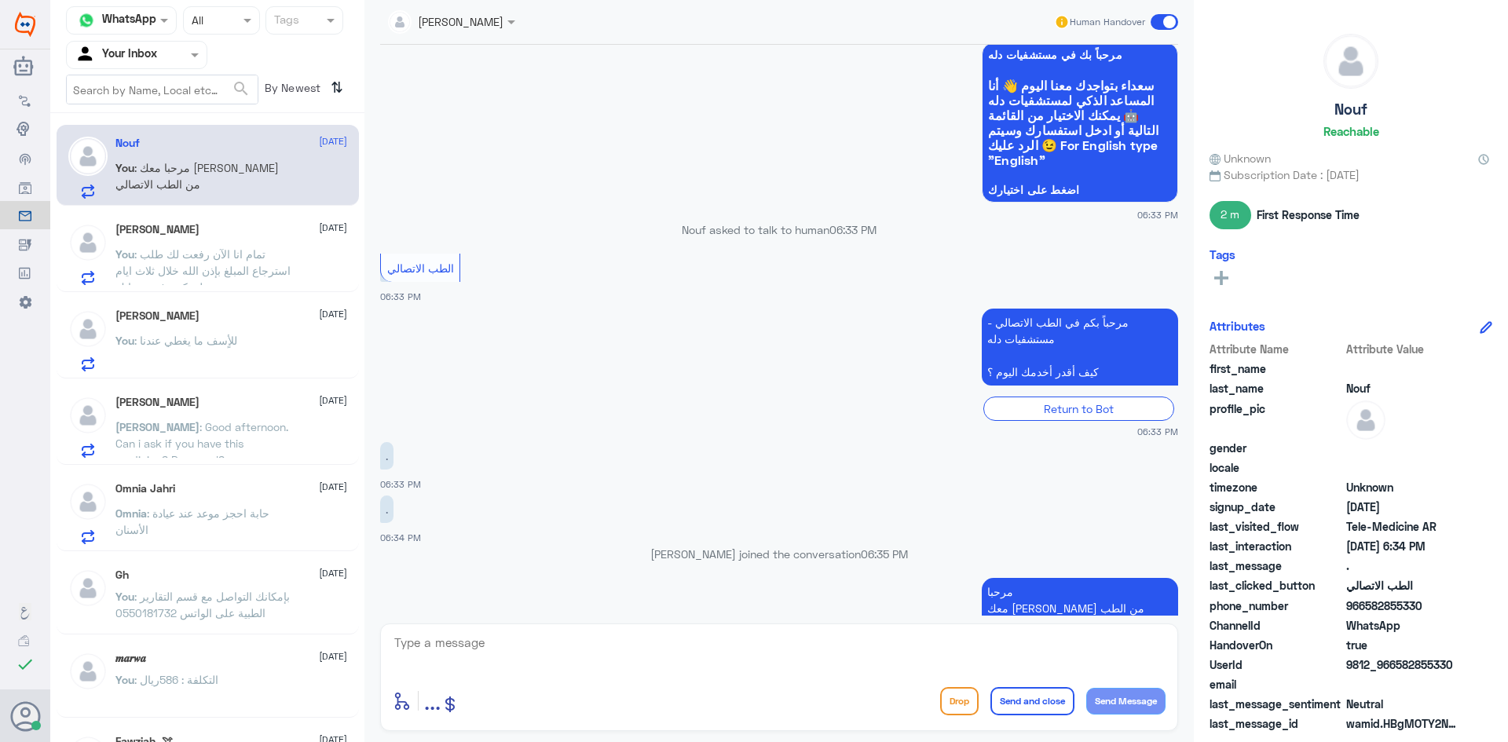
click at [295, 272] on div "You : تمام انا الآن رفعت لك طلب استرجاع المبلغ بإذن الله خلال ثلاث ايام عمل تكو…" at bounding box center [231, 267] width 232 height 35
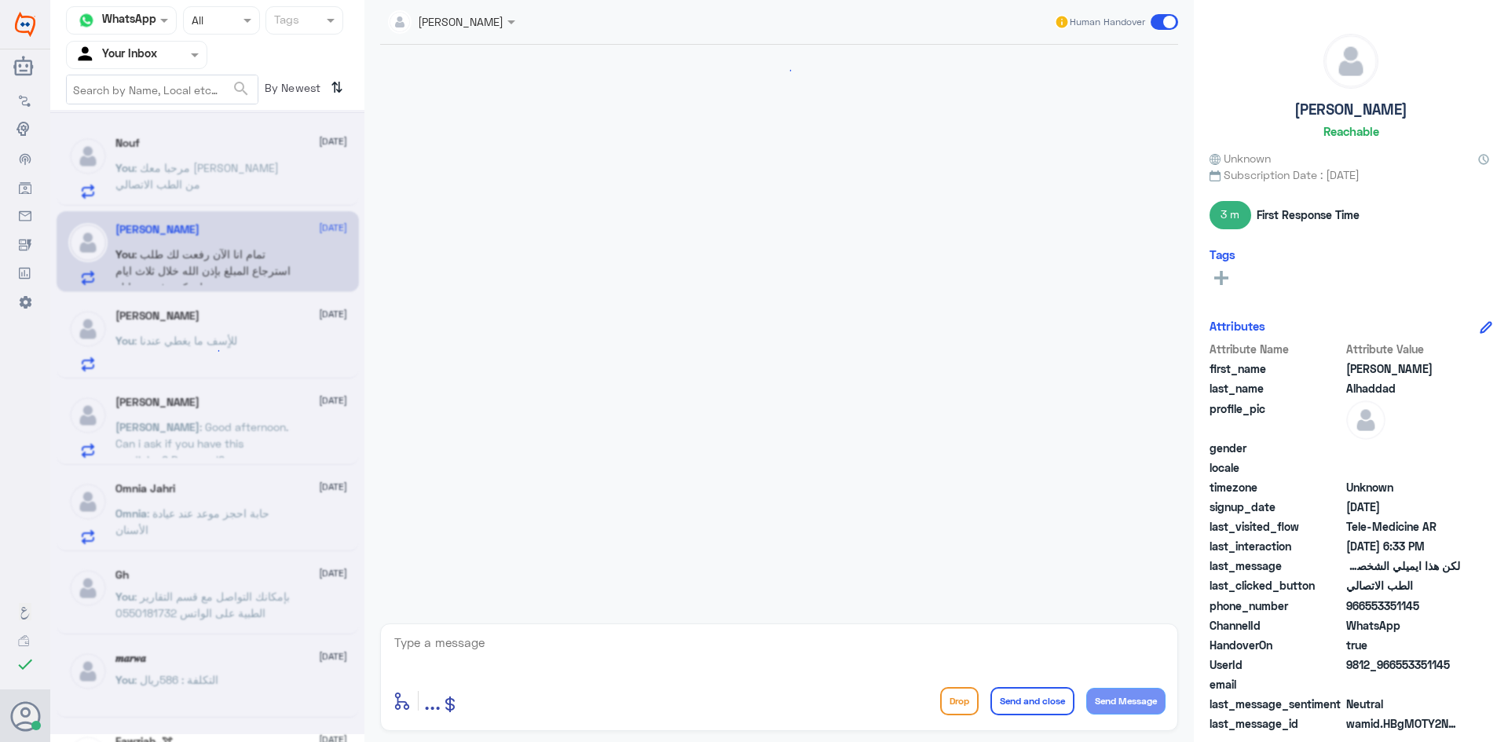
scroll to position [998, 0]
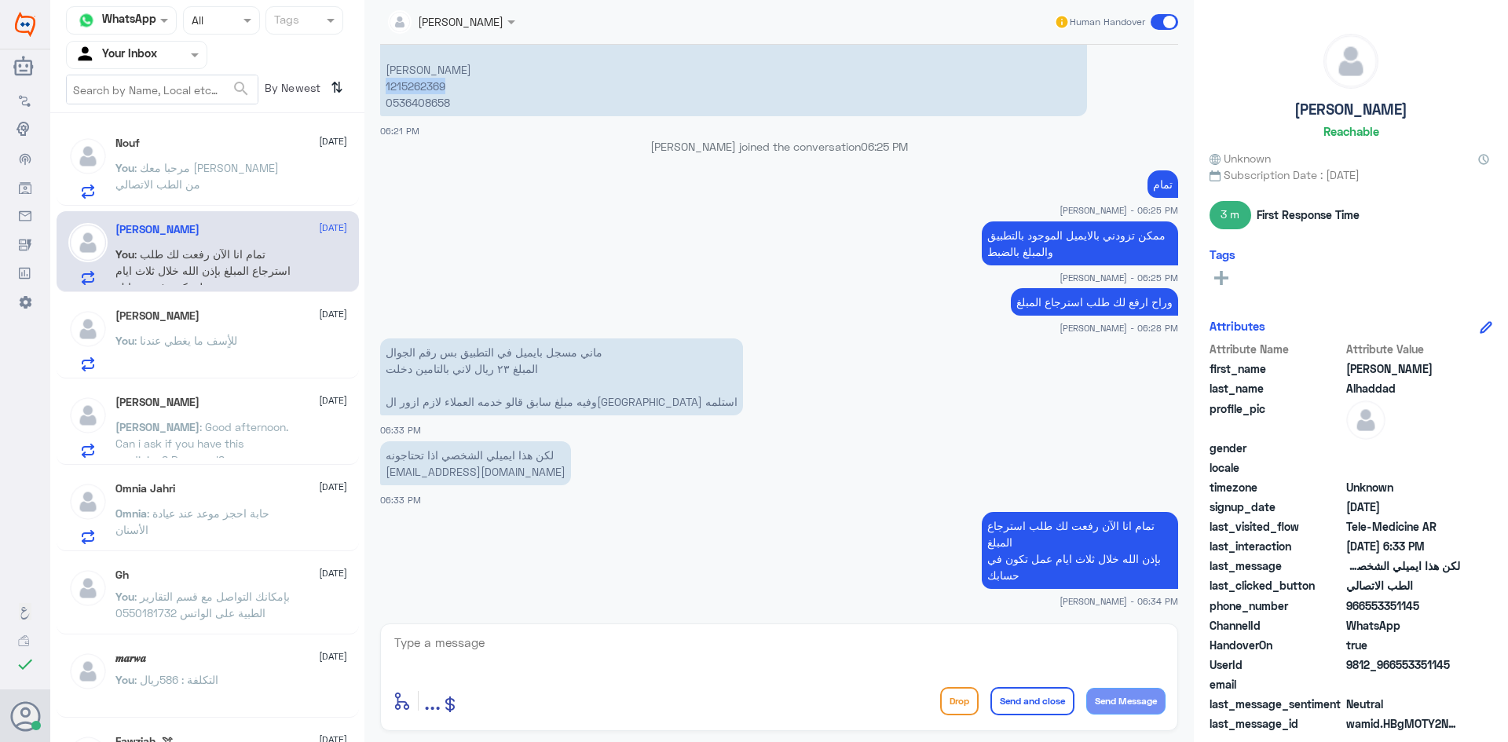
drag, startPoint x: 447, startPoint y: 86, endPoint x: 379, endPoint y: 89, distance: 68.4
click at [379, 89] on div "[DATE] [PERSON_NAME] joined the conversation 05:47 PM [PERSON_NAME] المراجع هنا…" at bounding box center [779, 330] width 814 height 571
copy p "1215262369"
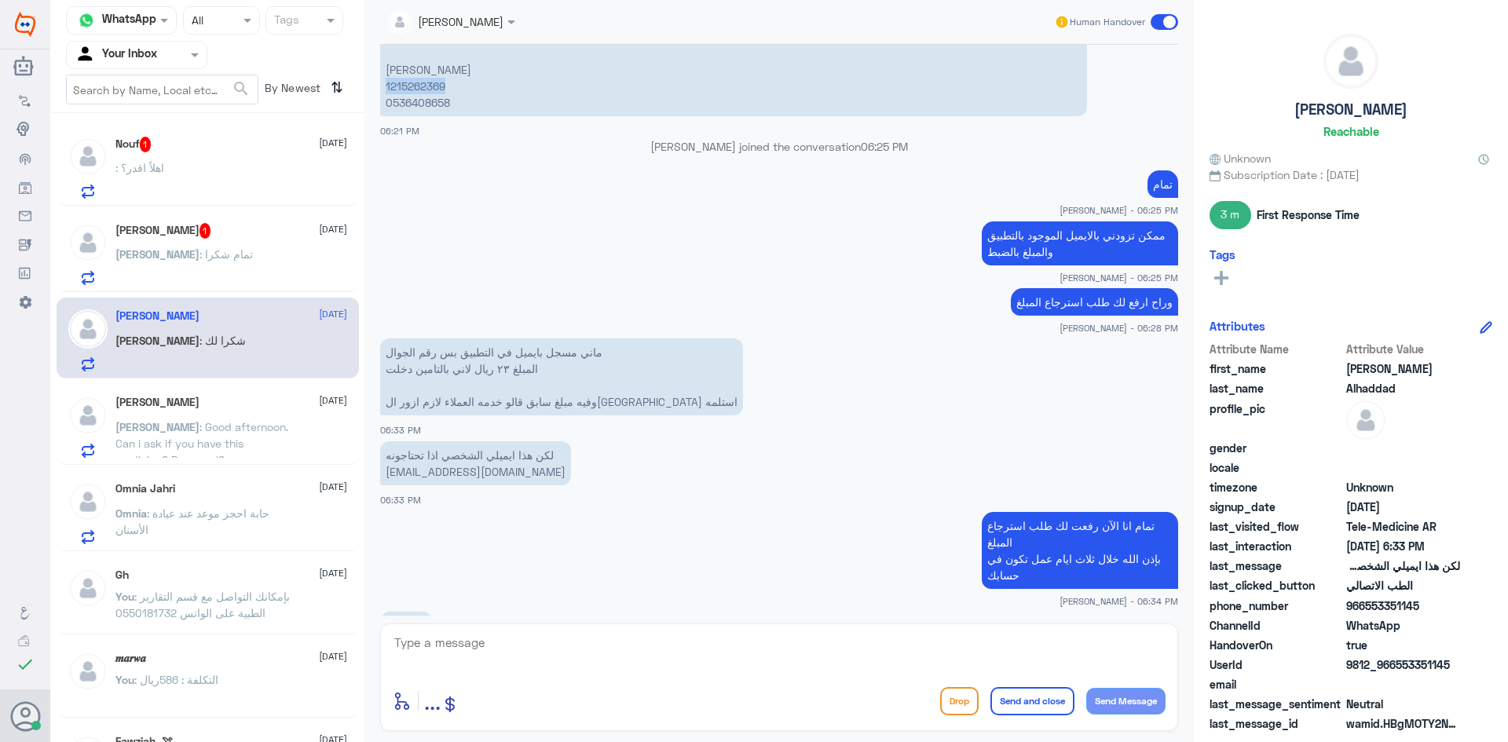
scroll to position [1051, 0]
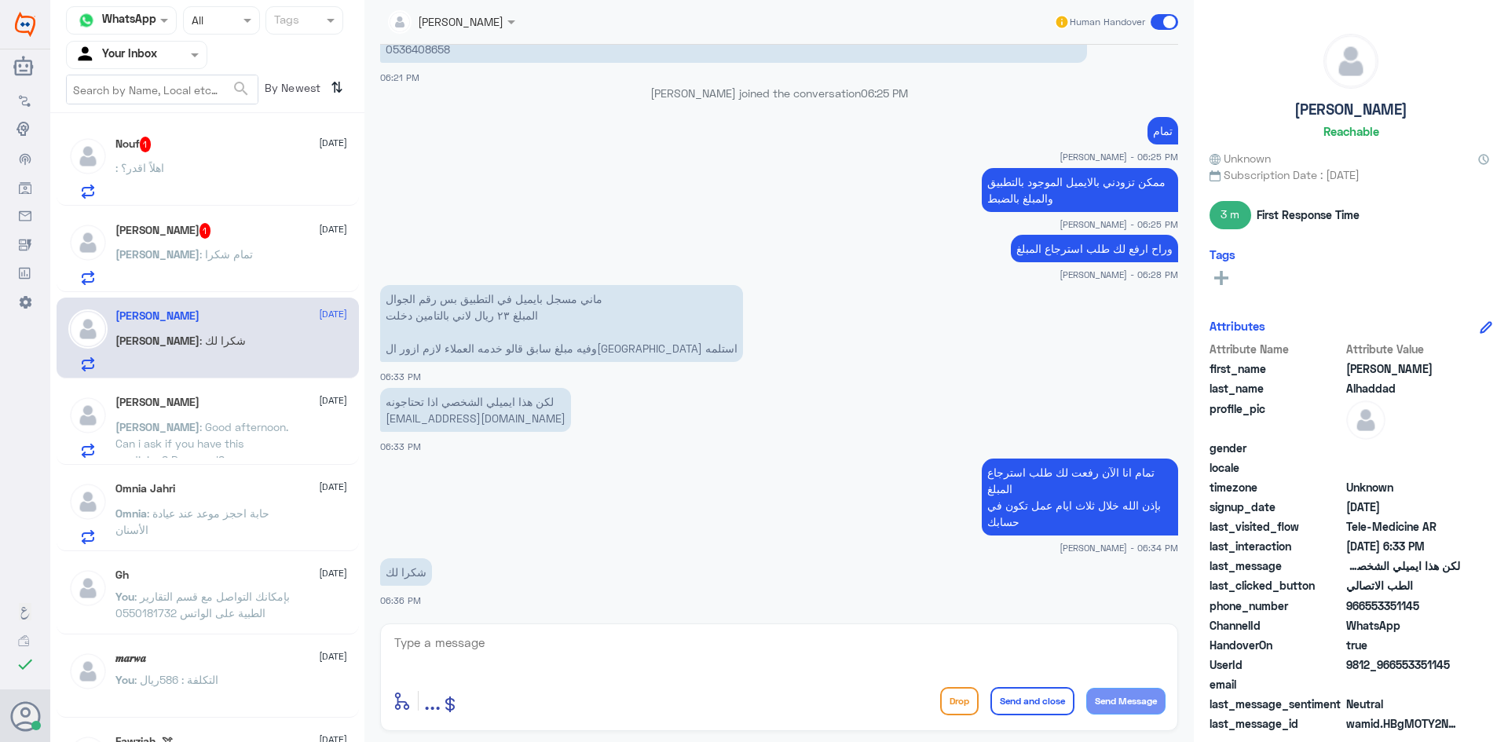
click at [211, 172] on div ": اهلاً اقدر؟" at bounding box center [231, 180] width 232 height 35
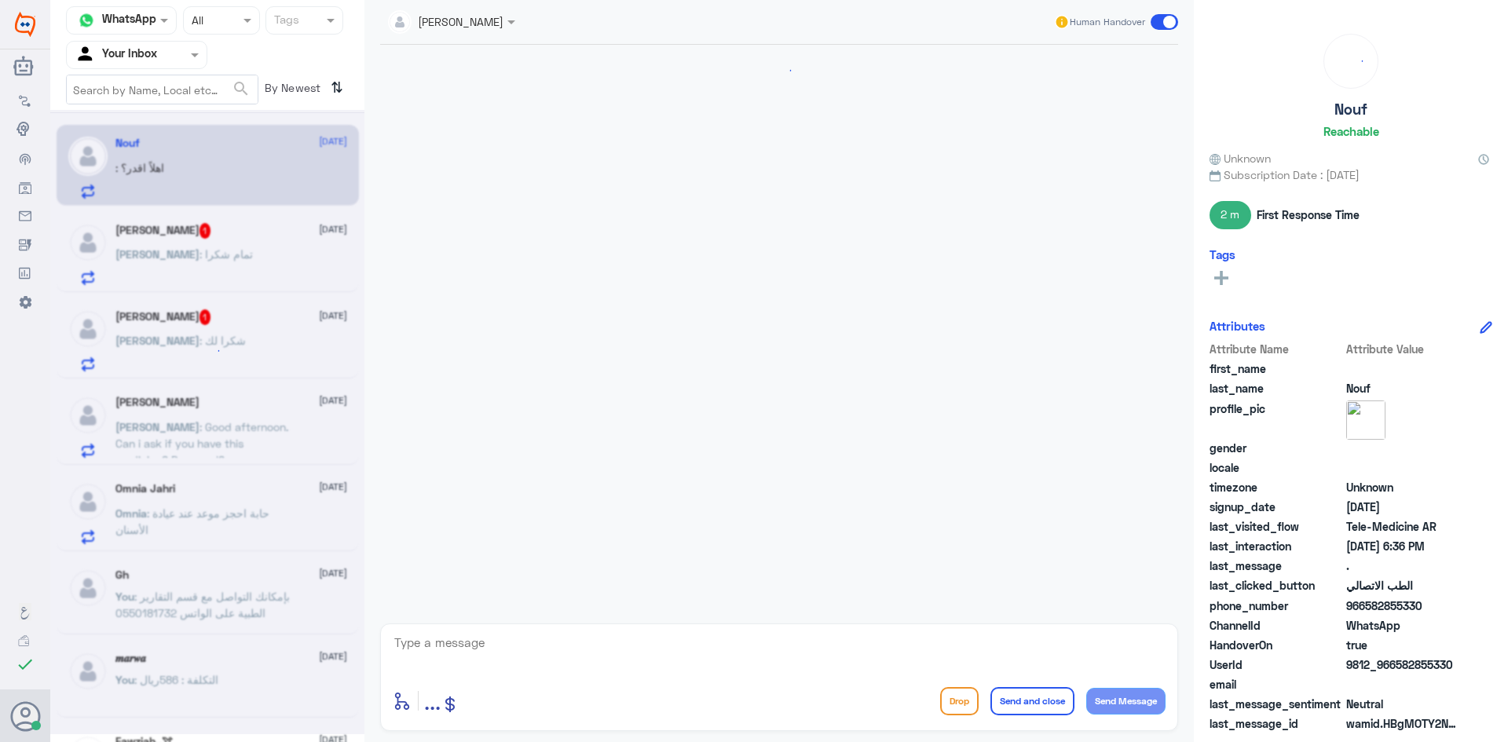
scroll to position [1127, 0]
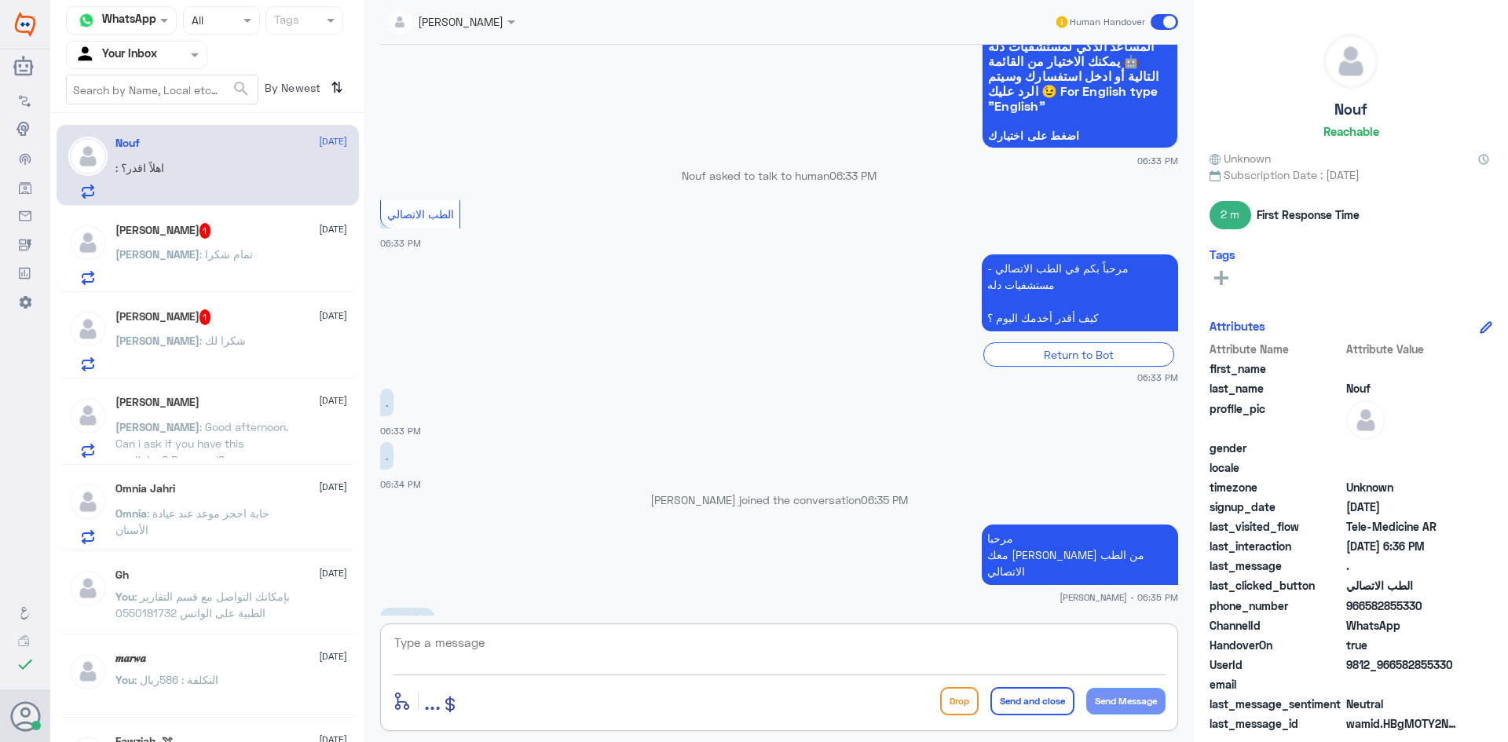
click at [594, 649] on textarea at bounding box center [779, 651] width 773 height 38
type textarea "كيف اقدر اساعدك"
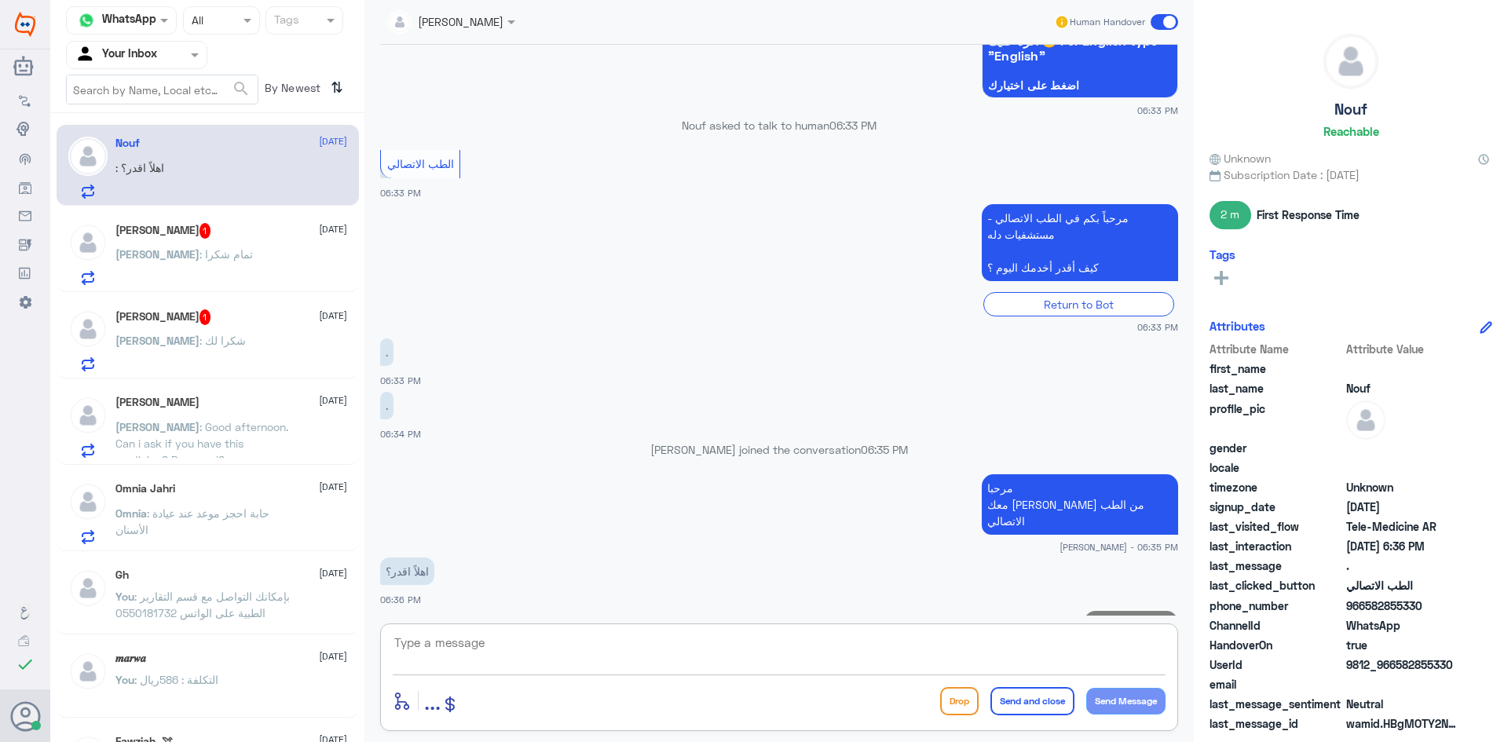
click at [208, 248] on div "[PERSON_NAME] 1 [DATE] [PERSON_NAME] : تمام شكرا" at bounding box center [231, 254] width 232 height 62
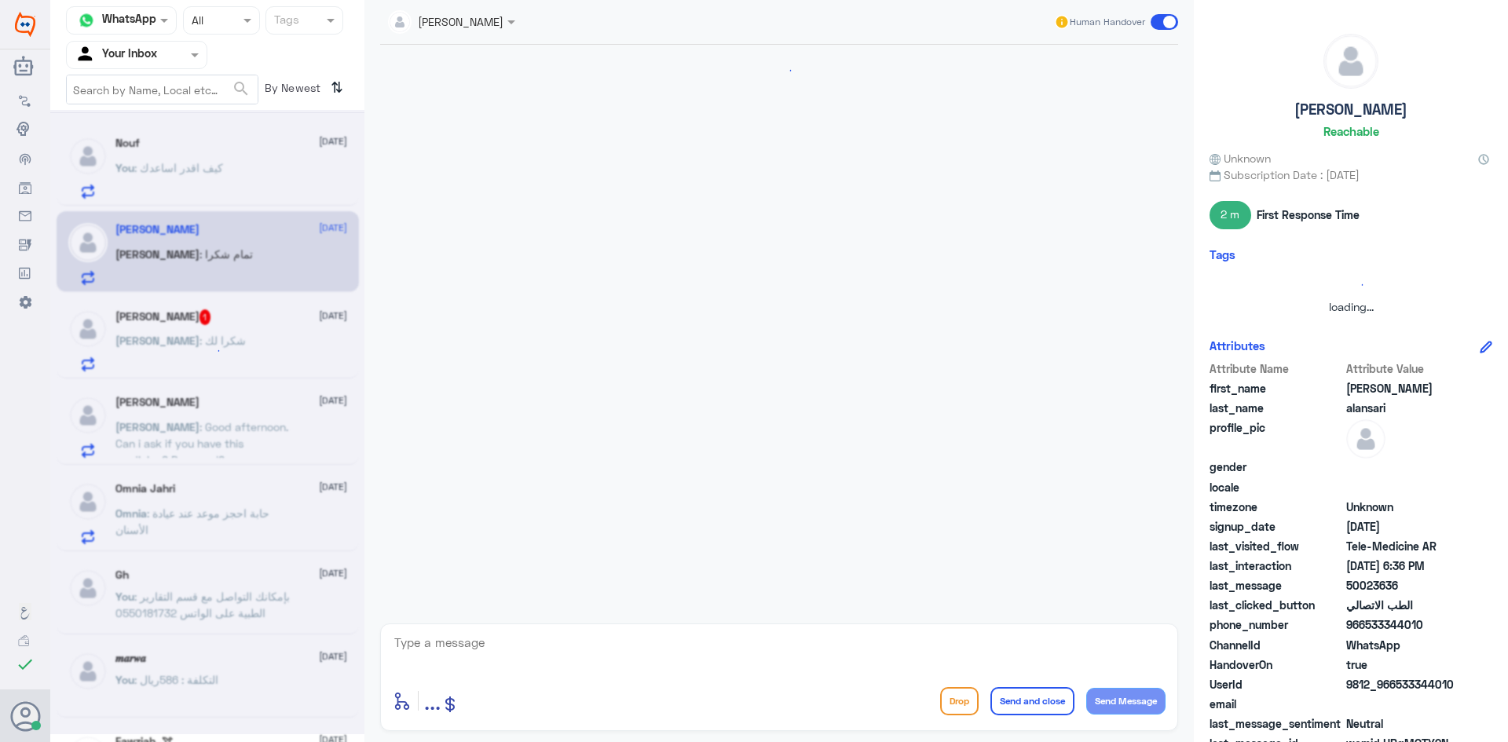
scroll to position [623, 0]
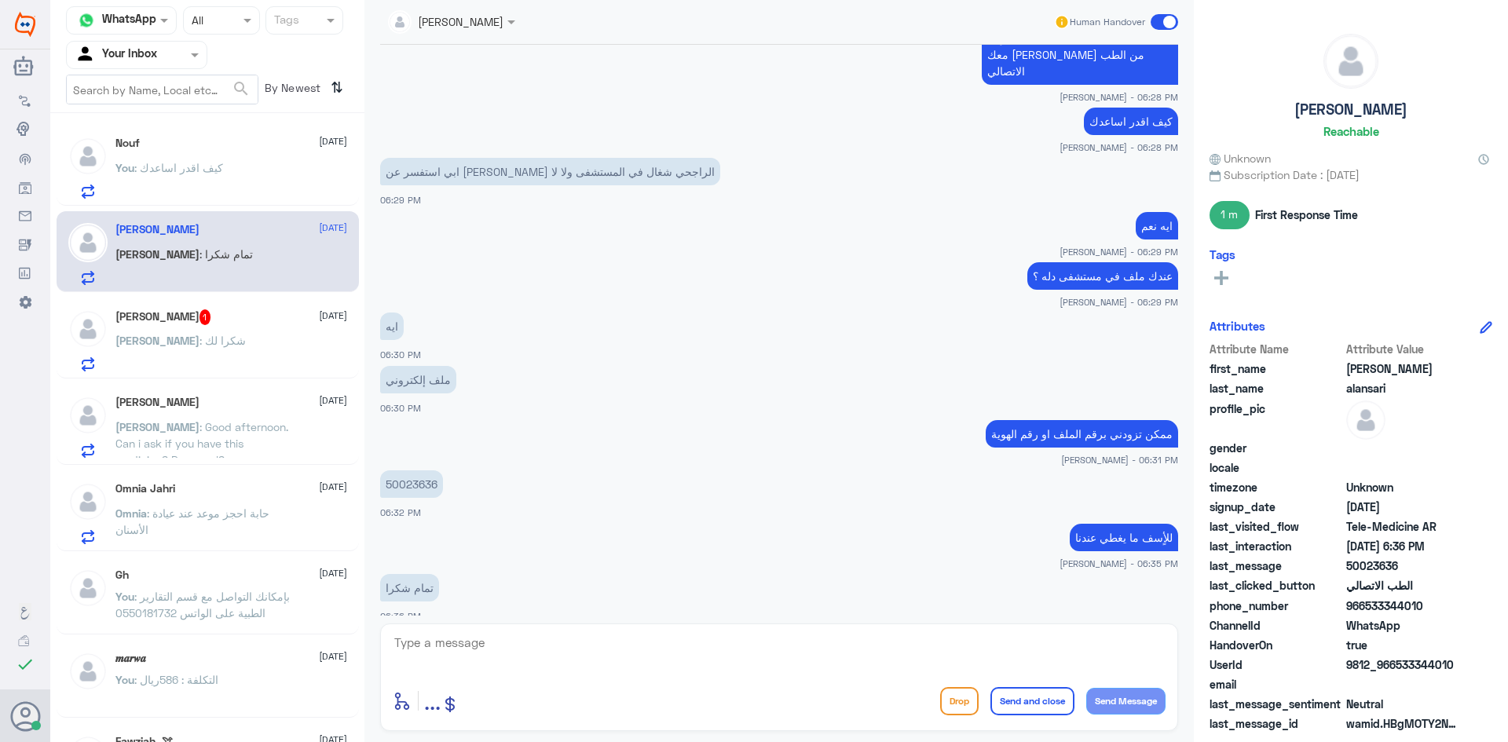
click at [513, 638] on textarea at bounding box center [779, 651] width 773 height 38
type textarea "العفو وتمنياتنا لك بدوام الصحة والعافية"
click at [1033, 698] on button "Send and close" at bounding box center [1033, 701] width 84 height 28
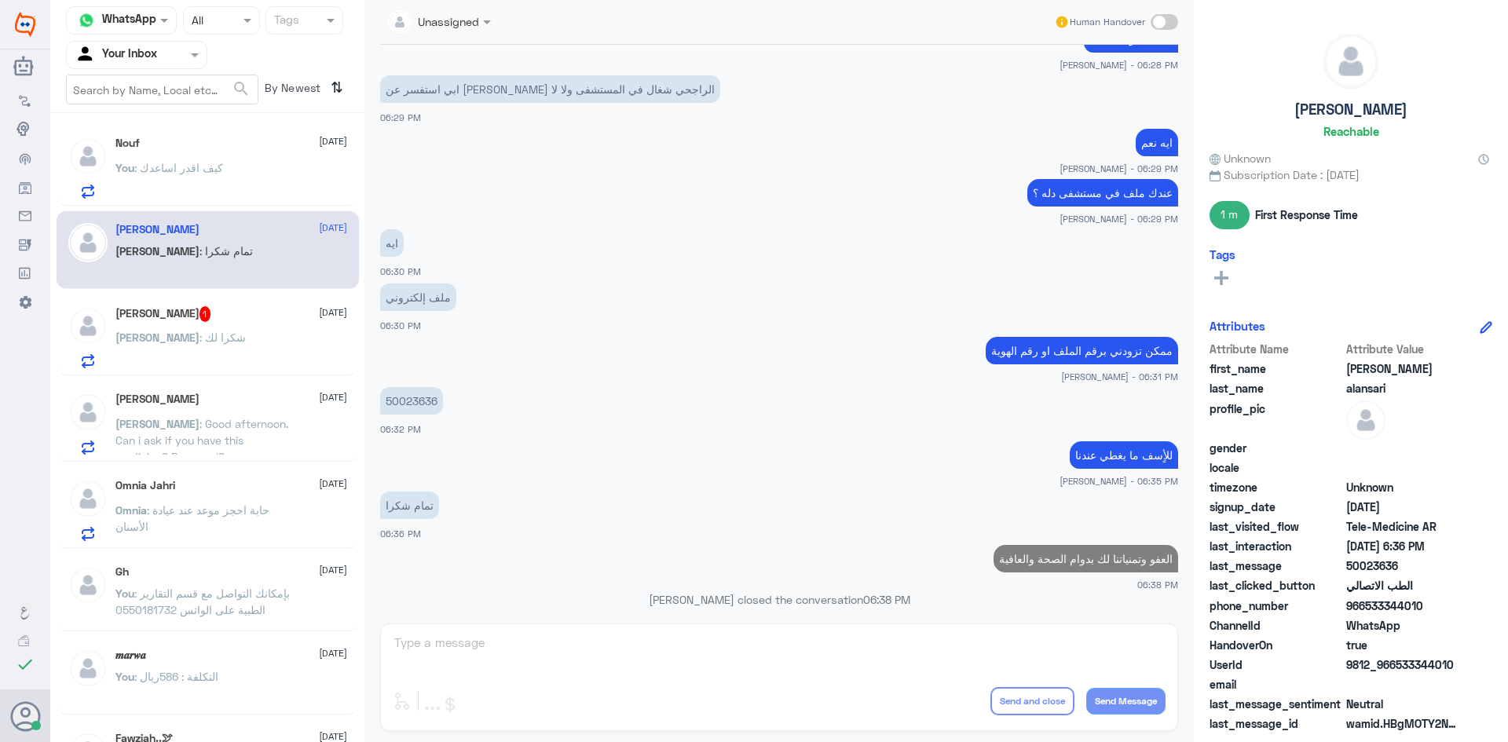
scroll to position [669, 0]
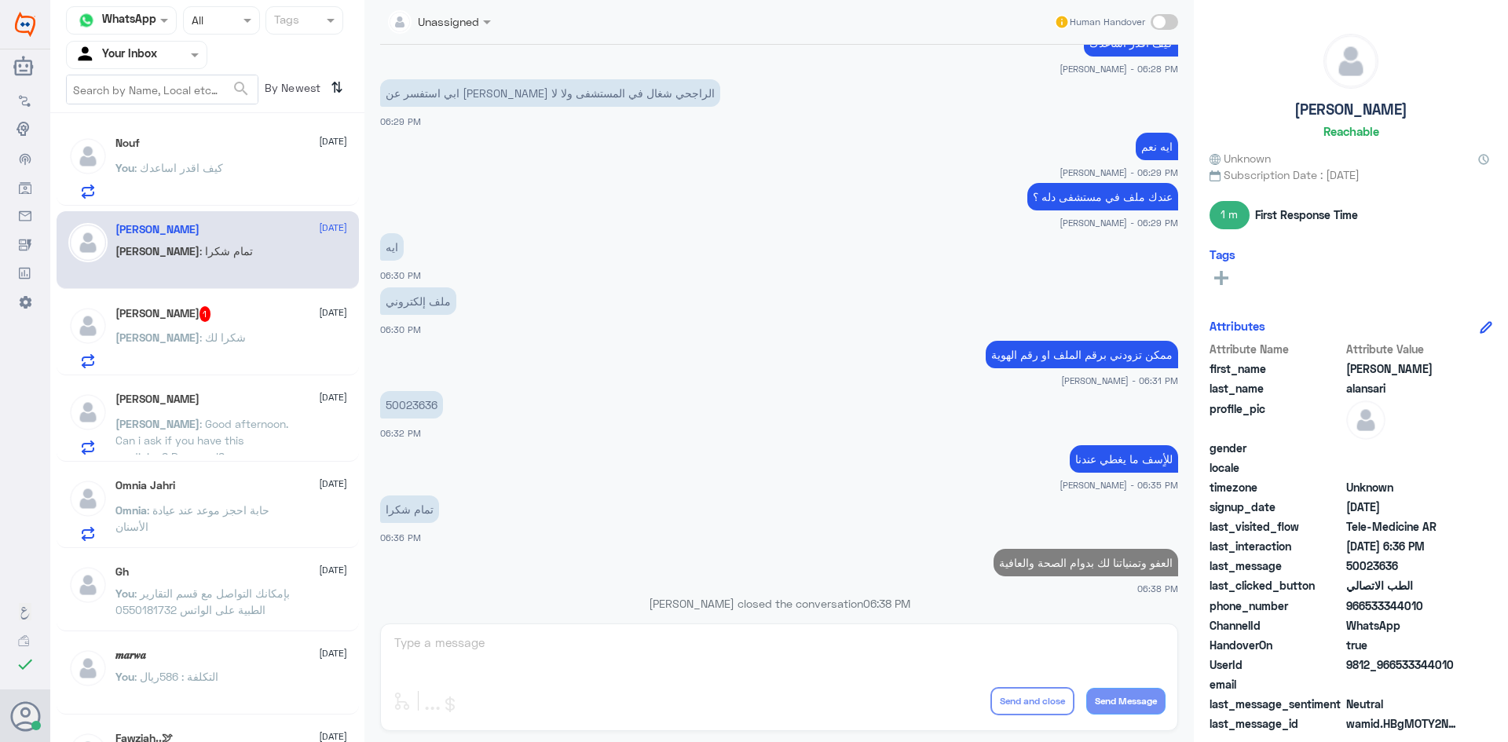
click at [235, 338] on div "[PERSON_NAME] : شكرا لك" at bounding box center [231, 350] width 232 height 35
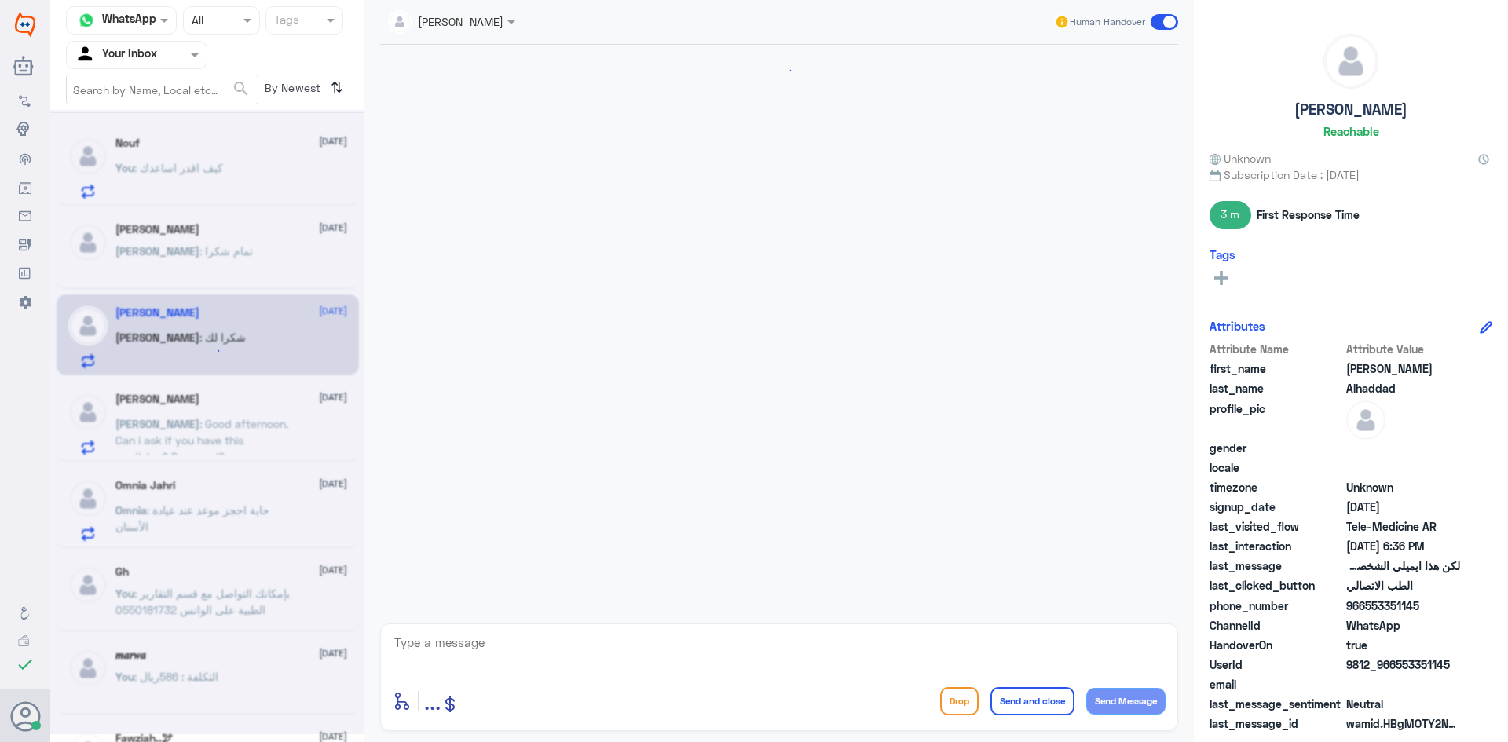
scroll to position [1019, 0]
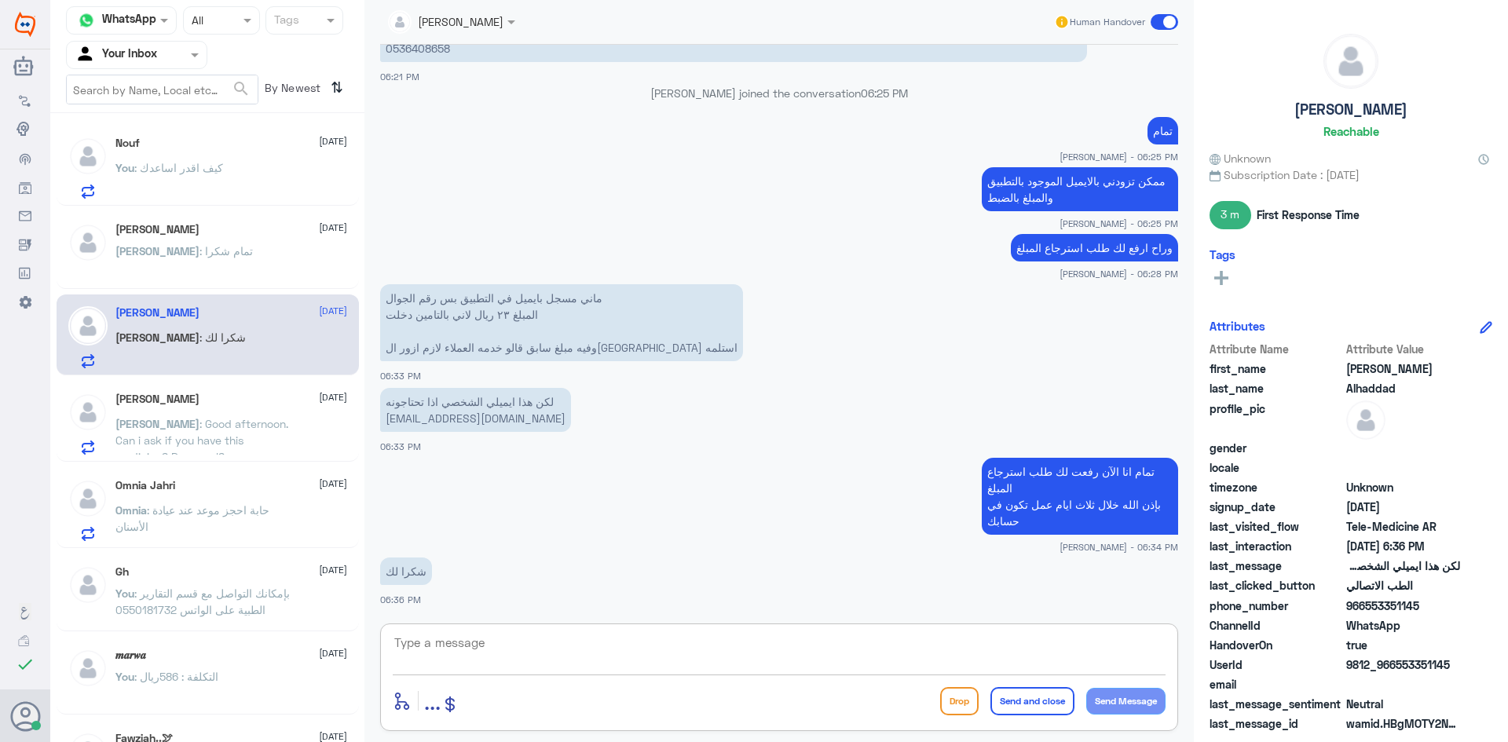
click at [681, 649] on textarea at bounding box center [779, 651] width 773 height 38
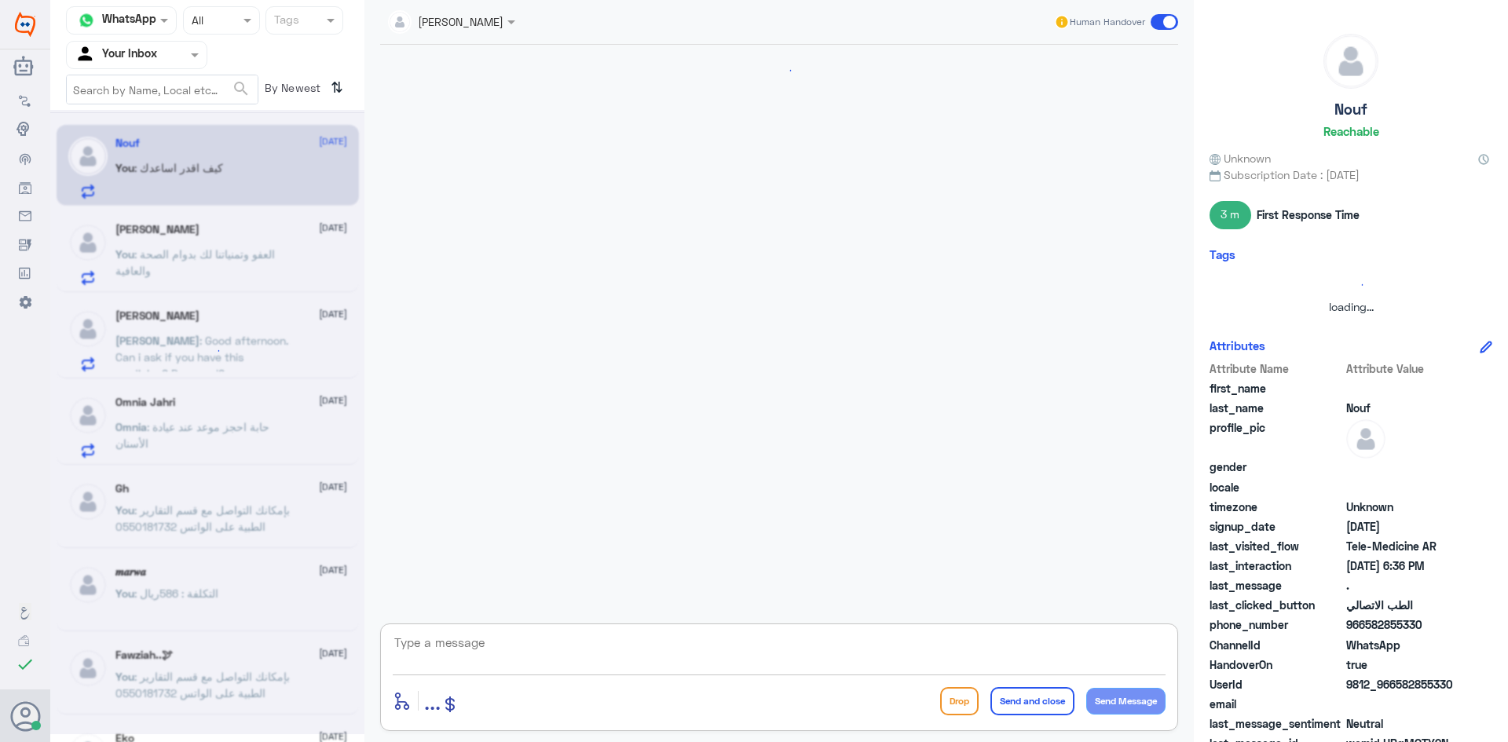
scroll to position [1111, 0]
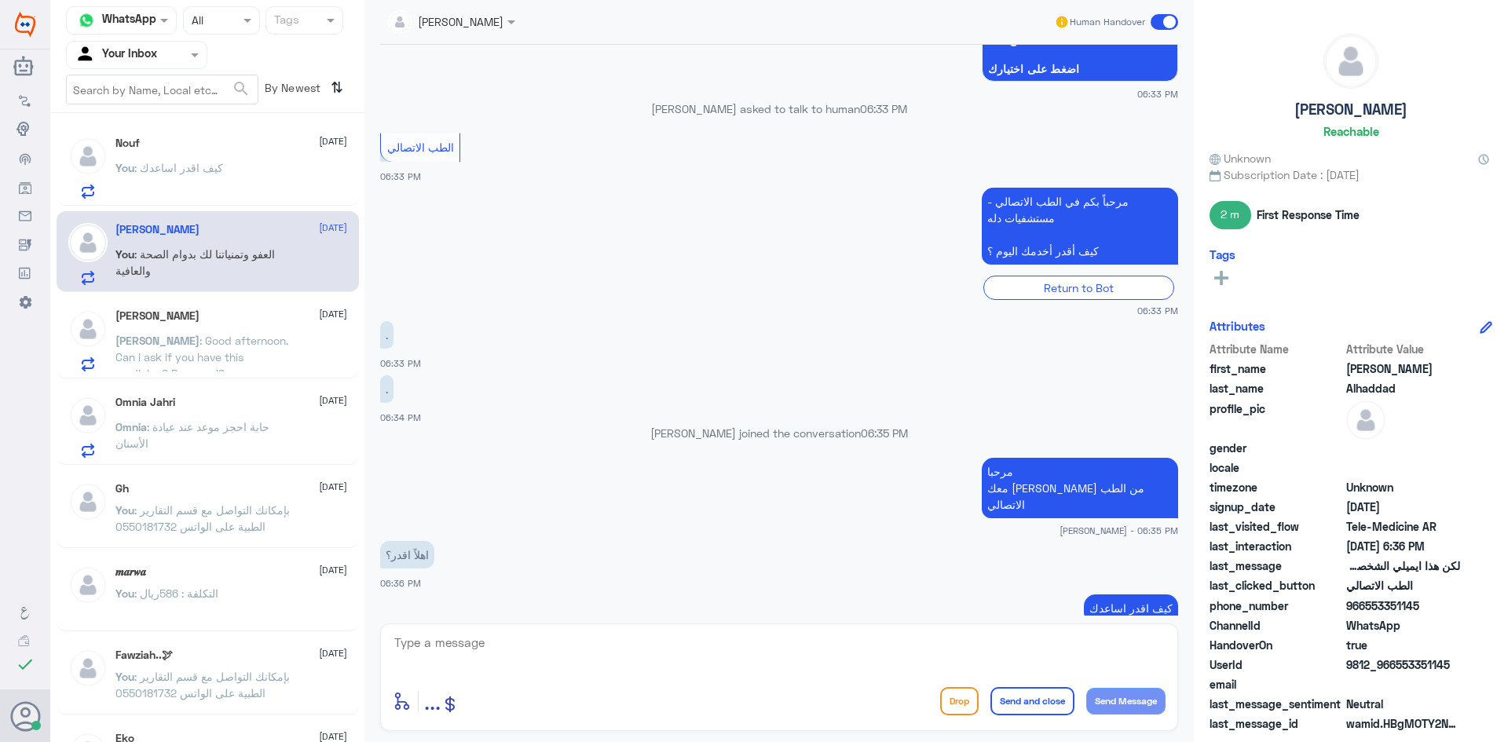
click at [294, 178] on div "You : كيف اقدر اساعدك" at bounding box center [231, 180] width 232 height 35
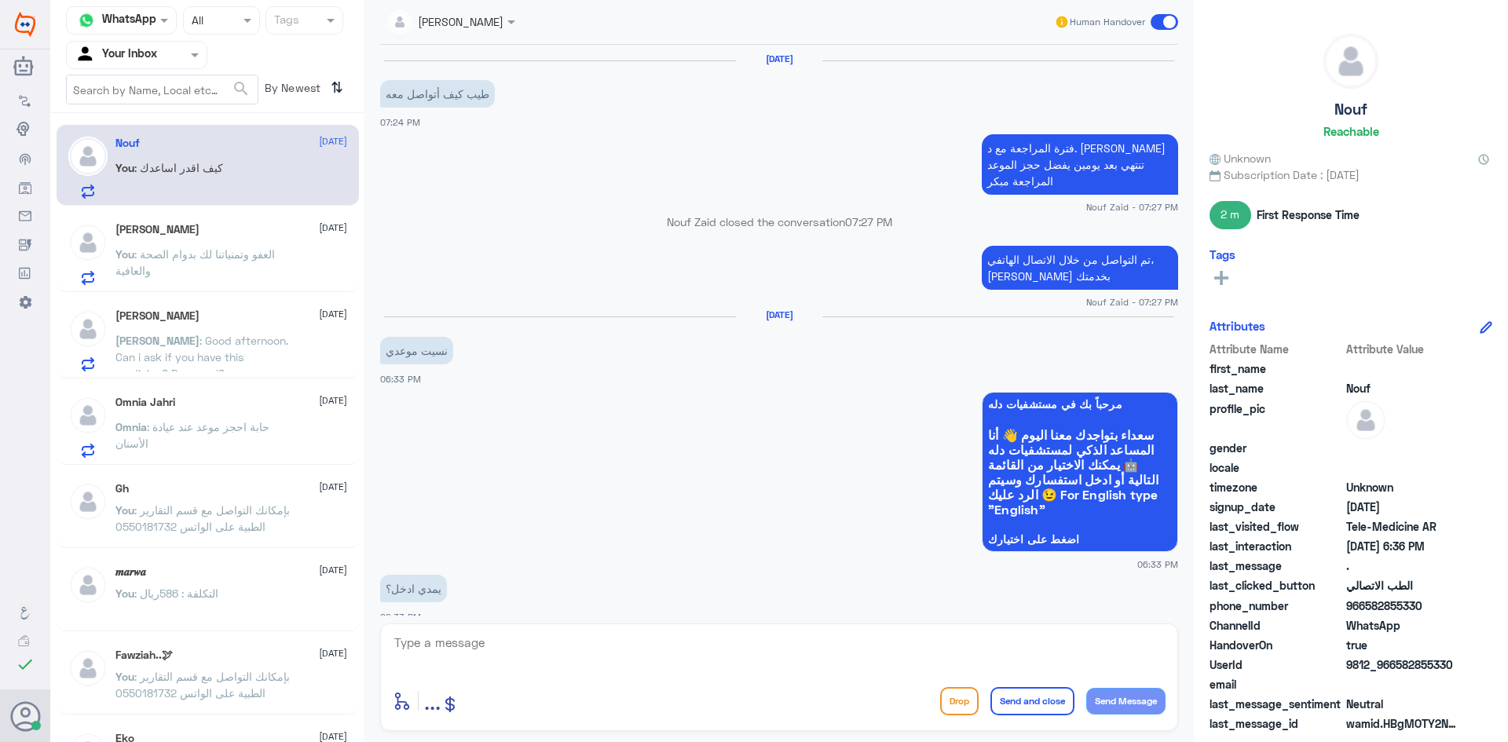
scroll to position [1111, 0]
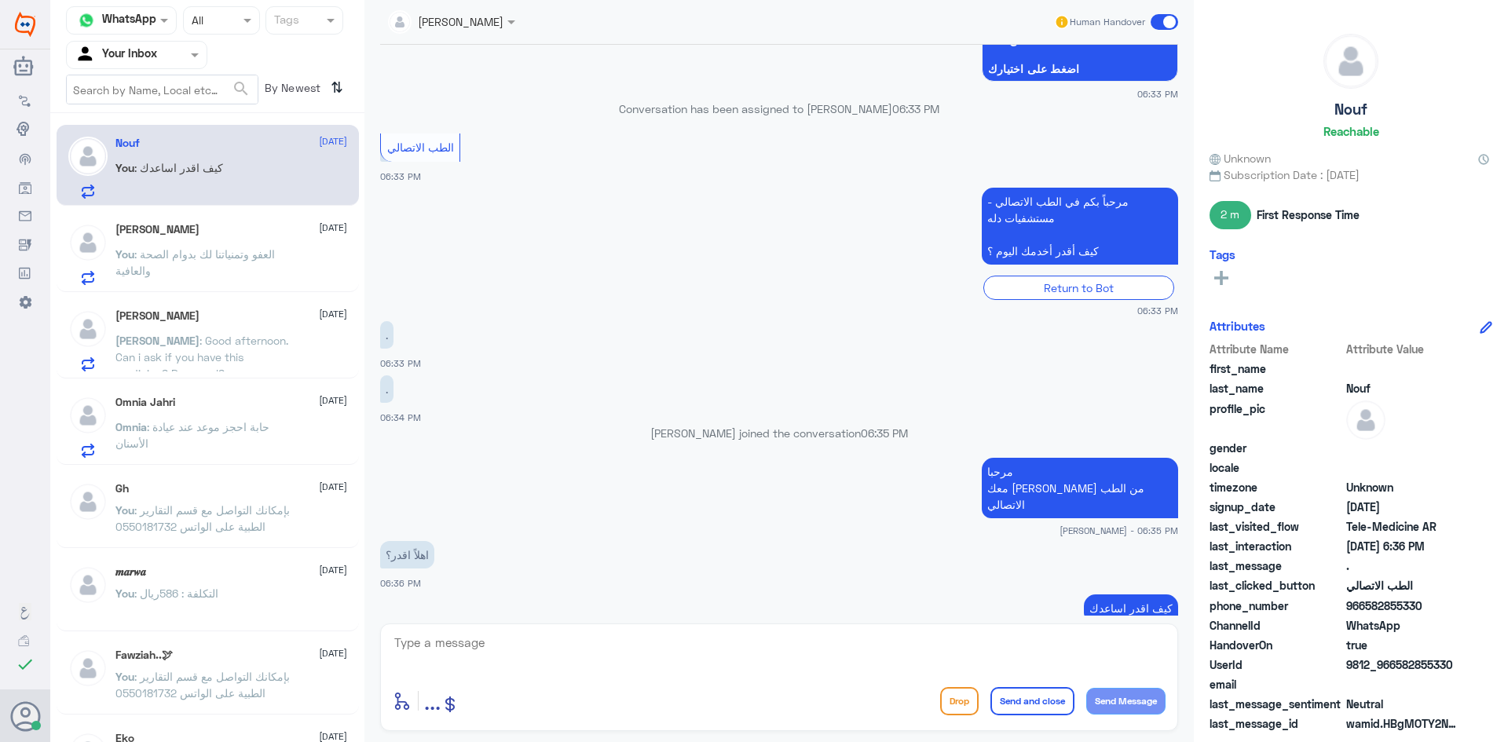
click at [261, 266] on p "You : العفو وتمنياتنا لك بدوام الصحة والعافية" at bounding box center [203, 265] width 177 height 39
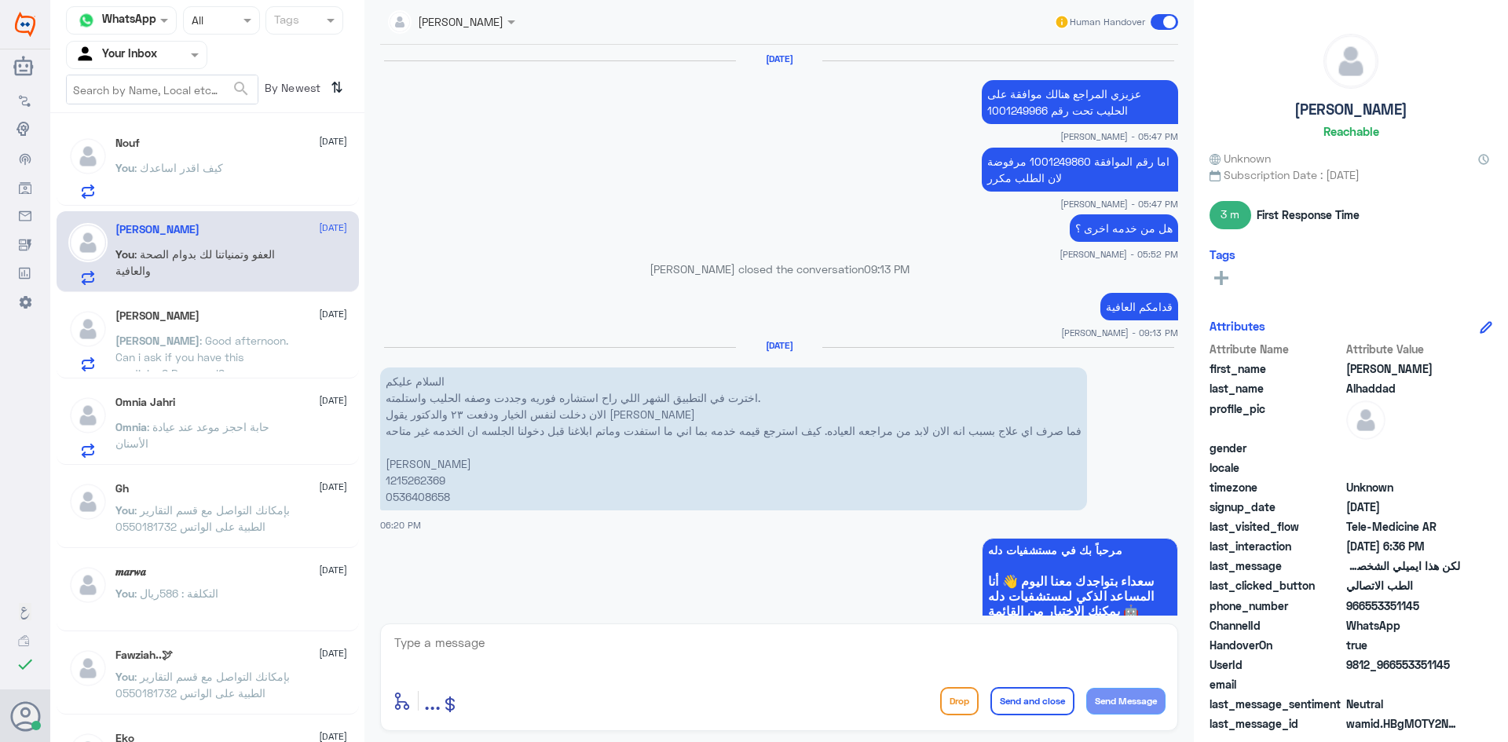
scroll to position [1019, 0]
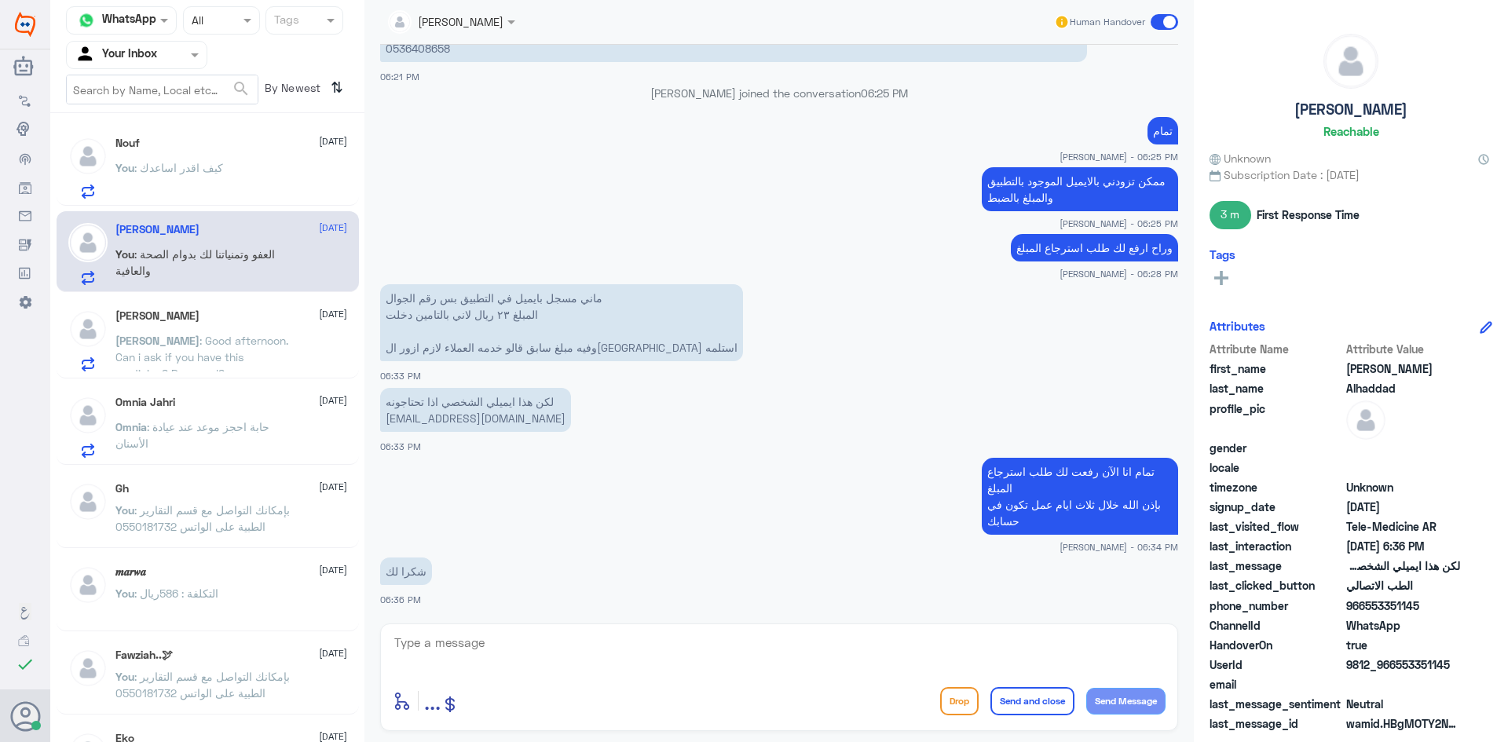
click at [559, 646] on textarea at bounding box center [779, 651] width 773 height 38
type textarea "العفو وتمنياتنا لك بدوام الصحة والعافية"
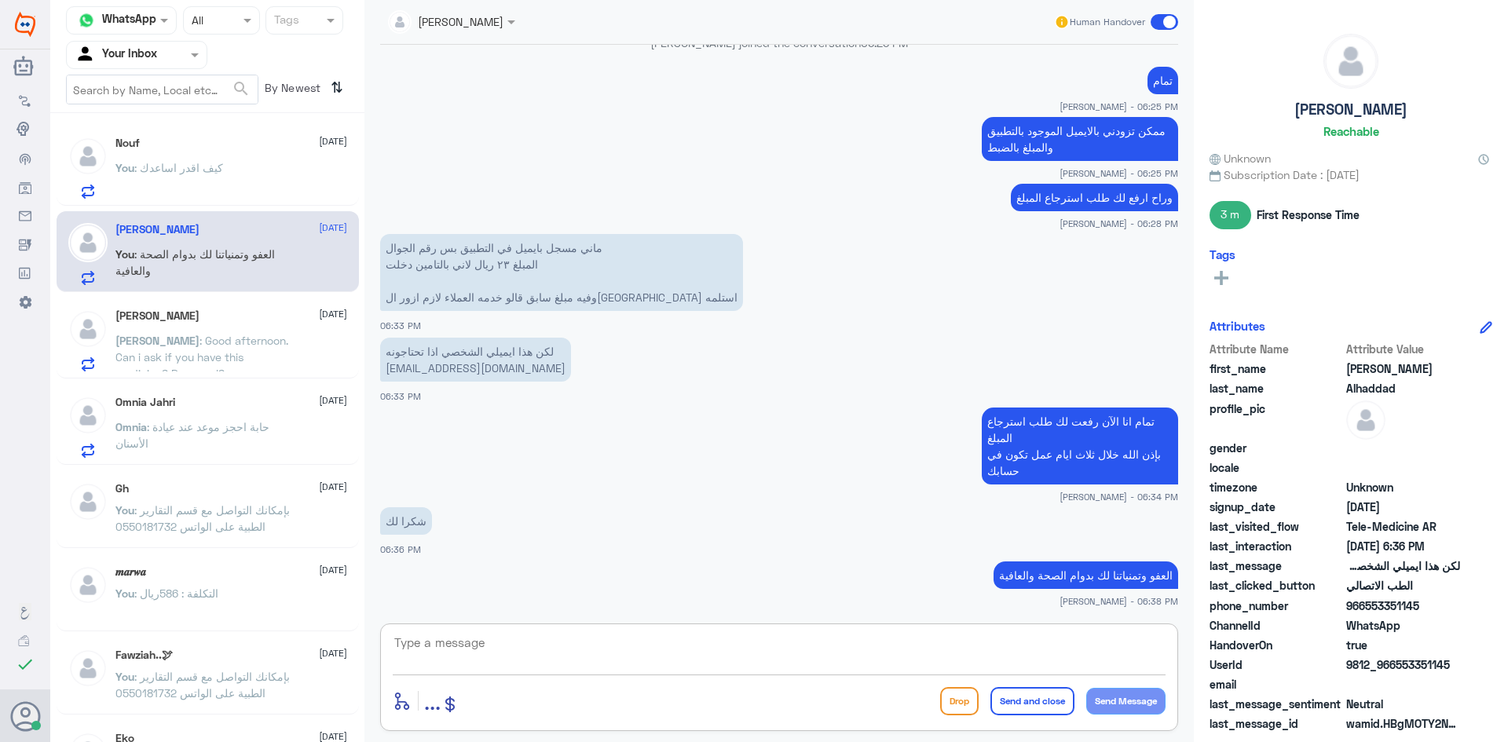
click at [233, 170] on div "You : كيف اقدر اساعدك" at bounding box center [231, 180] width 232 height 35
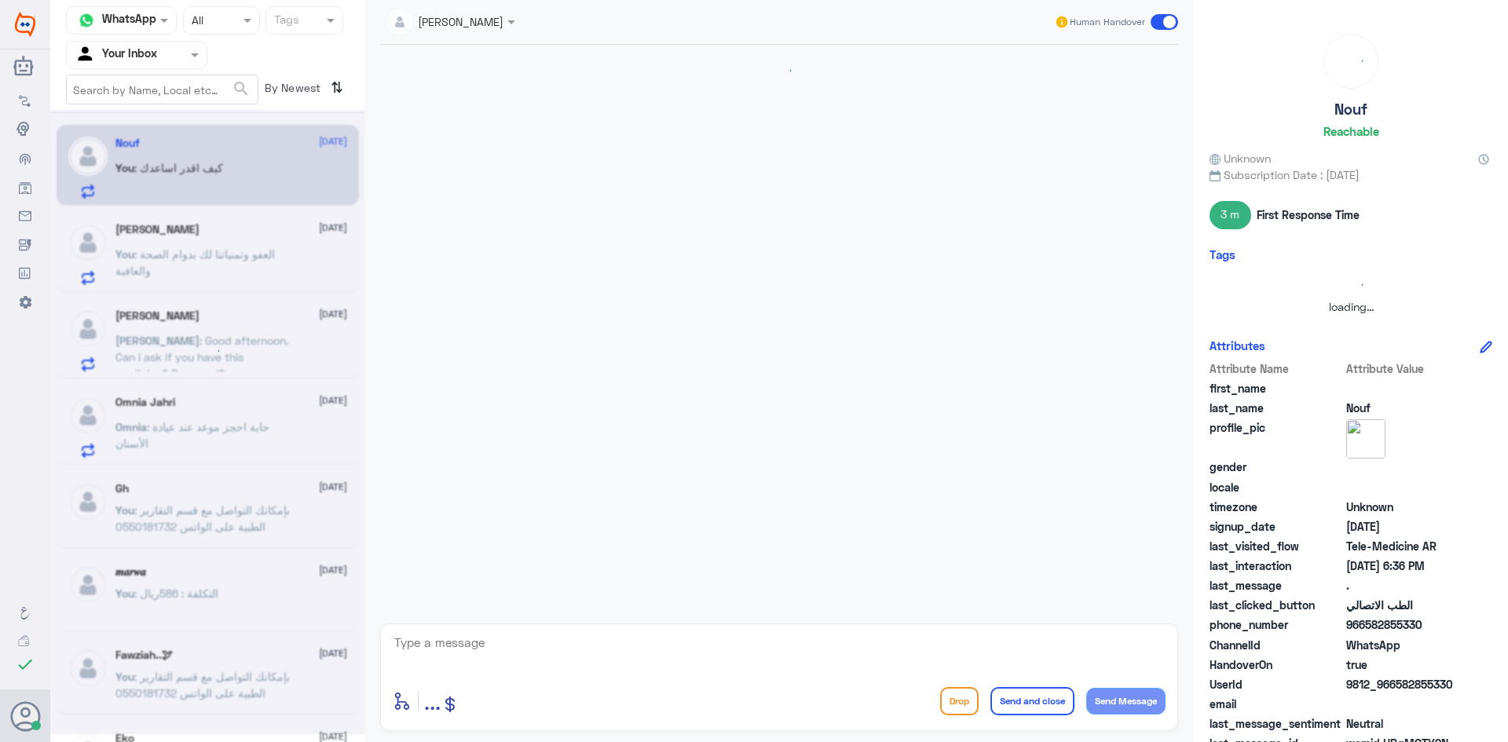
scroll to position [1111, 0]
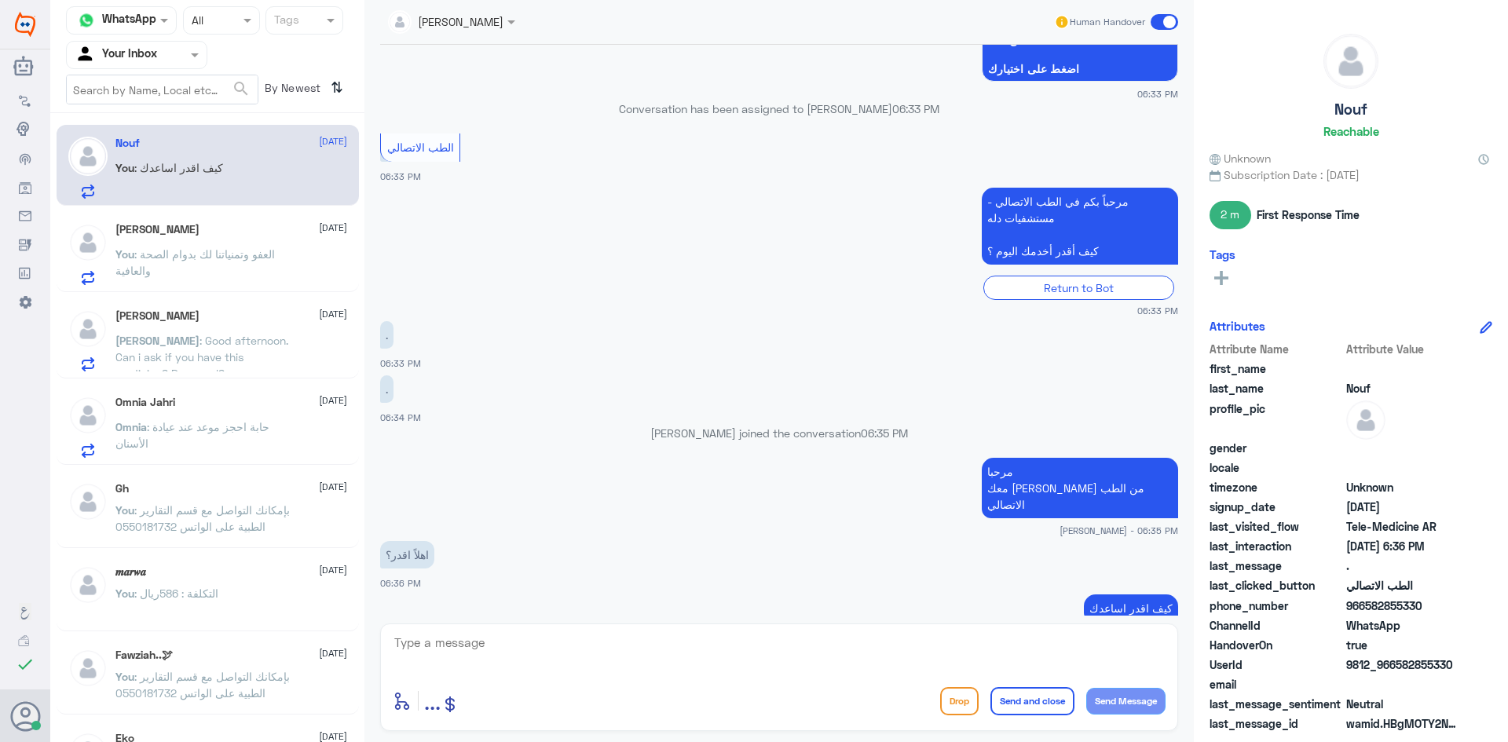
click at [247, 247] on span ": العفو وتمنياتنا لك بدوام الصحة والعافية" at bounding box center [194, 262] width 159 height 30
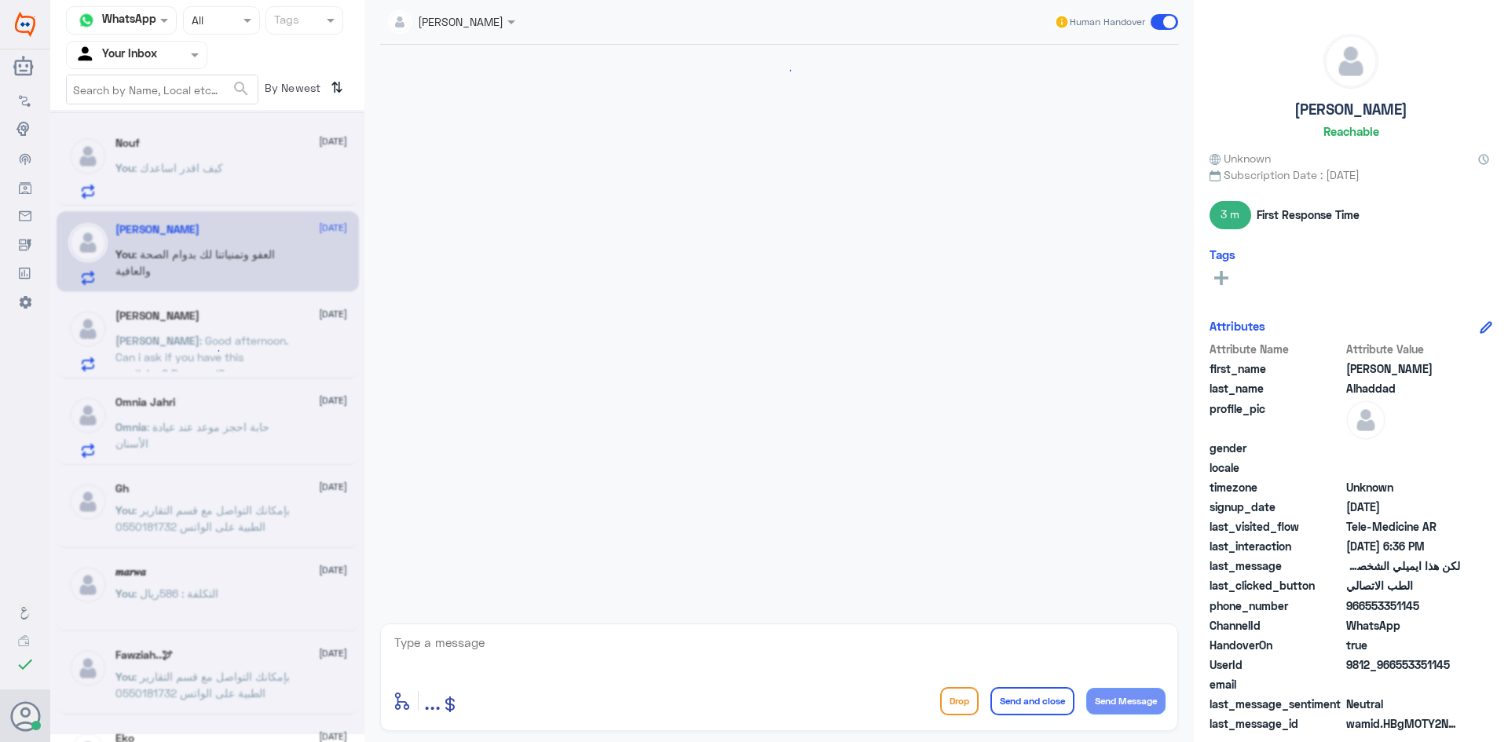
scroll to position [1002, 0]
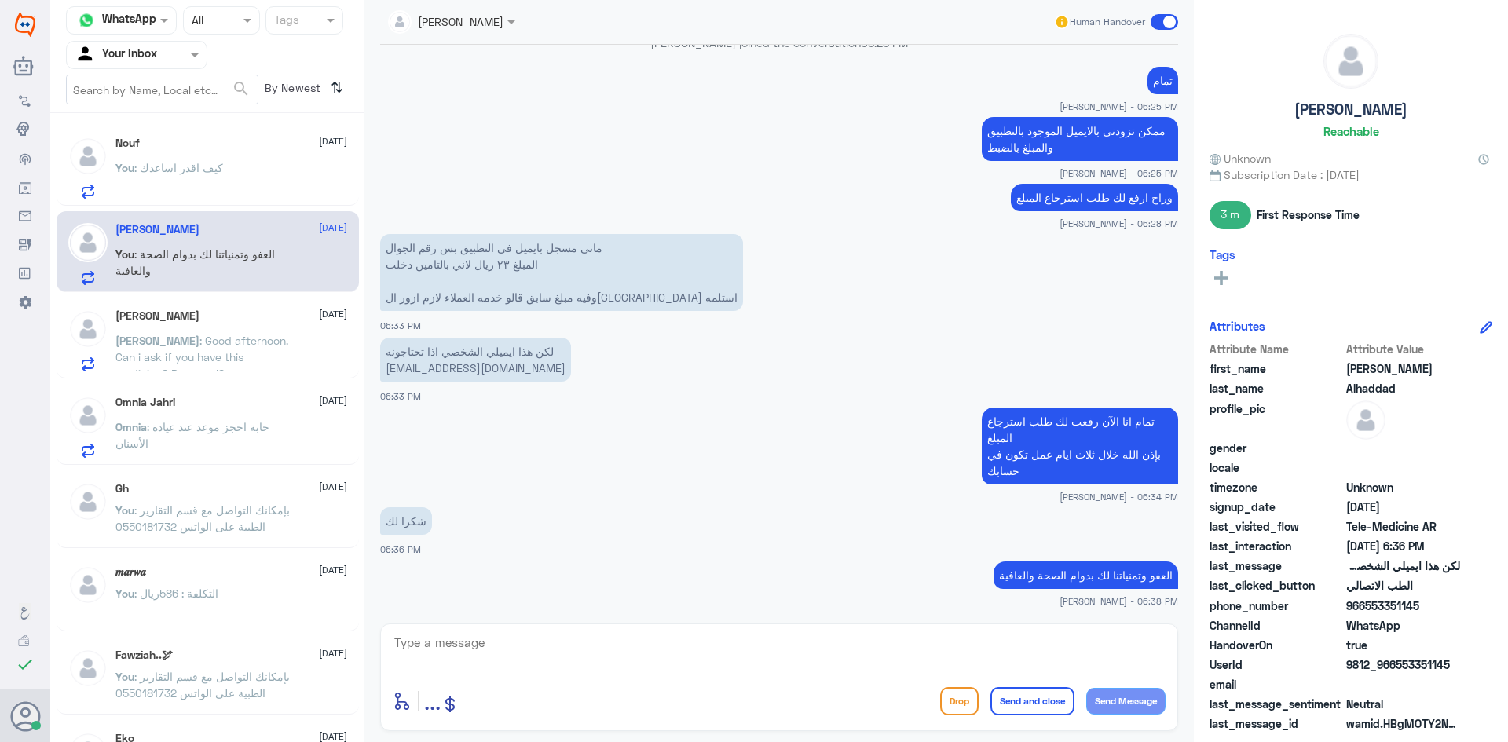
click at [1157, 27] on span at bounding box center [1164, 22] width 27 height 16
click at [0, 0] on input "checkbox" at bounding box center [0, 0] width 0 height 0
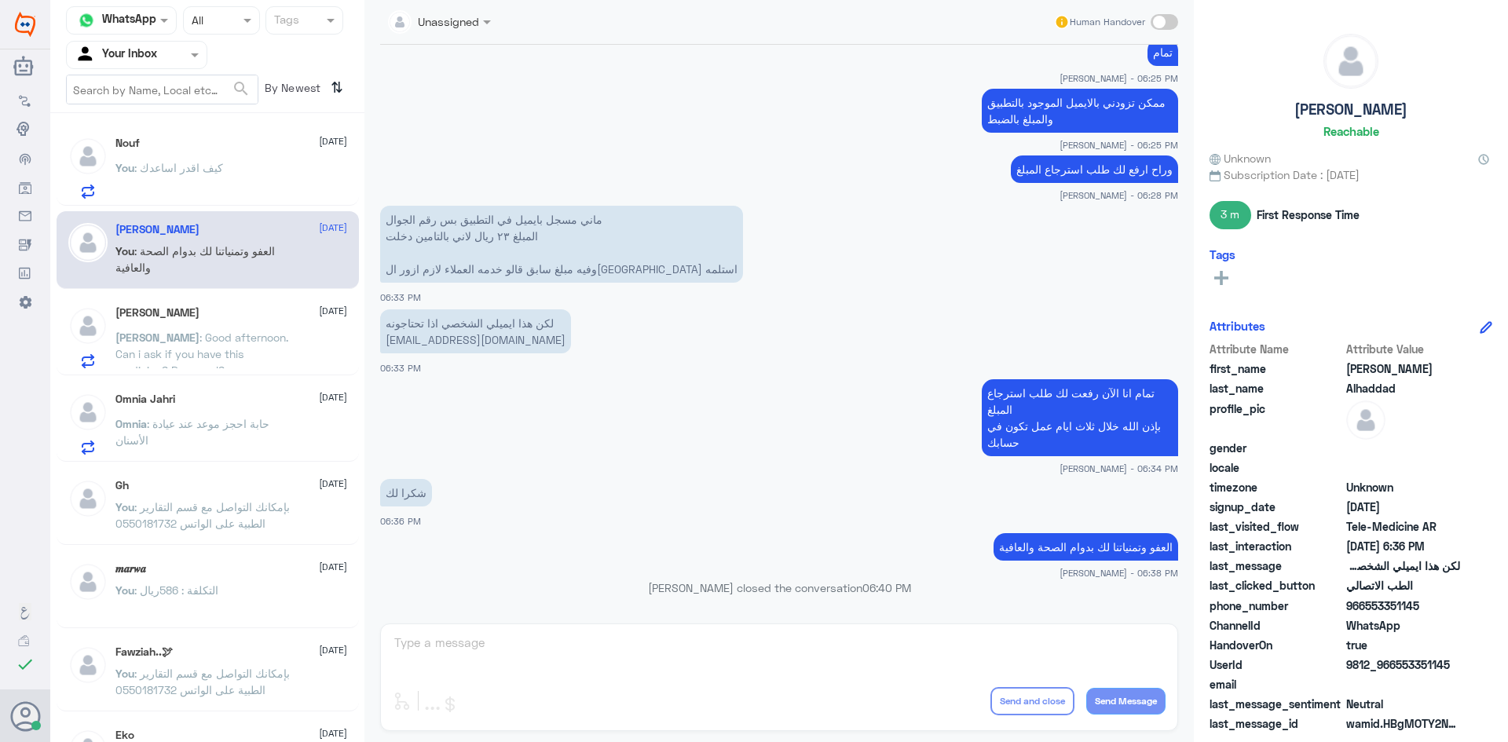
click at [205, 313] on div "[PERSON_NAME] [DATE]" at bounding box center [231, 312] width 232 height 13
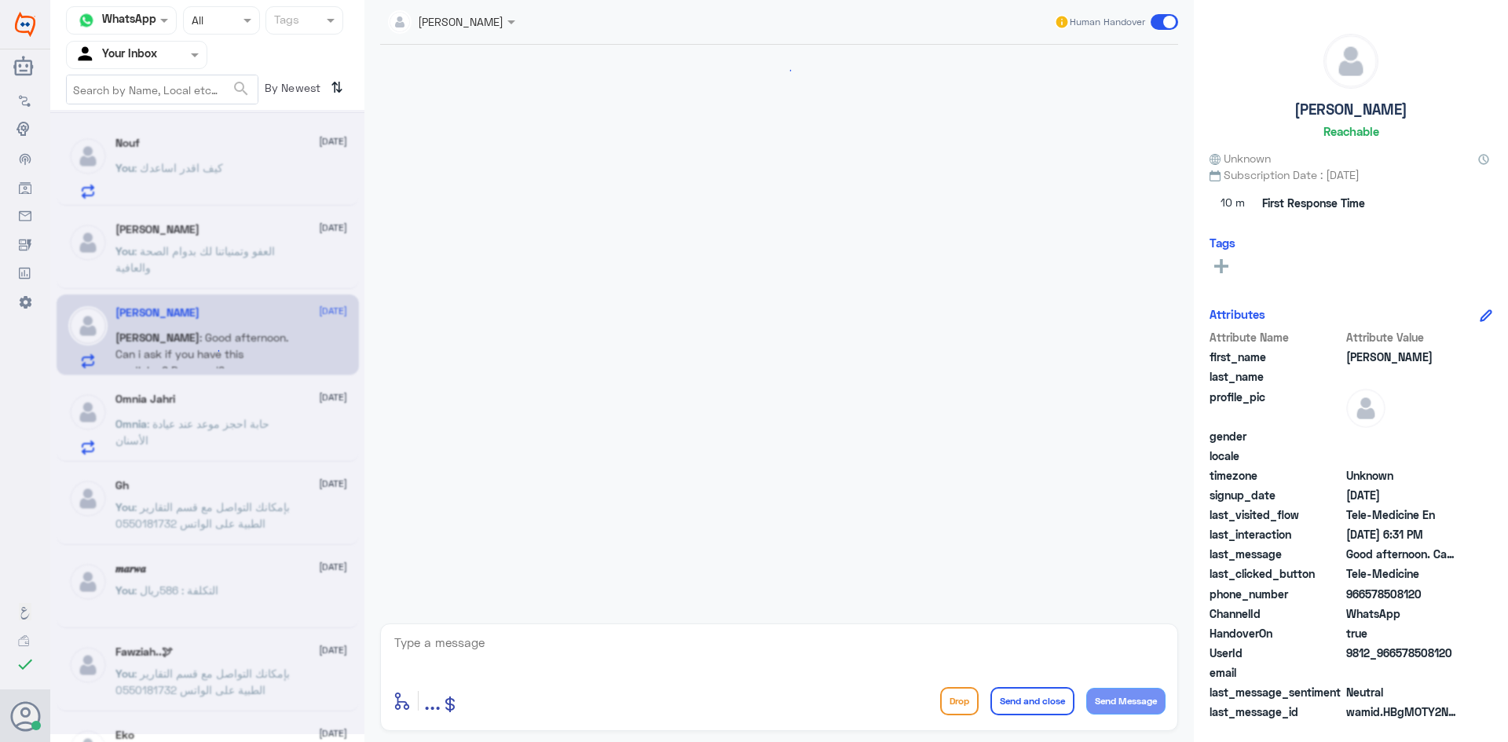
scroll to position [250, 0]
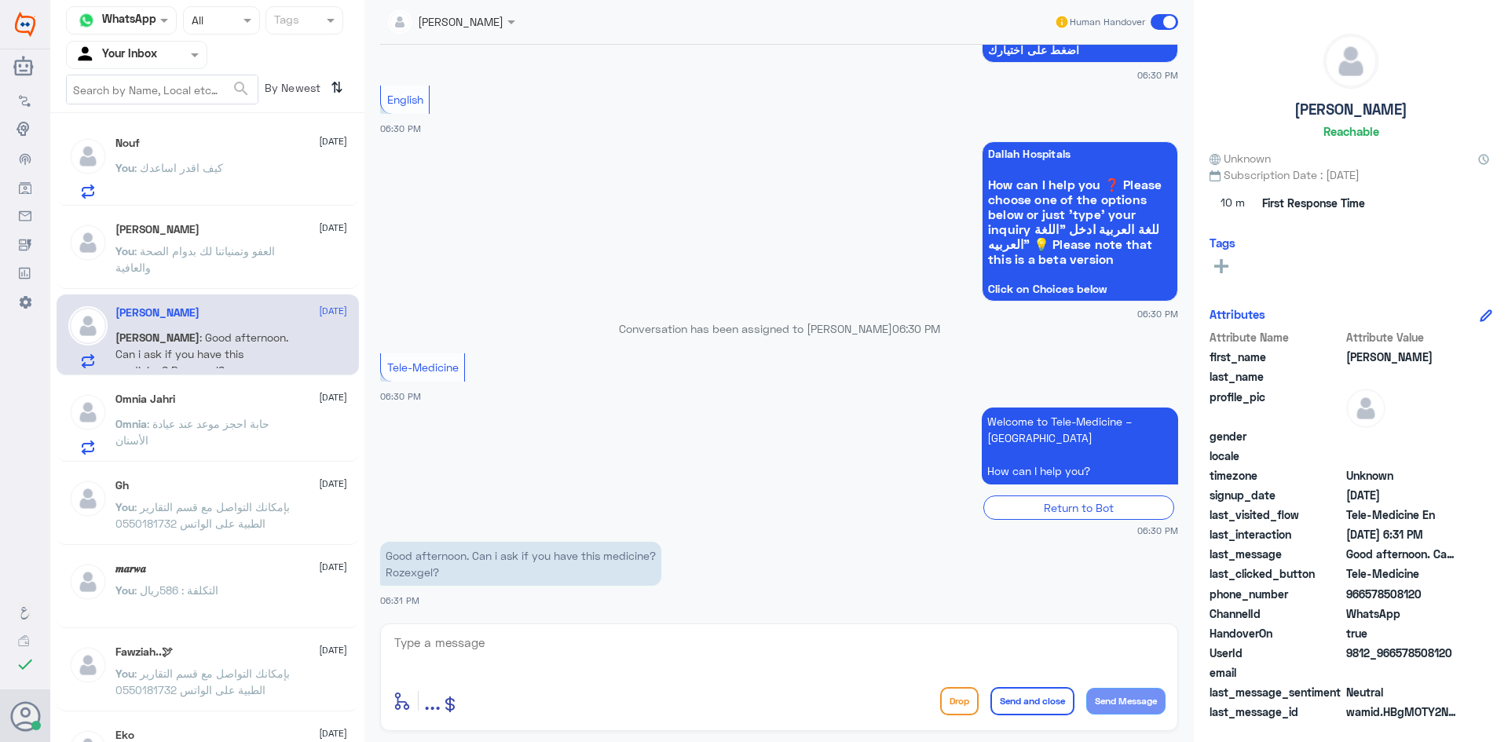
click at [615, 654] on textarea at bounding box center [779, 651] width 773 height 38
click at [561, 641] on textarea at bounding box center [779, 651] width 773 height 38
type textarea "Yes"
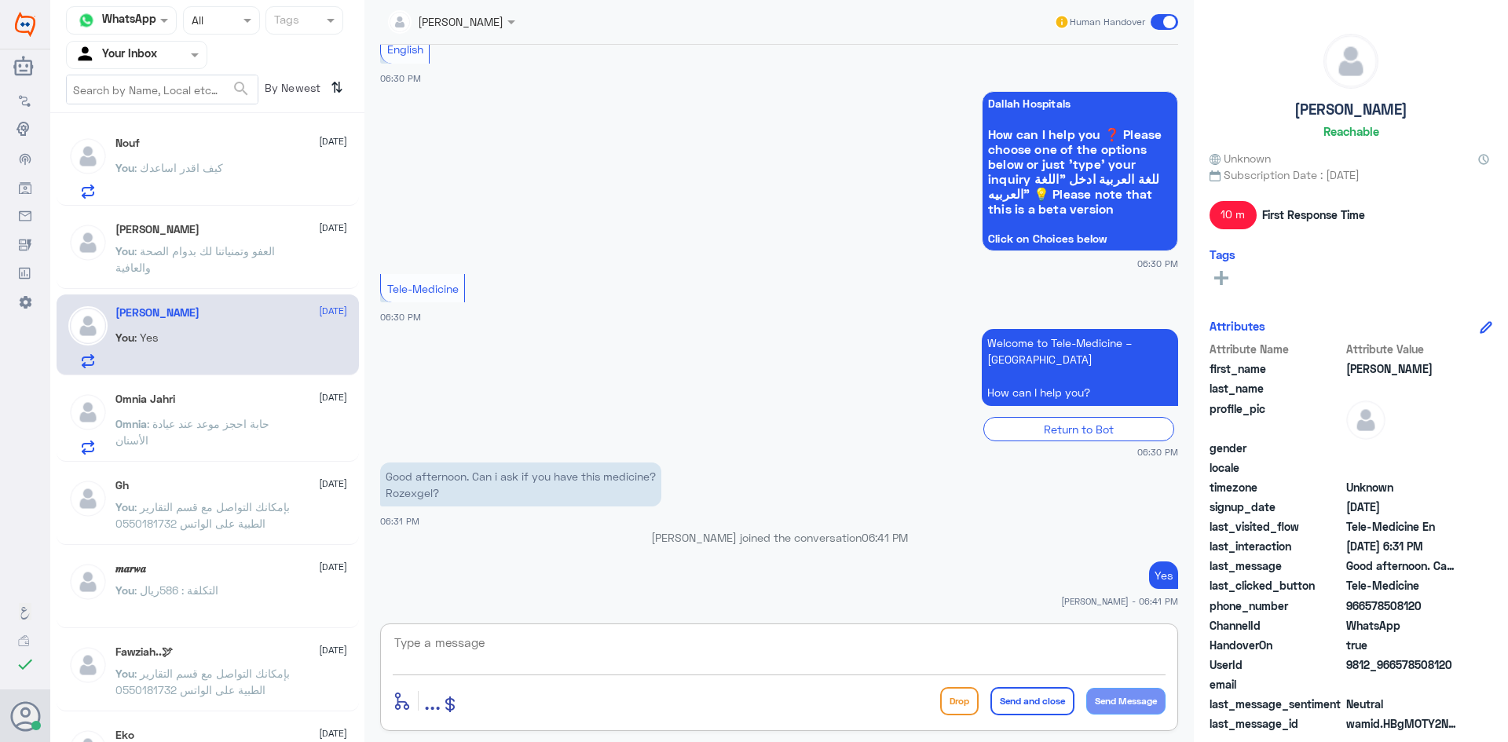
click at [1026, 647] on textarea at bounding box center [779, 651] width 773 height 38
click at [267, 178] on div "You : كيف اقدر اساعدك" at bounding box center [231, 180] width 232 height 35
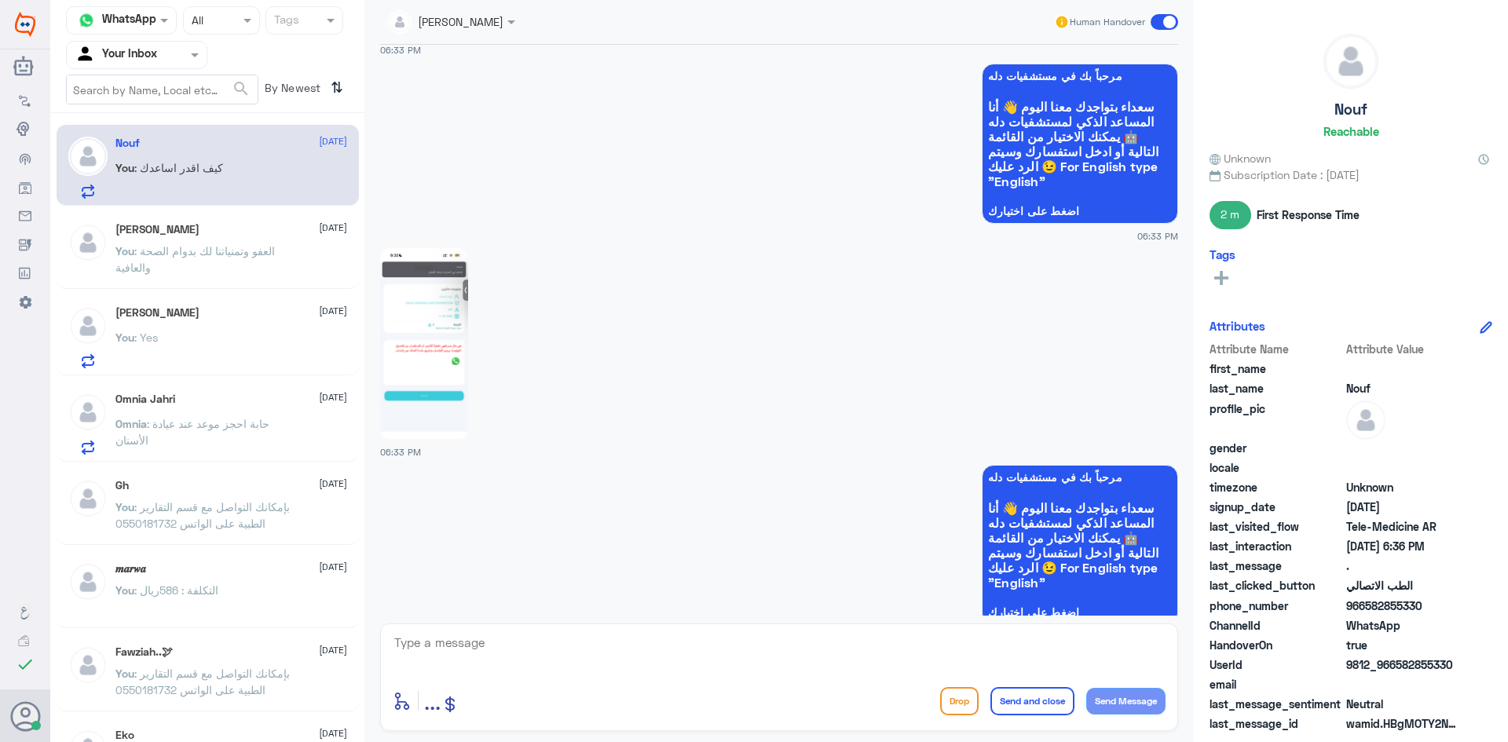
scroll to position [561, 0]
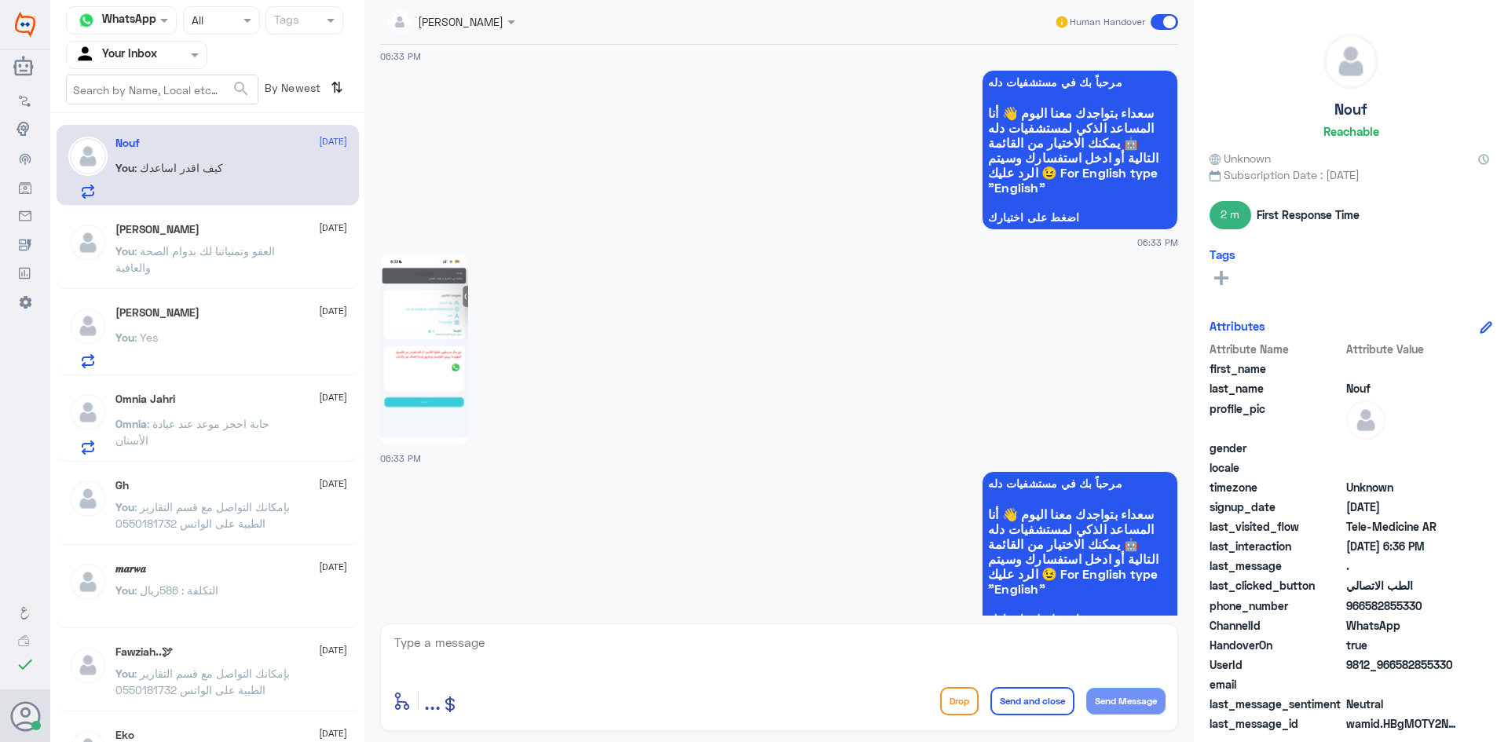
click at [451, 300] on img at bounding box center [424, 350] width 88 height 191
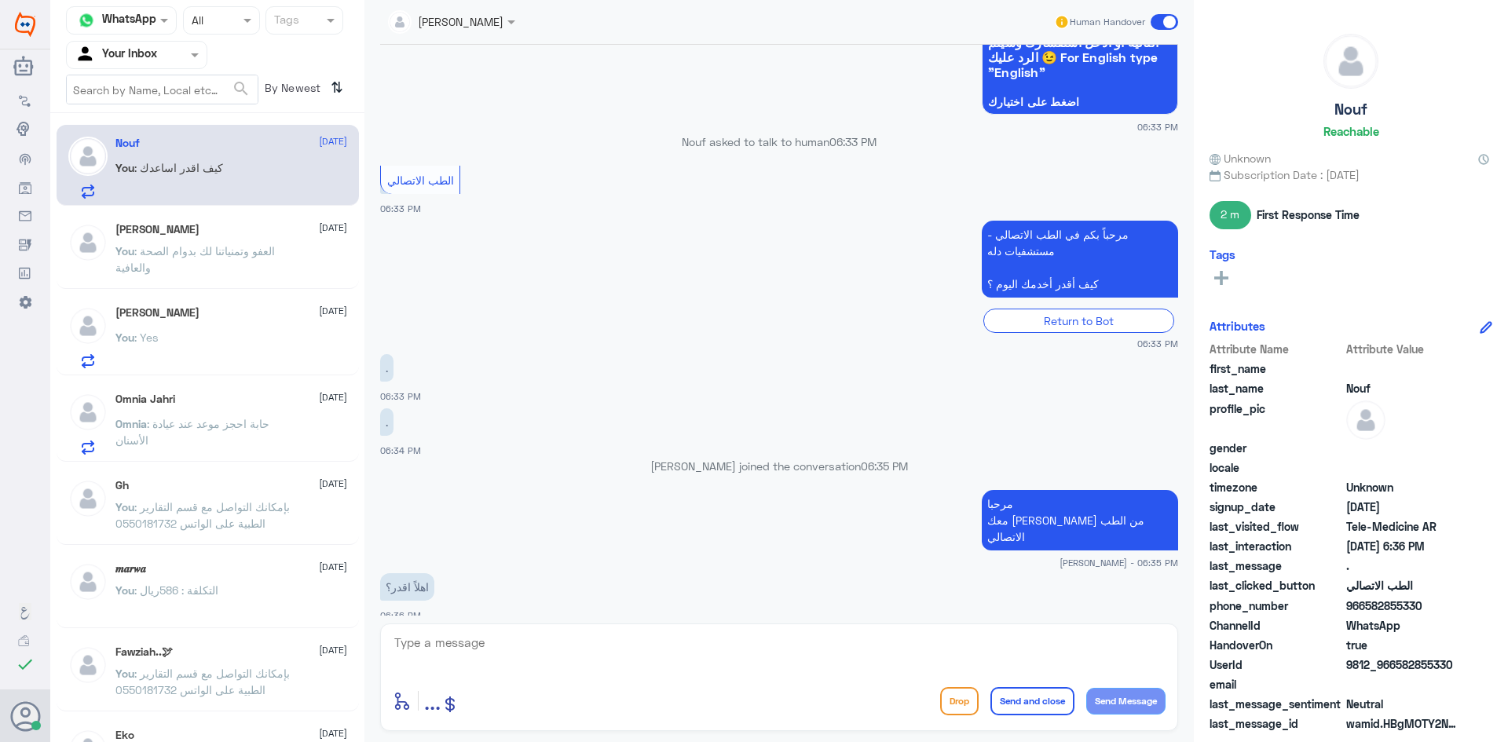
scroll to position [2313, 0]
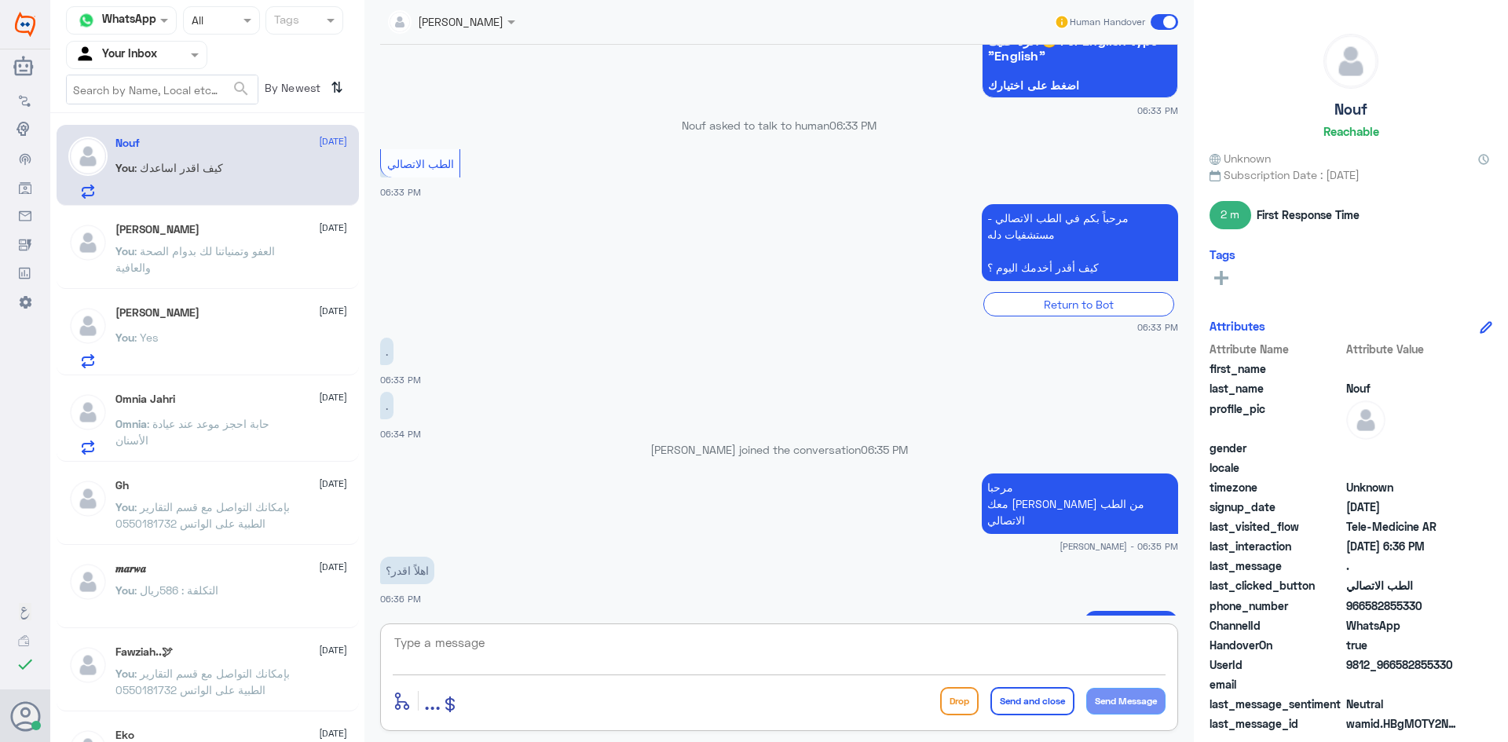
click at [980, 645] on textarea at bounding box center [779, 651] width 773 height 38
